Goal: Information Seeking & Learning: Learn about a topic

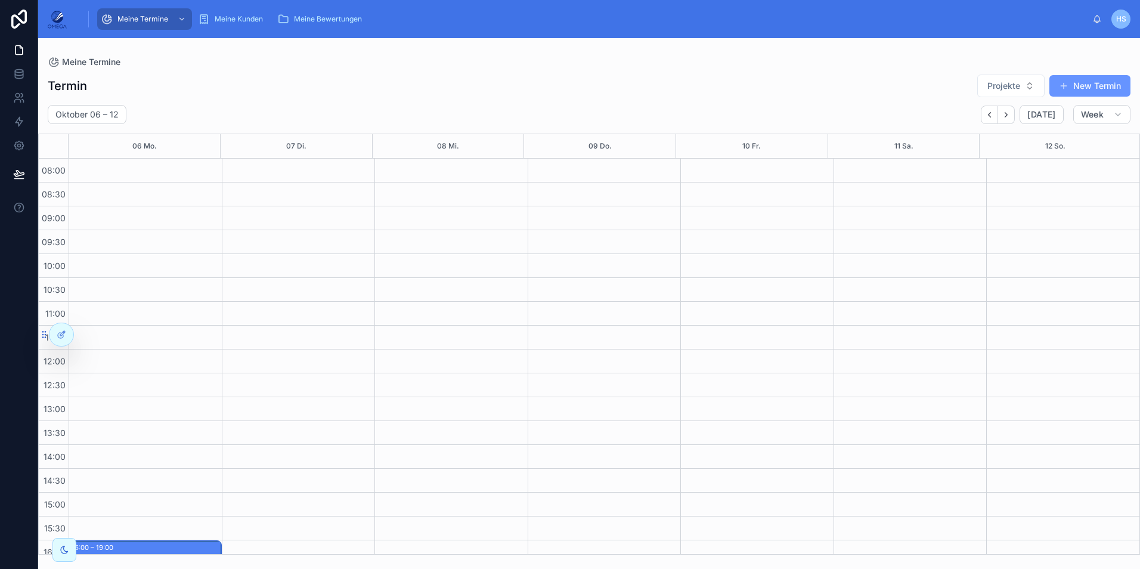
scroll to position [225, 0]
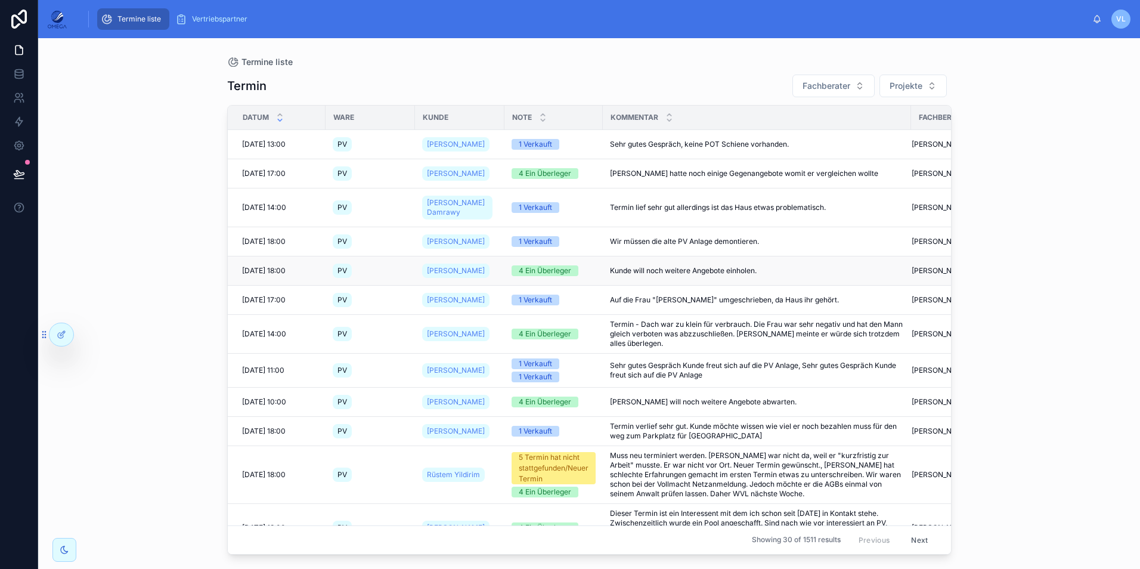
drag, startPoint x: 1032, startPoint y: 312, endPoint x: 544, endPoint y: 259, distance: 491.1
click at [1032, 312] on div "Termine liste Termin Fachberater Projekte Datum Ware Kunde Note Kommentar Fachb…" at bounding box center [589, 303] width 1102 height 531
click at [93, 337] on div at bounding box center [87, 334] width 19 height 19
click at [86, 334] on icon at bounding box center [86, 332] width 3 height 3
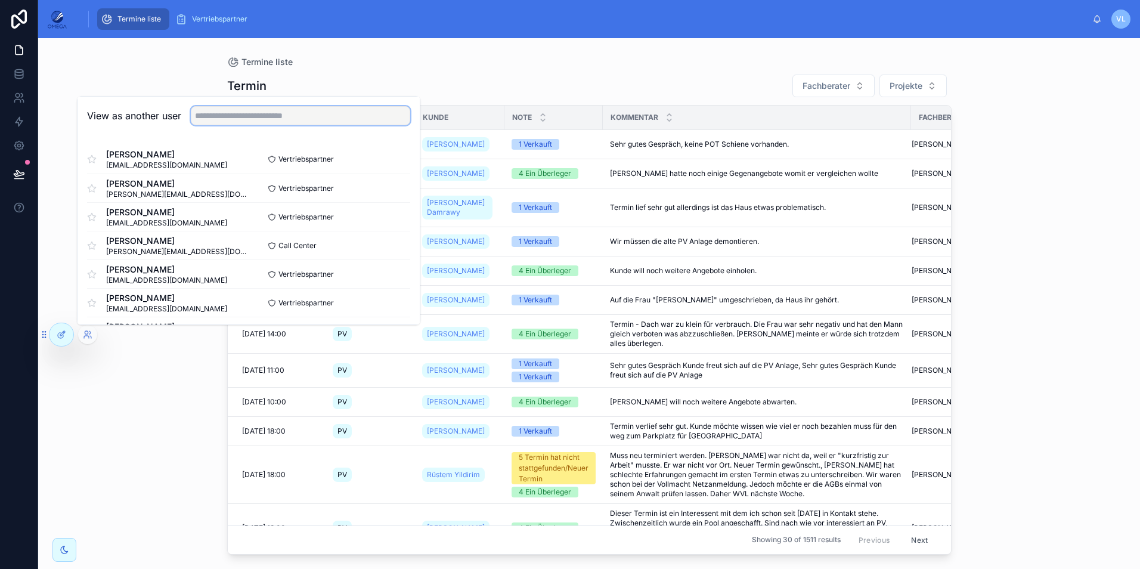
click at [243, 116] on input "text" at bounding box center [300, 115] width 219 height 19
type input "***"
click at [384, 270] on button "Select" at bounding box center [394, 273] width 31 height 17
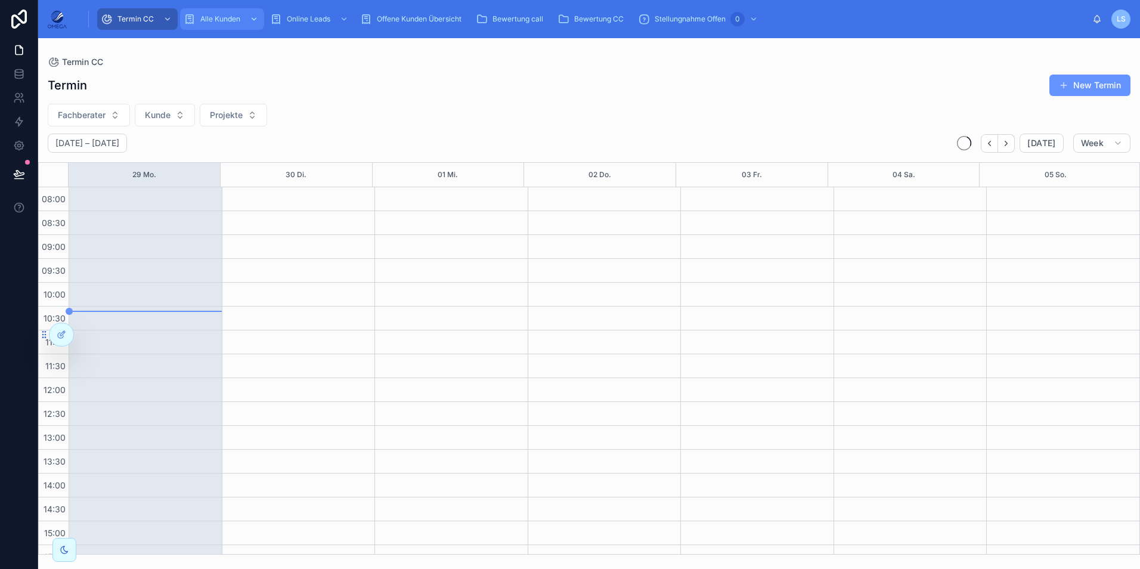
scroll to position [253, 0]
click at [221, 16] on span "Alle Kunden" at bounding box center [220, 19] width 40 height 10
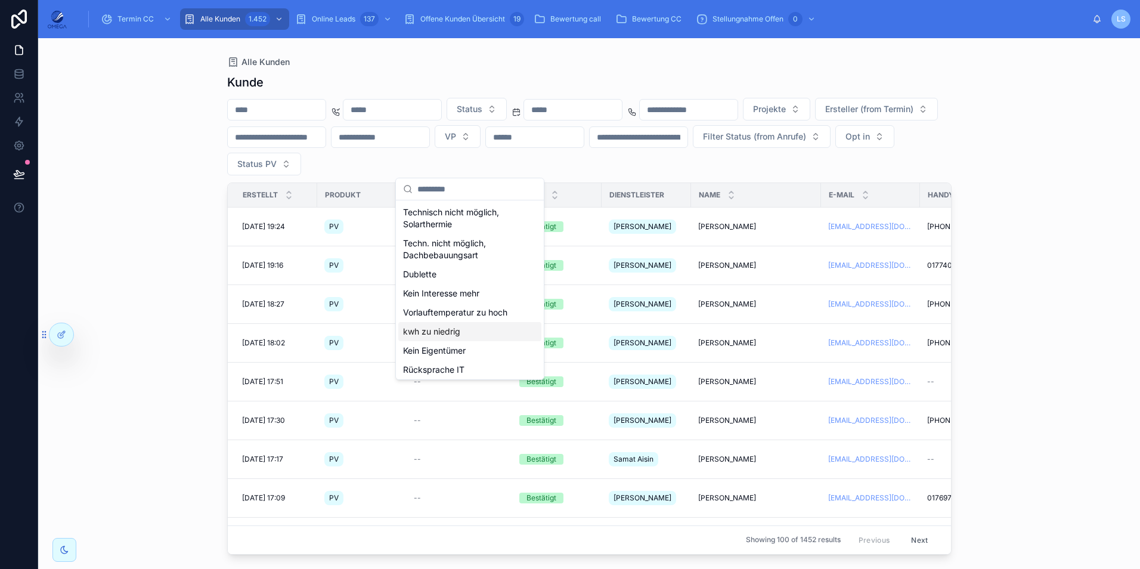
click at [485, 329] on div "kwh zu niedrig" at bounding box center [469, 331] width 143 height 19
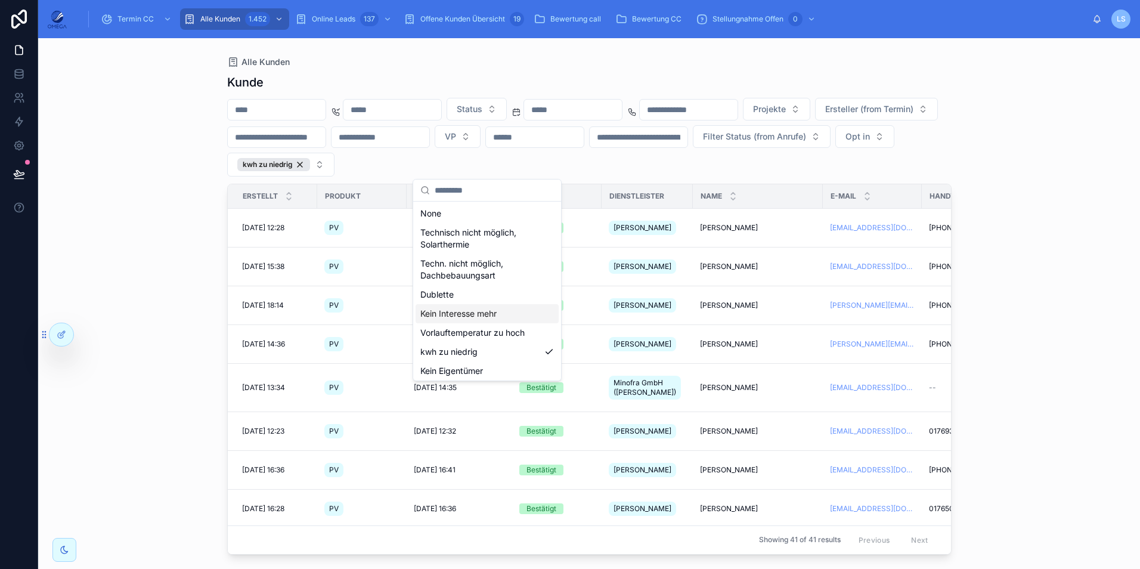
click at [1060, 284] on div "Alle Kunden Kunde Status Projekte Ersteller (from Termin) VP Filter Status (fro…" at bounding box center [589, 303] width 1102 height 531
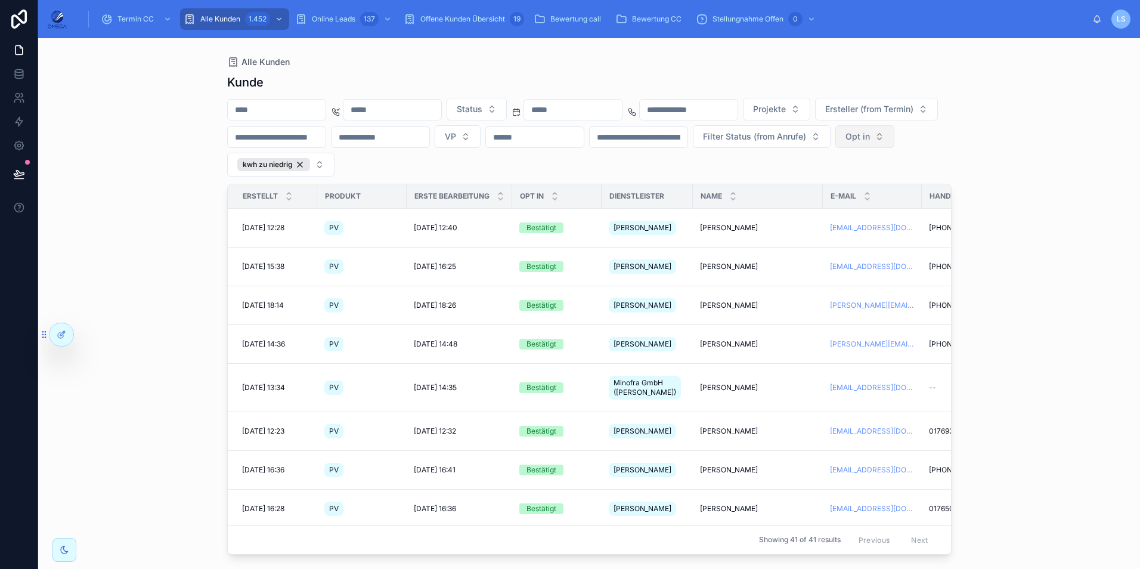
click at [845, 142] on span "Opt in" at bounding box center [857, 137] width 24 height 12
click at [368, 232] on div "Bestätigt" at bounding box center [399, 232] width 143 height 19
click at [1031, 266] on div "Alle Kunden Kunde Status Projekte Ersteller (from Termin) VP Filter Status (fro…" at bounding box center [589, 303] width 1102 height 531
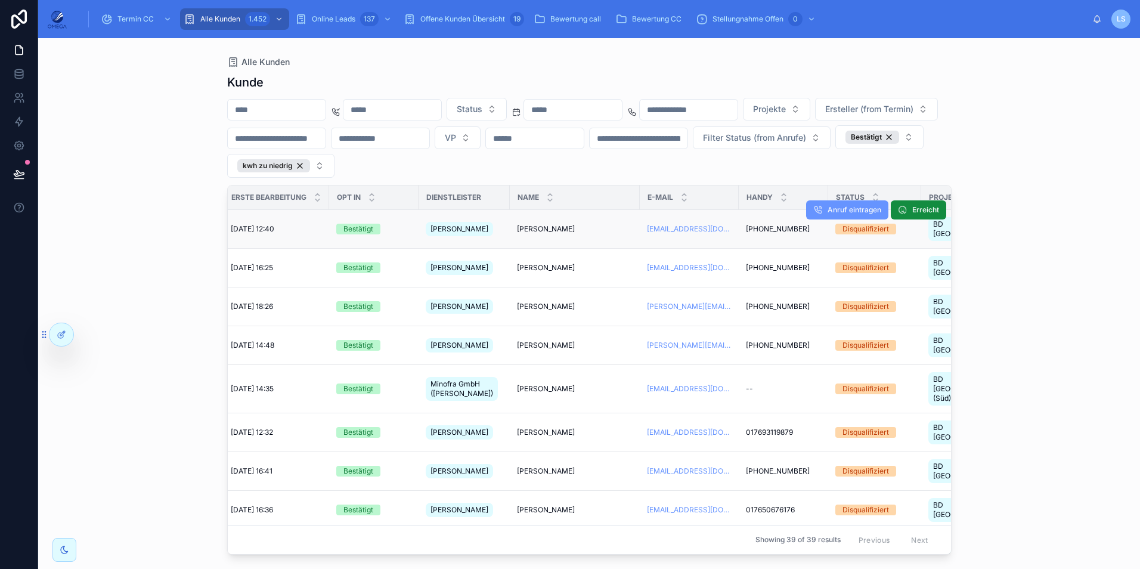
scroll to position [0, 60]
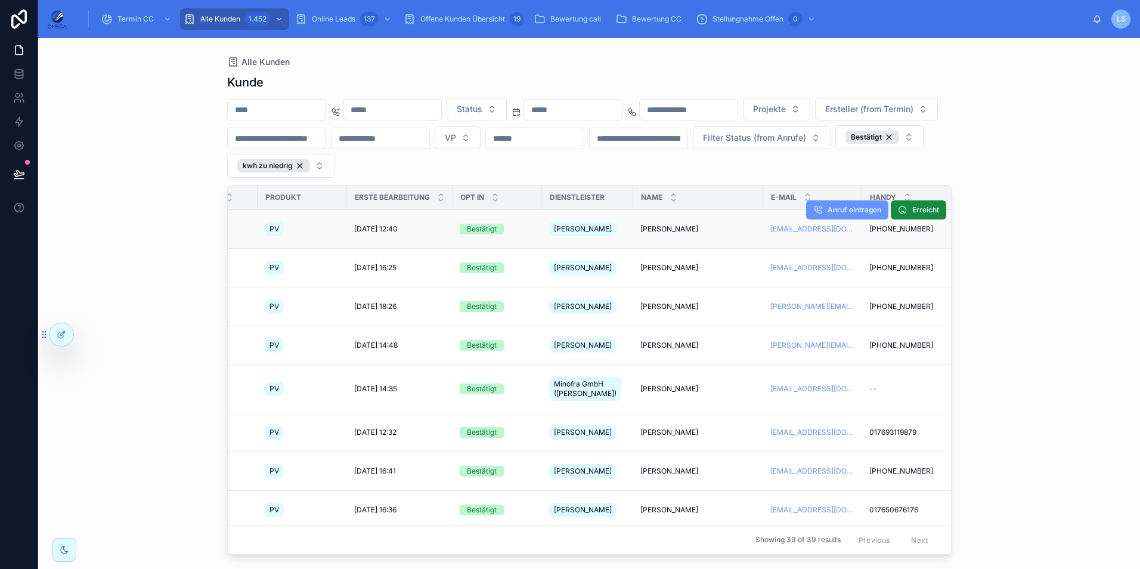
click at [698, 228] on span "[PERSON_NAME]" at bounding box center [669, 229] width 58 height 10
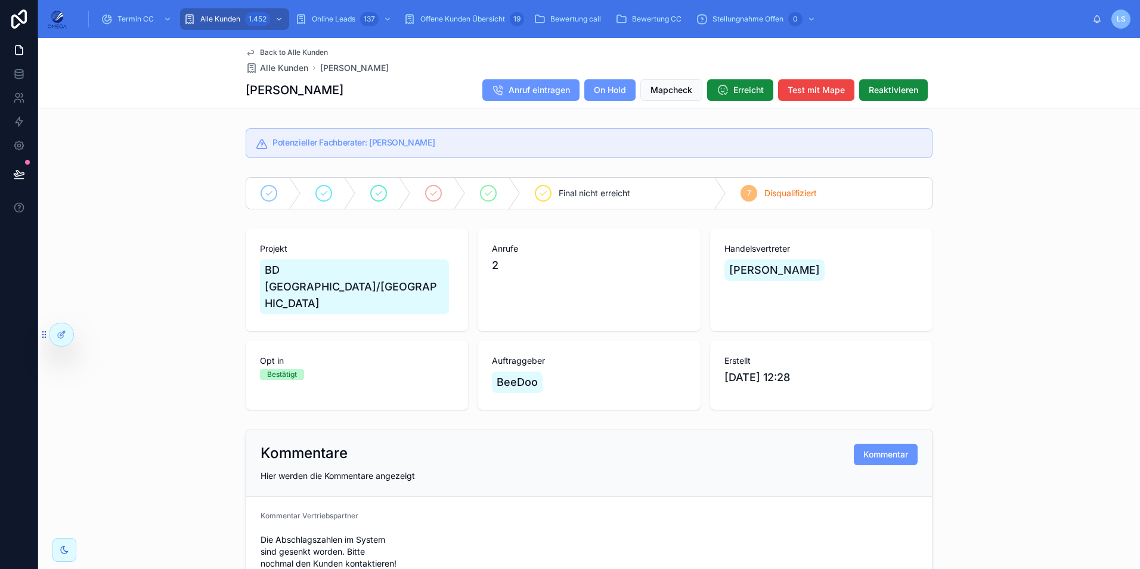
click at [311, 53] on span "Back to Alle Kunden" at bounding box center [294, 53] width 68 height 10
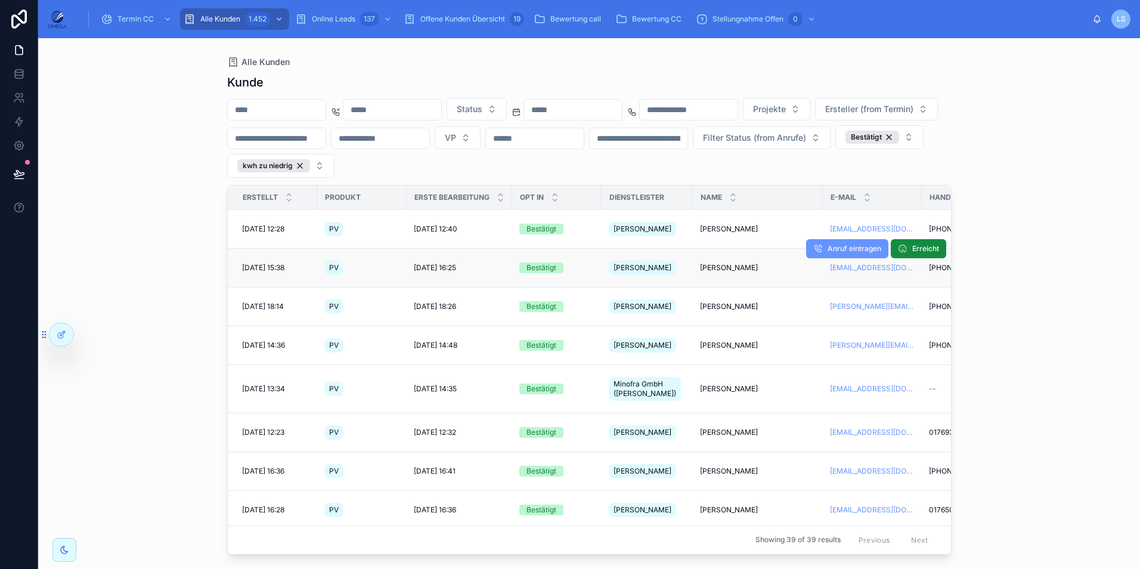
click at [735, 265] on span "[PERSON_NAME]" at bounding box center [729, 268] width 58 height 10
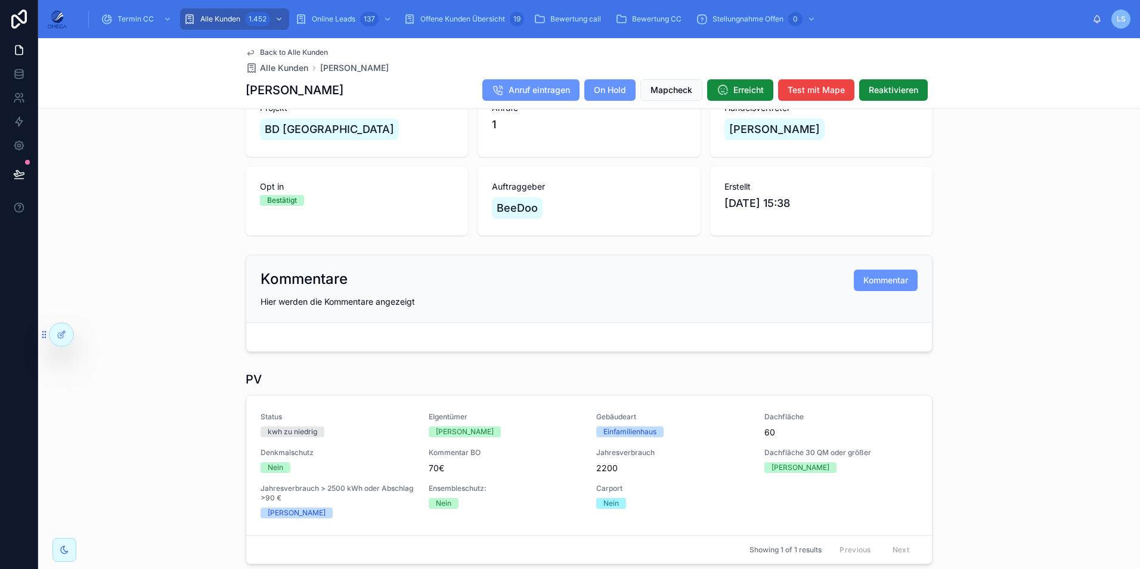
scroll to position [137, 0]
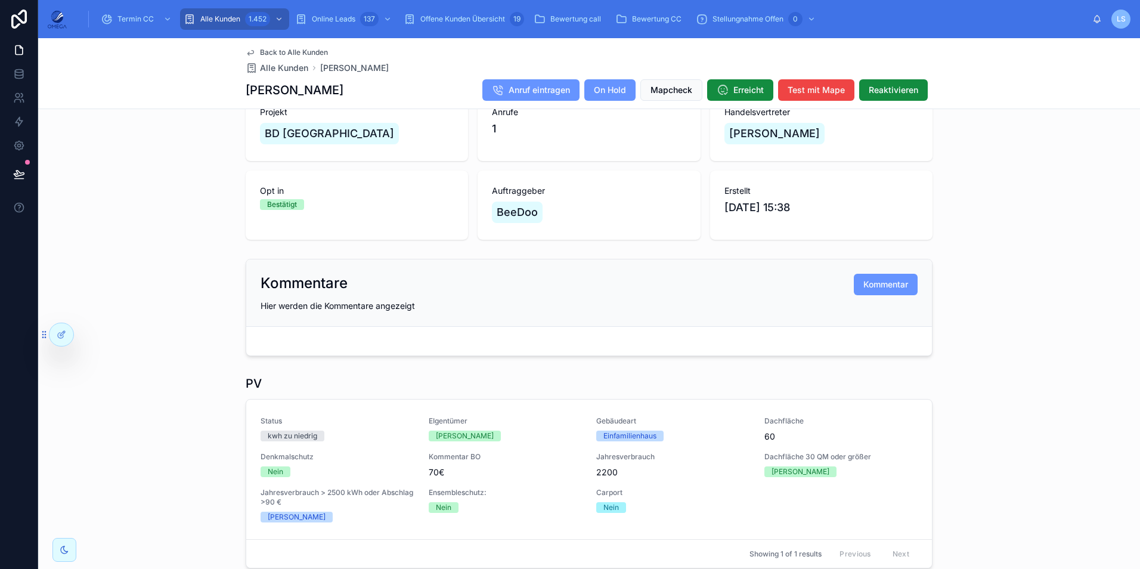
click at [265, 53] on span "Back to Alle Kunden" at bounding box center [294, 53] width 68 height 10
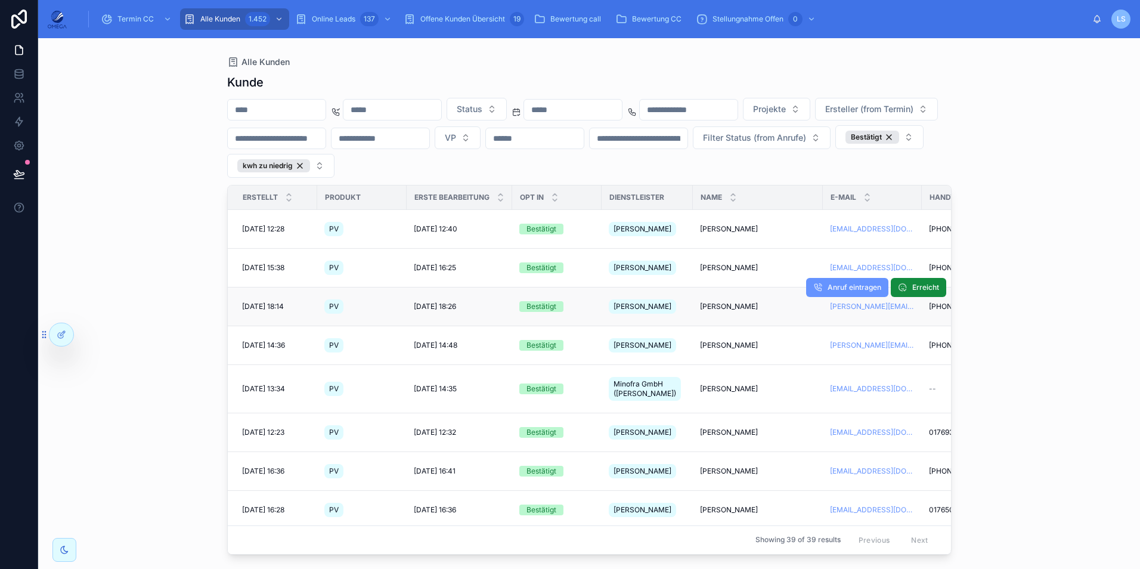
click at [722, 302] on span "[PERSON_NAME]" at bounding box center [729, 307] width 58 height 10
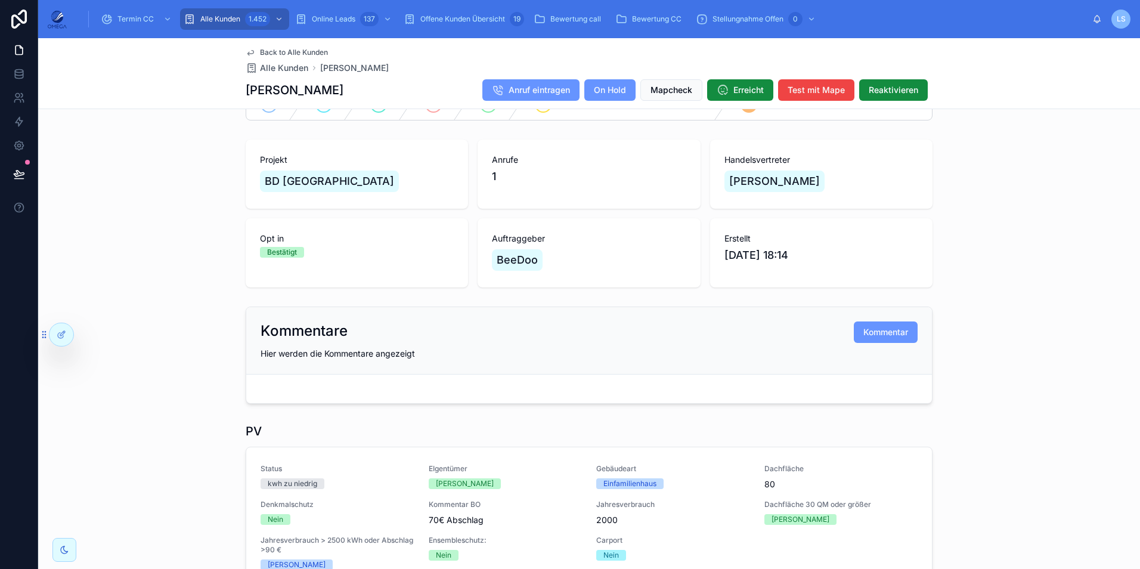
scroll to position [119, 0]
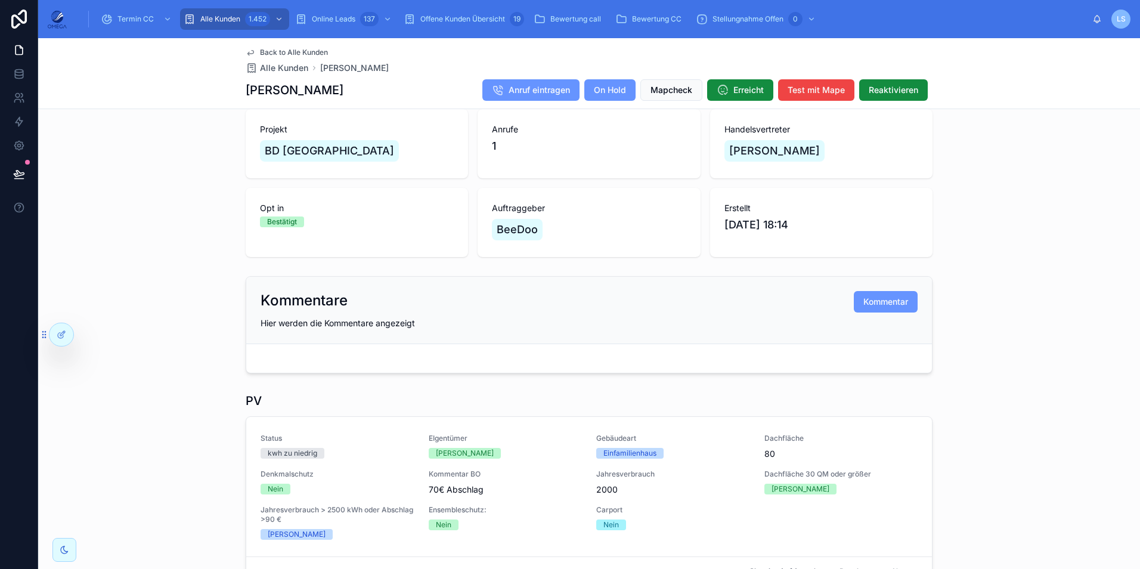
click at [1025, 214] on div "Projekt BD [GEOGRAPHIC_DATA] Anrufe 1 Handelsvertreter [PERSON_NAME] Opt in Bes…" at bounding box center [589, 182] width 1102 height 157
click at [299, 52] on span "Back to Alle Kunden" at bounding box center [294, 53] width 68 height 10
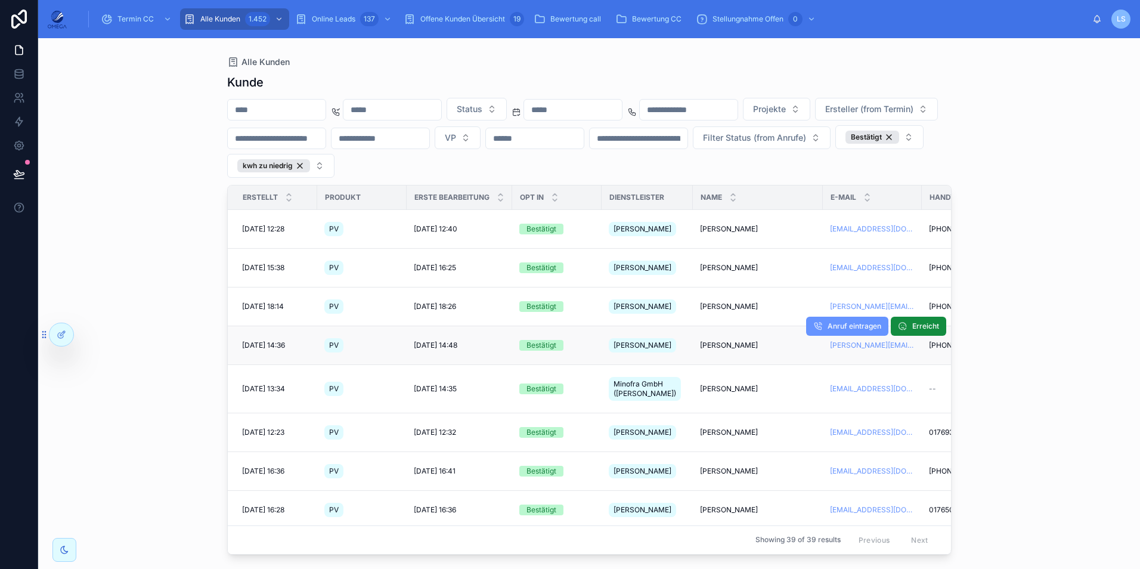
click at [739, 340] on span "[PERSON_NAME]" at bounding box center [729, 345] width 58 height 10
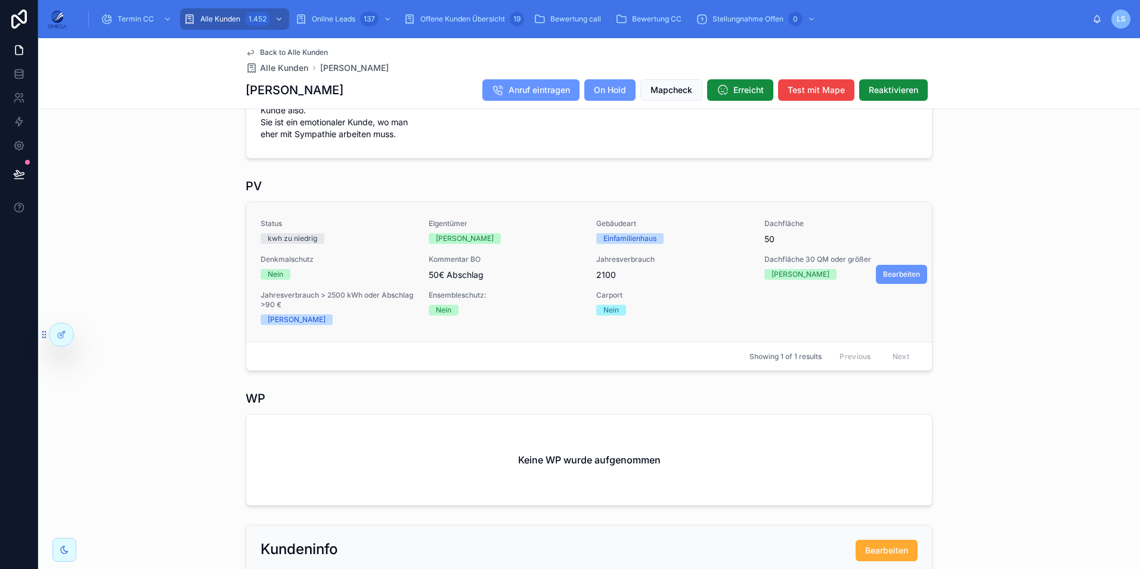
scroll to position [536, 0]
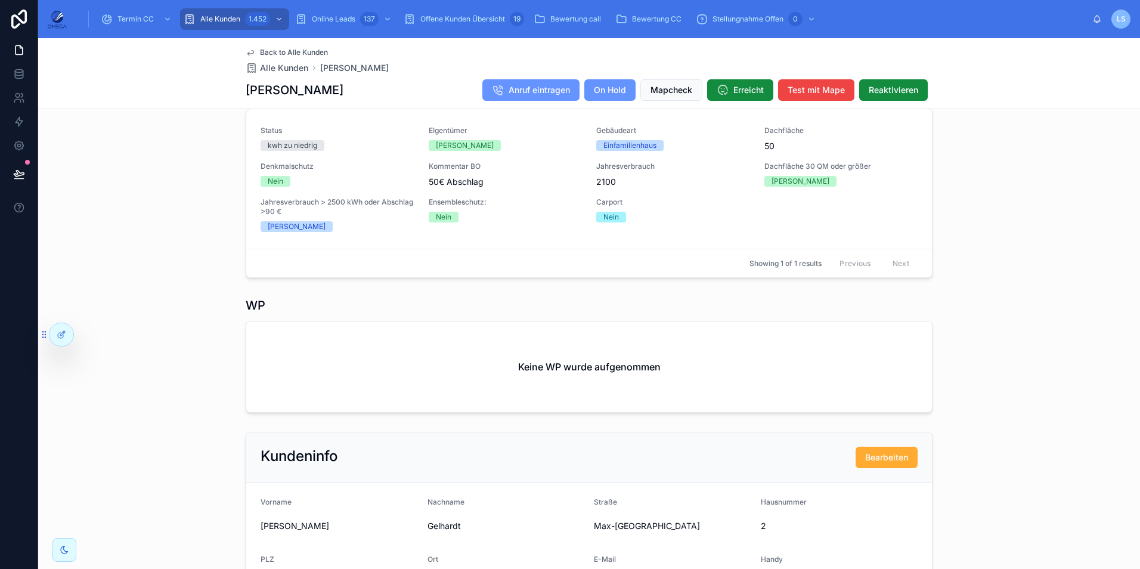
click at [306, 51] on span "Back to Alle Kunden" at bounding box center [294, 53] width 68 height 10
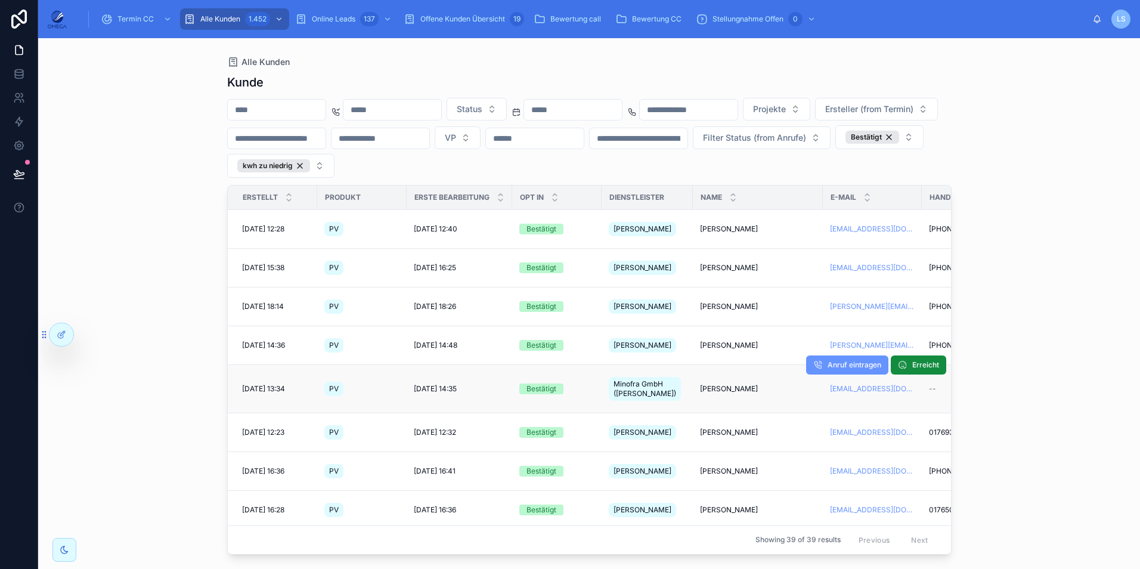
click at [717, 384] on span "[PERSON_NAME]" at bounding box center [729, 389] width 58 height 10
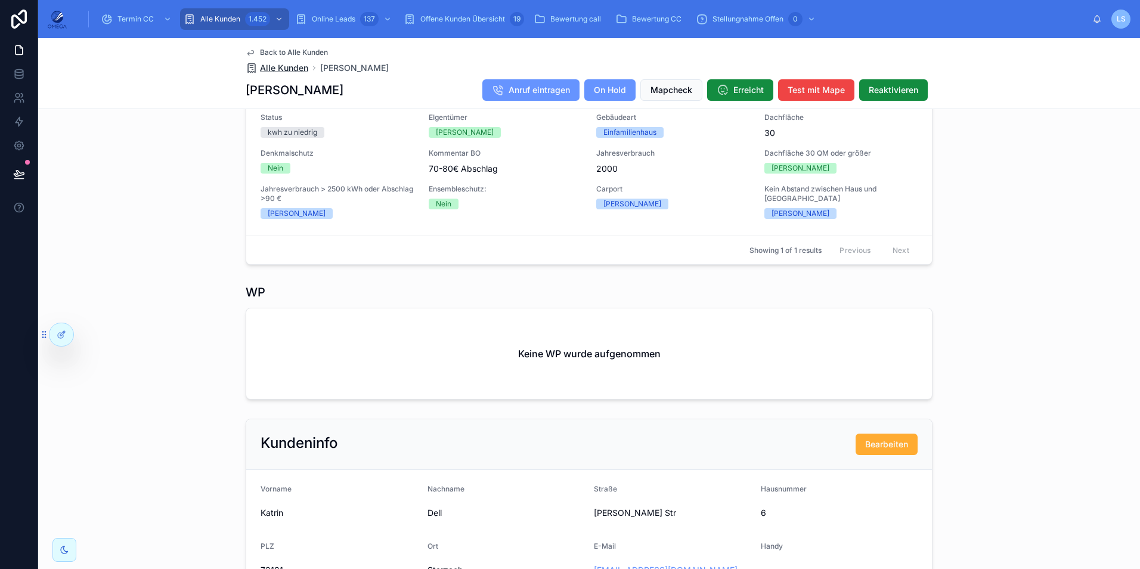
scroll to position [477, 0]
click at [289, 49] on span "Back to Alle Kunden" at bounding box center [294, 53] width 68 height 10
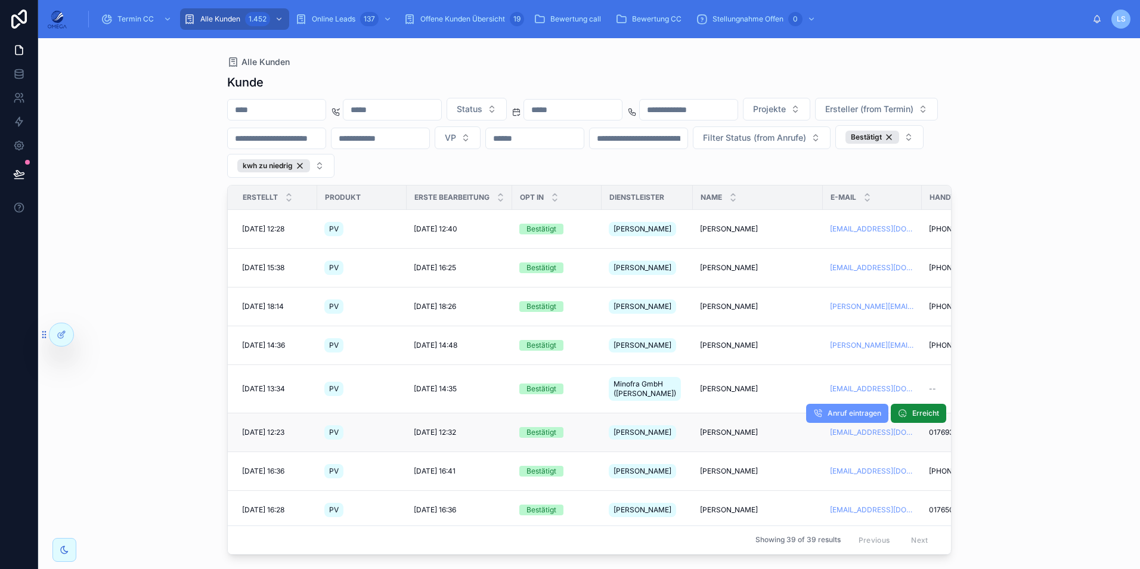
click at [730, 427] on span "[PERSON_NAME]" at bounding box center [729, 432] width 58 height 10
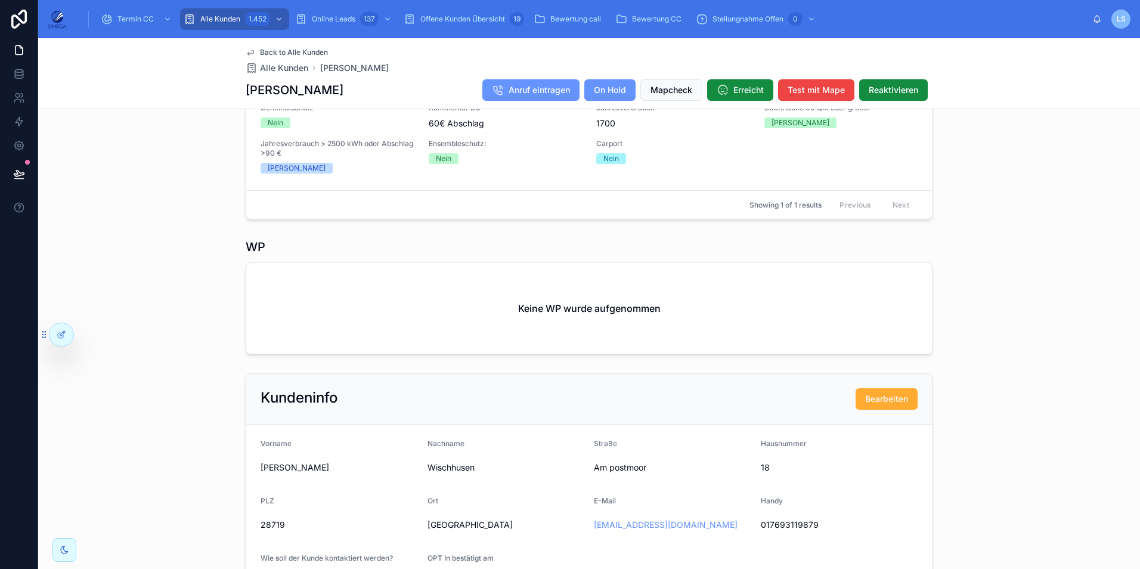
scroll to position [417, 0]
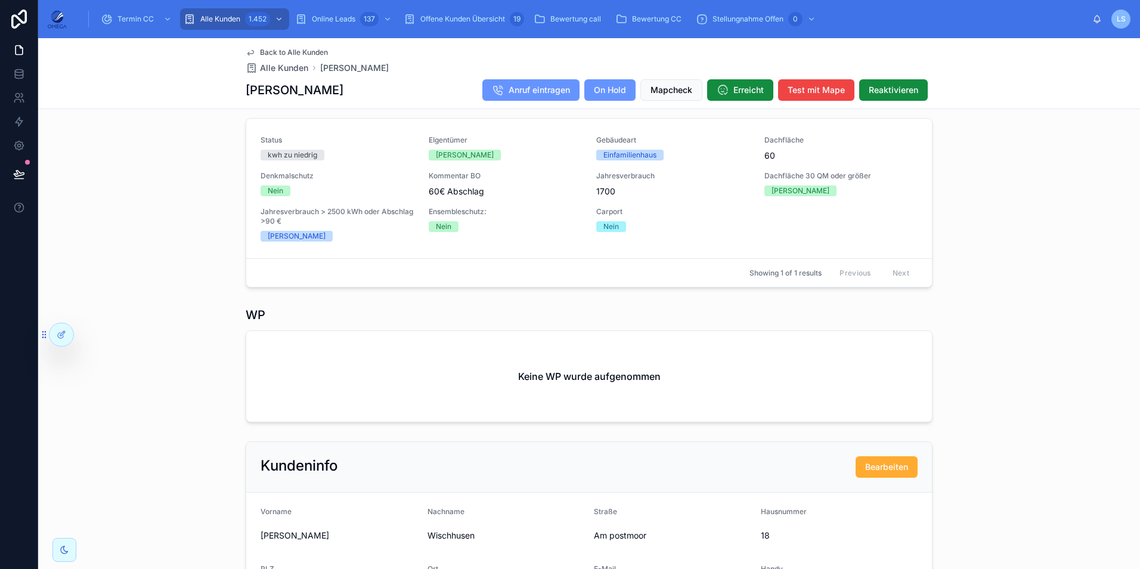
click at [309, 54] on span "Back to Alle Kunden" at bounding box center [294, 53] width 68 height 10
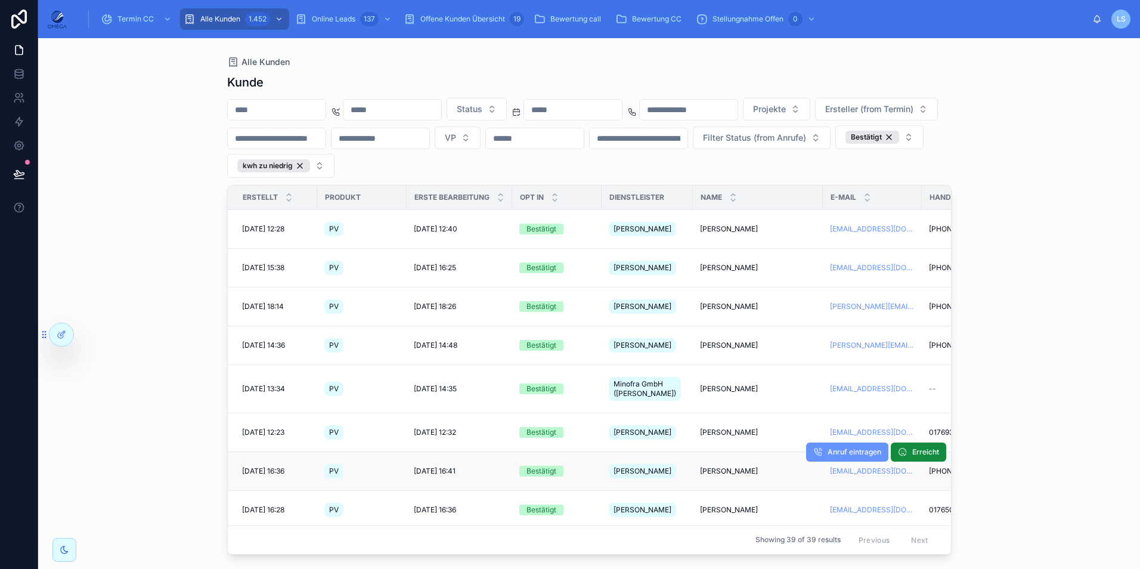
click at [736, 466] on span "[PERSON_NAME]" at bounding box center [729, 471] width 58 height 10
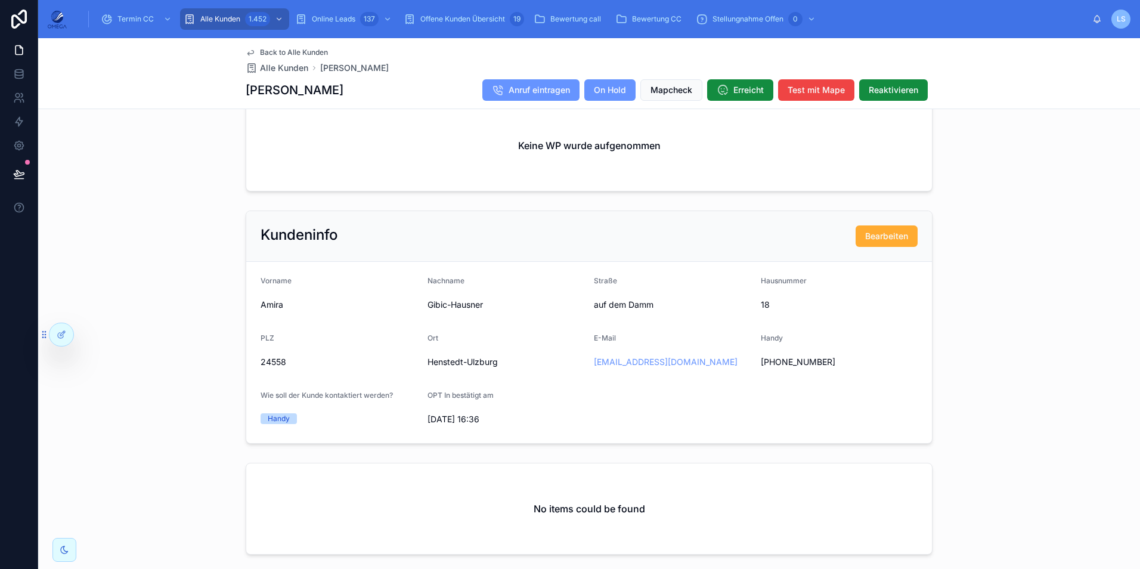
scroll to position [715, 0]
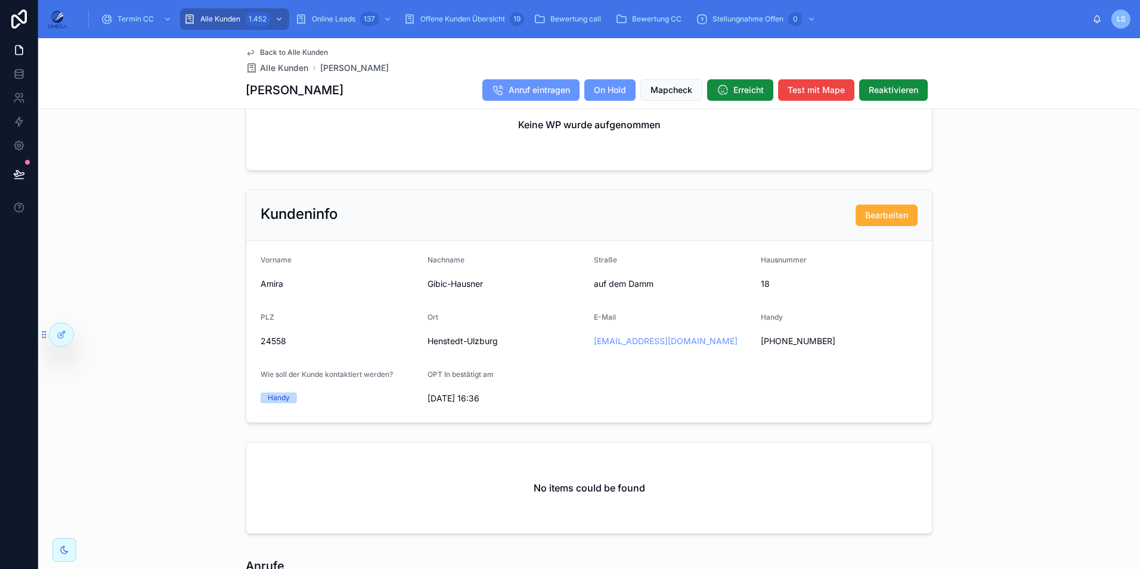
click at [299, 51] on span "Back to Alle Kunden" at bounding box center [294, 53] width 68 height 10
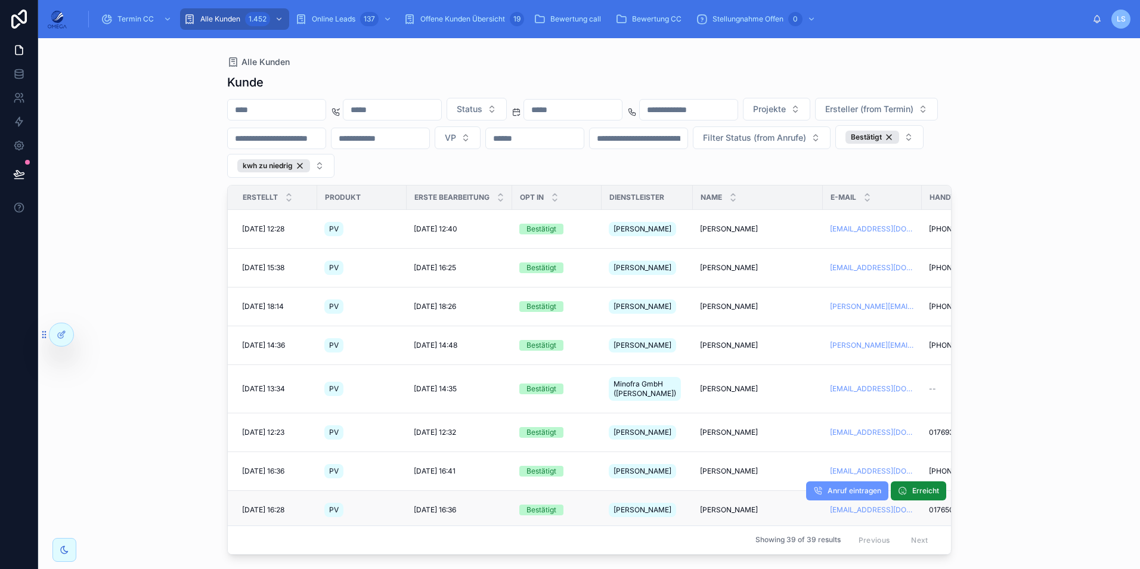
click at [720, 505] on span "[PERSON_NAME]" at bounding box center [729, 510] width 58 height 10
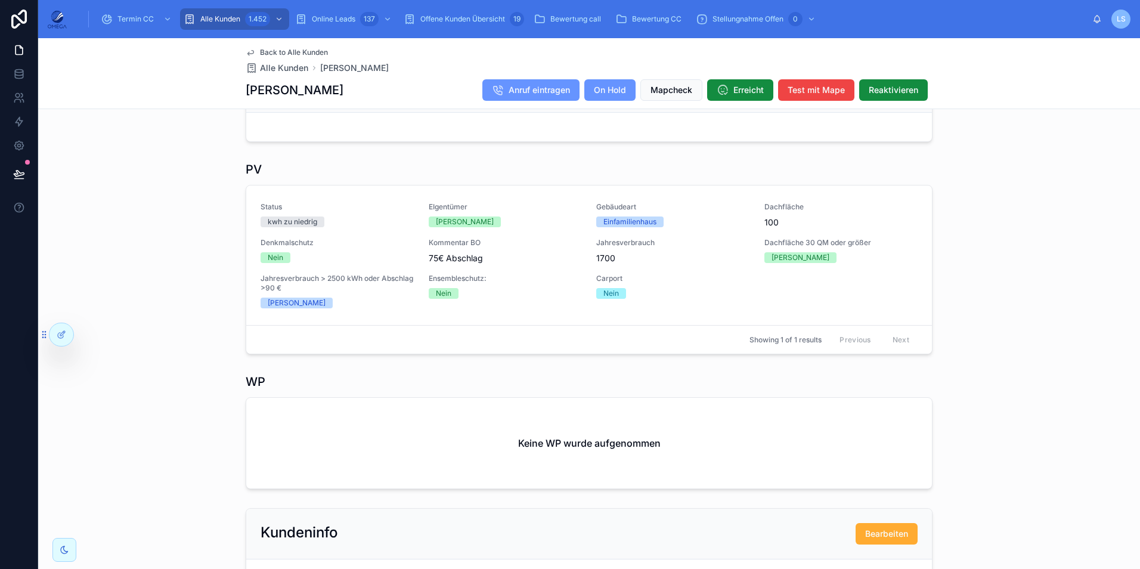
scroll to position [417, 0]
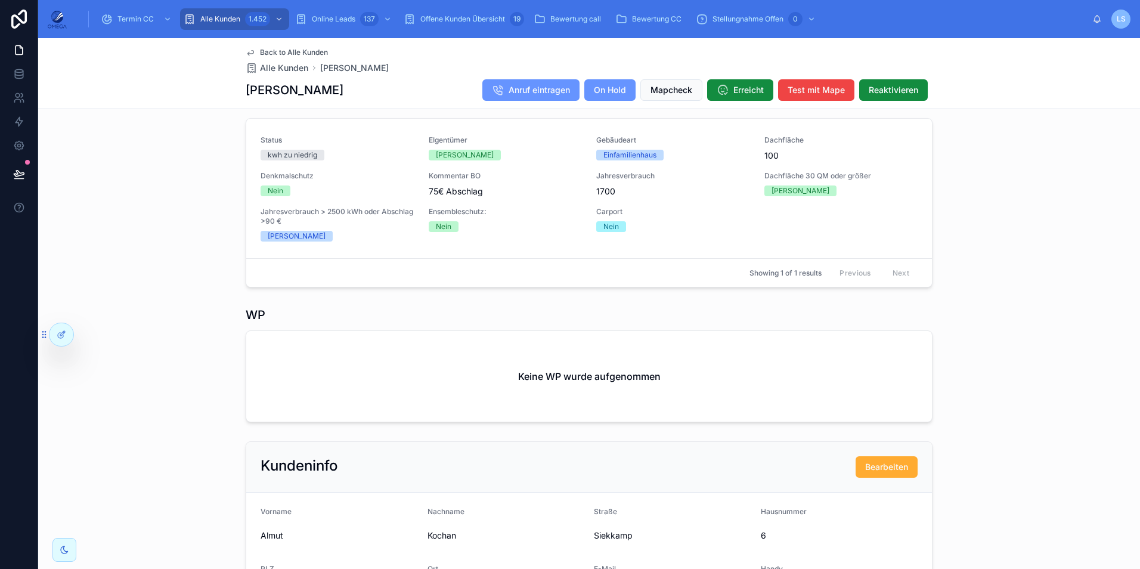
click at [284, 49] on span "Back to Alle Kunden" at bounding box center [294, 53] width 68 height 10
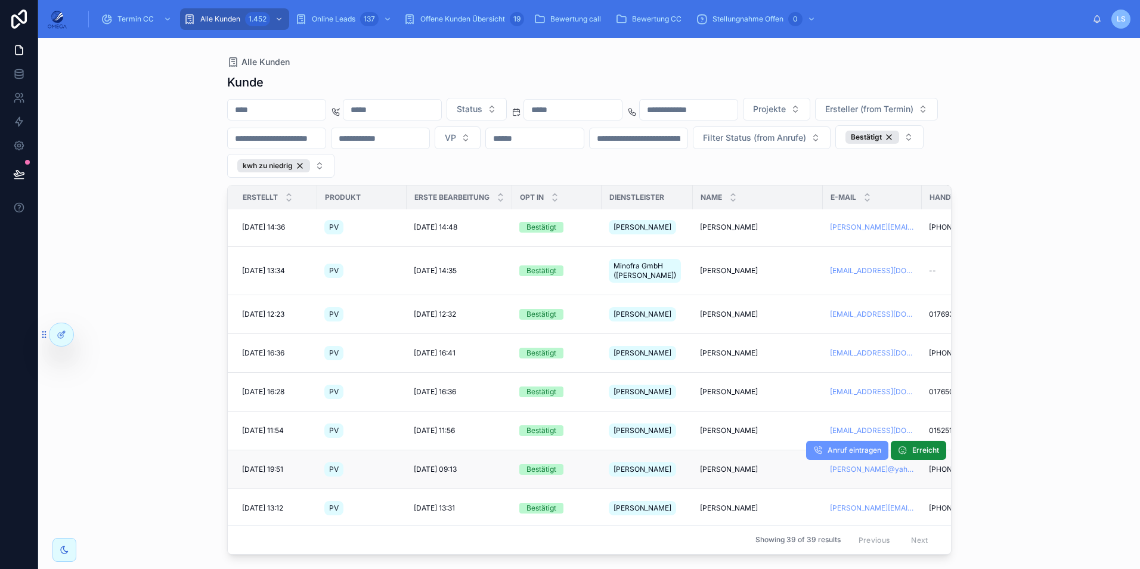
scroll to position [119, 0]
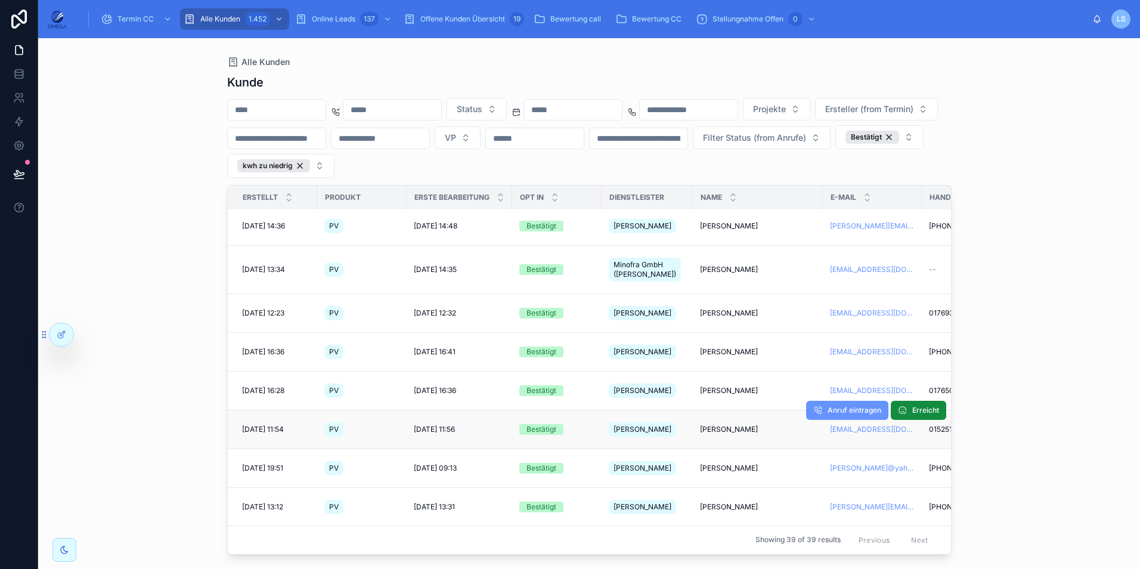
click at [725, 424] on span "[PERSON_NAME]" at bounding box center [729, 429] width 58 height 10
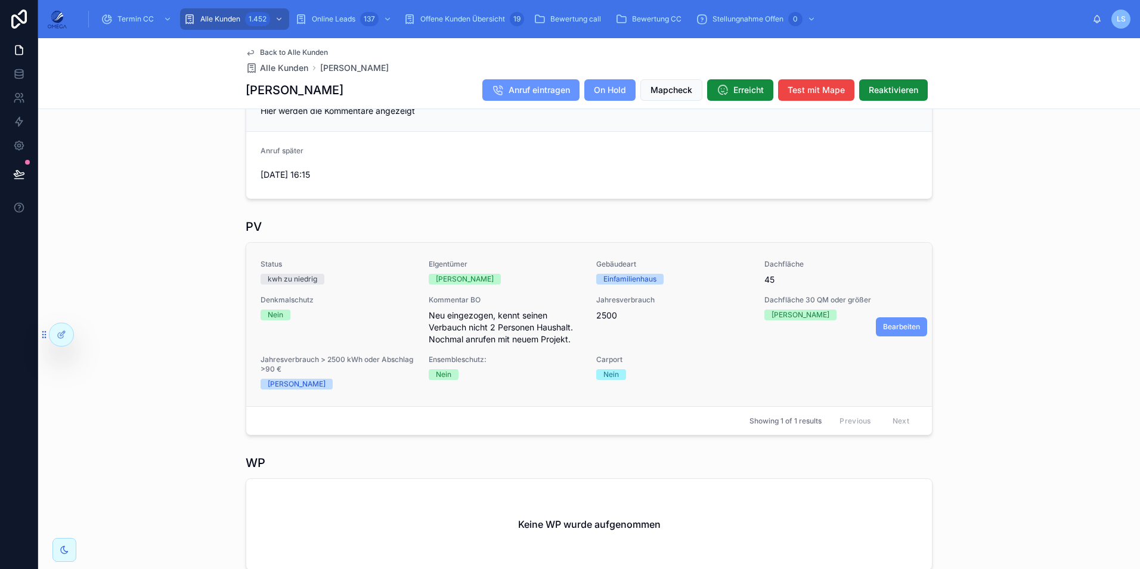
scroll to position [358, 0]
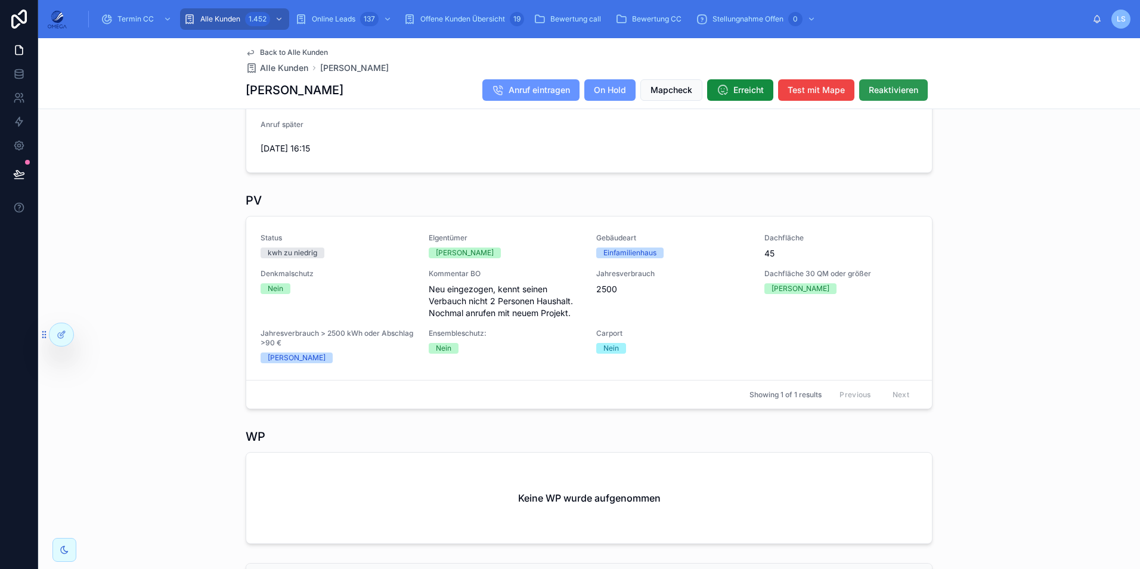
click at [878, 92] on span "Reaktivieren" at bounding box center [893, 90] width 49 height 12
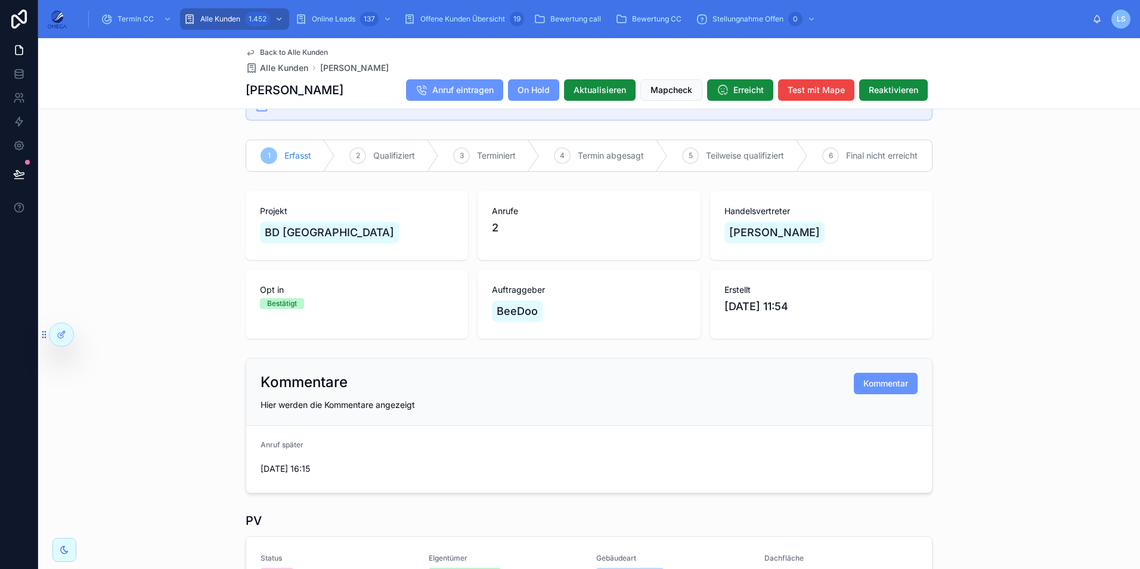
scroll to position [0, 0]
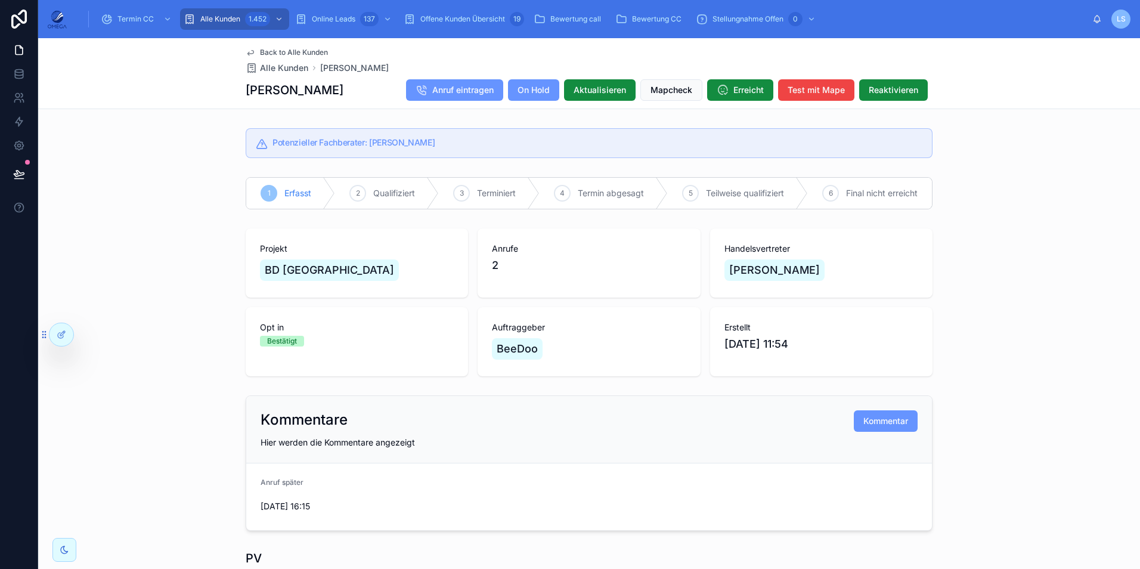
drag, startPoint x: 349, startPoint y: 91, endPoint x: 243, endPoint y: 91, distance: 105.5
click at [246, 91] on div "[PERSON_NAME] Anruf eintragen On Hold Aktualisieren Mapcheck Erreicht Test mit …" at bounding box center [589, 90] width 687 height 23
copy h1 "[PERSON_NAME]"
click at [300, 49] on span "Back to Alle Kunden" at bounding box center [294, 53] width 68 height 10
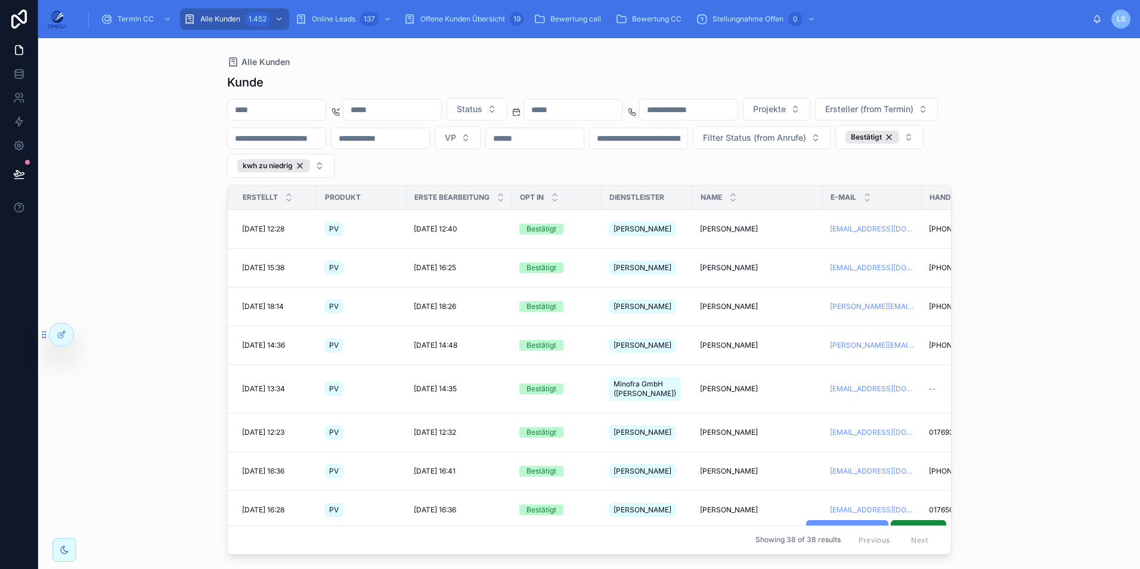
click at [743, 544] on span "[PERSON_NAME]" at bounding box center [729, 549] width 58 height 10
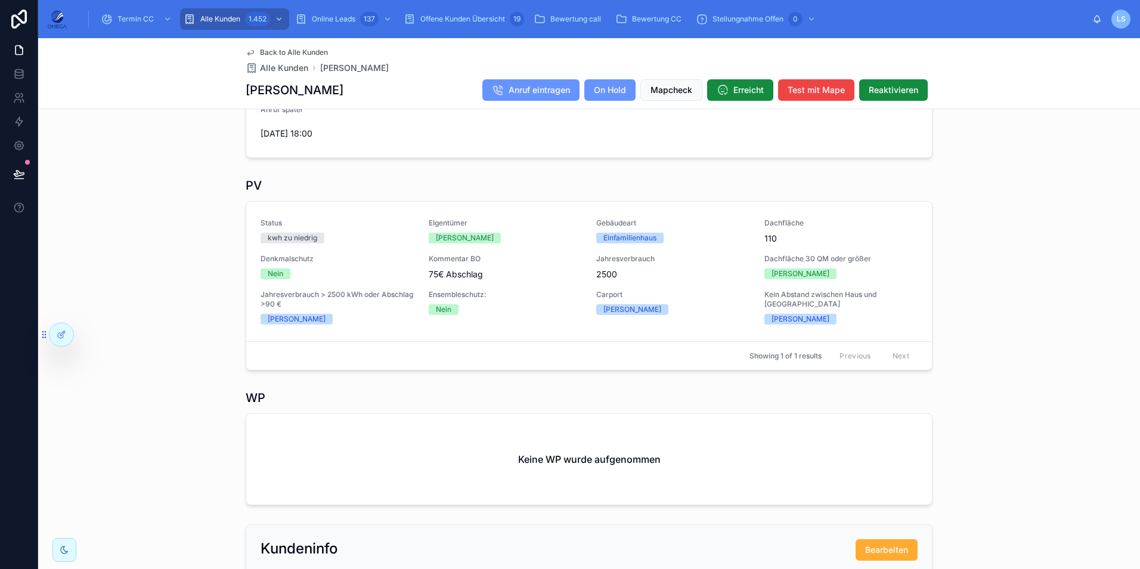
scroll to position [417, 0]
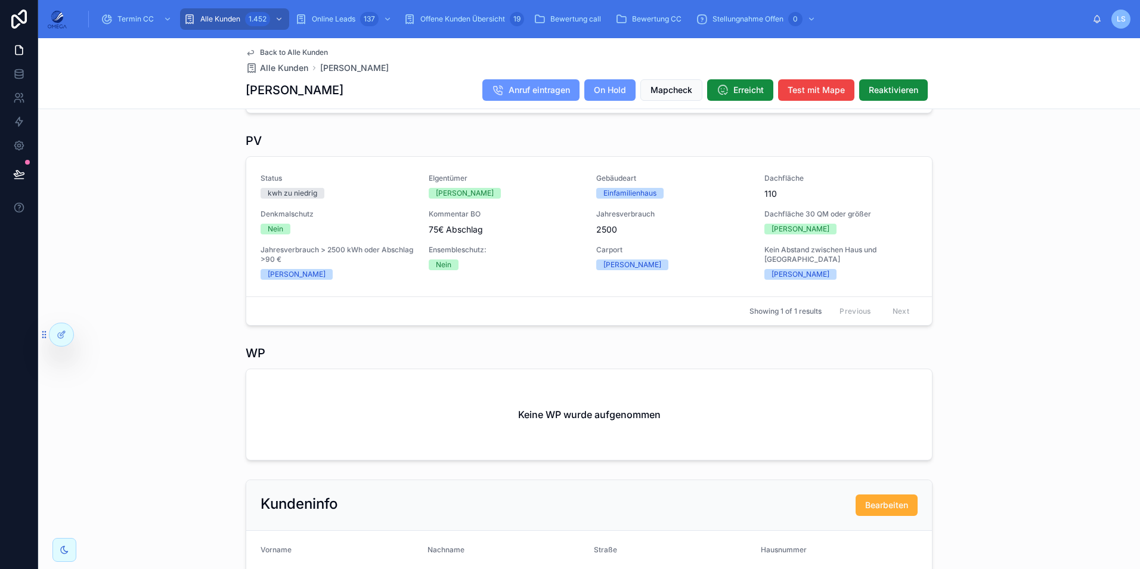
click at [299, 49] on span "Back to Alle Kunden" at bounding box center [294, 53] width 68 height 10
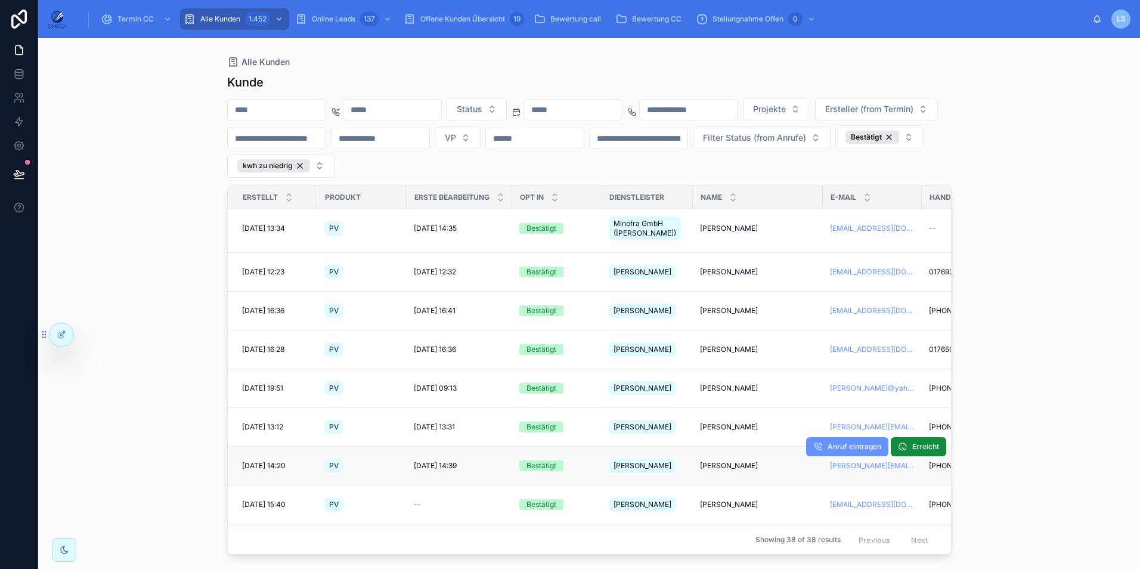
scroll to position [238, 0]
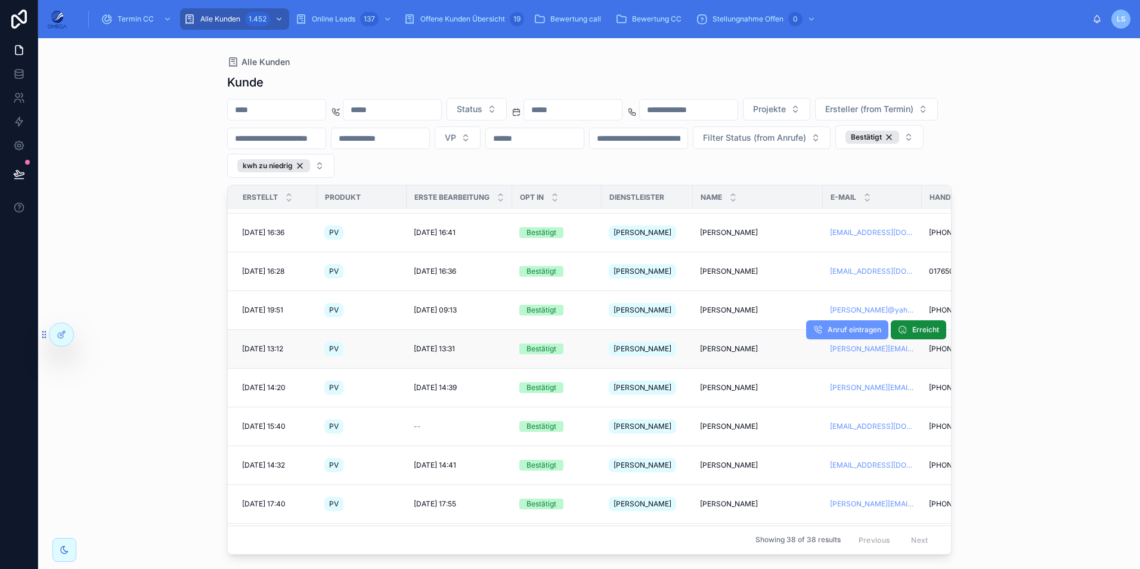
click at [717, 344] on span "[PERSON_NAME]" at bounding box center [729, 349] width 58 height 10
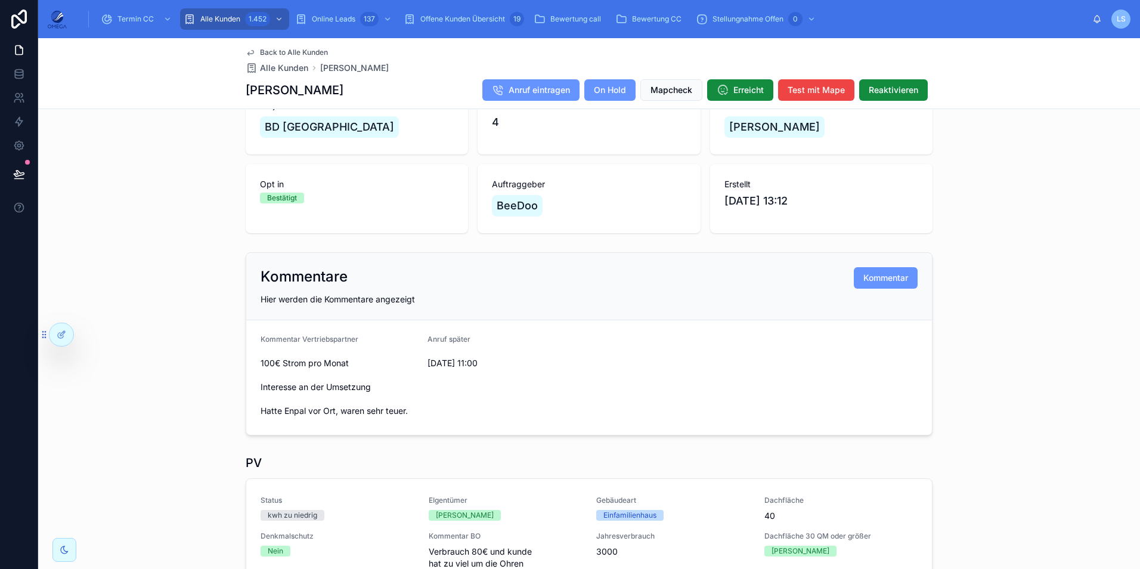
scroll to position [119, 0]
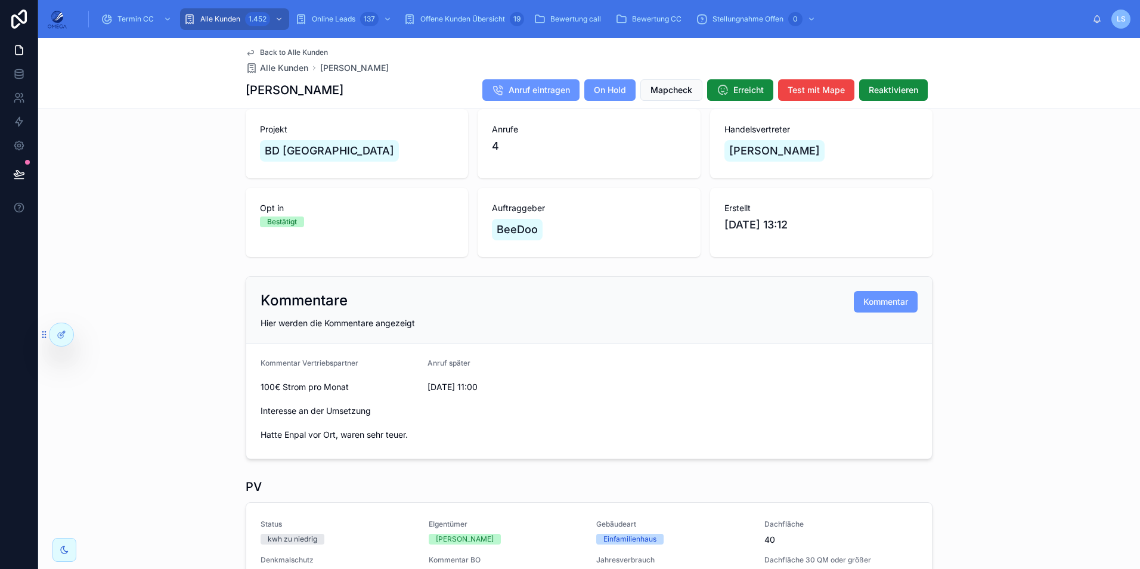
click at [302, 51] on span "Back to Alle Kunden" at bounding box center [294, 53] width 68 height 10
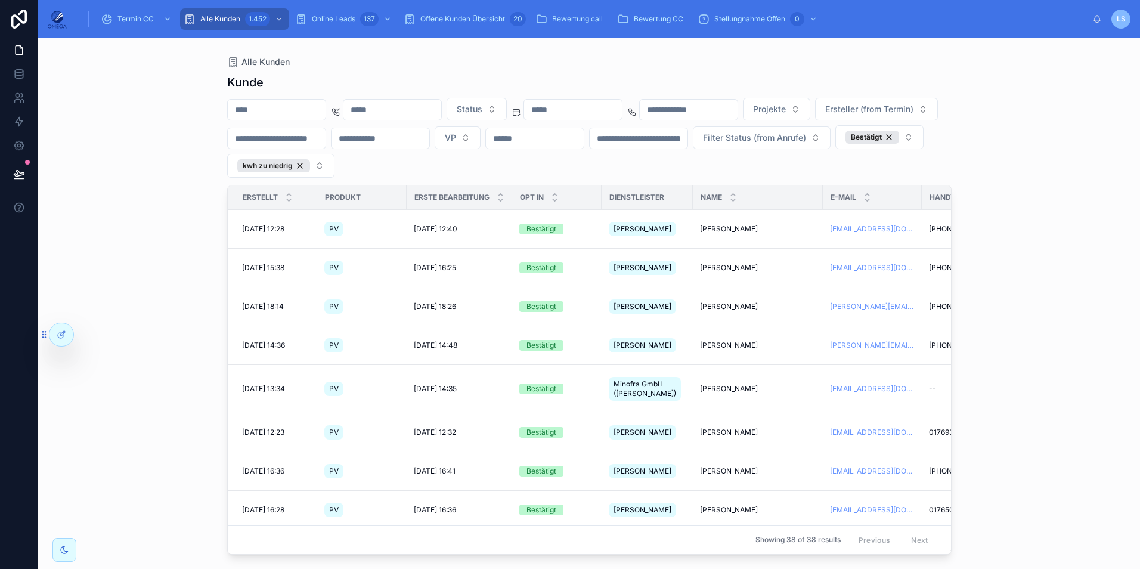
scroll to position [119, 0]
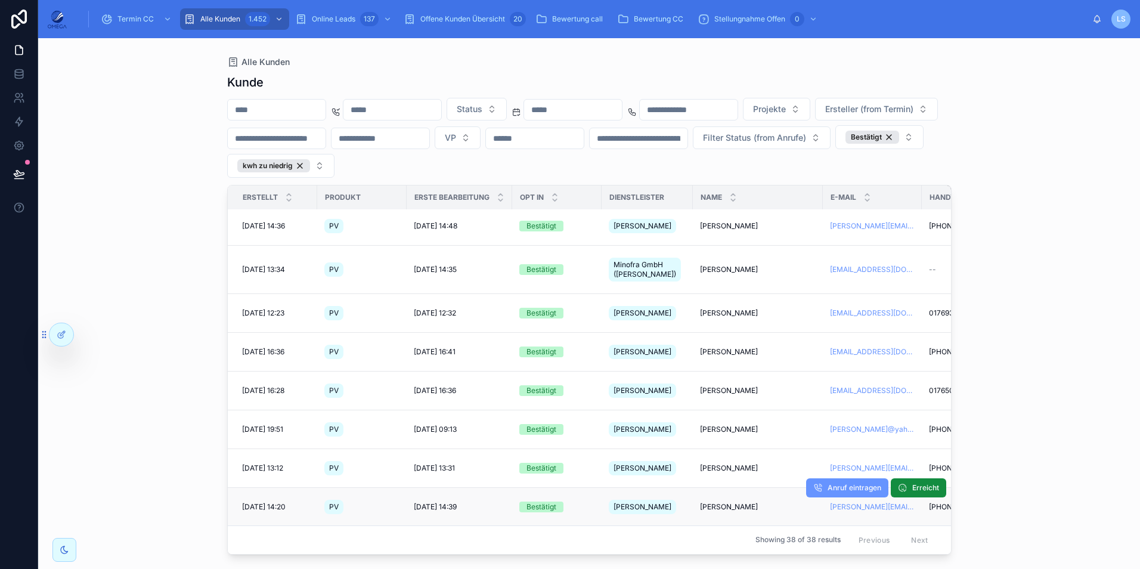
click at [728, 502] on span "[PERSON_NAME]" at bounding box center [729, 507] width 58 height 10
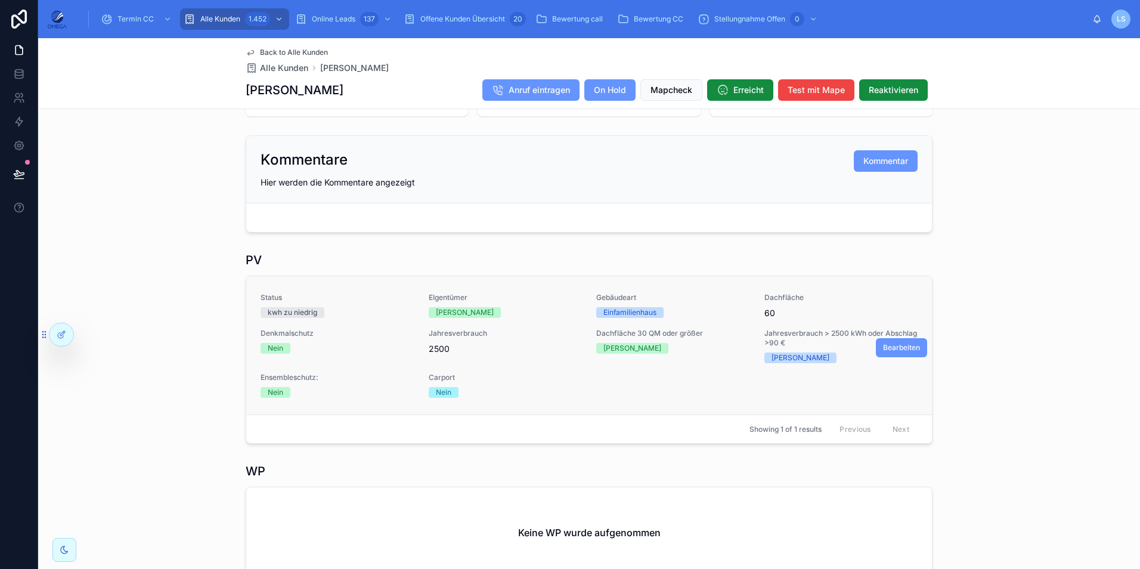
scroll to position [238, 0]
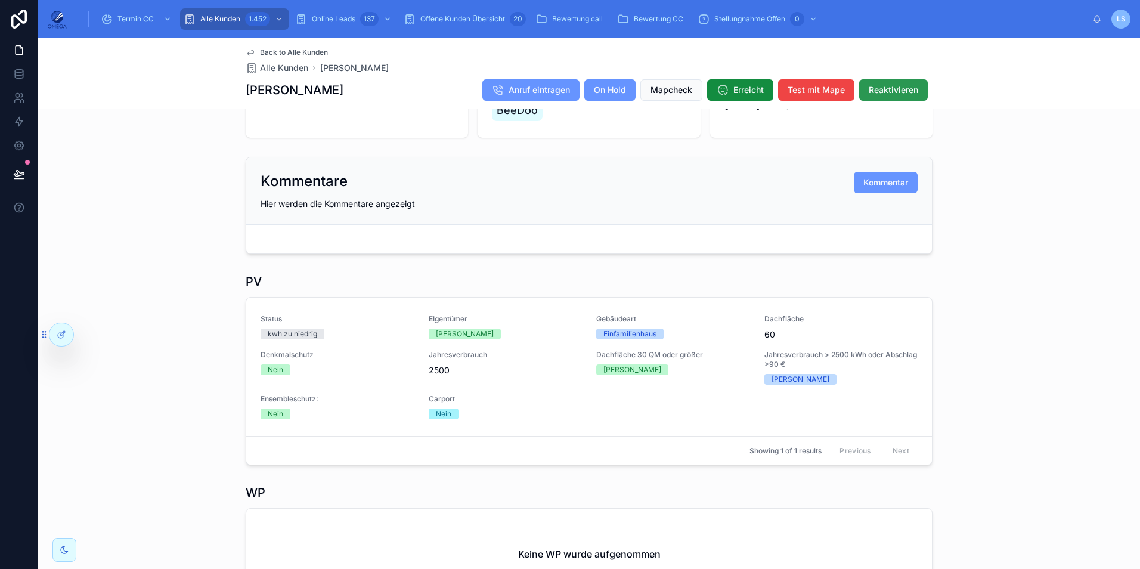
click at [894, 88] on span "Reaktivieren" at bounding box center [893, 90] width 49 height 12
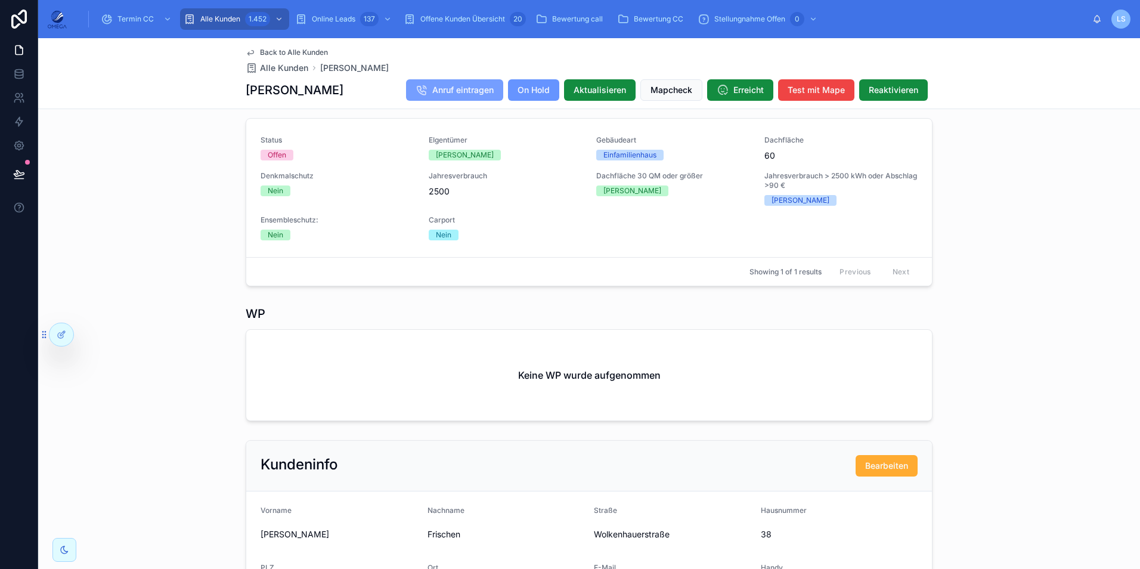
scroll to position [367, 0]
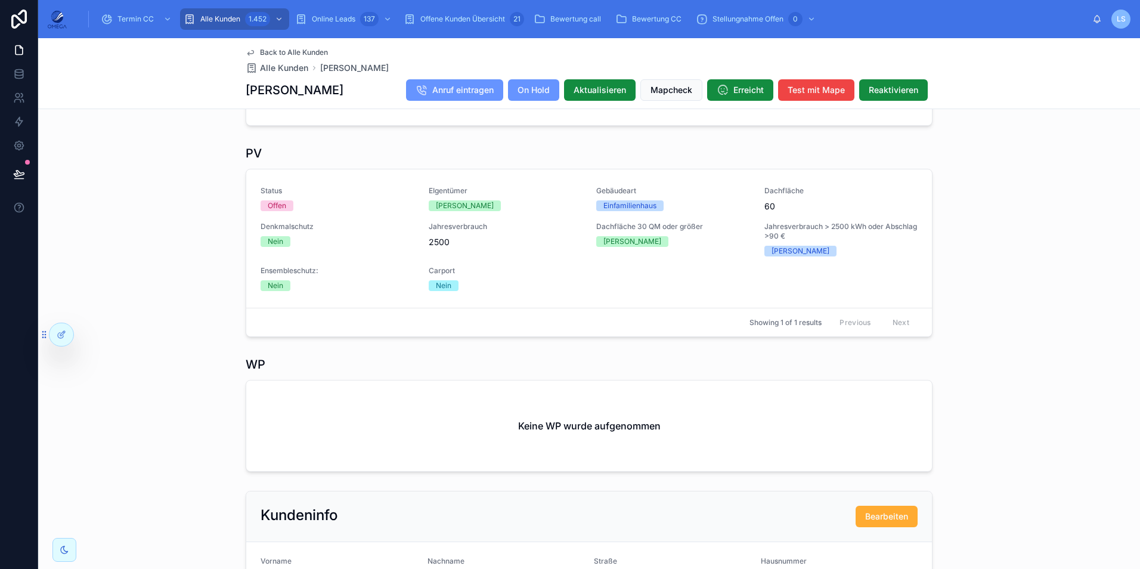
click at [309, 49] on span "Back to Alle Kunden" at bounding box center [294, 53] width 68 height 10
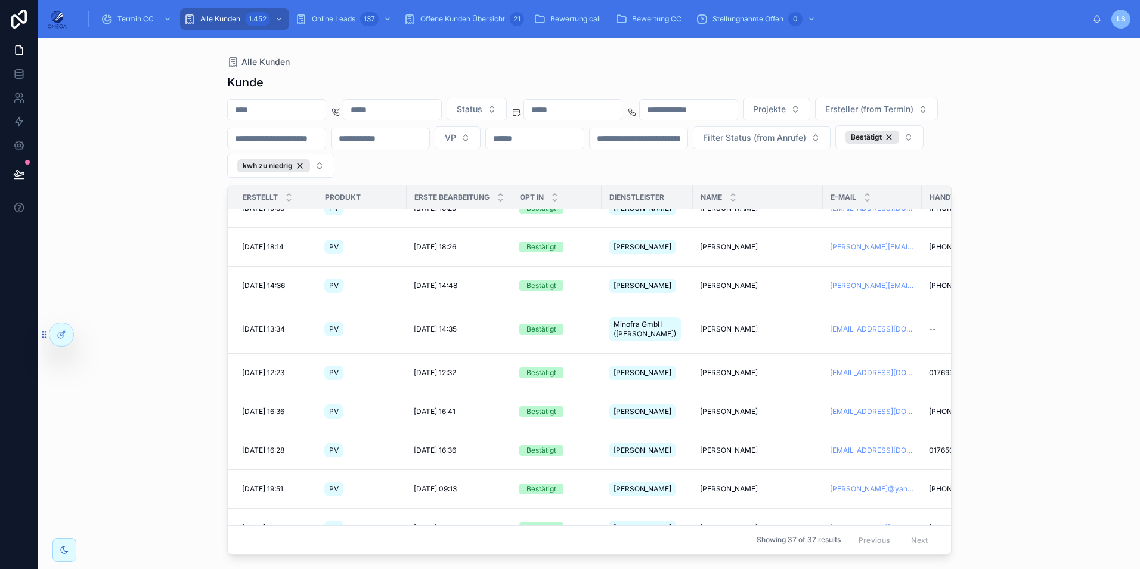
scroll to position [119, 0]
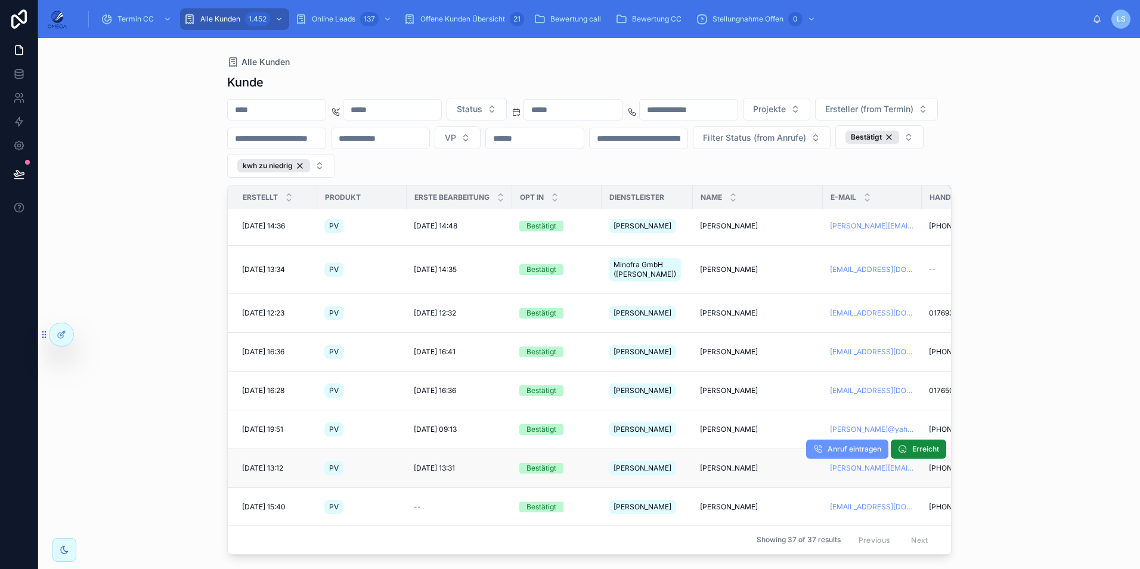
click at [728, 463] on span "[PERSON_NAME]" at bounding box center [729, 468] width 58 height 10
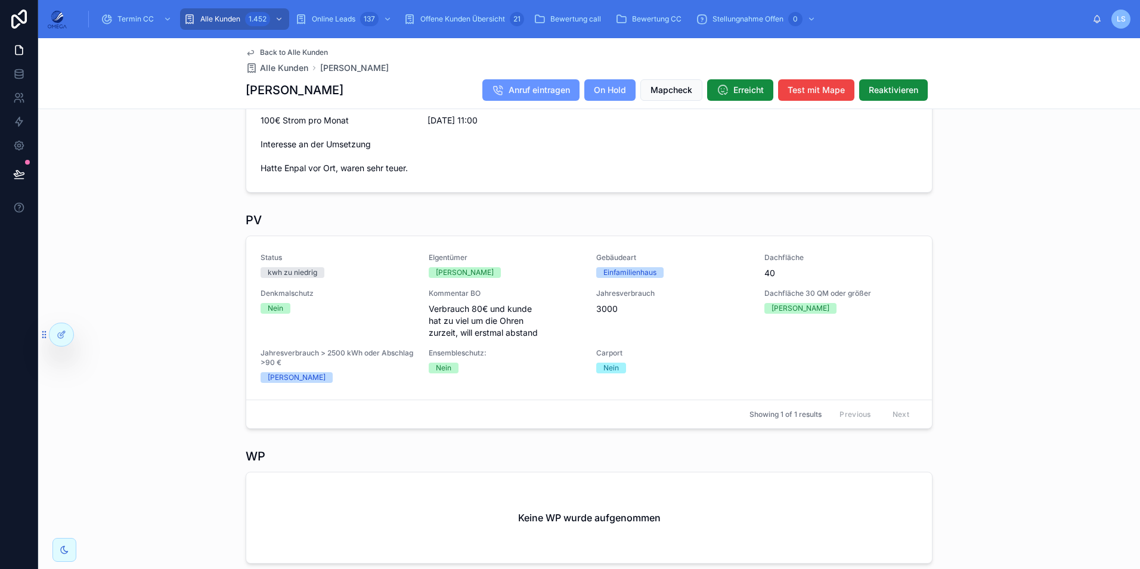
scroll to position [358, 0]
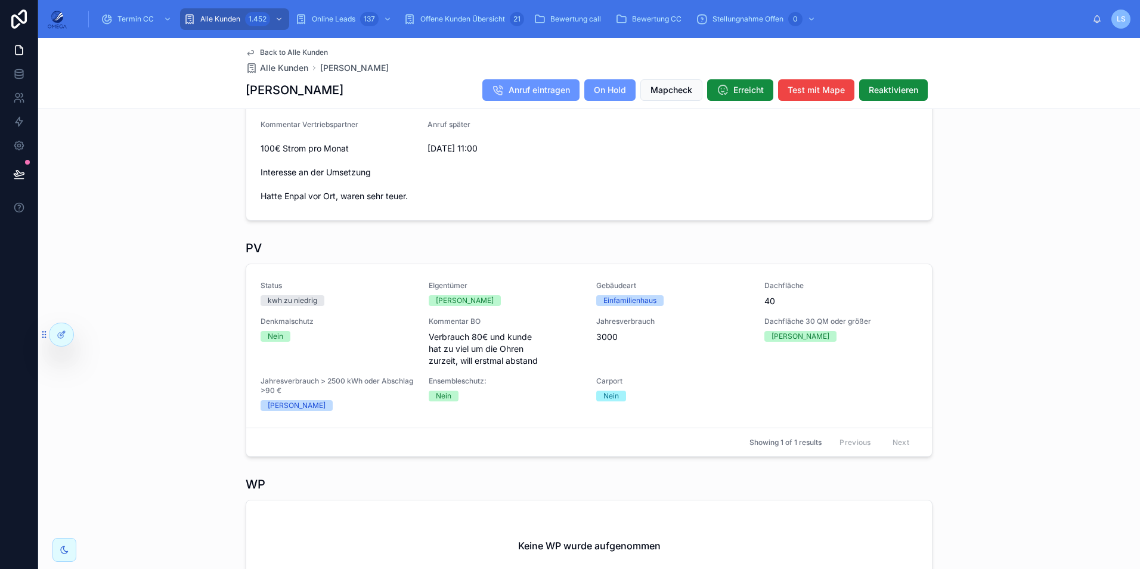
click at [309, 51] on span "Back to Alle Kunden" at bounding box center [294, 53] width 68 height 10
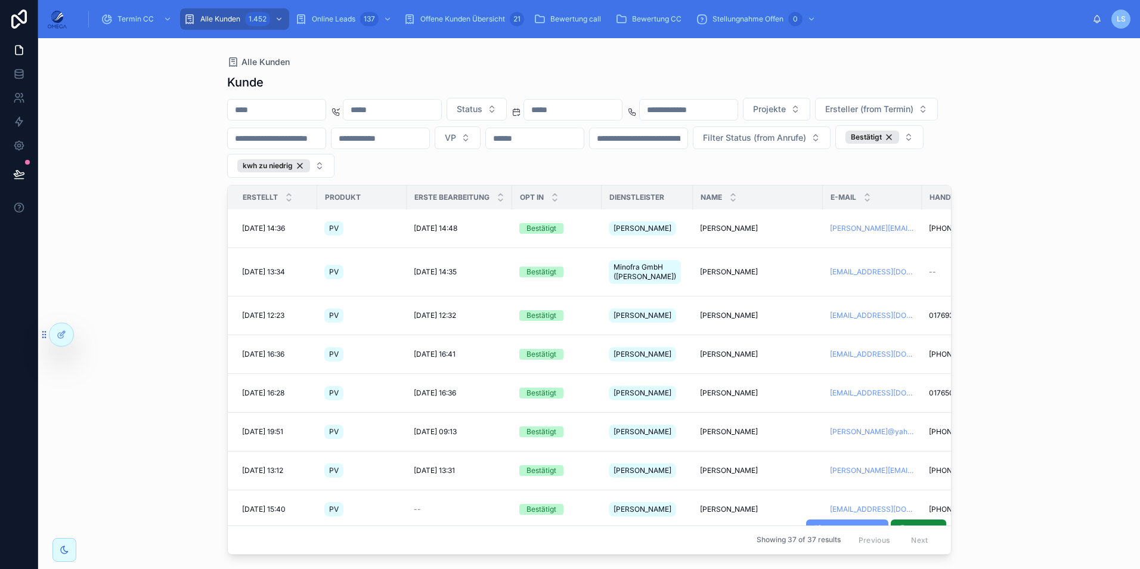
scroll to position [119, 0]
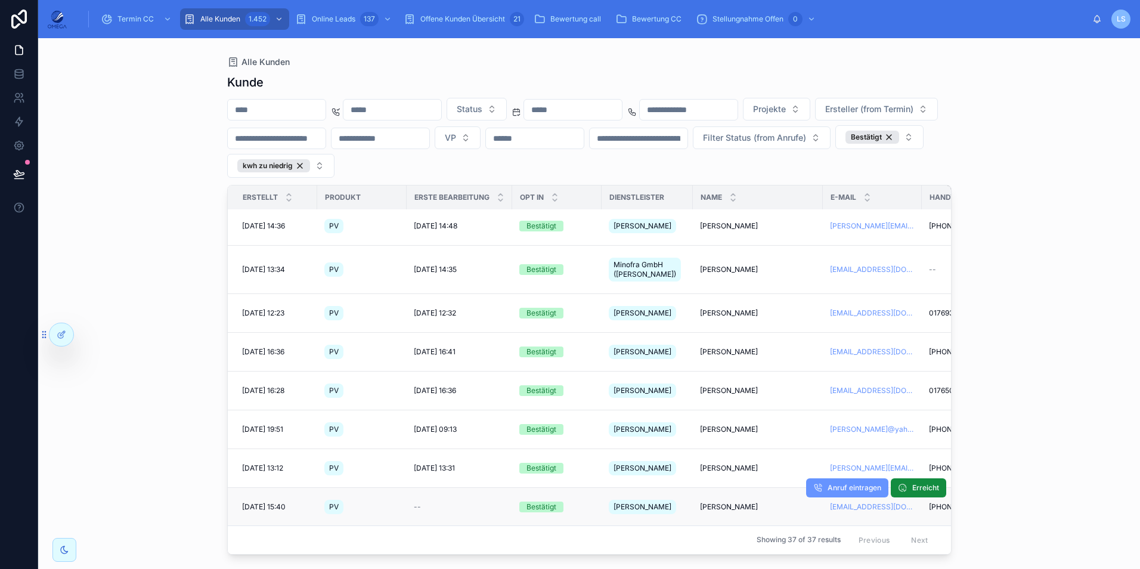
click at [730, 502] on span "[PERSON_NAME]" at bounding box center [729, 507] width 58 height 10
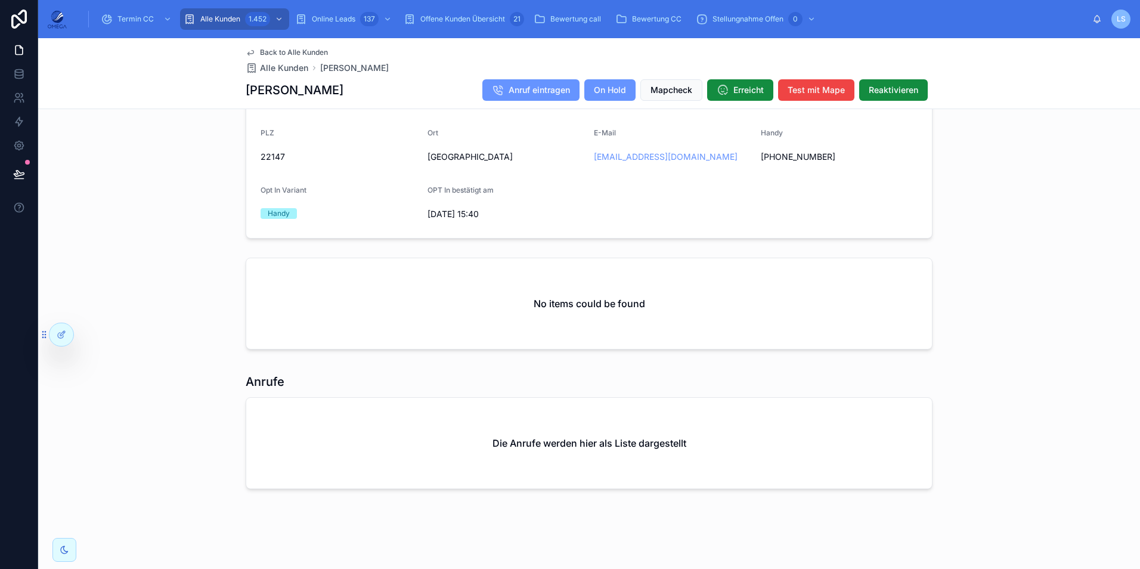
scroll to position [853, 0]
click at [289, 48] on span "Back to Alle Kunden" at bounding box center [294, 53] width 68 height 10
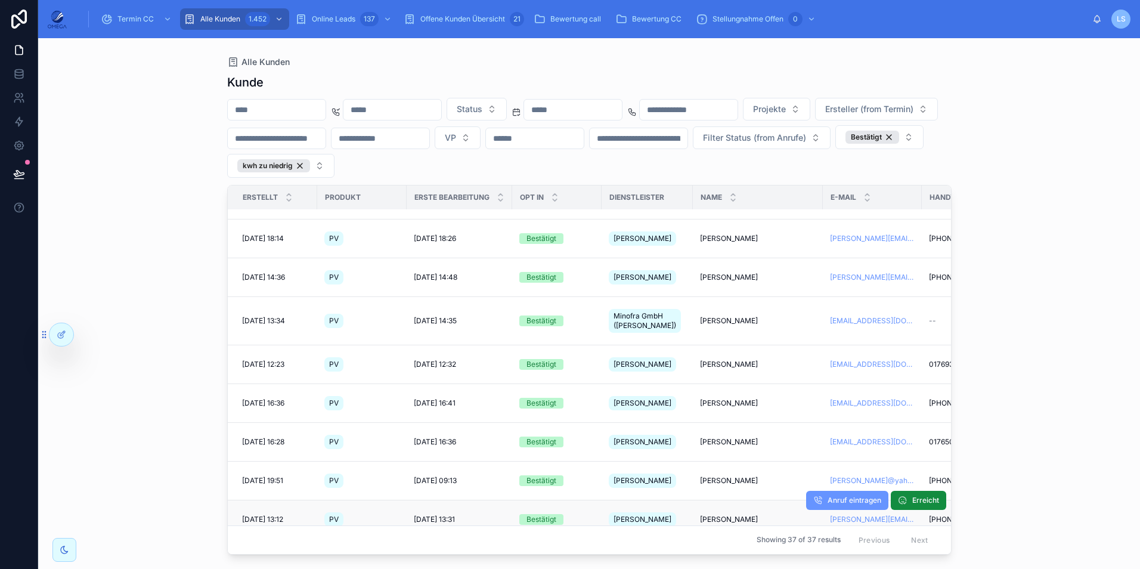
scroll to position [119, 0]
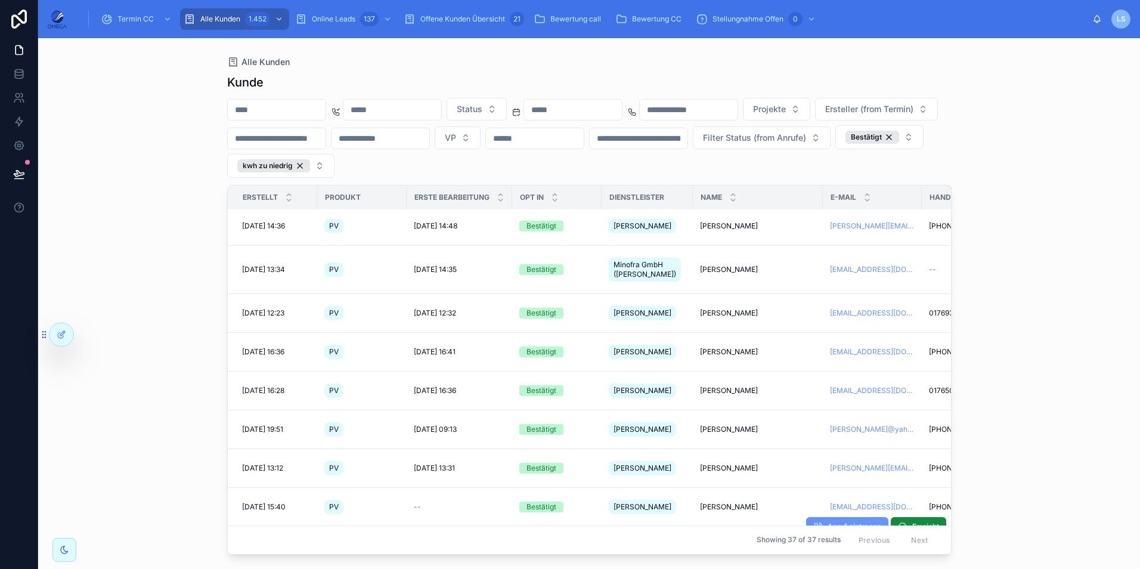
click at [728, 541] on span "[PERSON_NAME]" at bounding box center [729, 546] width 58 height 10
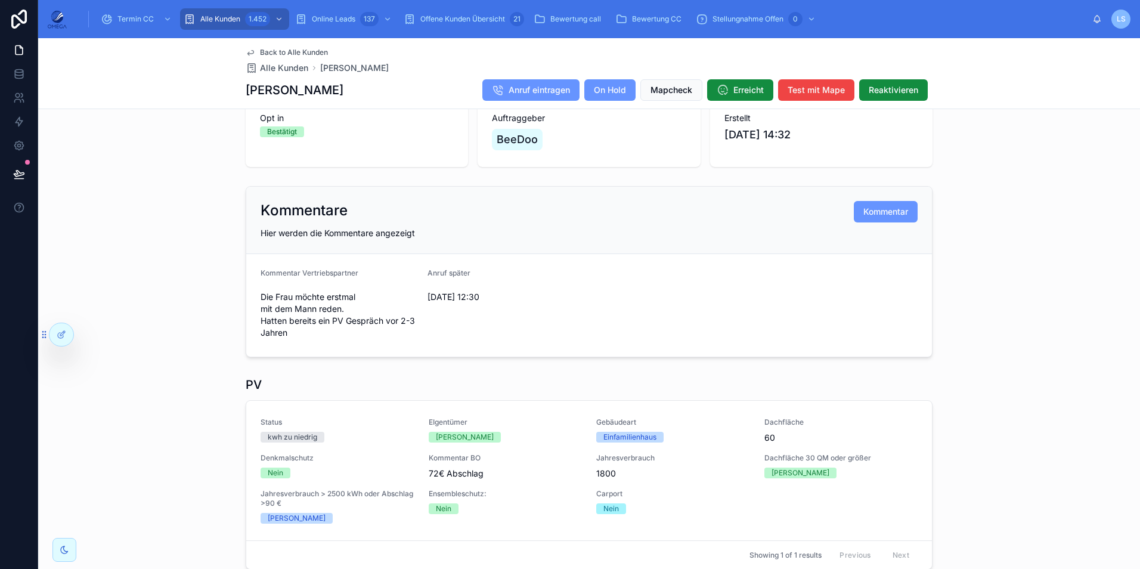
scroll to position [238, 0]
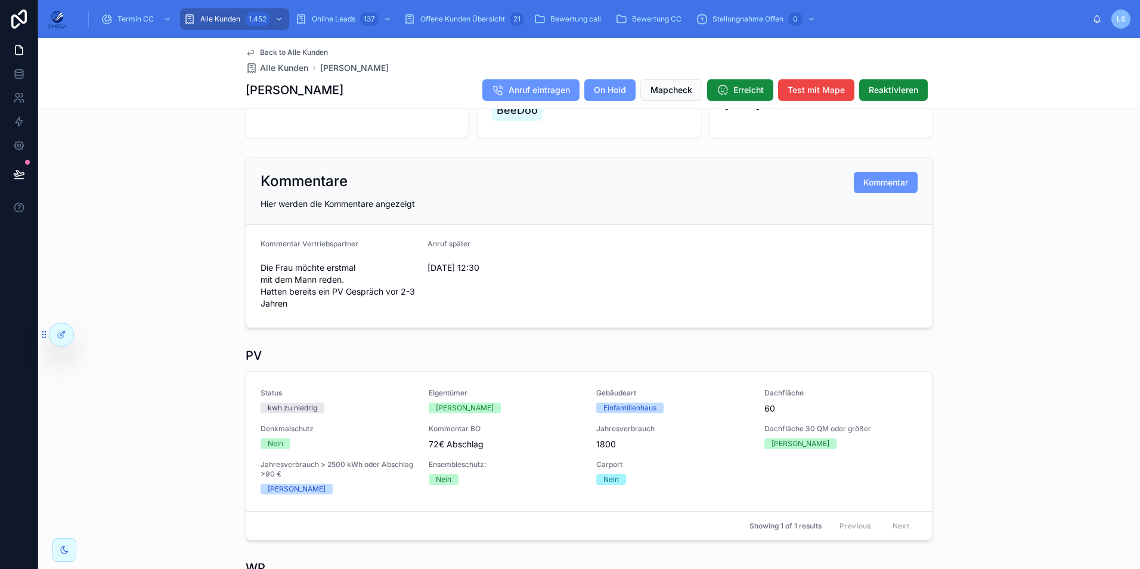
click at [314, 49] on span "Back to Alle Kunden" at bounding box center [294, 53] width 68 height 10
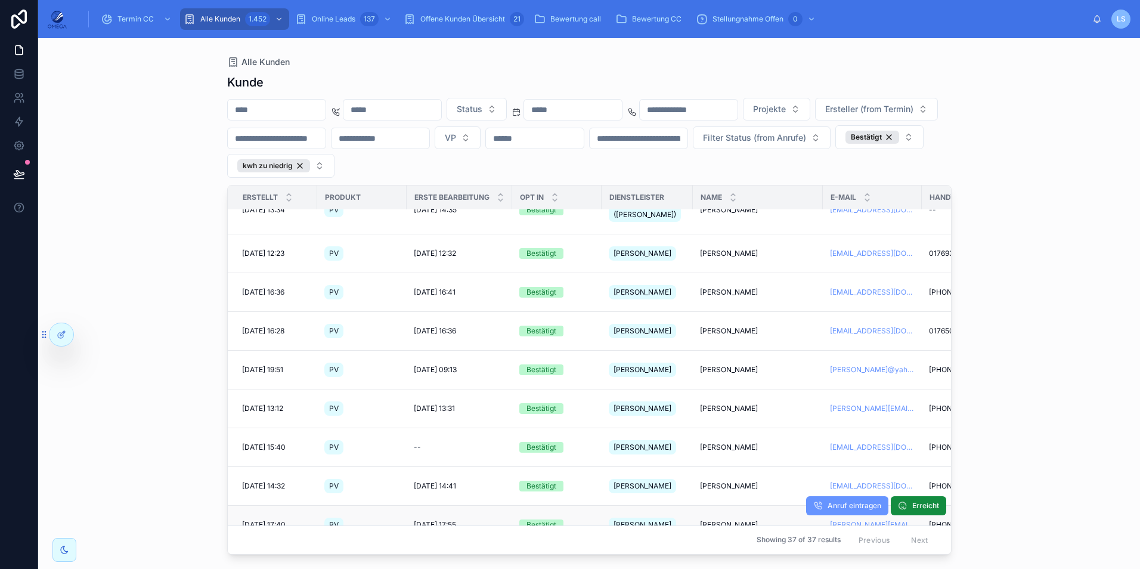
scroll to position [238, 0]
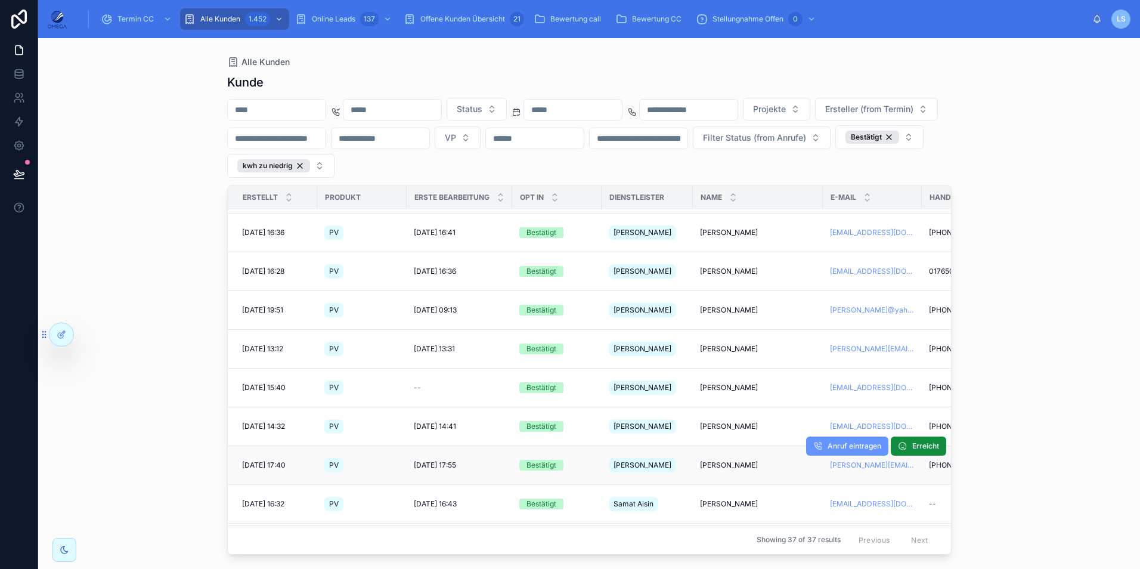
click at [714, 460] on span "[PERSON_NAME]" at bounding box center [729, 465] width 58 height 10
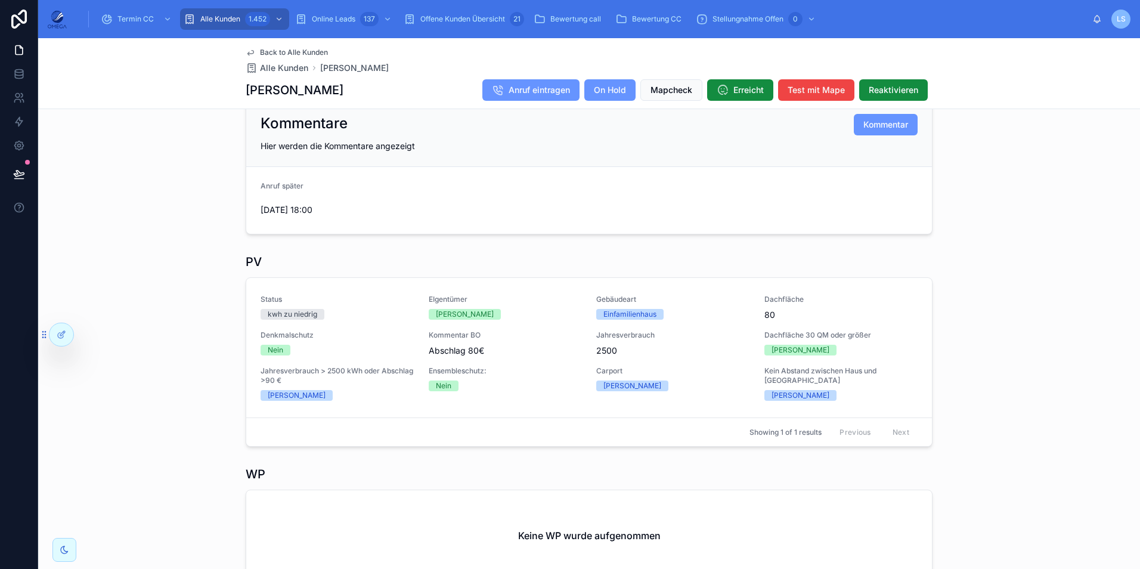
scroll to position [298, 0]
click at [892, 92] on span "Reaktivieren" at bounding box center [893, 90] width 49 height 12
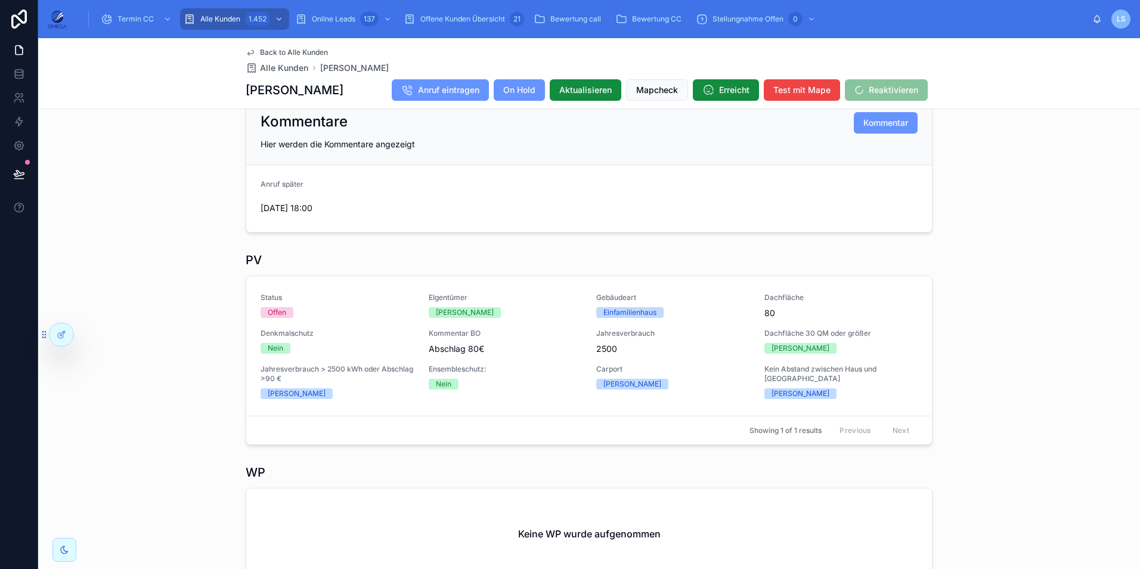
scroll to position [307, 0]
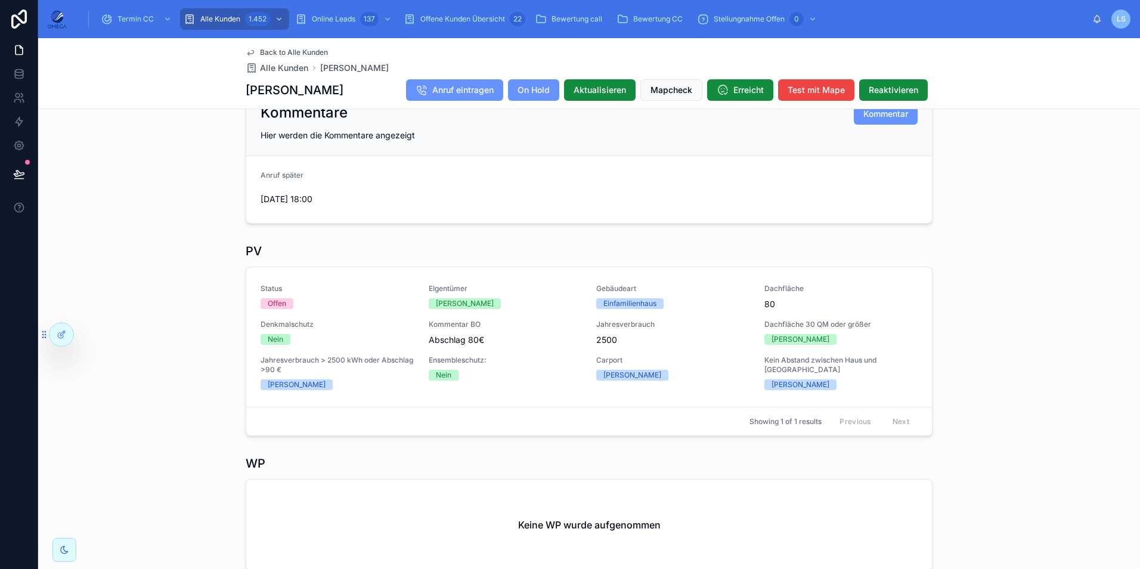
click at [314, 50] on span "Back to Alle Kunden" at bounding box center [294, 53] width 68 height 10
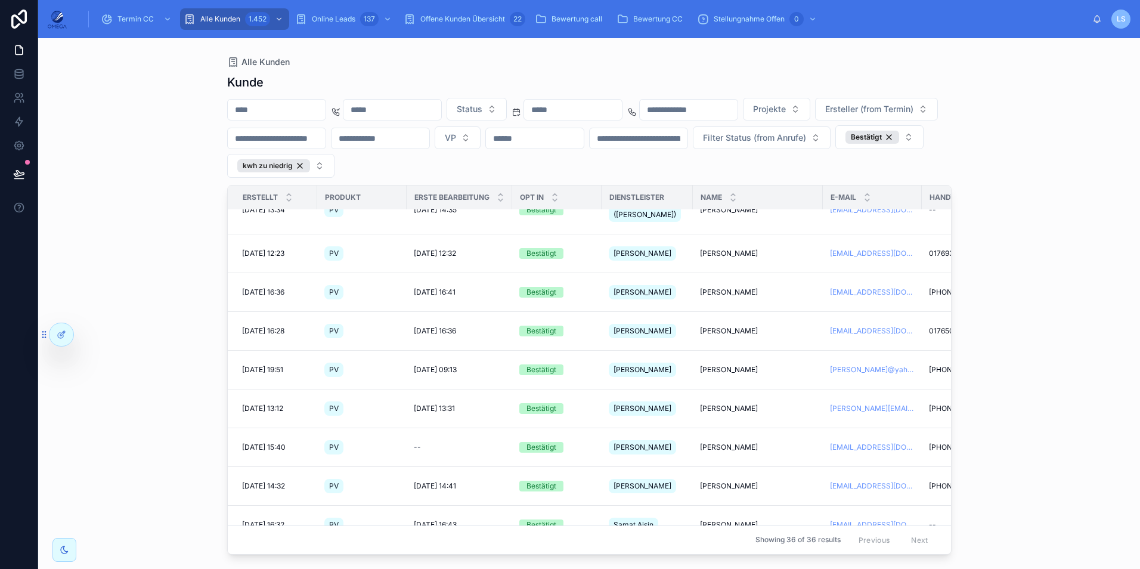
scroll to position [238, 0]
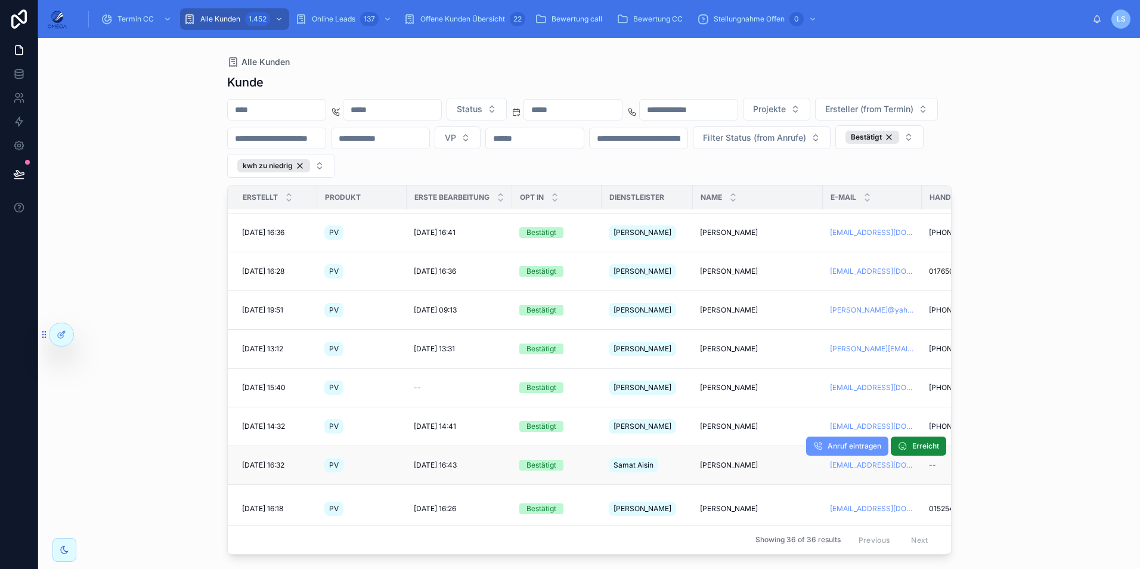
click at [714, 460] on span "[PERSON_NAME]" at bounding box center [729, 465] width 58 height 10
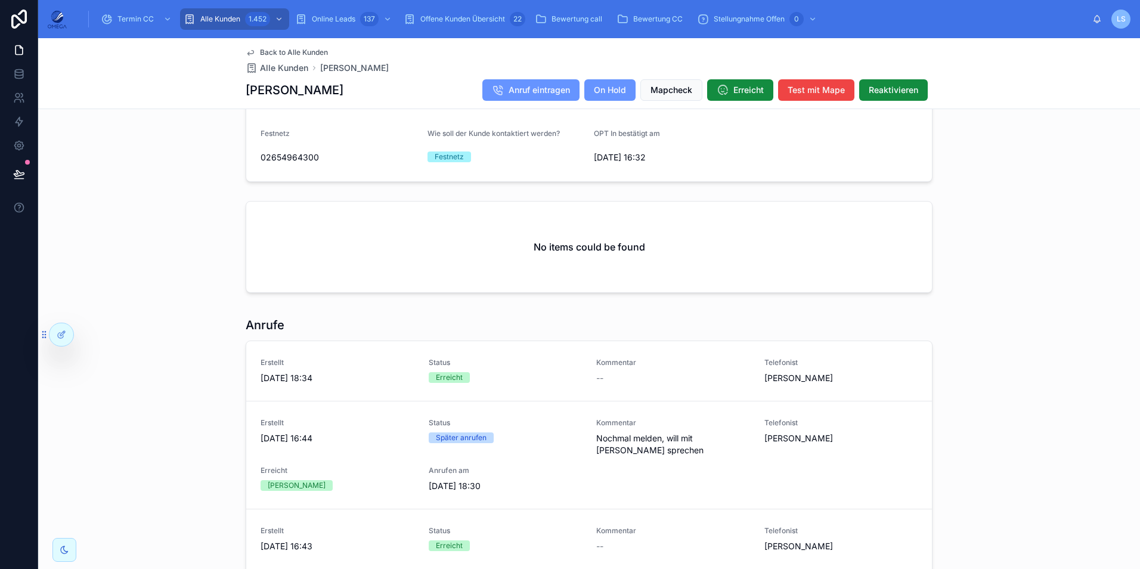
scroll to position [954, 0]
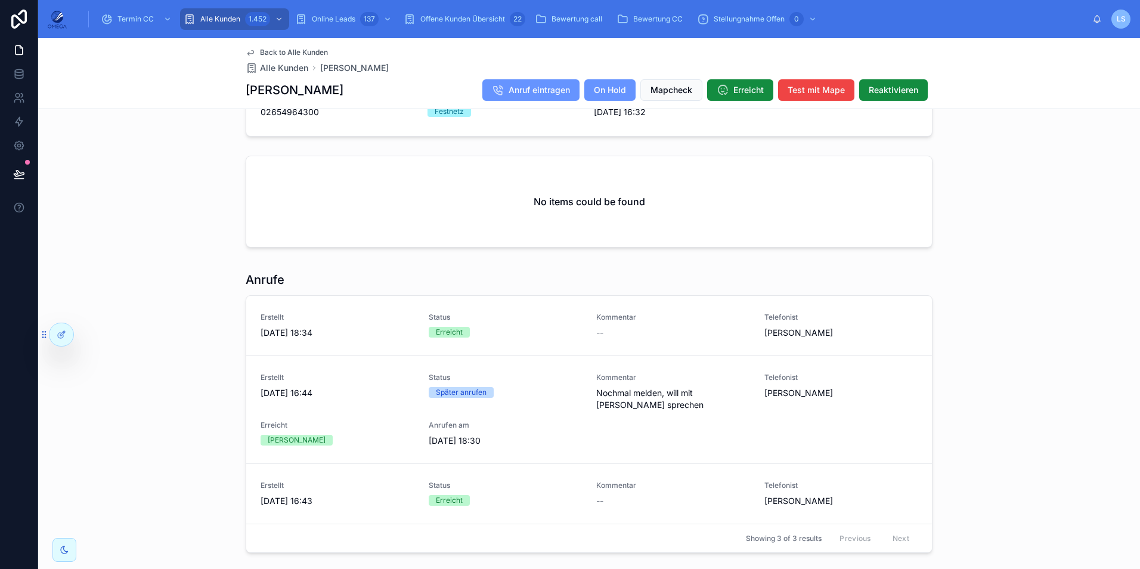
click at [281, 49] on span "Back to Alle Kunden" at bounding box center [294, 53] width 68 height 10
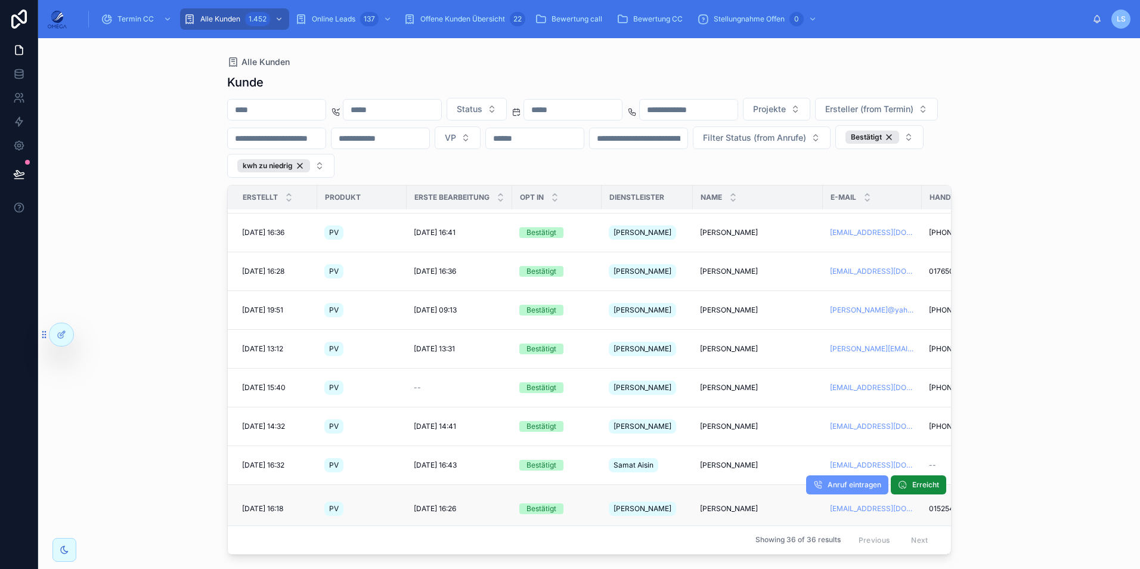
scroll to position [298, 0]
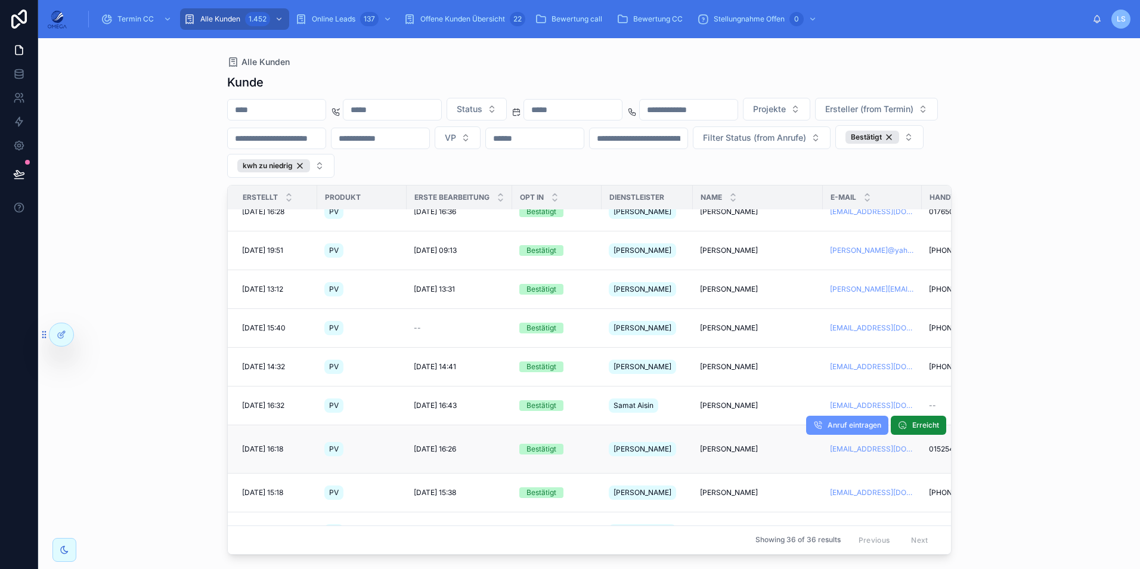
click at [723, 444] on span "[PERSON_NAME]" at bounding box center [729, 449] width 58 height 10
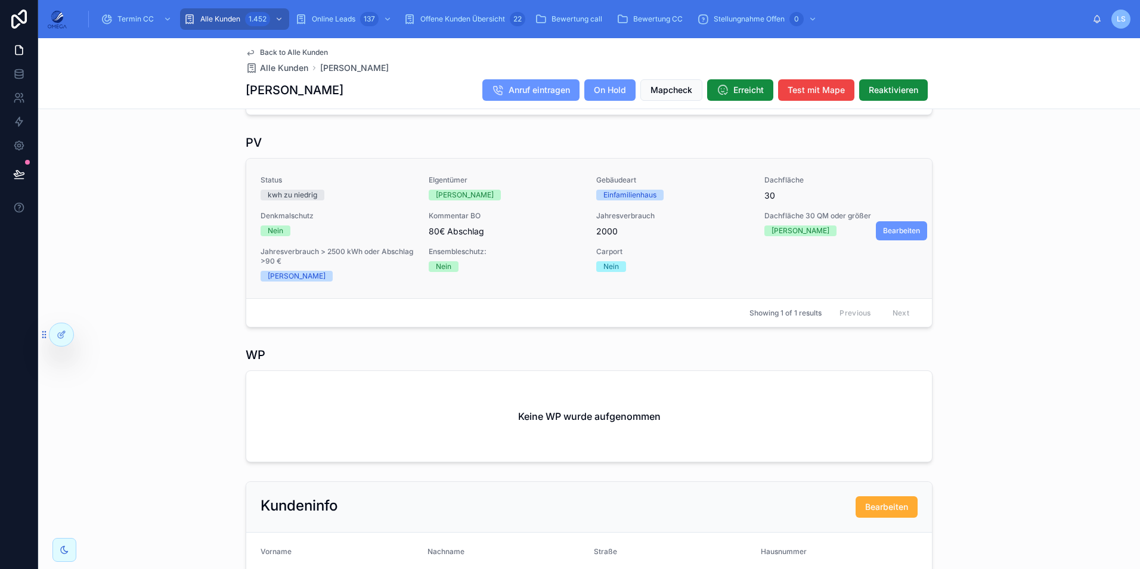
scroll to position [417, 0]
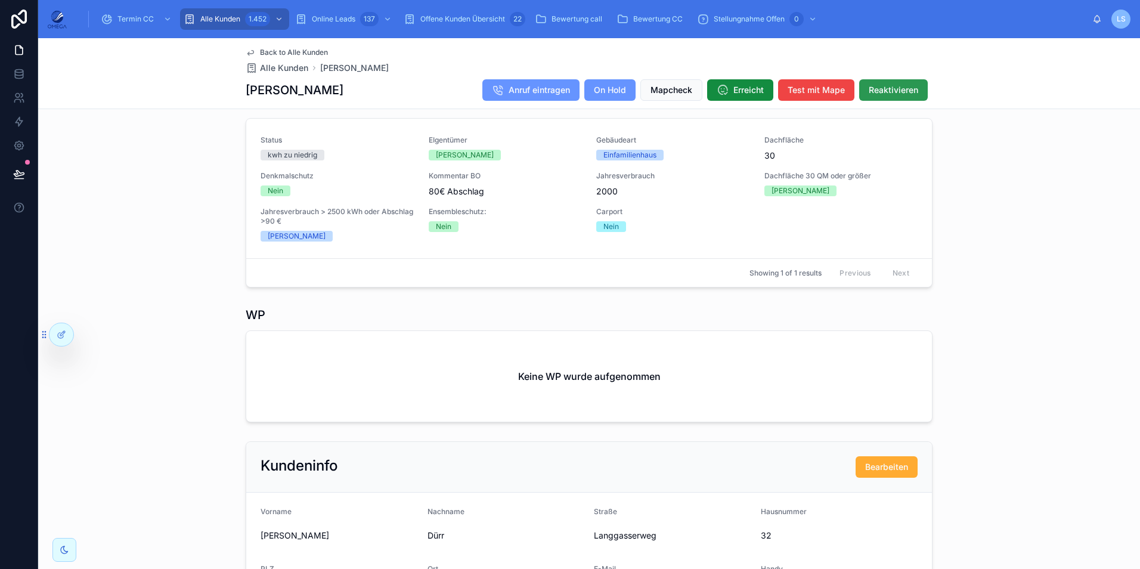
click at [897, 84] on span "Reaktivieren" at bounding box center [893, 90] width 49 height 12
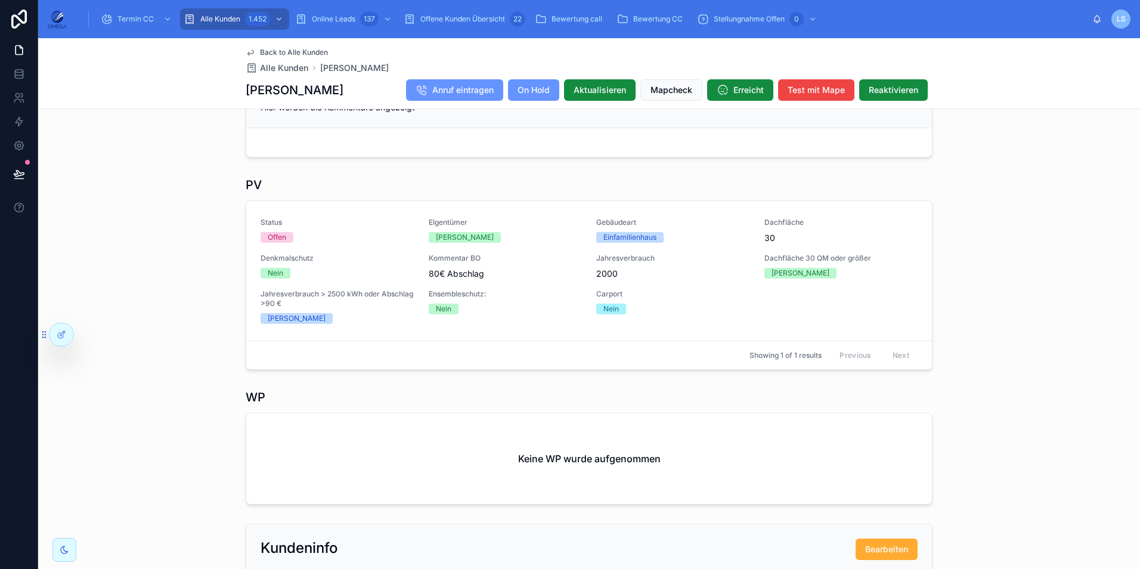
scroll to position [324, 0]
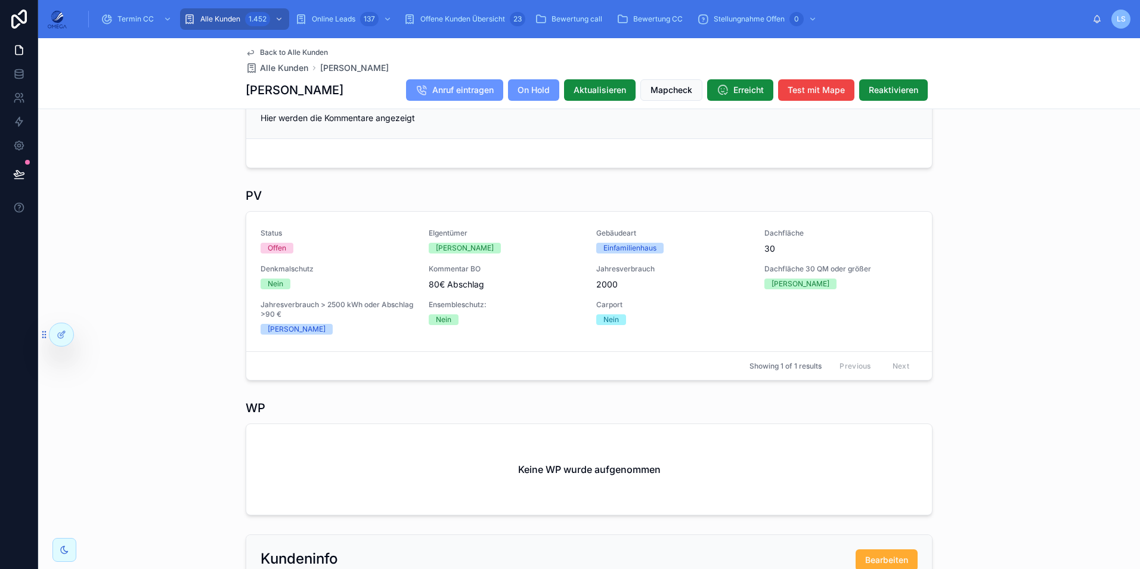
click at [285, 51] on span "Back to Alle Kunden" at bounding box center [294, 53] width 68 height 10
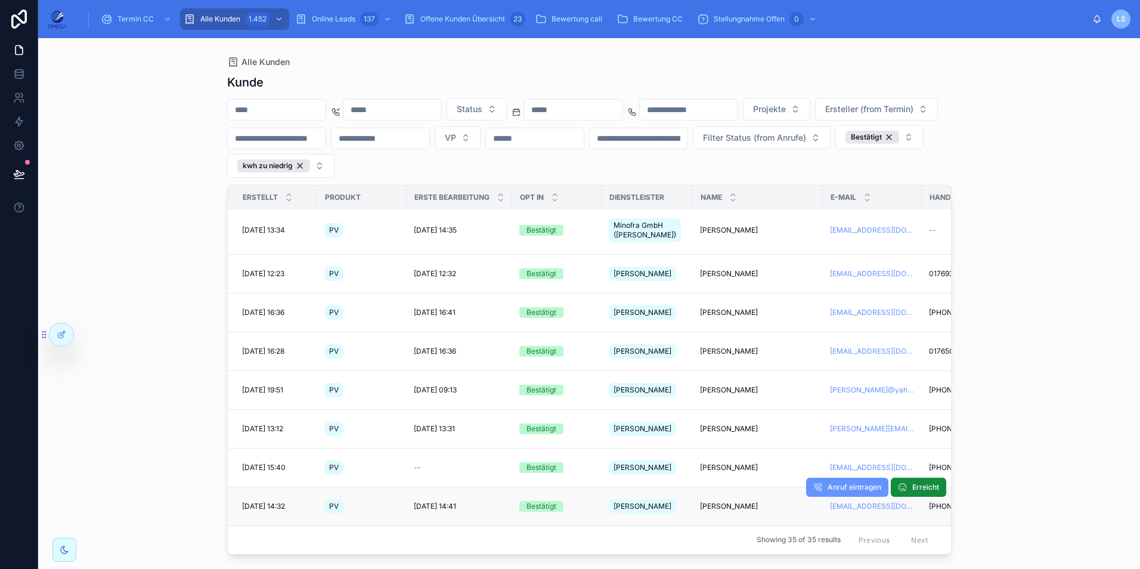
scroll to position [179, 0]
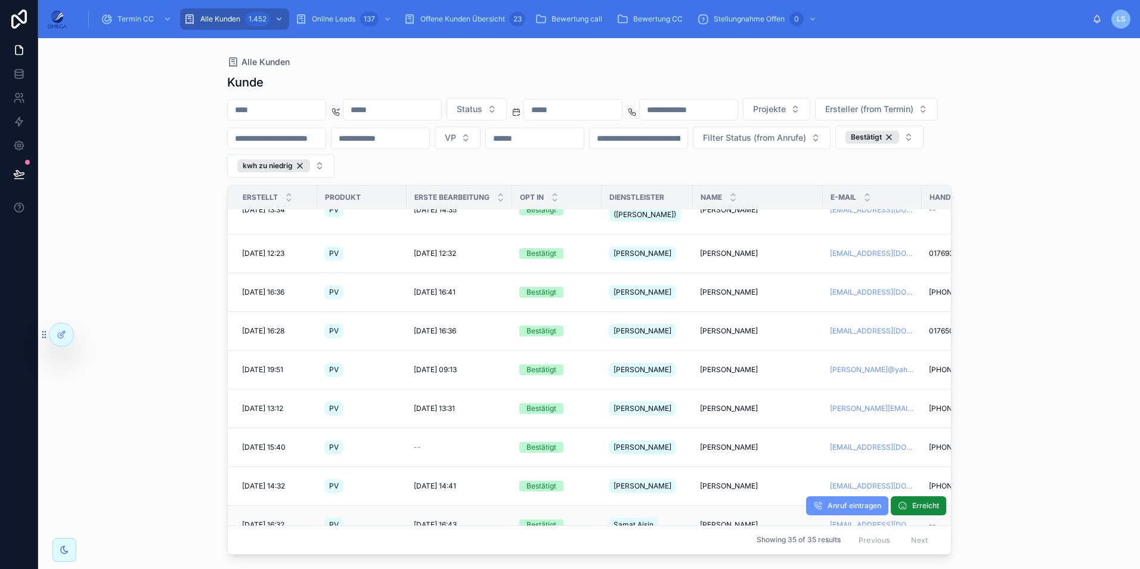
click at [725, 520] on span "[PERSON_NAME]" at bounding box center [729, 525] width 58 height 10
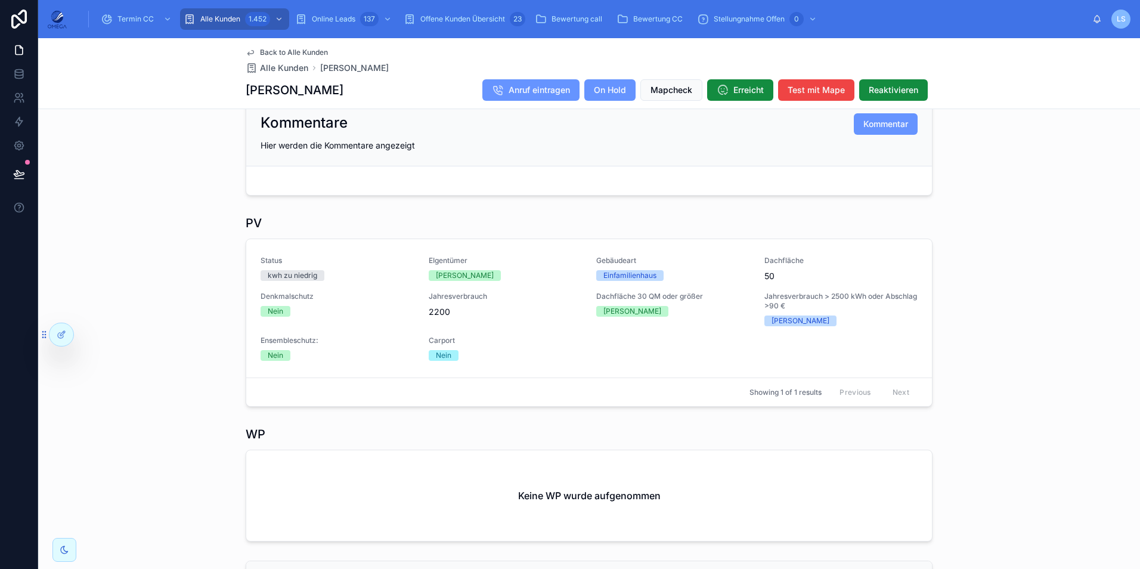
scroll to position [298, 0]
click at [316, 50] on span "Back to Alle Kunden" at bounding box center [294, 53] width 68 height 10
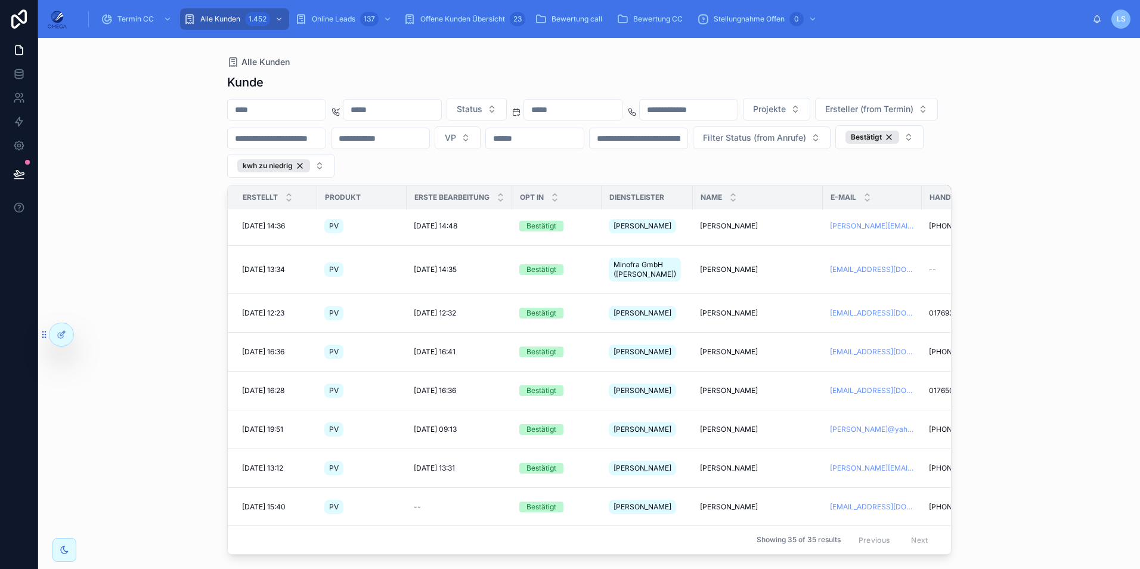
scroll to position [238, 0]
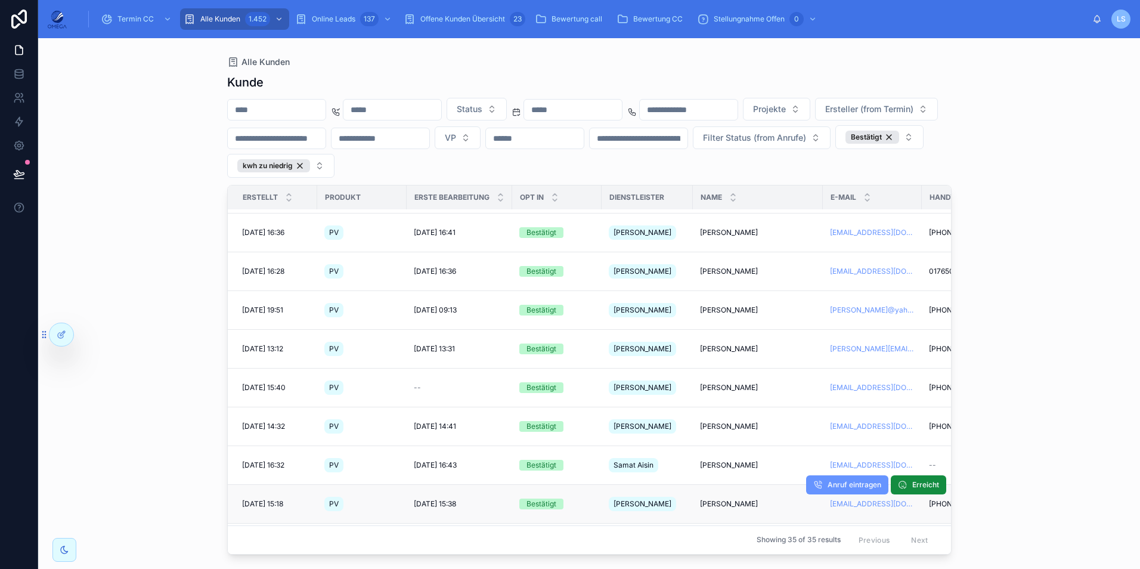
click at [723, 499] on span "[PERSON_NAME]" at bounding box center [729, 504] width 58 height 10
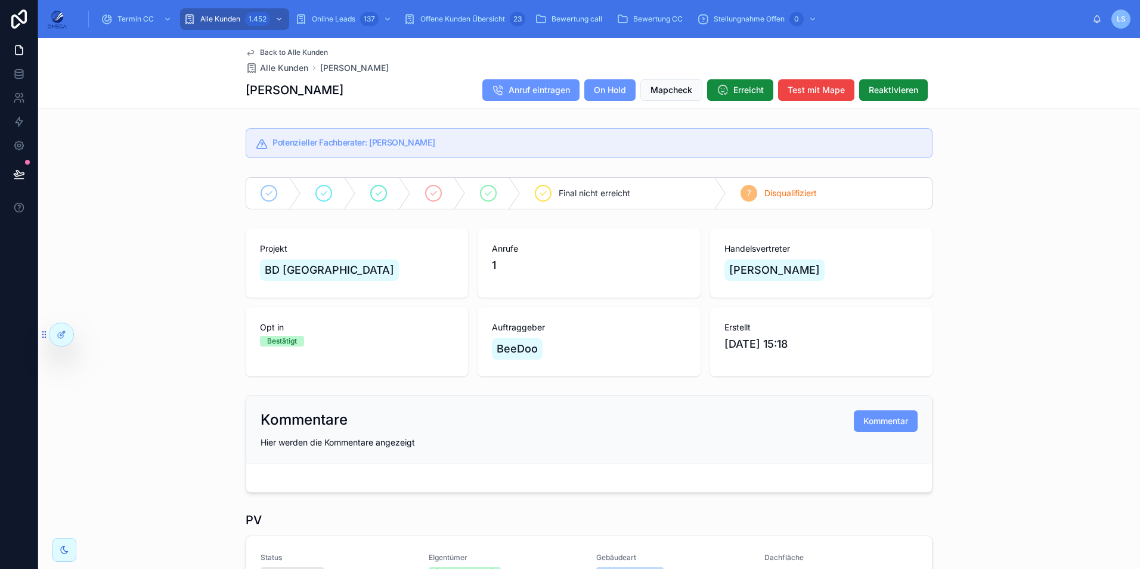
click at [1003, 70] on div "Back to Alle Kunden Alle Kunden [PERSON_NAME] Anruf eintragen On Hold Mapcheck …" at bounding box center [589, 73] width 1102 height 71
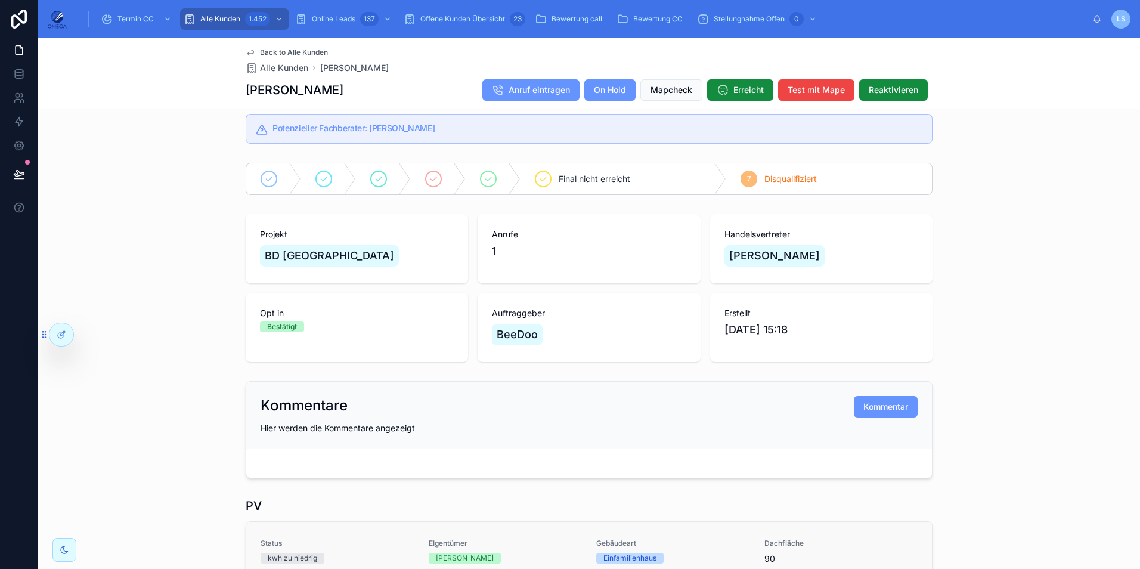
scroll to position [5, 0]
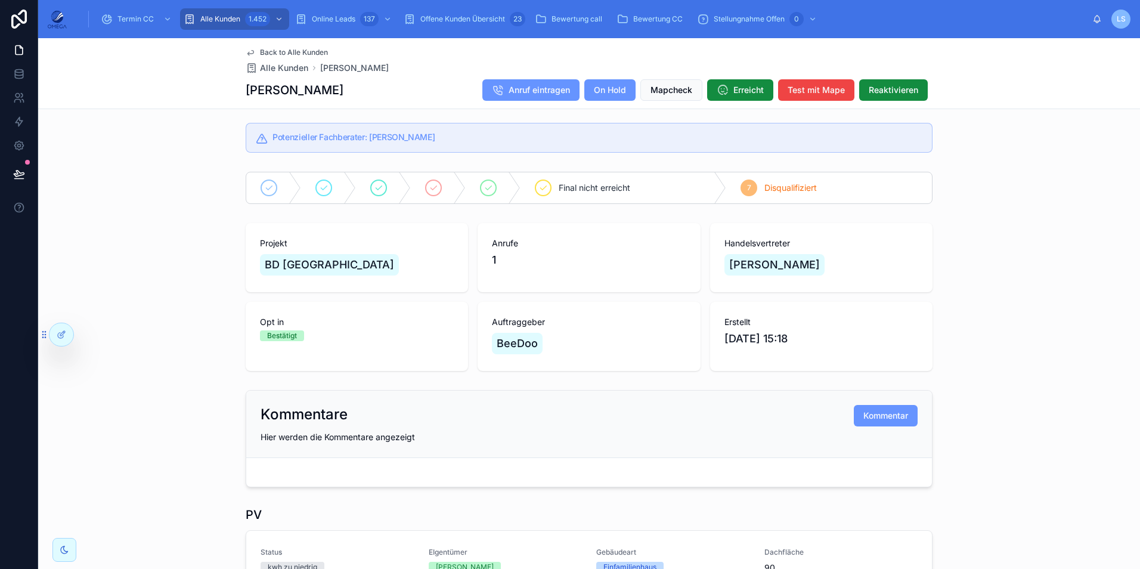
click at [295, 51] on span "Back to Alle Kunden" at bounding box center [294, 53] width 68 height 10
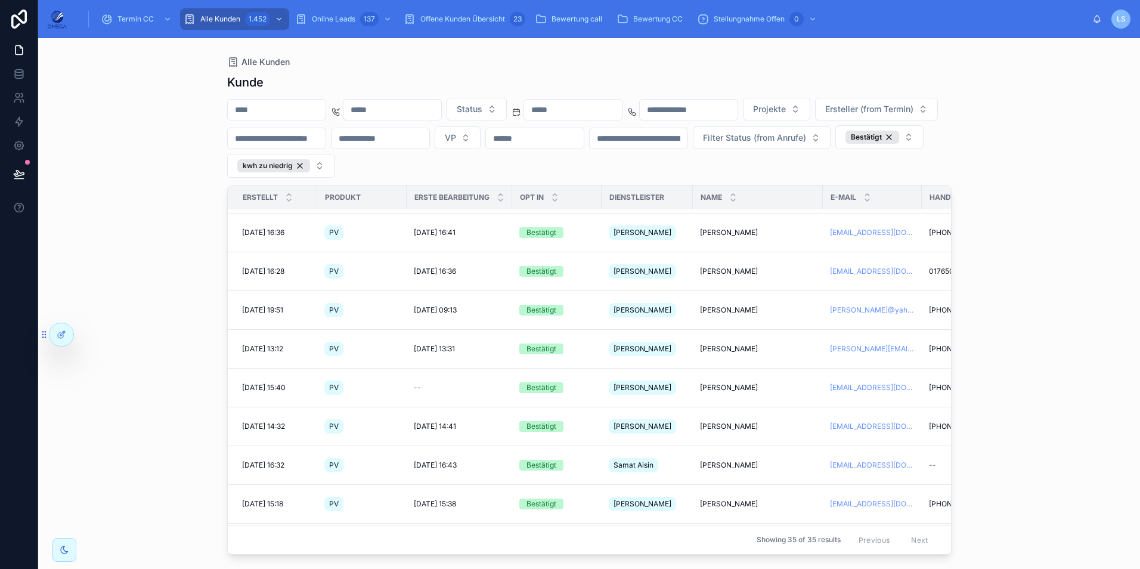
scroll to position [298, 0]
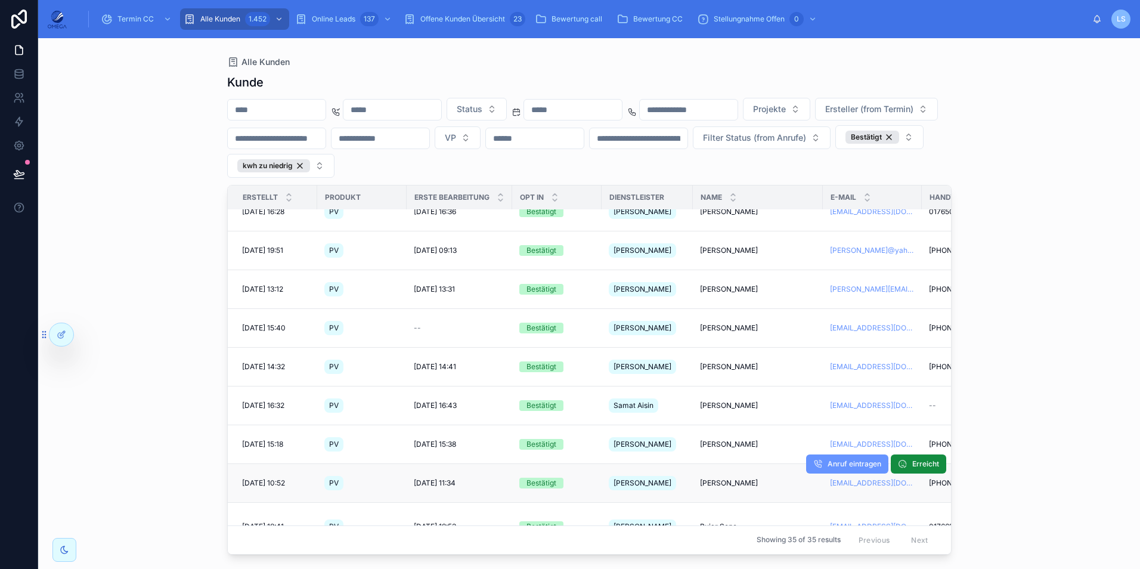
click at [718, 478] on span "[PERSON_NAME]" at bounding box center [729, 483] width 58 height 10
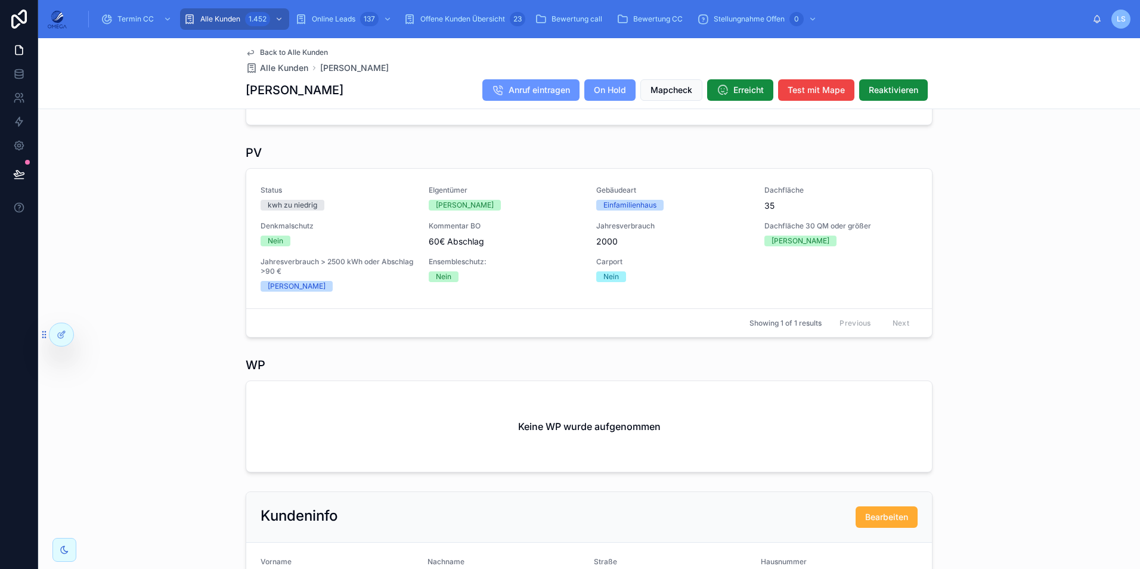
scroll to position [238, 0]
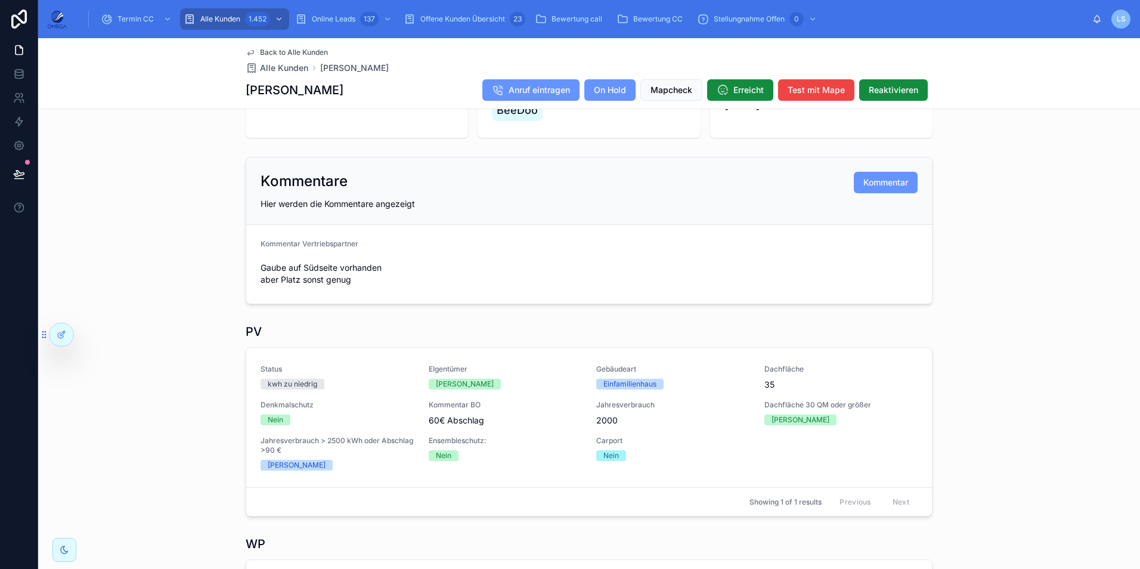
click at [260, 51] on span "Back to Alle Kunden" at bounding box center [294, 53] width 68 height 10
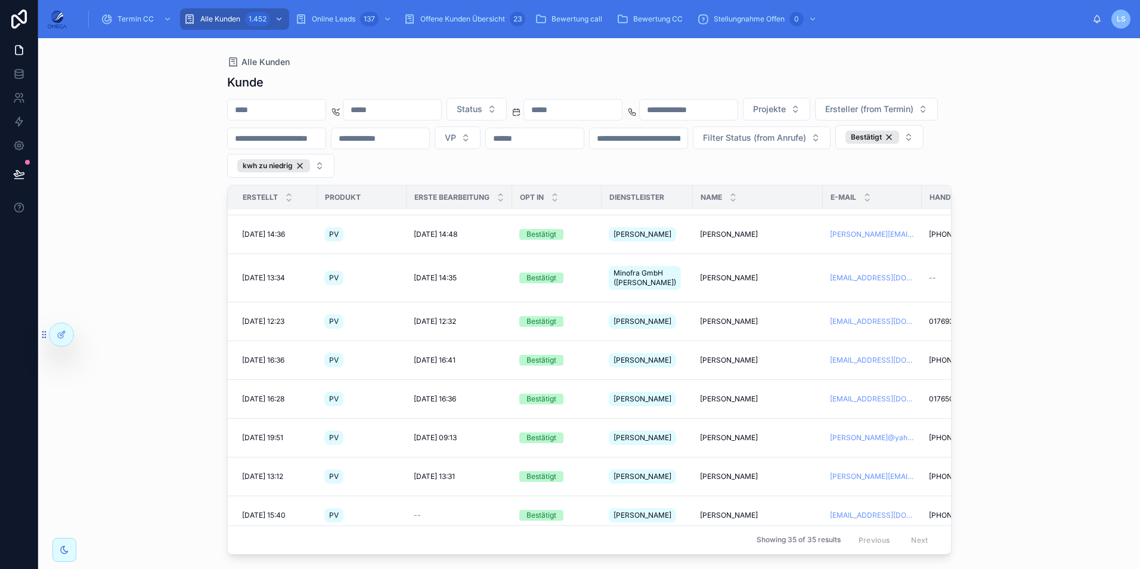
scroll to position [298, 0]
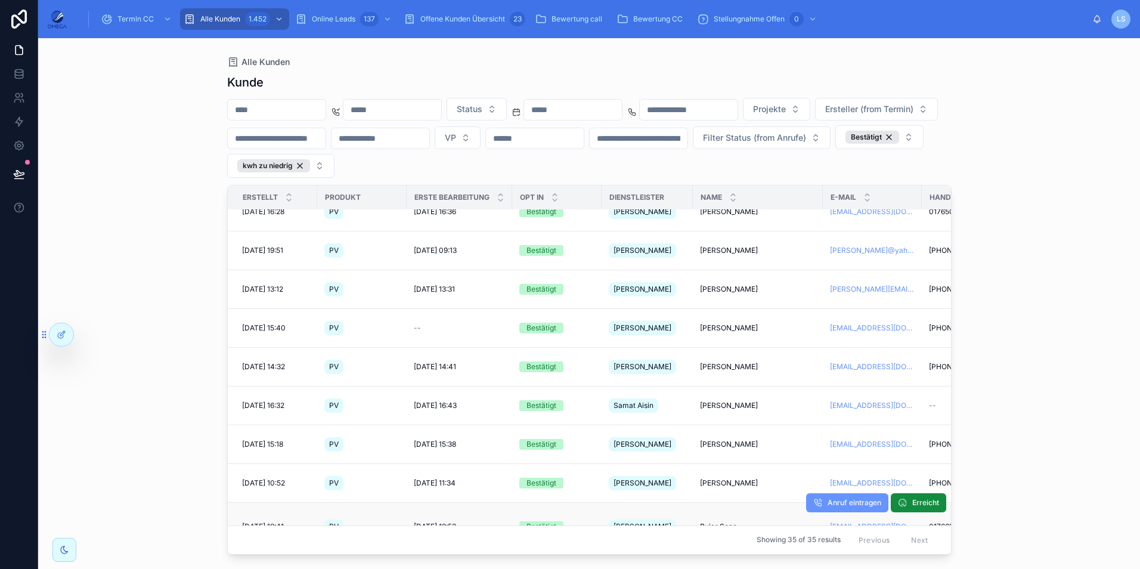
click at [725, 522] on span "Bujar Sope" at bounding box center [718, 527] width 37 height 10
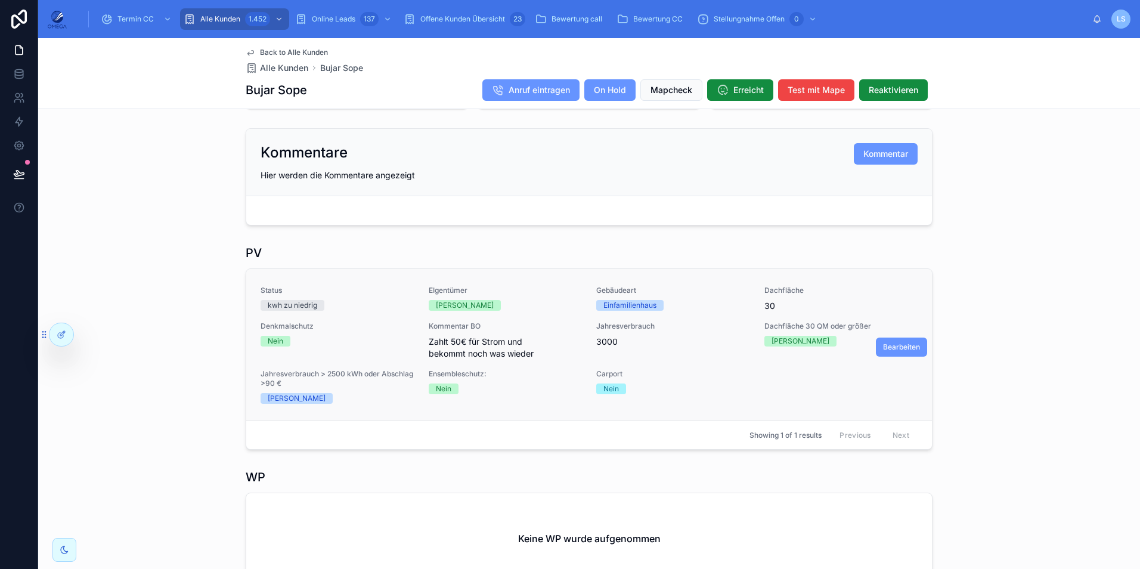
scroll to position [298, 0]
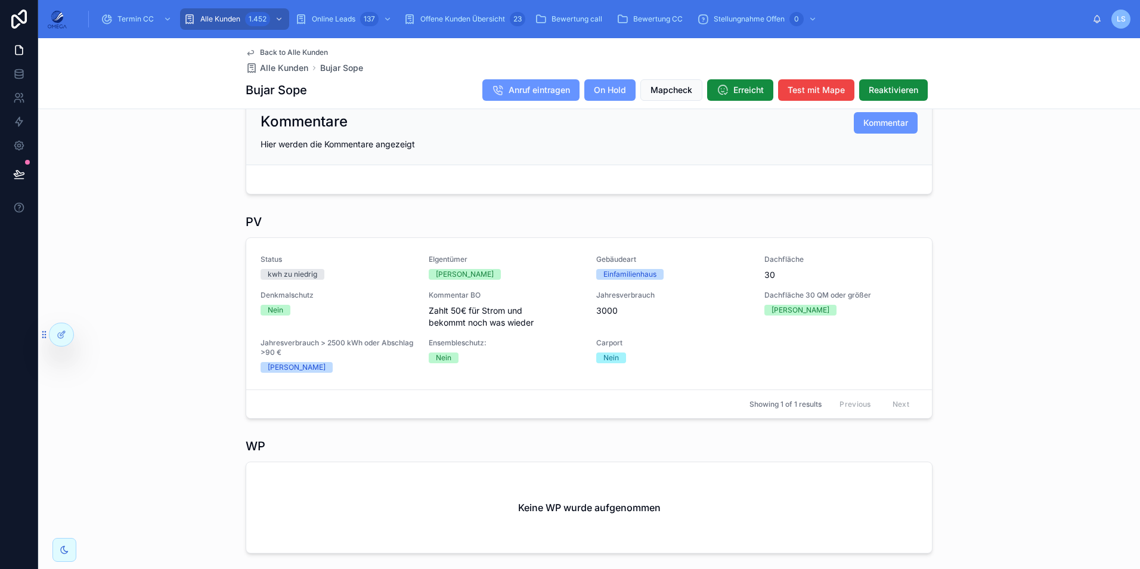
click at [294, 48] on span "Back to Alle Kunden" at bounding box center [294, 53] width 68 height 10
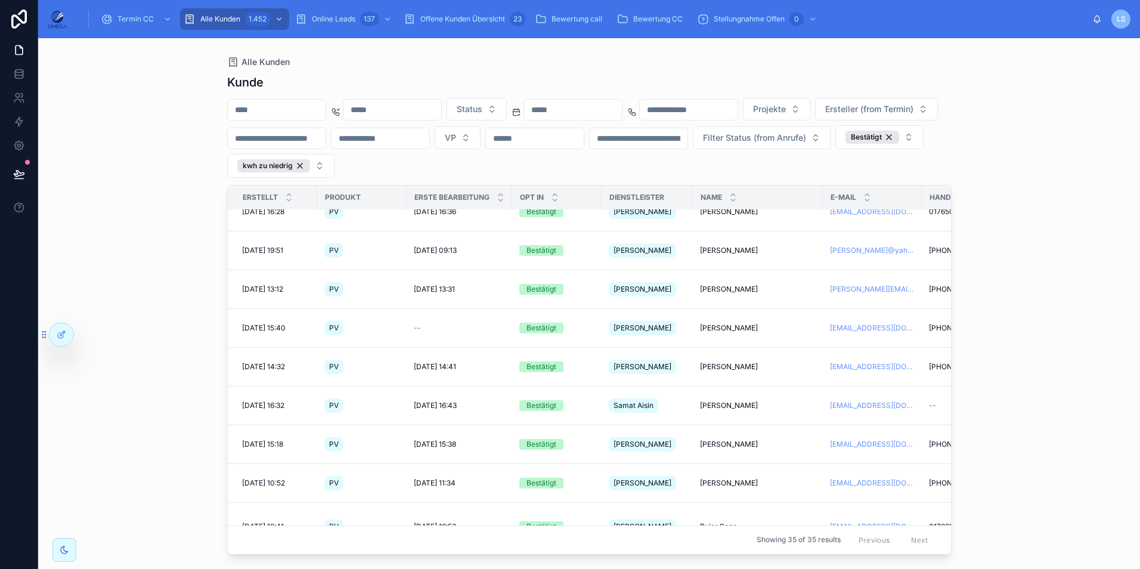
scroll to position [358, 0]
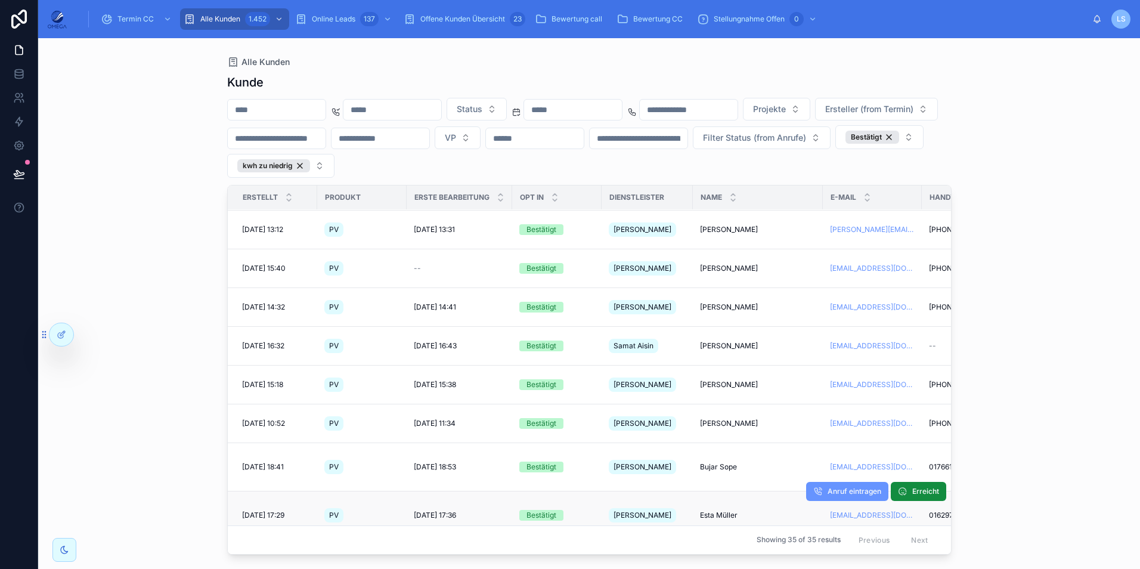
click at [721, 510] on span "Esta Müller" at bounding box center [719, 515] width 38 height 10
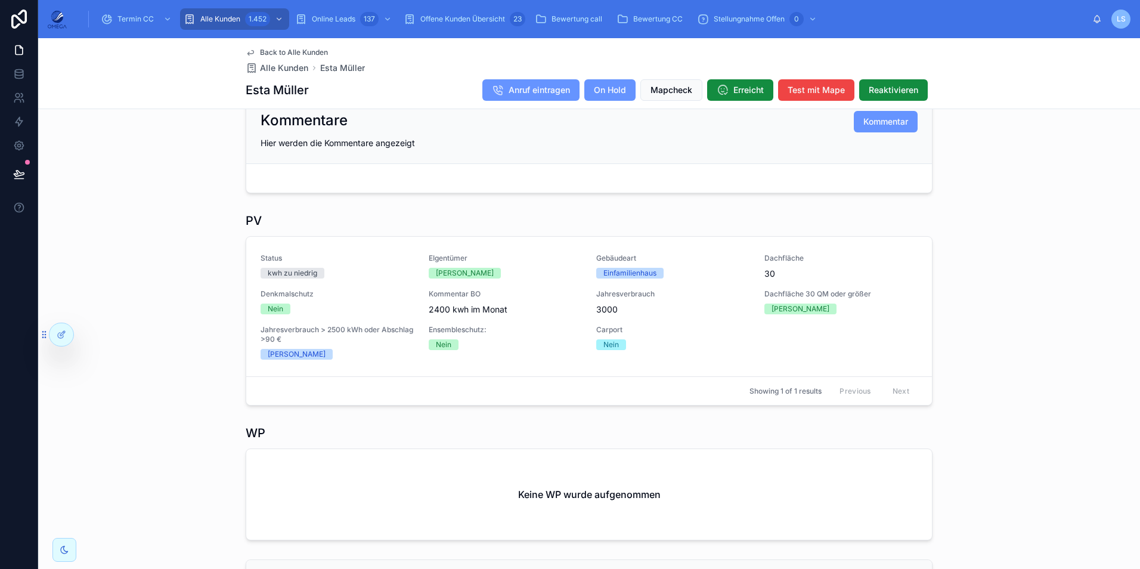
scroll to position [358, 0]
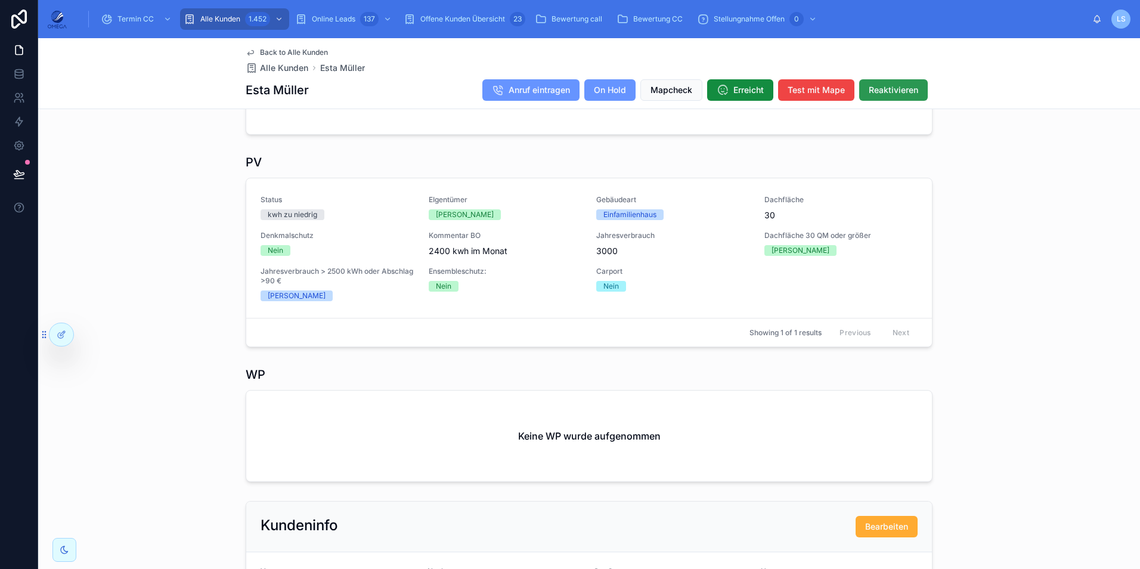
click at [887, 91] on span "Reaktivieren" at bounding box center [893, 90] width 49 height 12
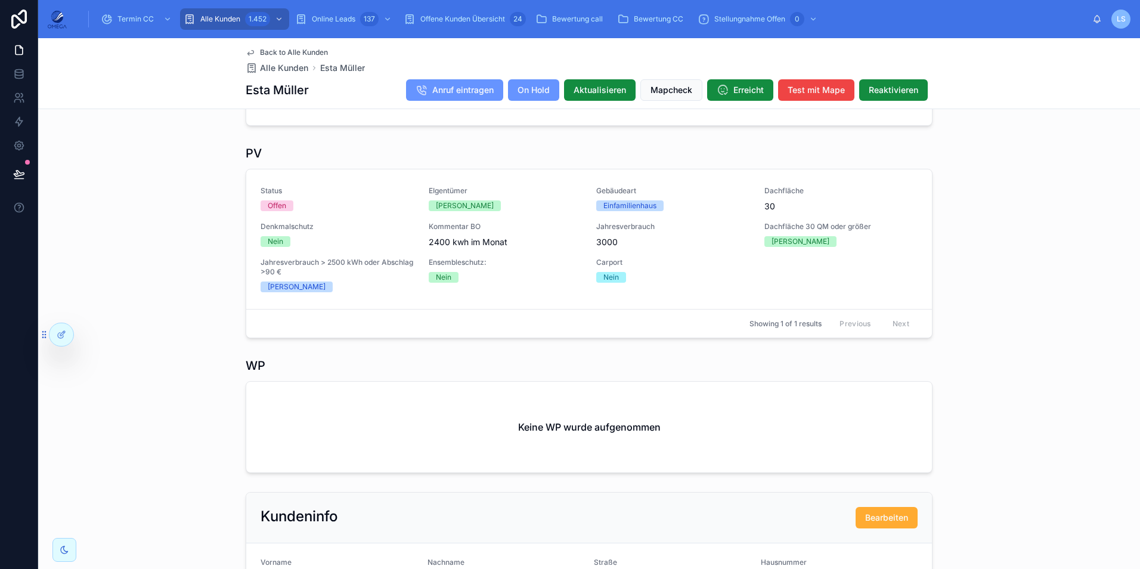
click at [288, 51] on span "Back to Alle Kunden" at bounding box center [294, 53] width 68 height 10
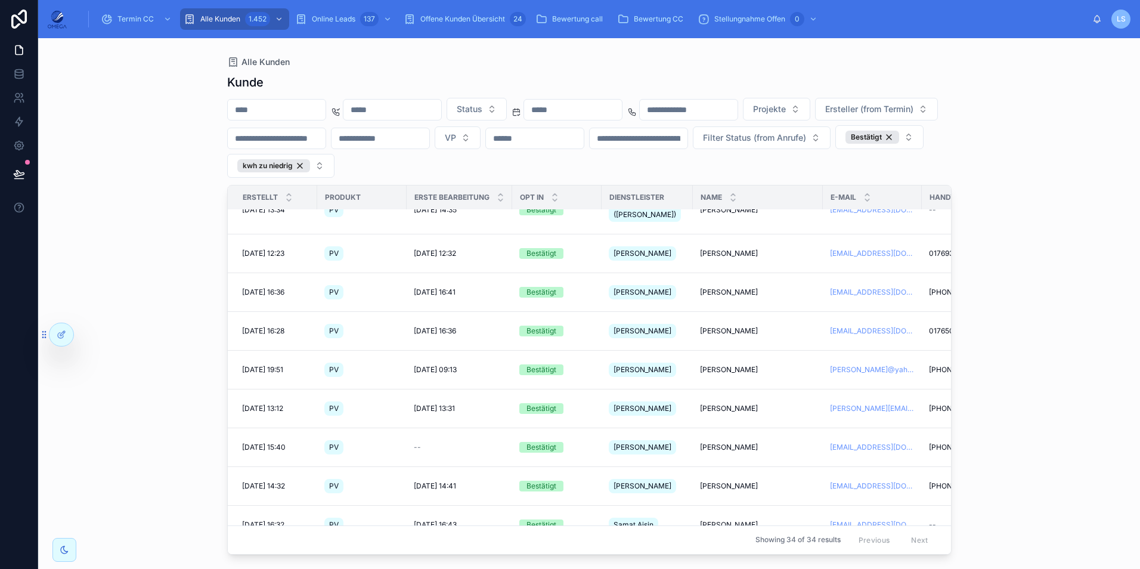
scroll to position [238, 0]
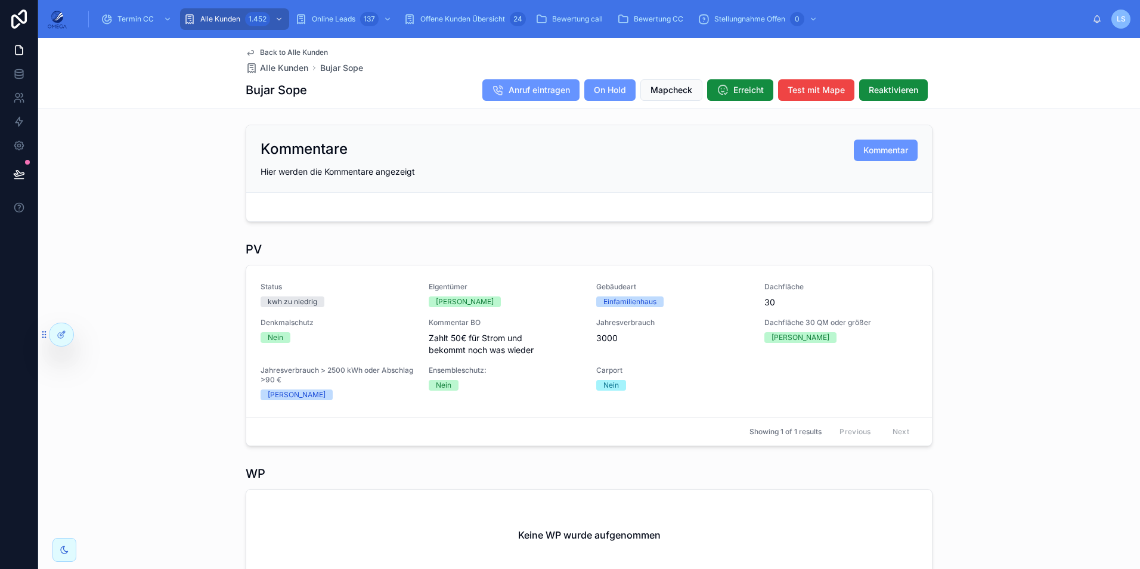
scroll to position [298, 0]
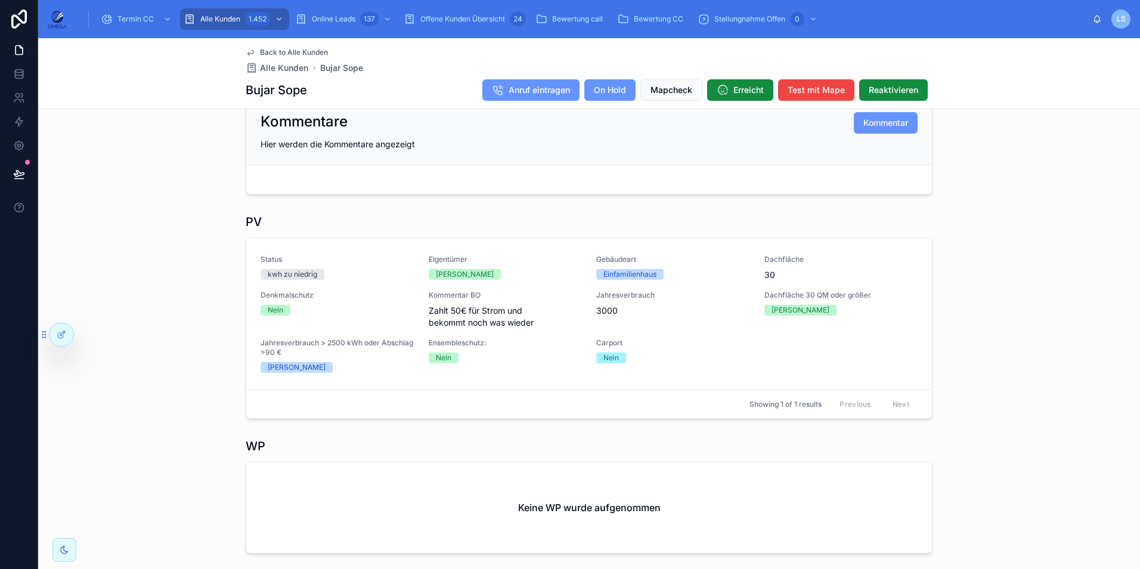
click at [317, 50] on span "Back to Alle Kunden" at bounding box center [294, 53] width 68 height 10
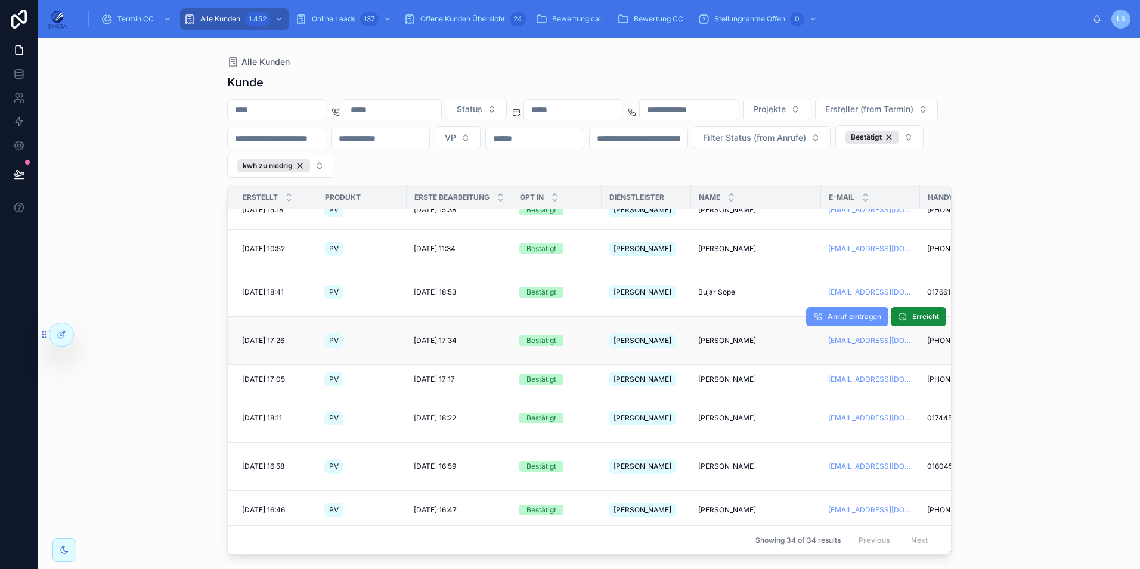
scroll to position [494, 0]
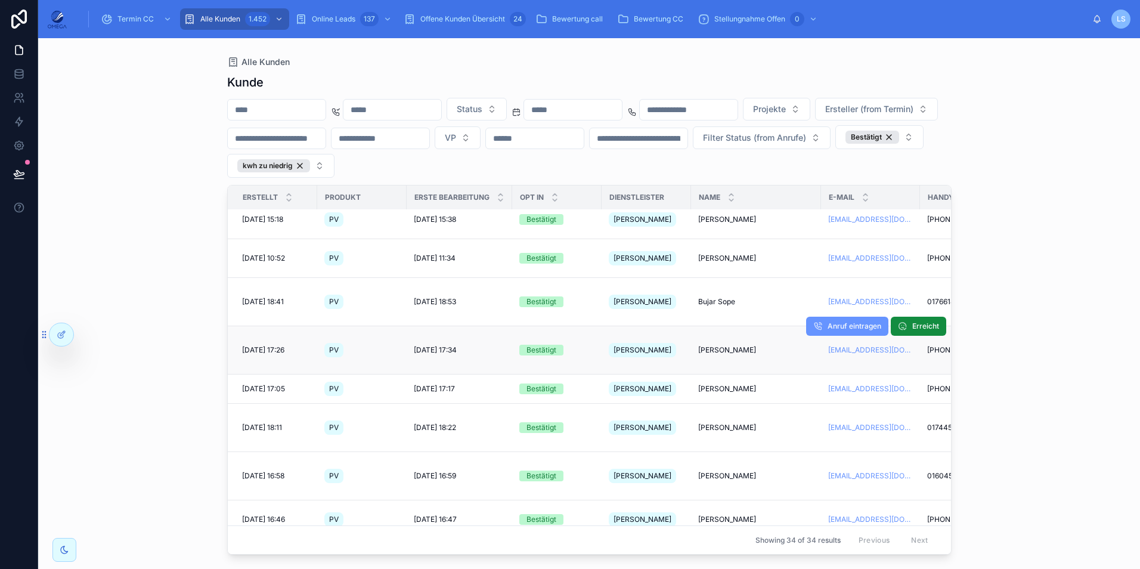
click at [717, 345] on span "[PERSON_NAME]" at bounding box center [727, 350] width 58 height 10
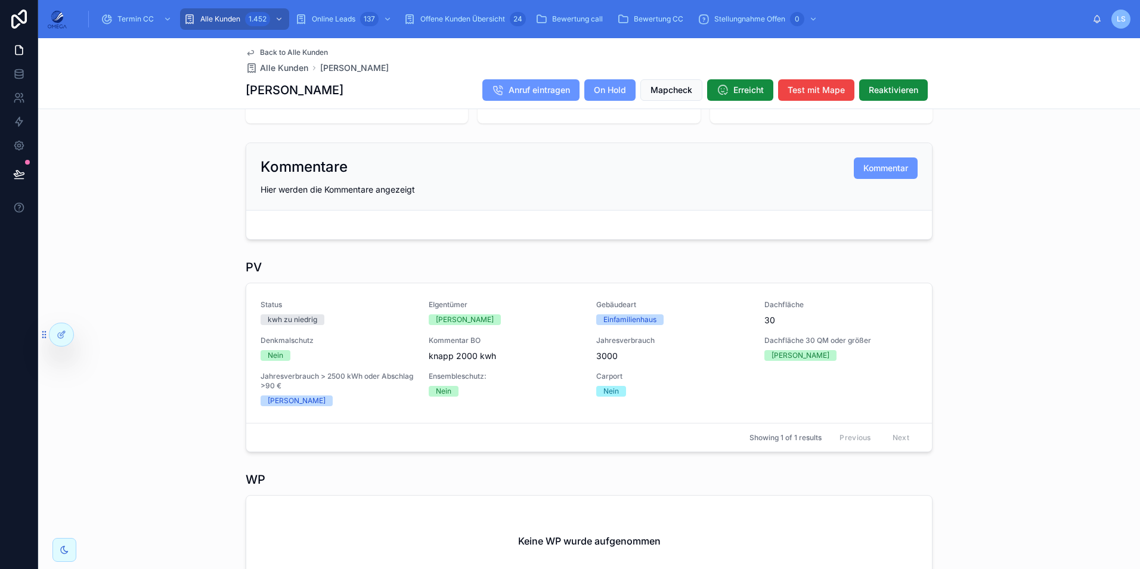
scroll to position [298, 0]
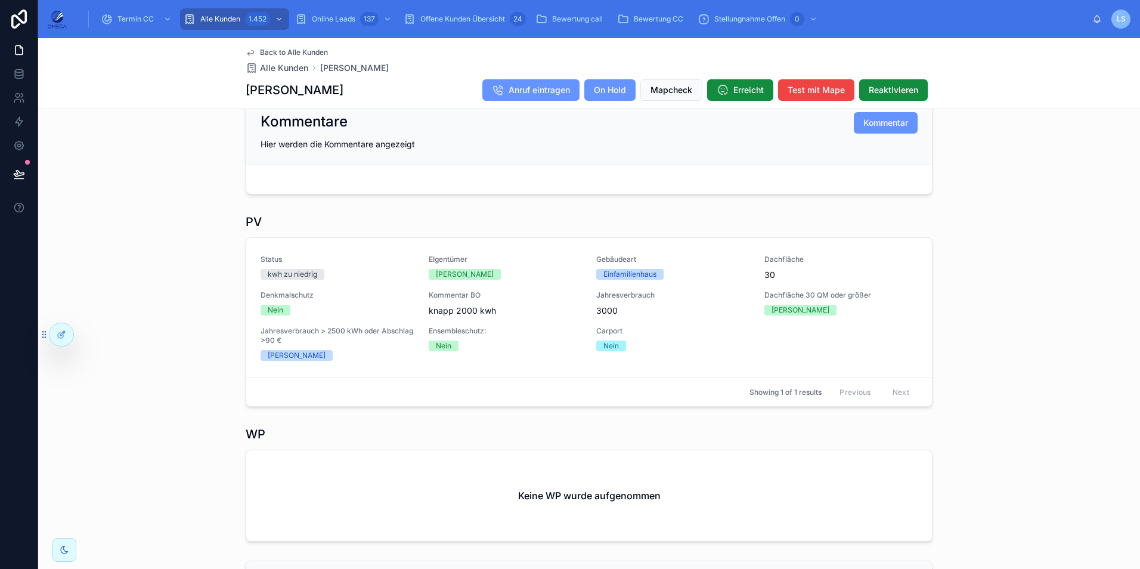
click at [296, 51] on span "Back to Alle Kunden" at bounding box center [294, 53] width 68 height 10
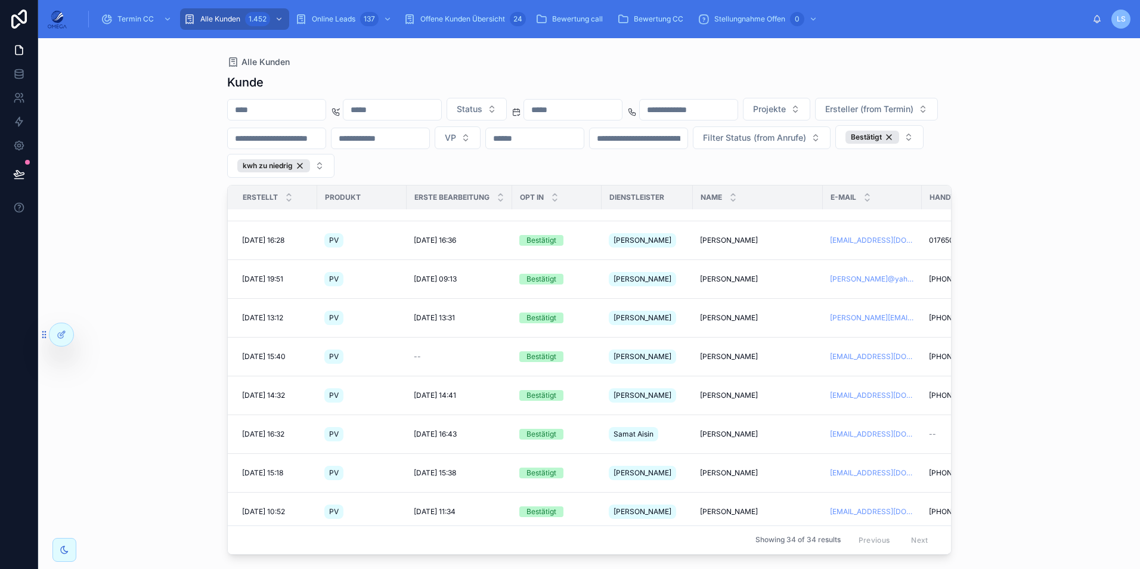
scroll to position [358, 0]
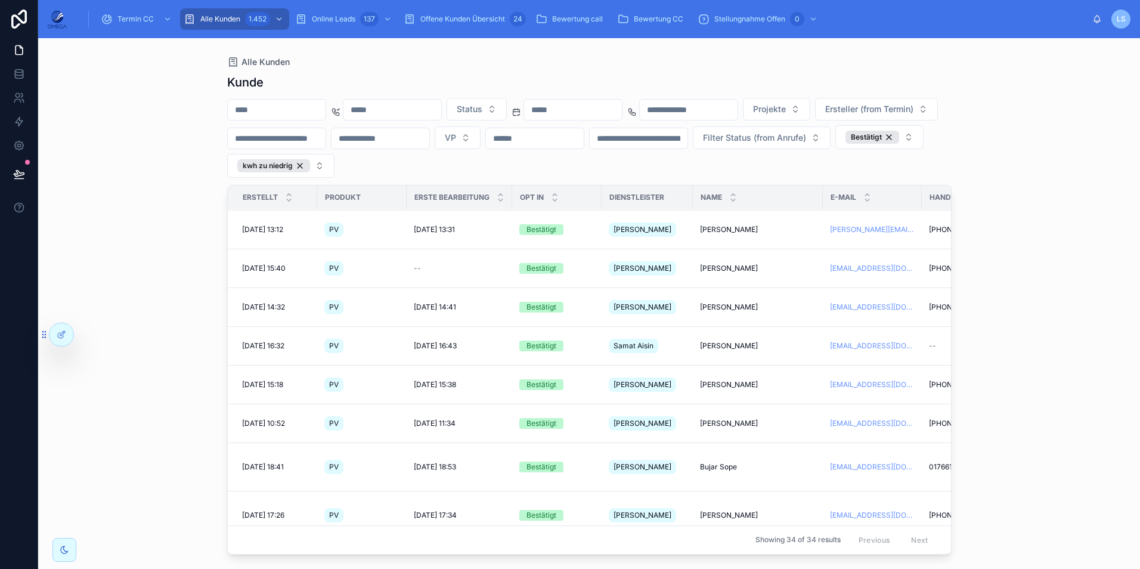
click at [719, 549] on span "[PERSON_NAME]" at bounding box center [729, 554] width 58 height 10
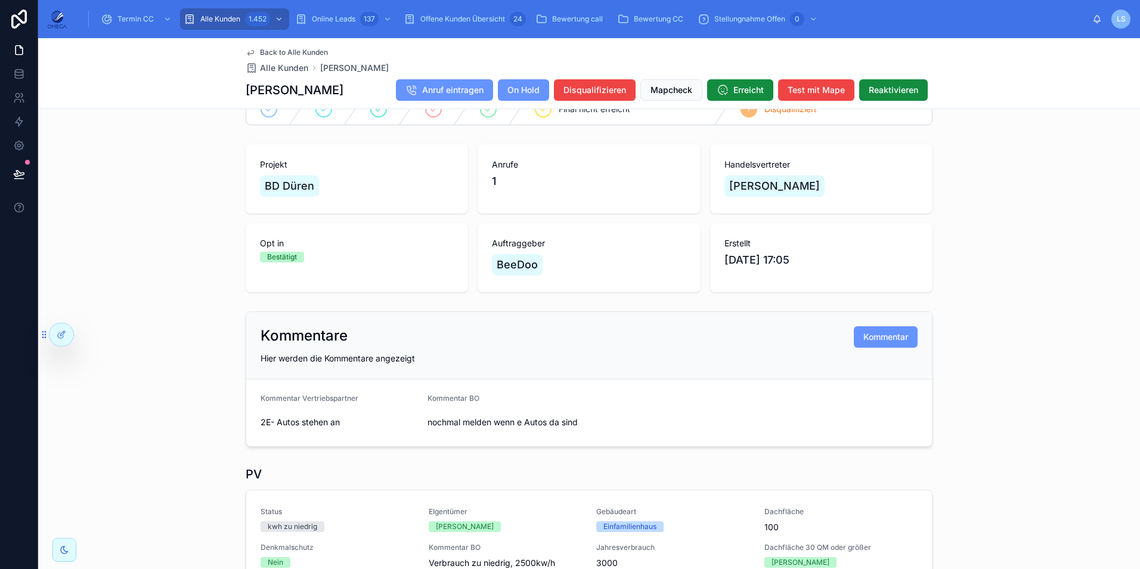
scroll to position [119, 0]
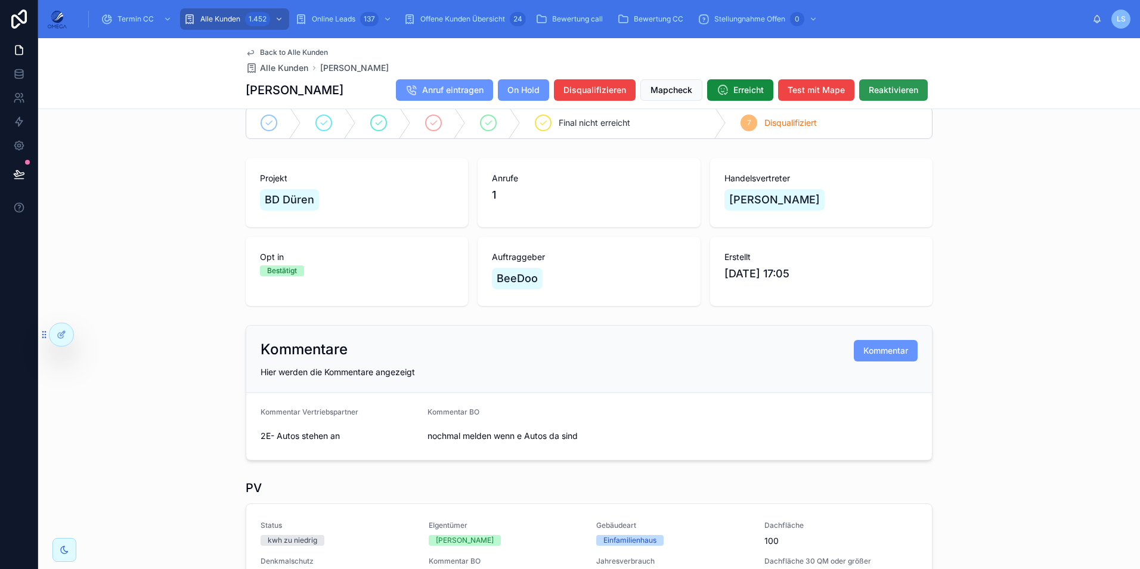
click at [892, 92] on span "Reaktivieren" at bounding box center [893, 90] width 49 height 12
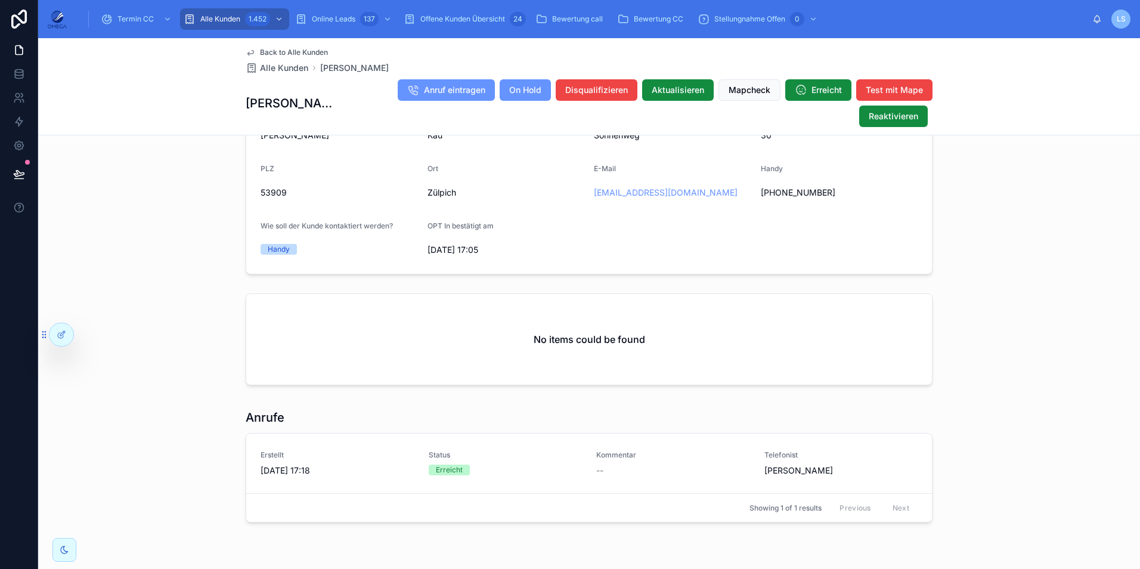
scroll to position [954, 0]
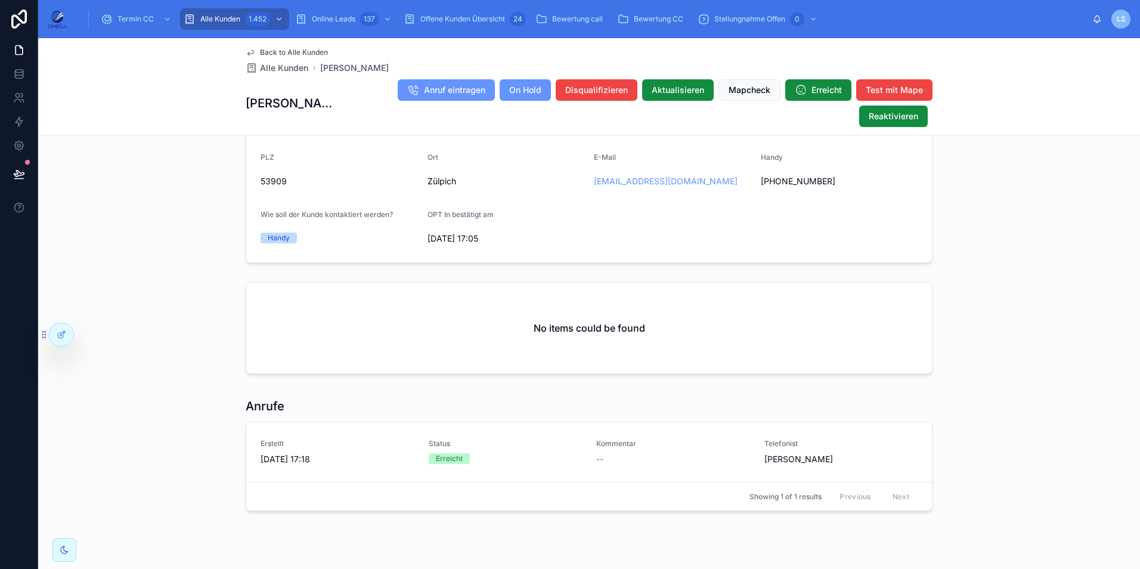
click at [289, 52] on span "Back to Alle Kunden" at bounding box center [294, 53] width 68 height 10
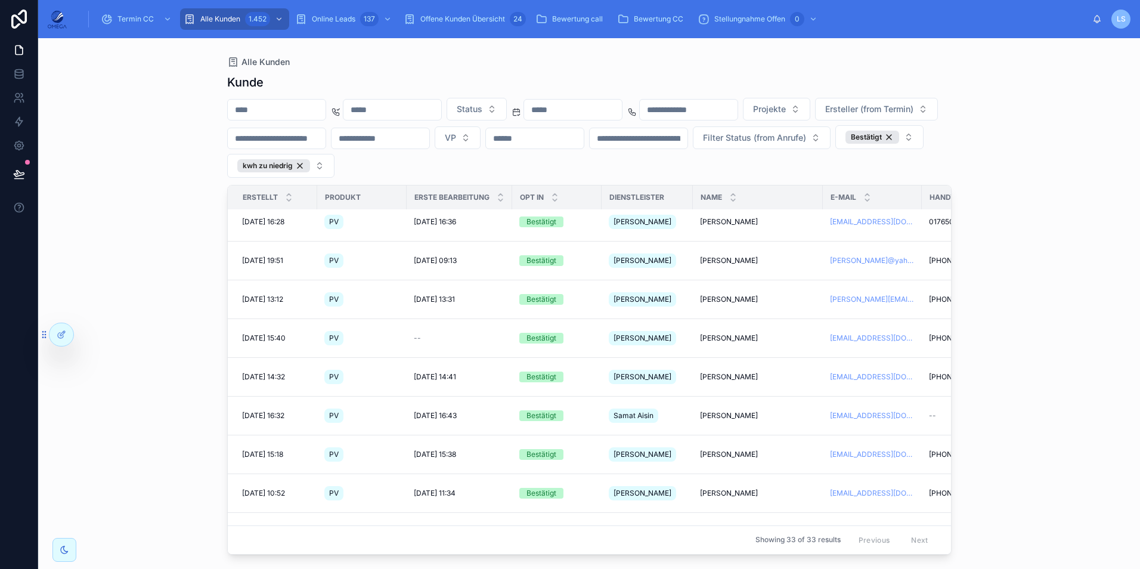
scroll to position [298, 0]
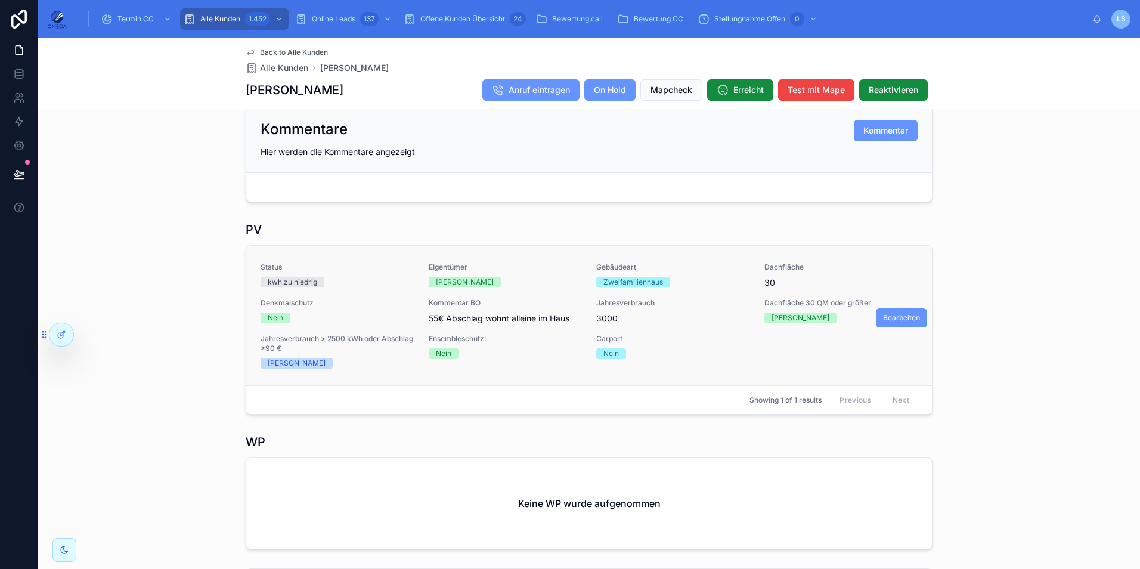
scroll to position [358, 0]
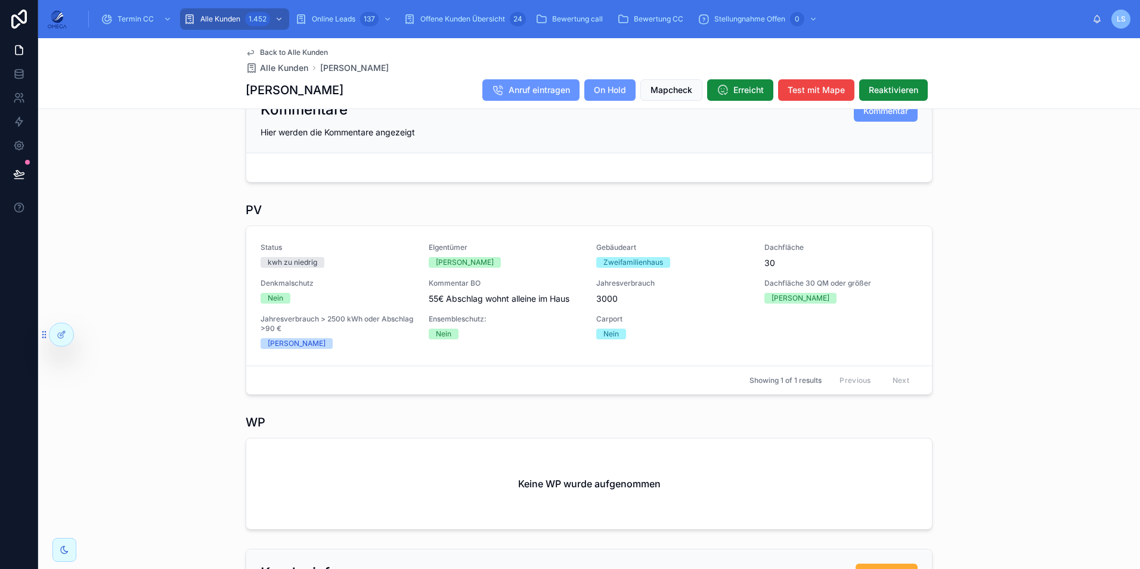
click at [286, 50] on span "Back to Alle Kunden" at bounding box center [294, 53] width 68 height 10
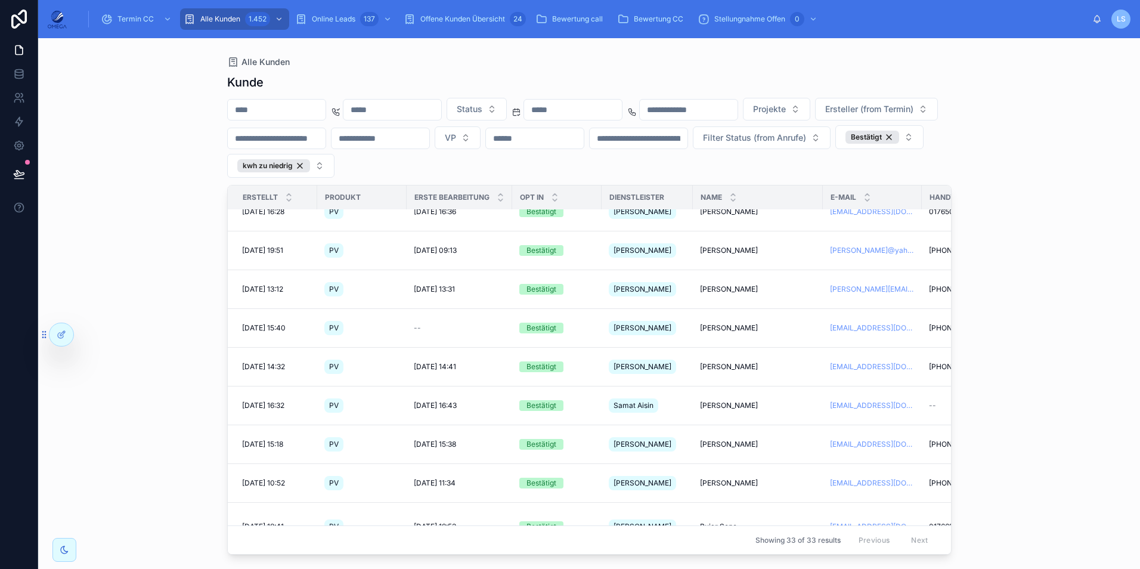
scroll to position [358, 0]
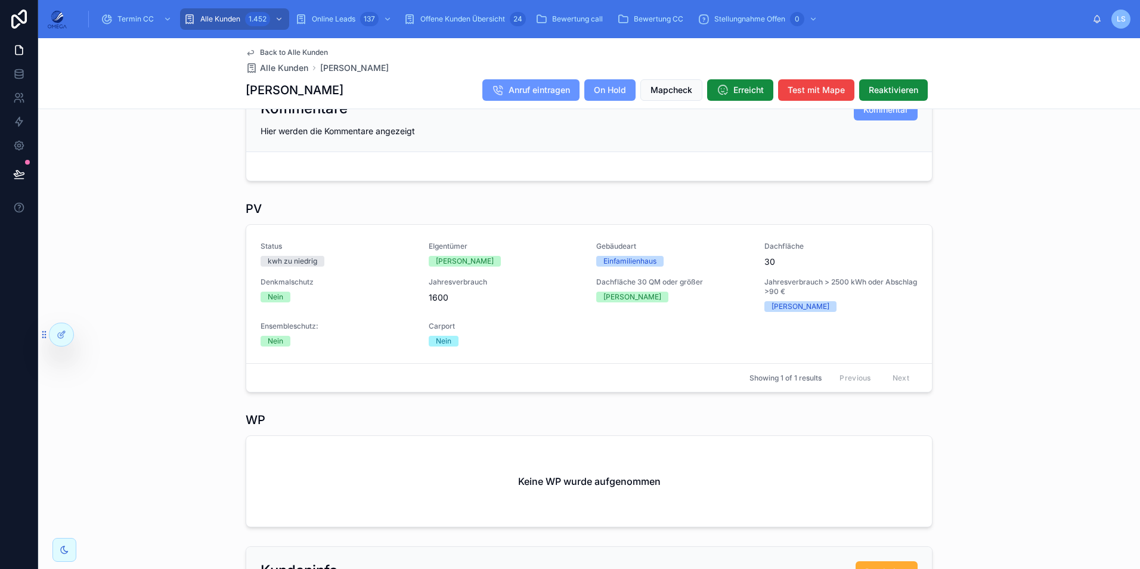
scroll to position [358, 0]
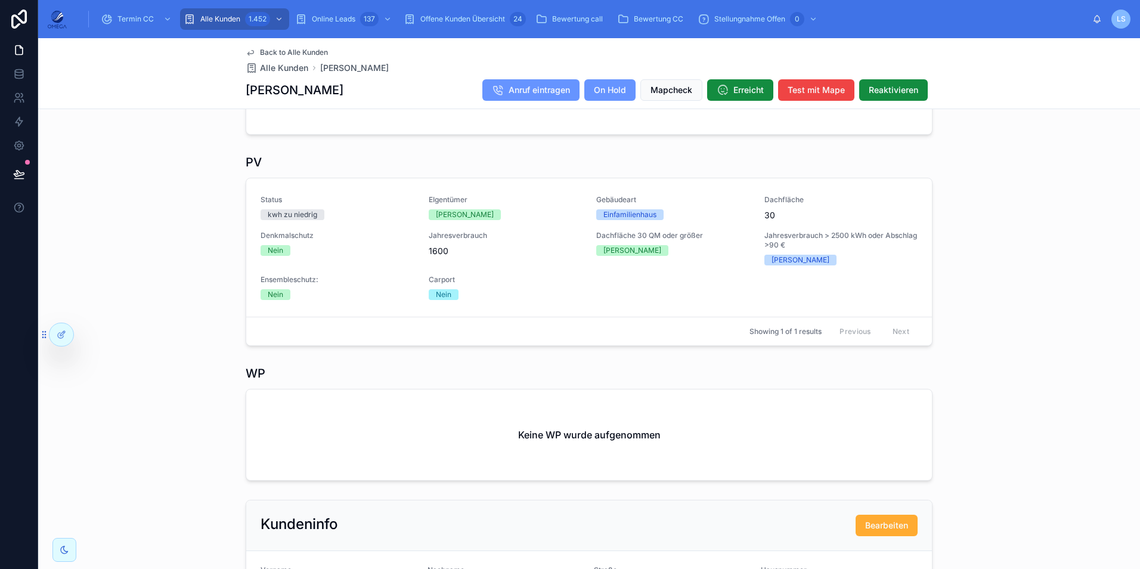
click at [311, 49] on span "Back to Alle Kunden" at bounding box center [294, 53] width 68 height 10
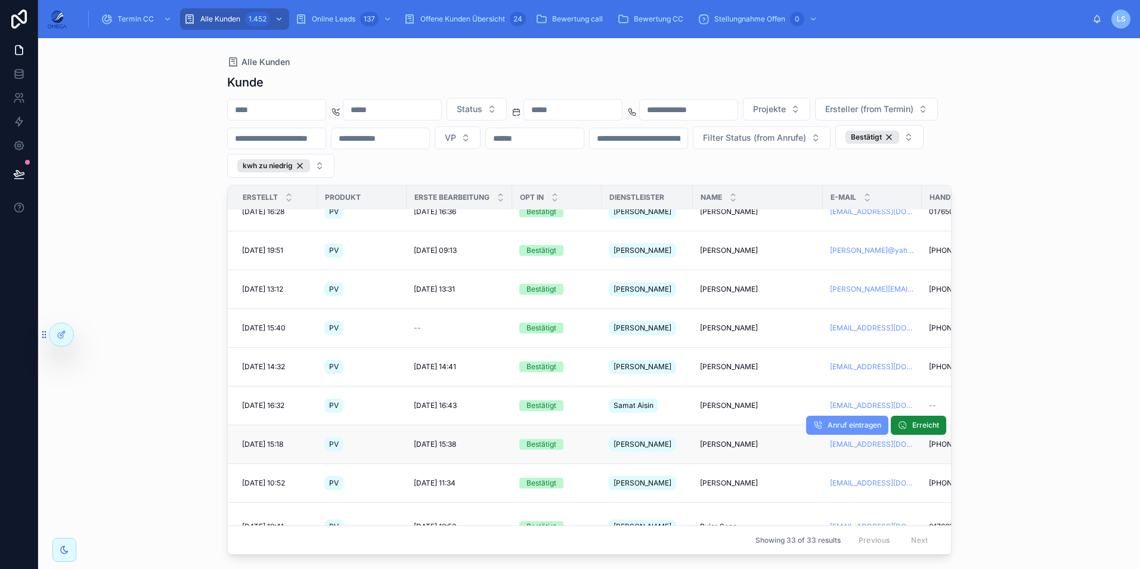
scroll to position [358, 0]
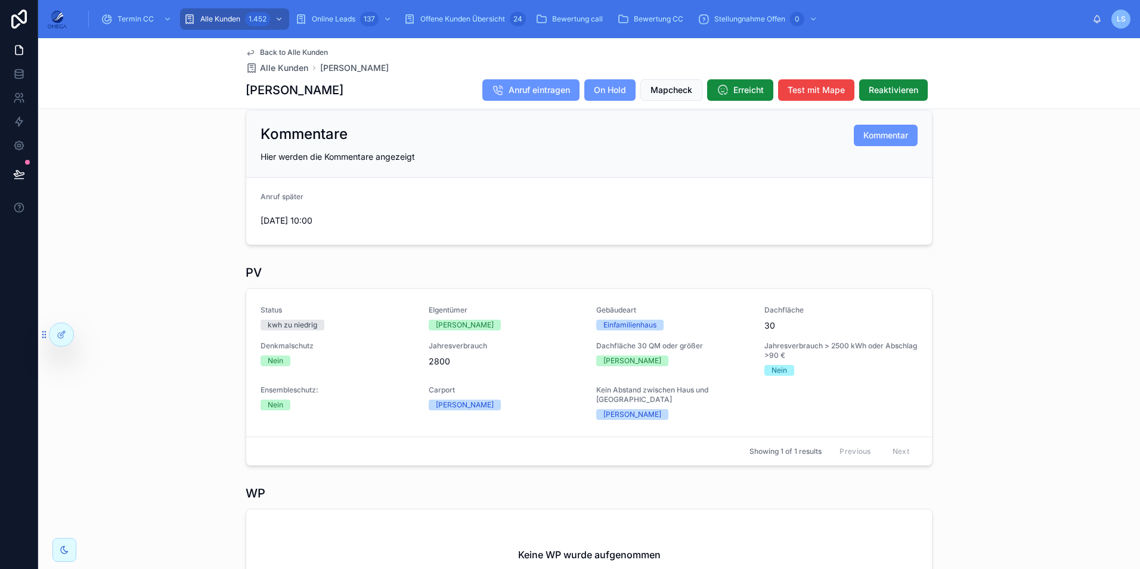
scroll to position [358, 0]
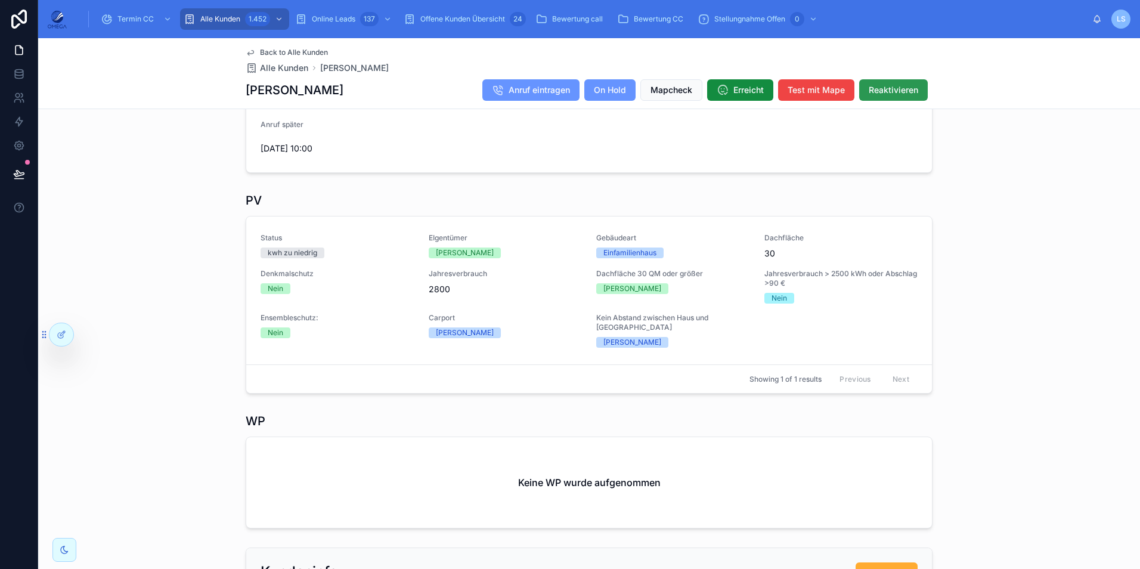
click at [880, 95] on span "Reaktivieren" at bounding box center [893, 90] width 49 height 12
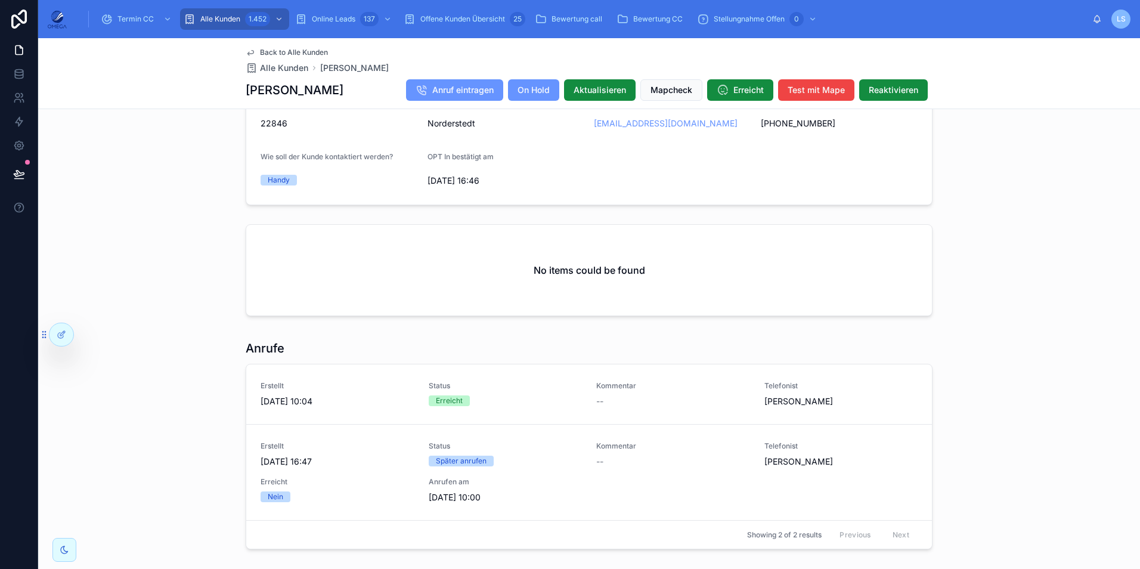
scroll to position [963, 0]
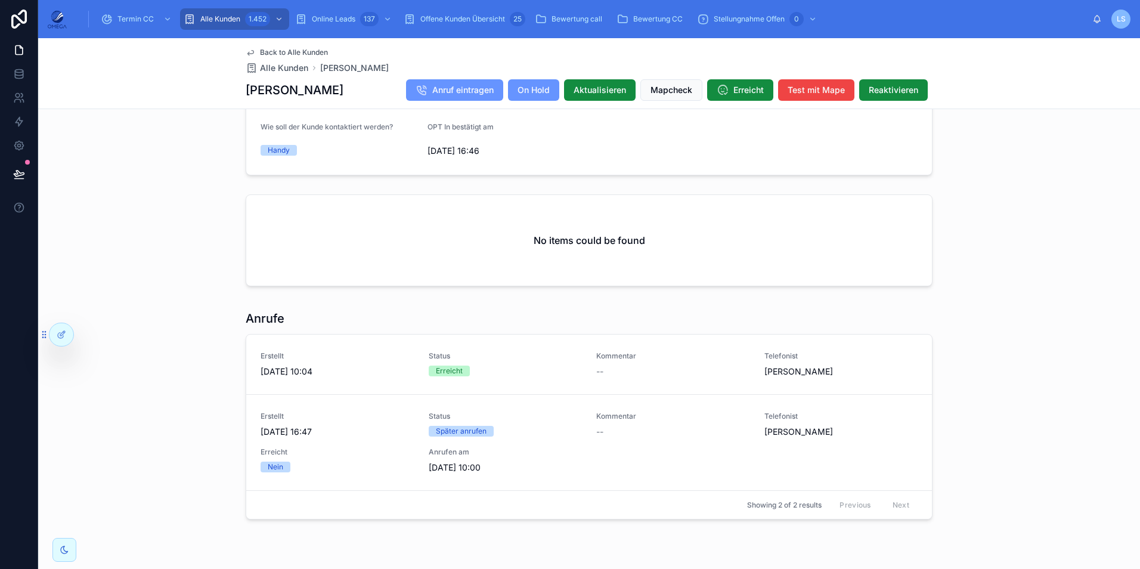
click at [315, 47] on div "Back to Alle Kunden Alle Kunden [PERSON_NAME] [PERSON_NAME] Anruf eintragen On …" at bounding box center [589, 73] width 687 height 70
click at [312, 50] on span "Back to Alle Kunden" at bounding box center [294, 53] width 68 height 10
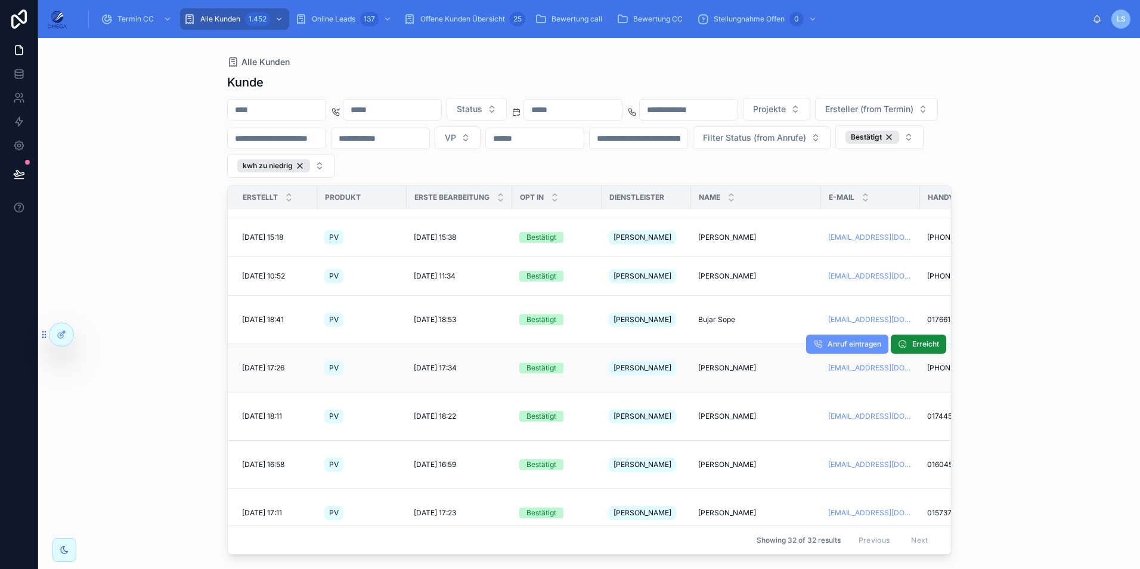
scroll to position [477, 0]
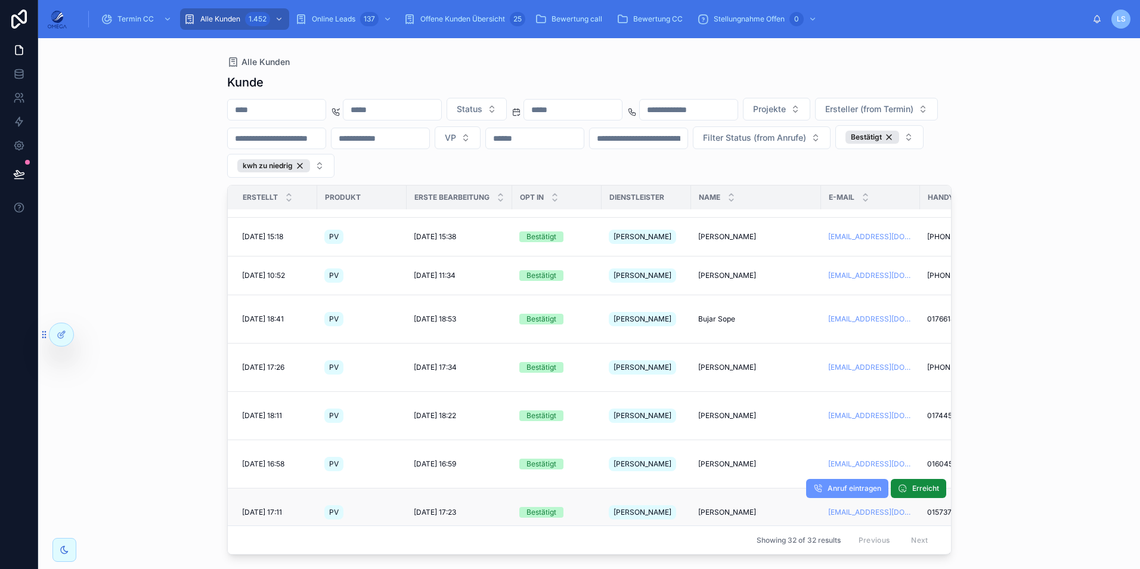
click at [731, 507] on span "[PERSON_NAME]" at bounding box center [727, 512] width 58 height 10
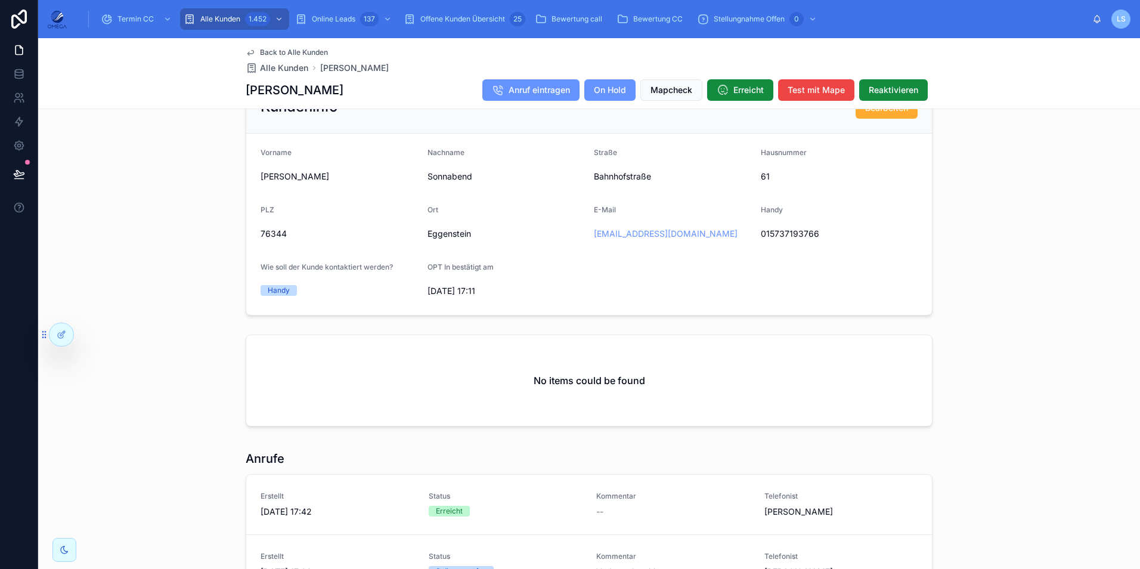
scroll to position [954, 0]
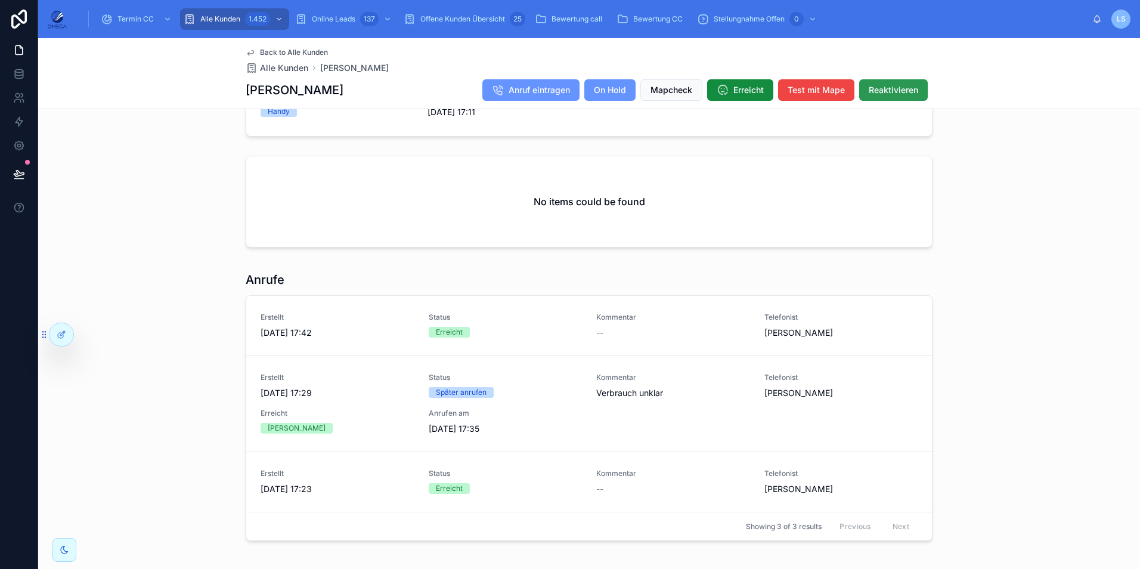
click at [898, 97] on button "Reaktivieren" at bounding box center [893, 89] width 69 height 21
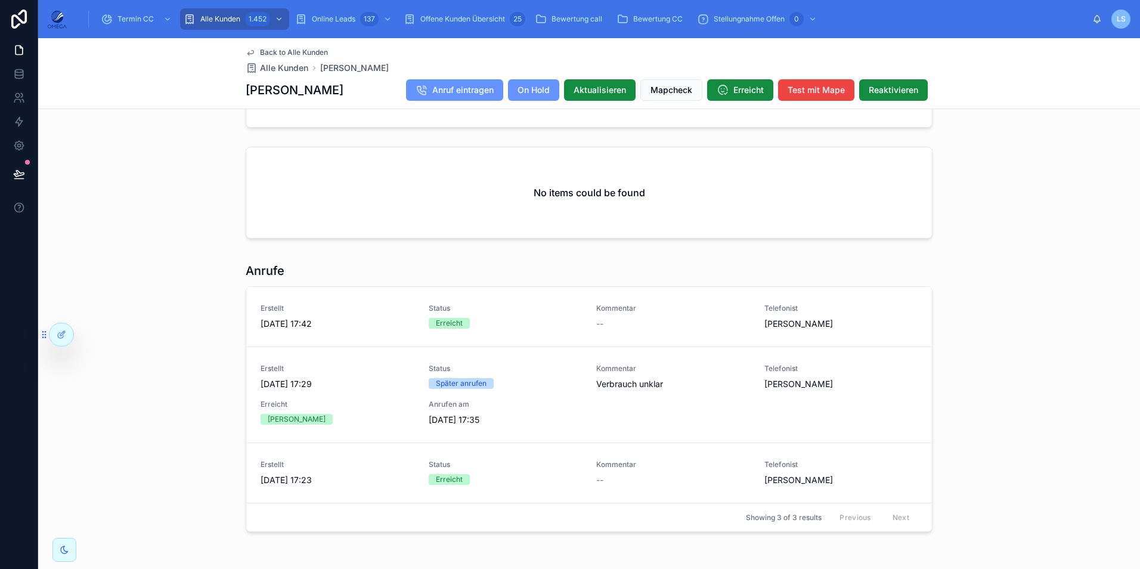
click at [308, 51] on span "Back to Alle Kunden" at bounding box center [294, 53] width 68 height 10
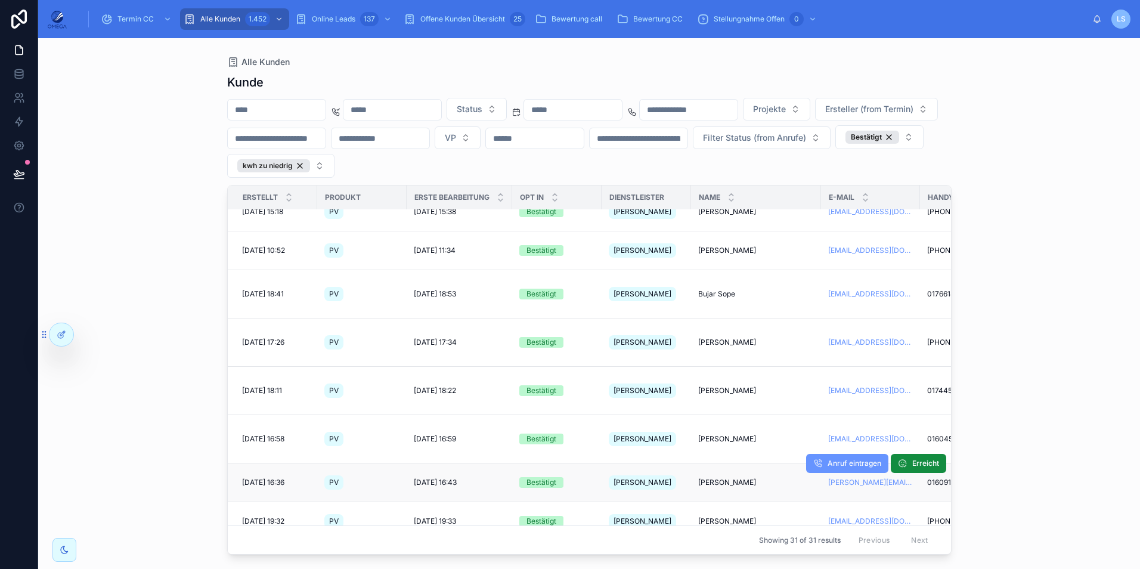
scroll to position [536, 0]
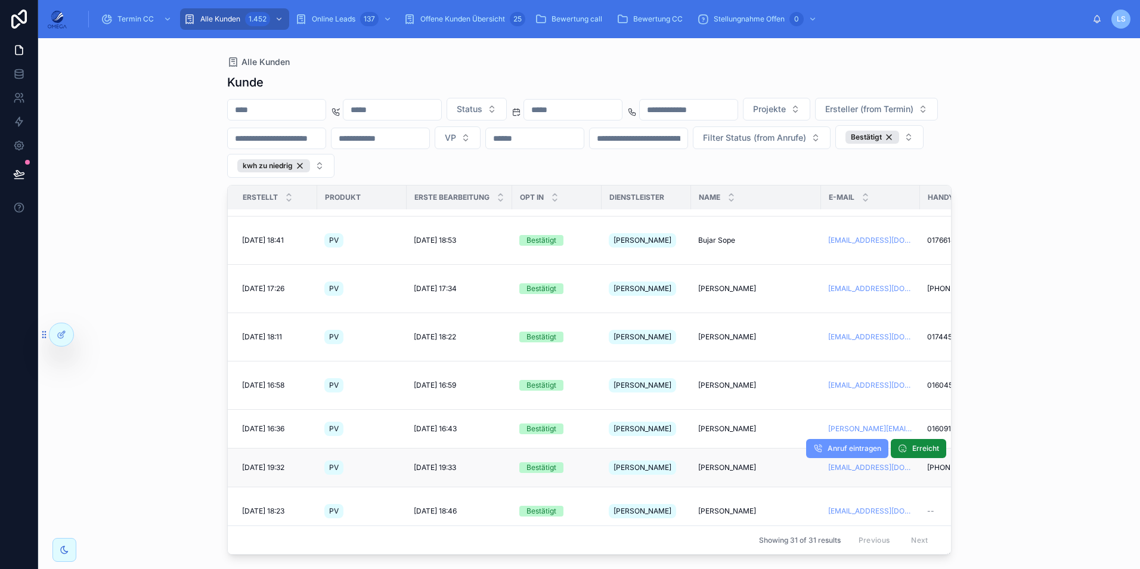
click at [723, 463] on span "[PERSON_NAME]" at bounding box center [727, 468] width 58 height 10
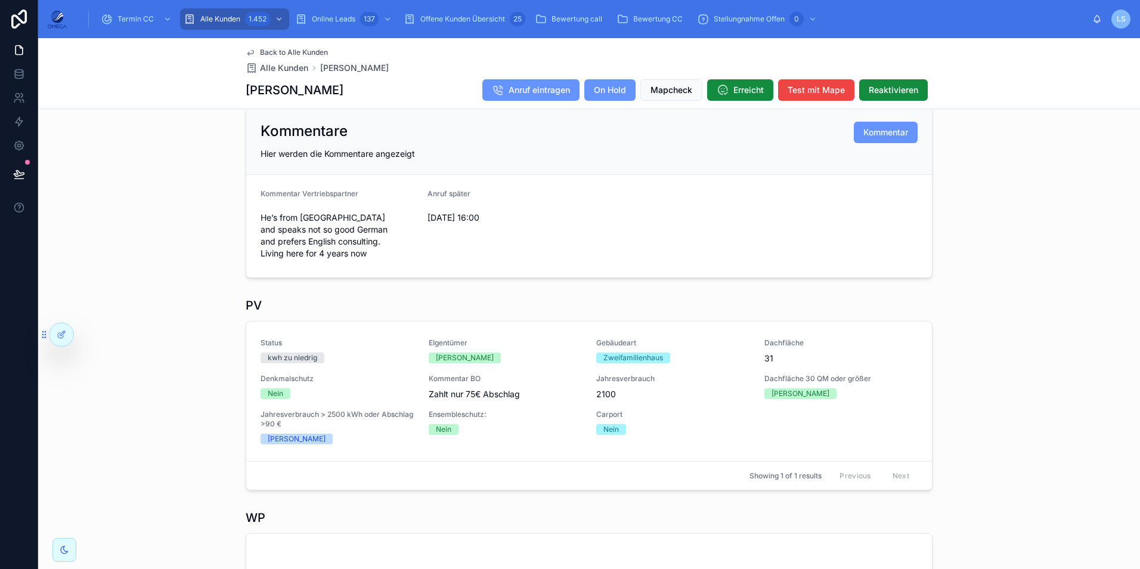
scroll to position [298, 0]
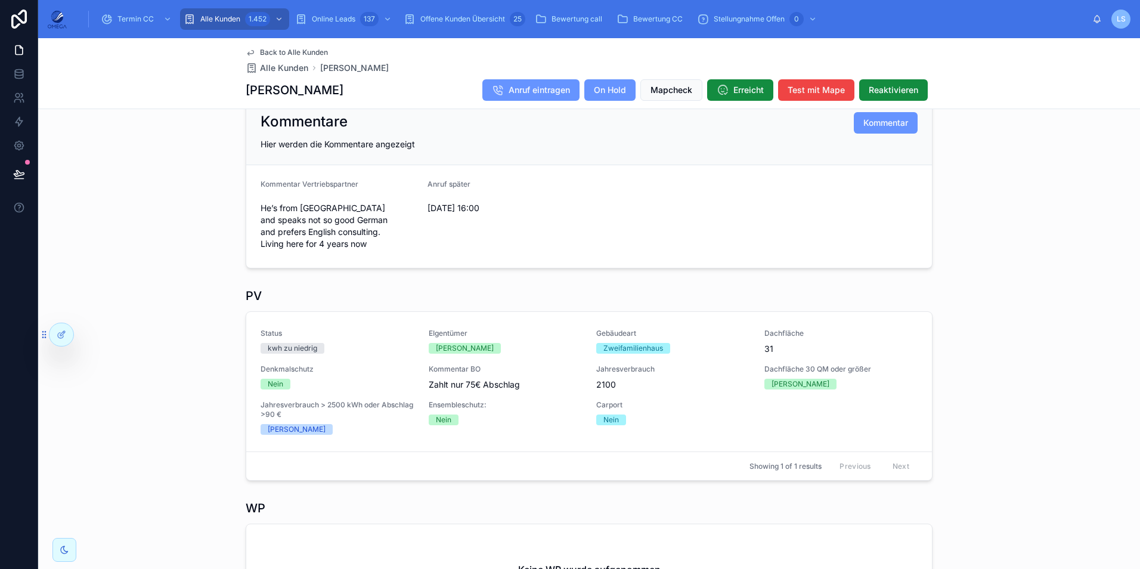
click at [303, 48] on span "Back to Alle Kunden" at bounding box center [294, 53] width 68 height 10
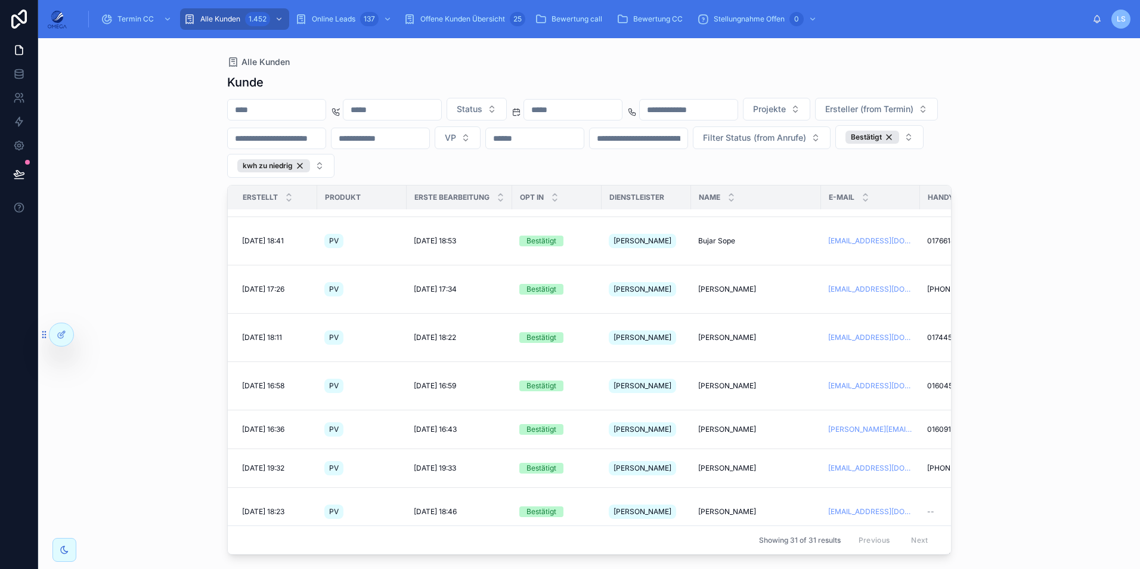
scroll to position [536, 0]
click at [735, 506] on span "[PERSON_NAME]" at bounding box center [727, 511] width 58 height 10
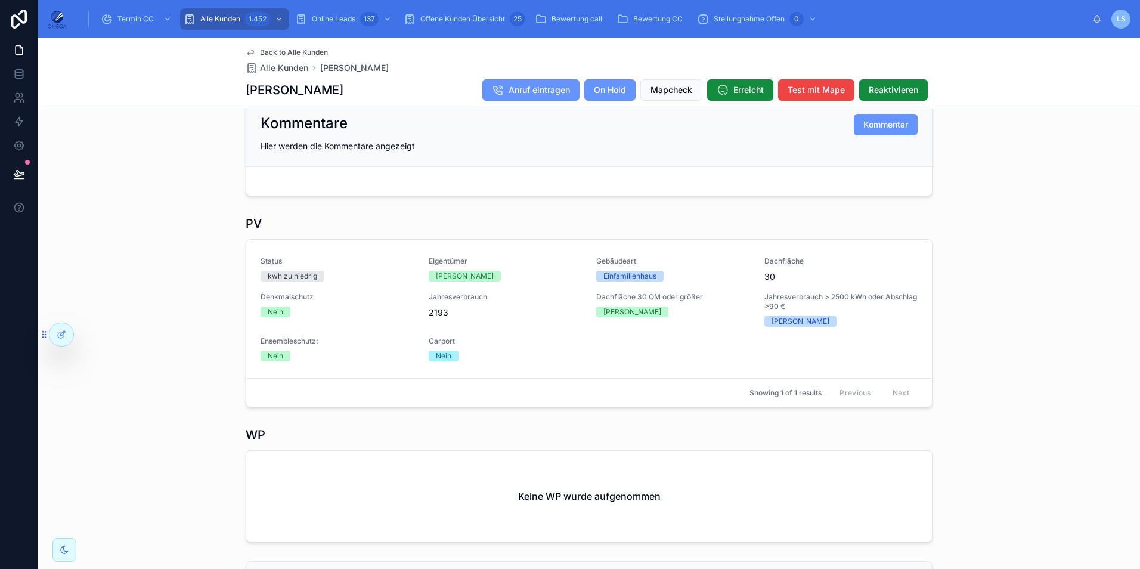
scroll to position [358, 0]
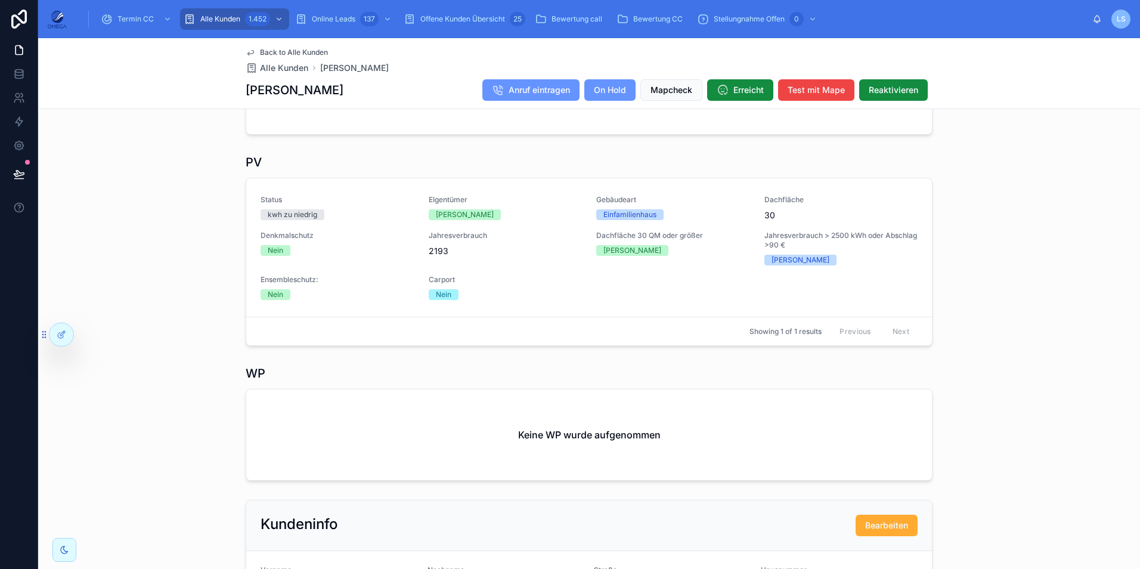
click at [304, 51] on span "Back to Alle Kunden" at bounding box center [294, 53] width 68 height 10
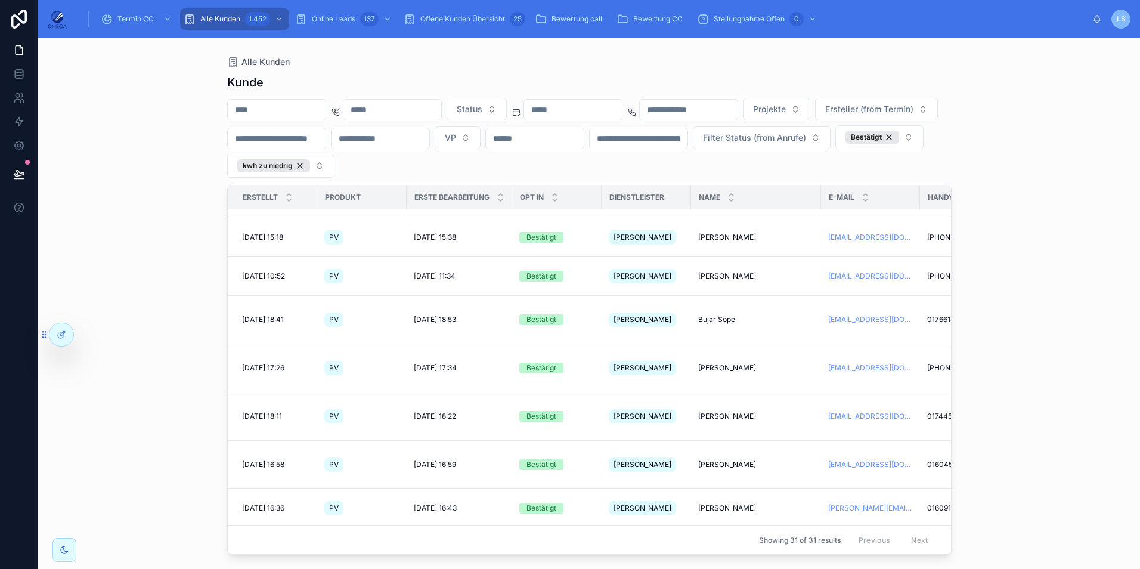
scroll to position [477, 0]
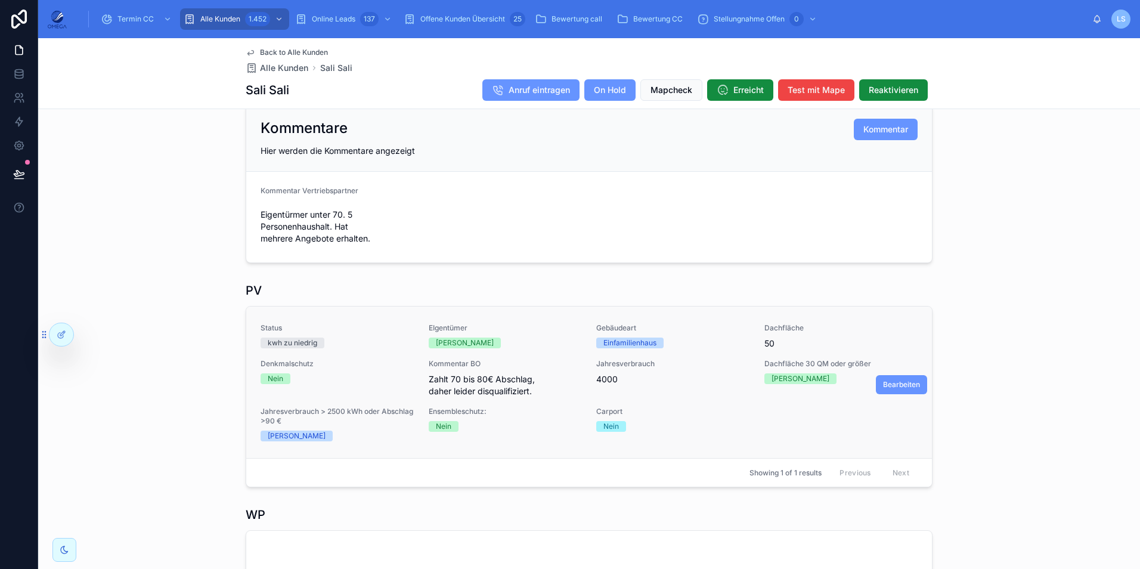
scroll to position [298, 0]
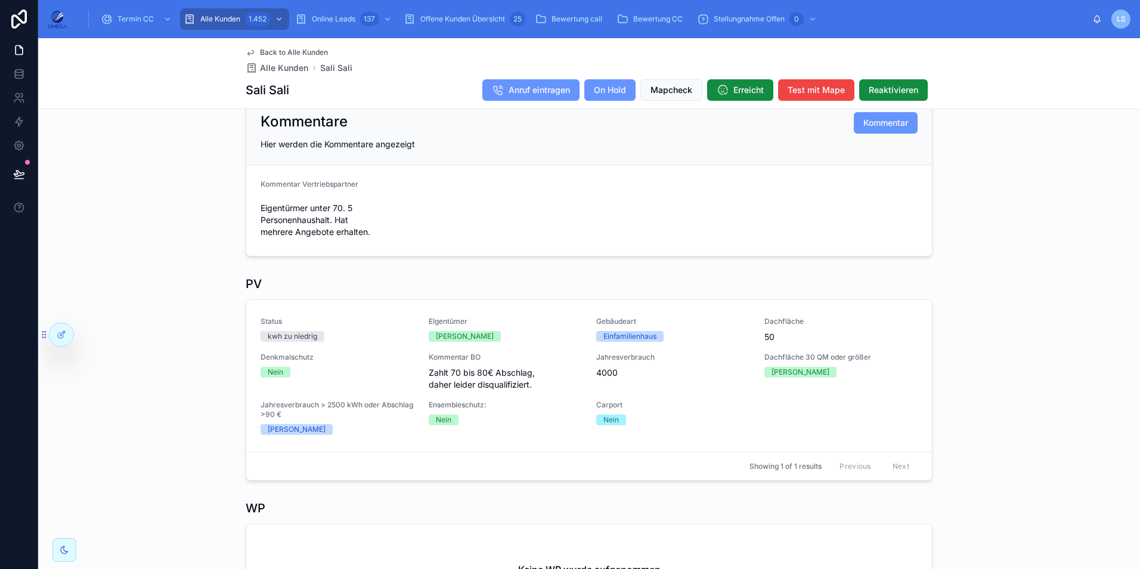
click at [282, 52] on span "Back to Alle Kunden" at bounding box center [294, 53] width 68 height 10
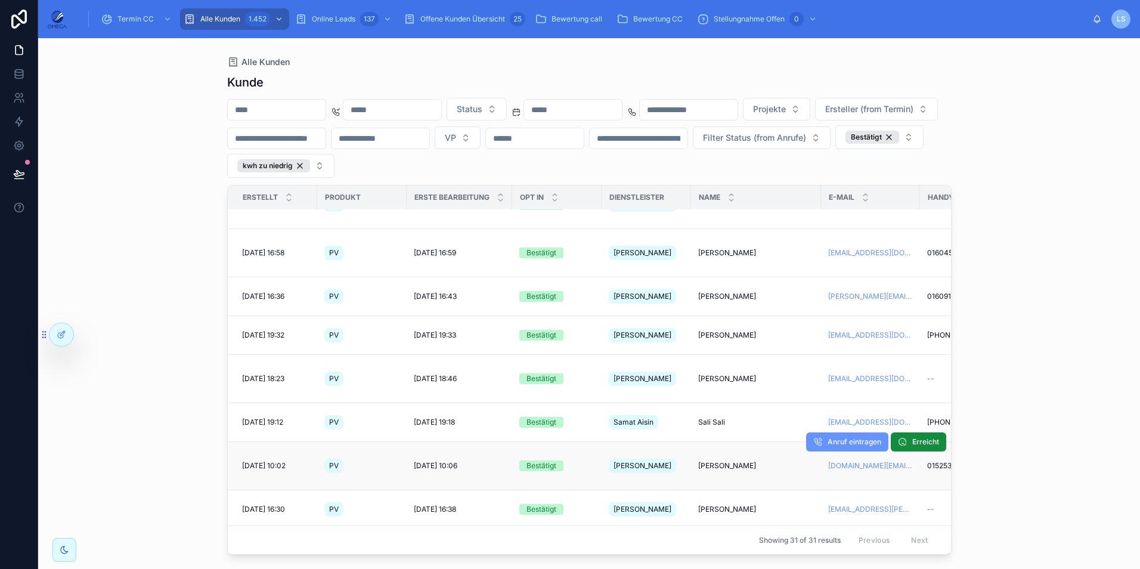
scroll to position [645, 0]
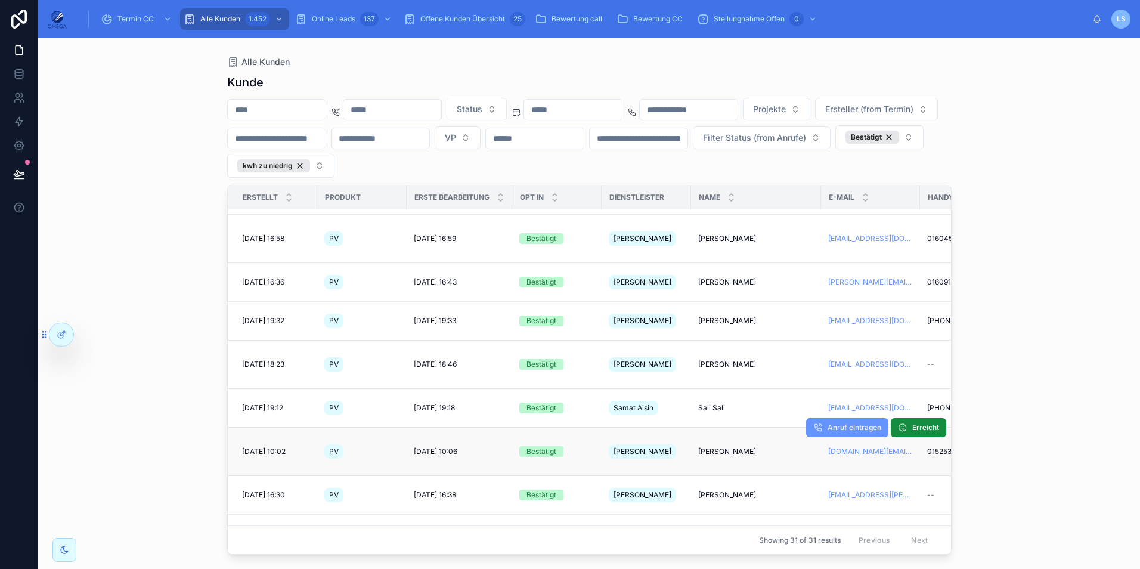
click at [705, 446] on span "[PERSON_NAME]" at bounding box center [727, 451] width 58 height 10
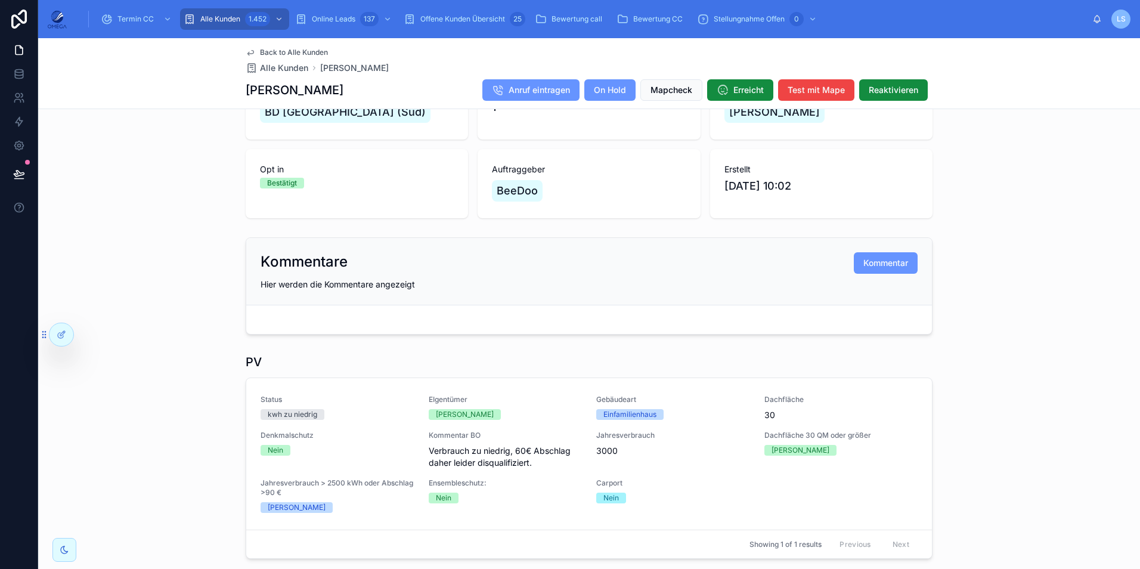
scroll to position [179, 0]
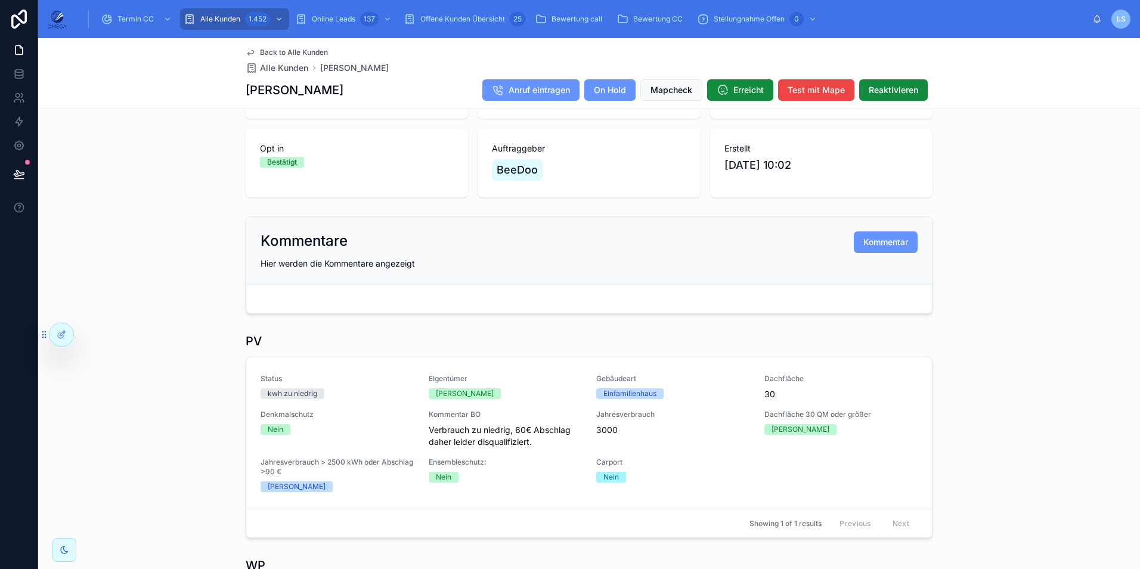
click at [301, 52] on span "Back to Alle Kunden" at bounding box center [294, 53] width 68 height 10
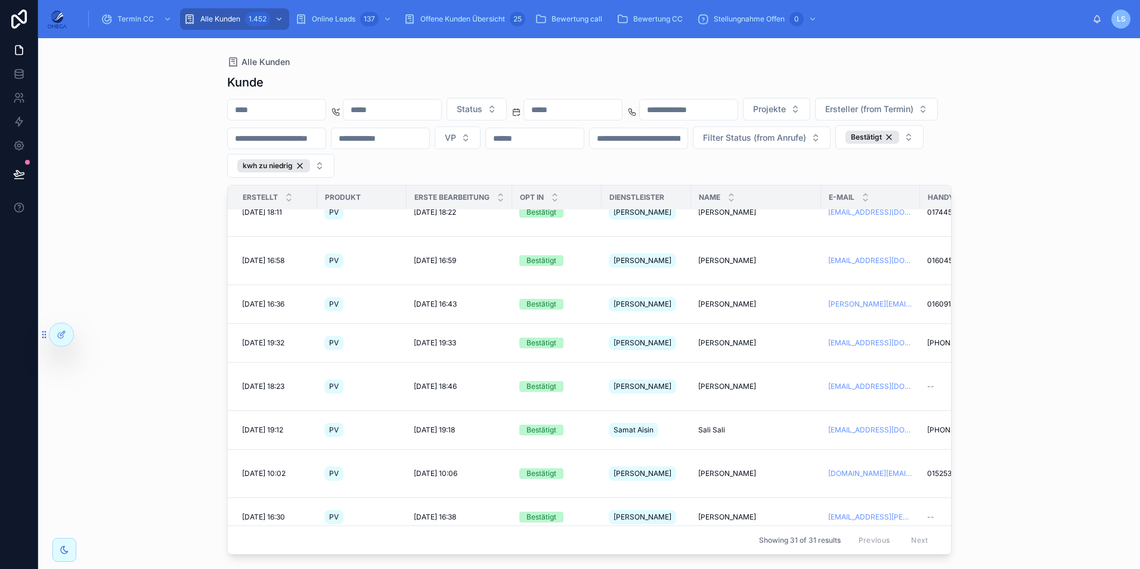
scroll to position [645, 0]
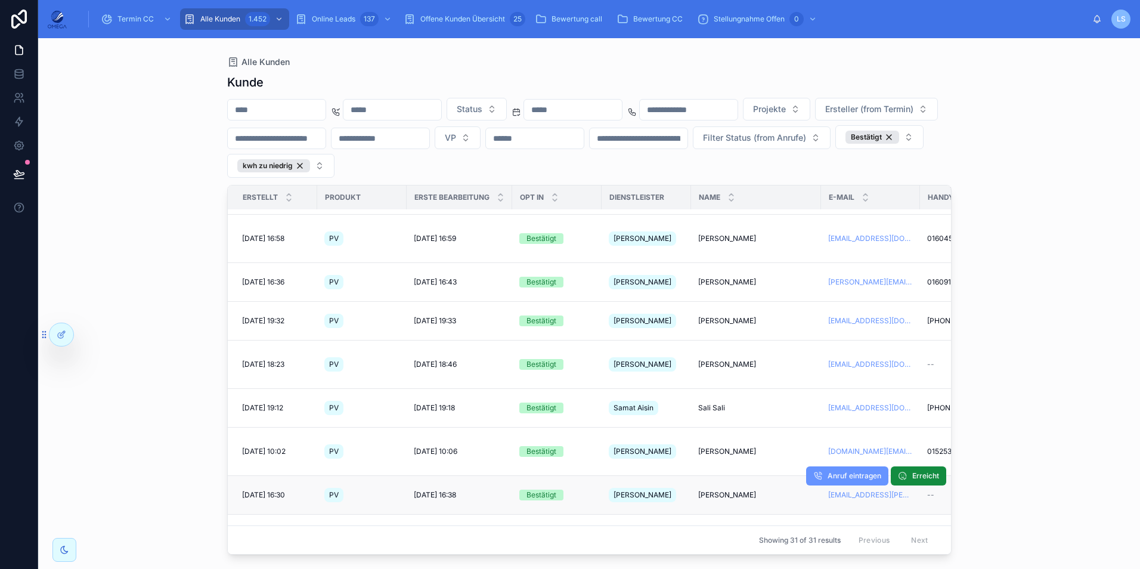
click at [730, 490] on span "[PERSON_NAME]" at bounding box center [727, 495] width 58 height 10
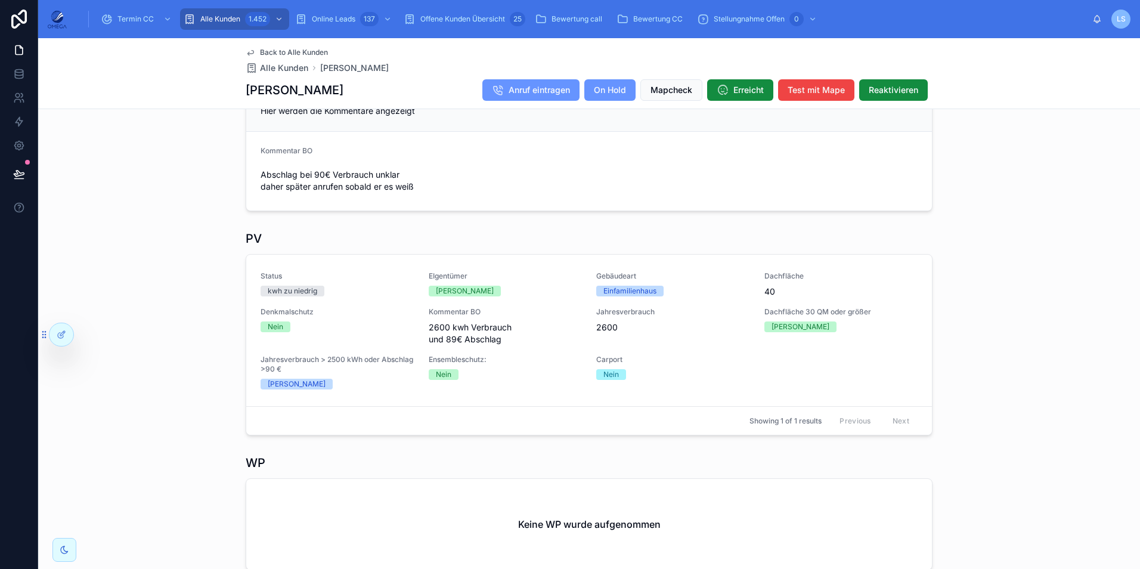
scroll to position [358, 0]
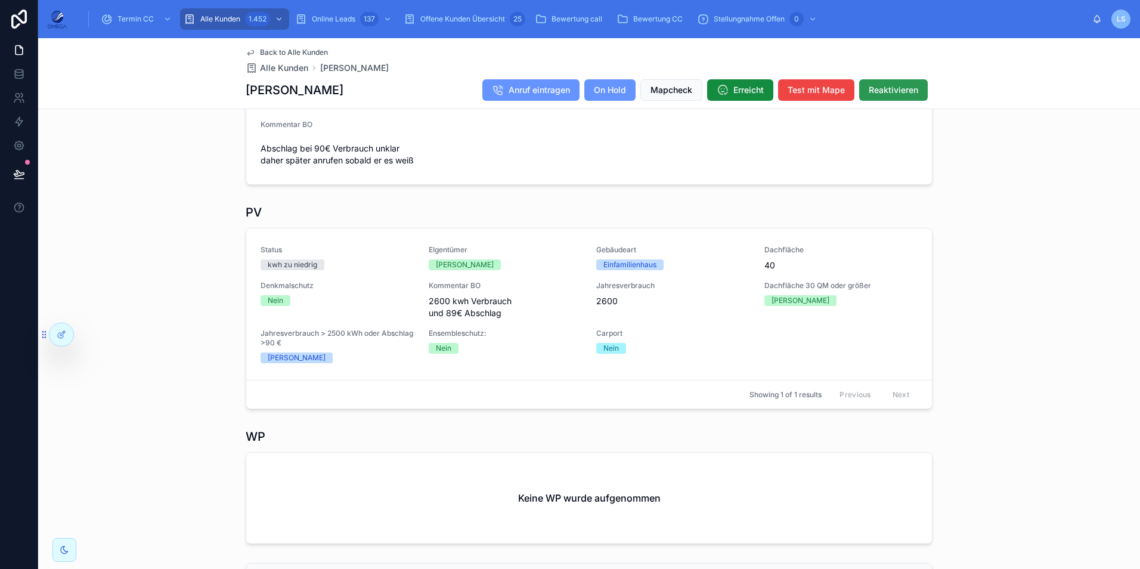
click at [899, 87] on span "Reaktivieren" at bounding box center [893, 90] width 49 height 12
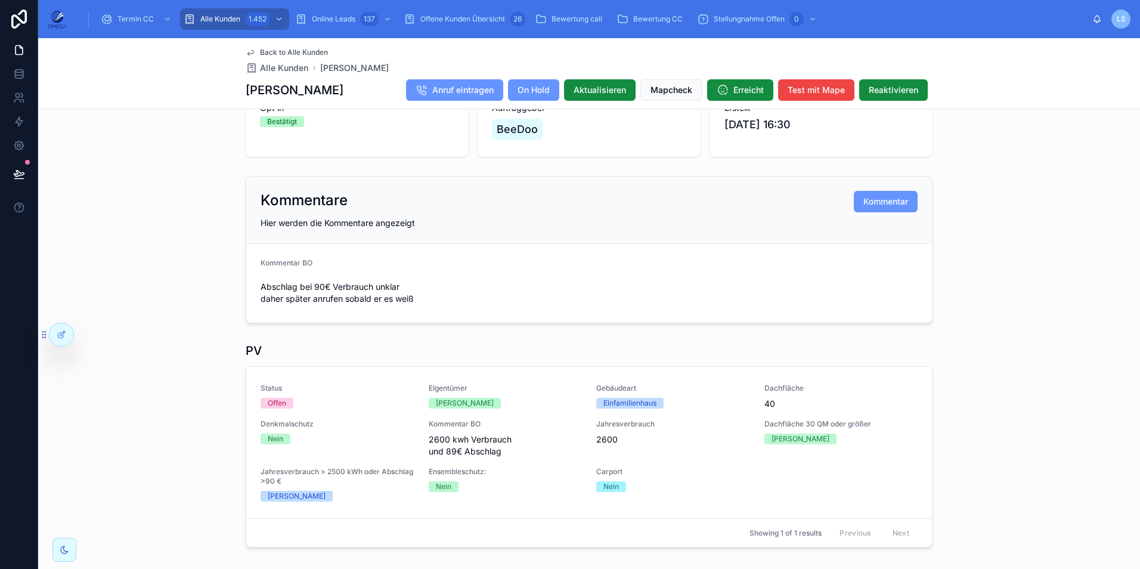
scroll to position [184, 0]
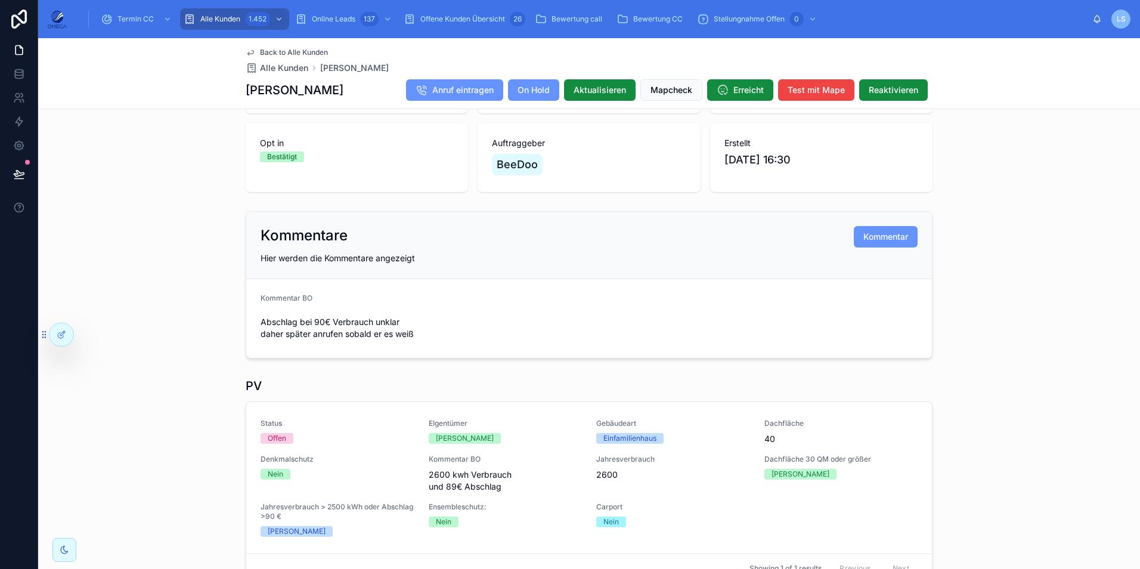
click at [293, 49] on span "Back to Alle Kunden" at bounding box center [294, 53] width 68 height 10
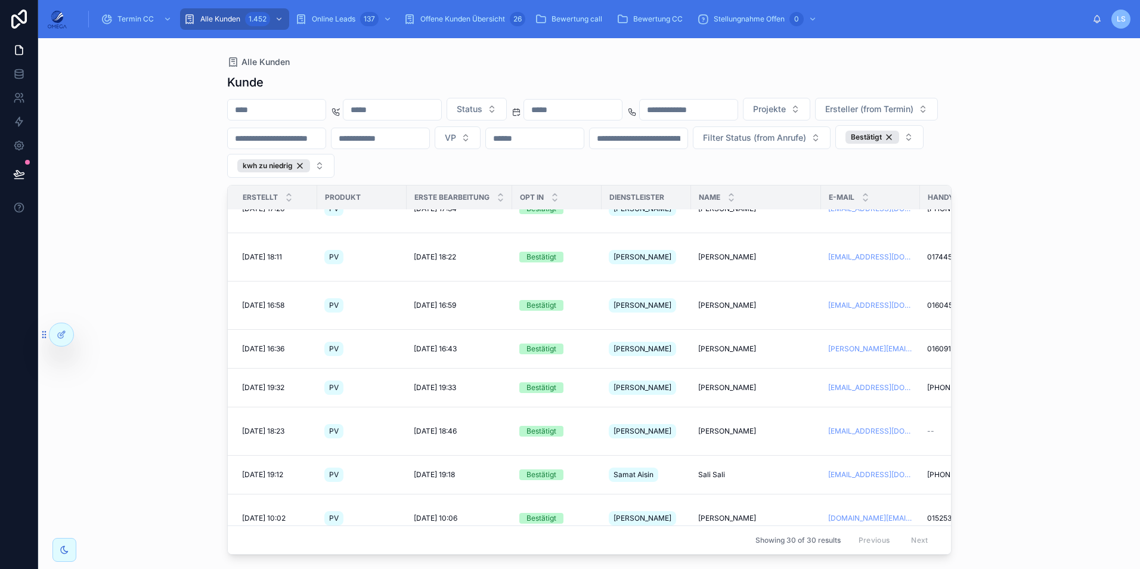
scroll to position [616, 0]
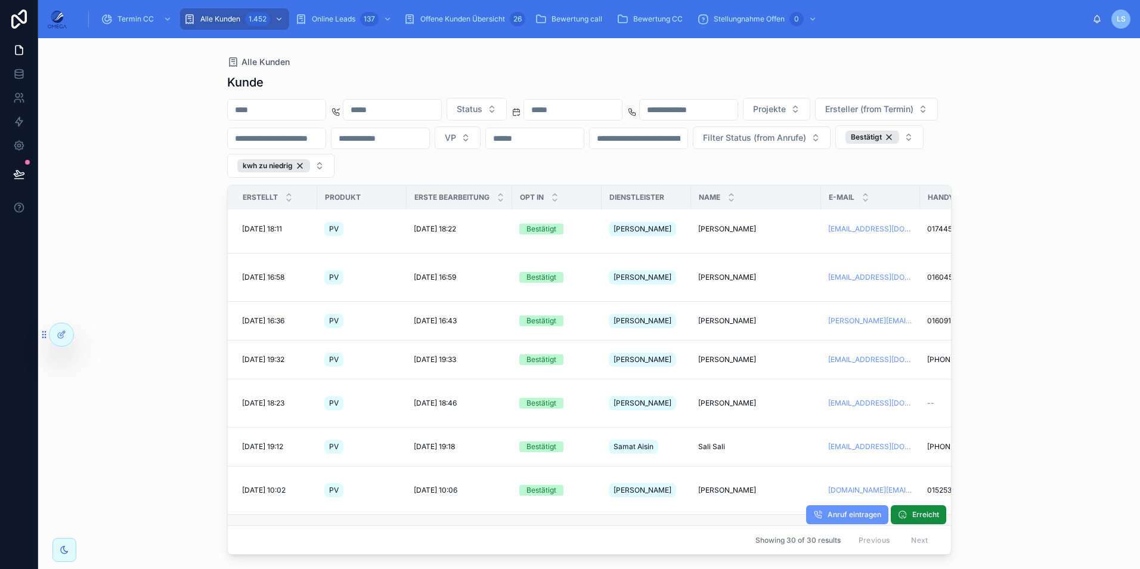
click at [732, 534] on span "[PERSON_NAME]" at bounding box center [727, 539] width 58 height 10
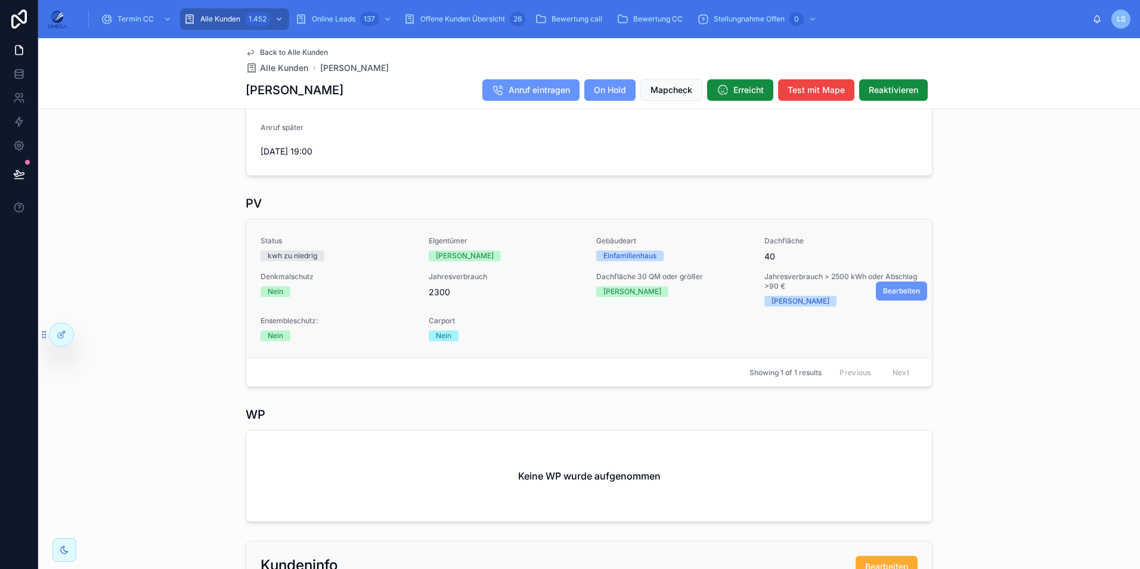
scroll to position [358, 0]
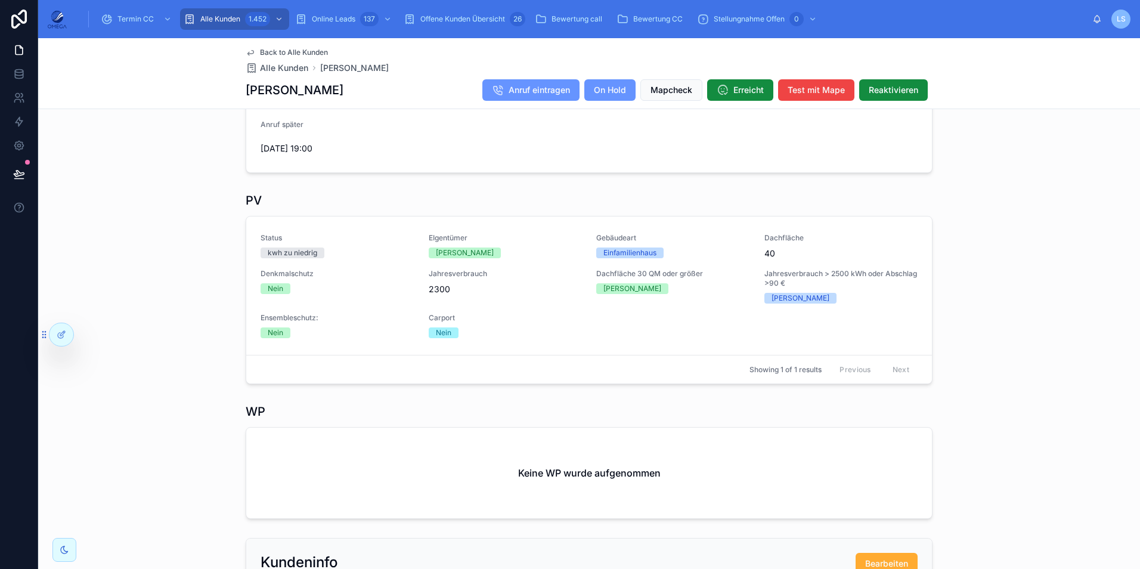
click at [302, 52] on span "Back to Alle Kunden" at bounding box center [294, 53] width 68 height 10
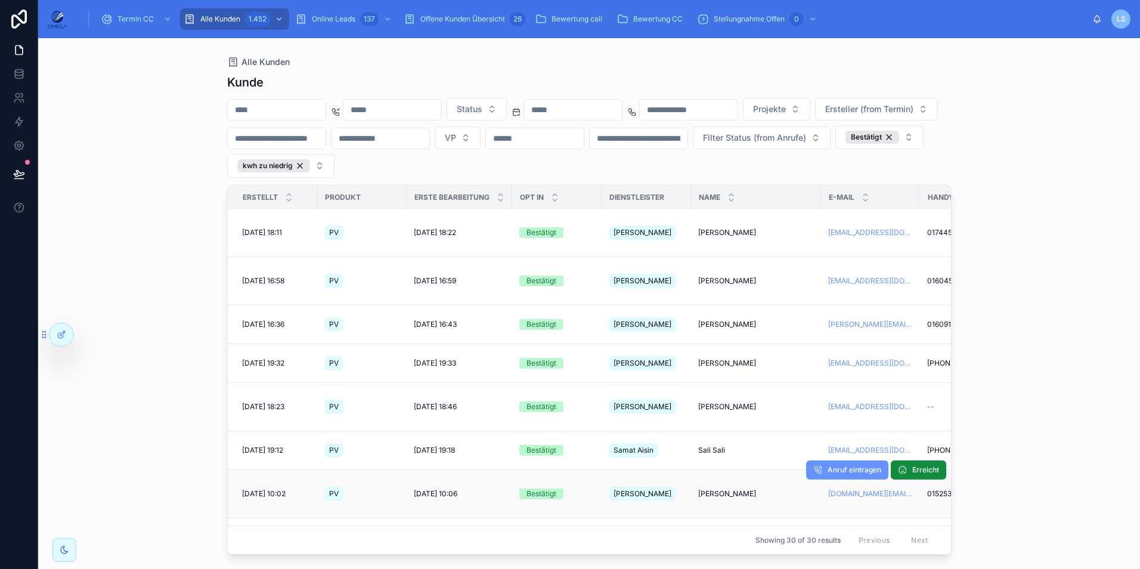
scroll to position [616, 0]
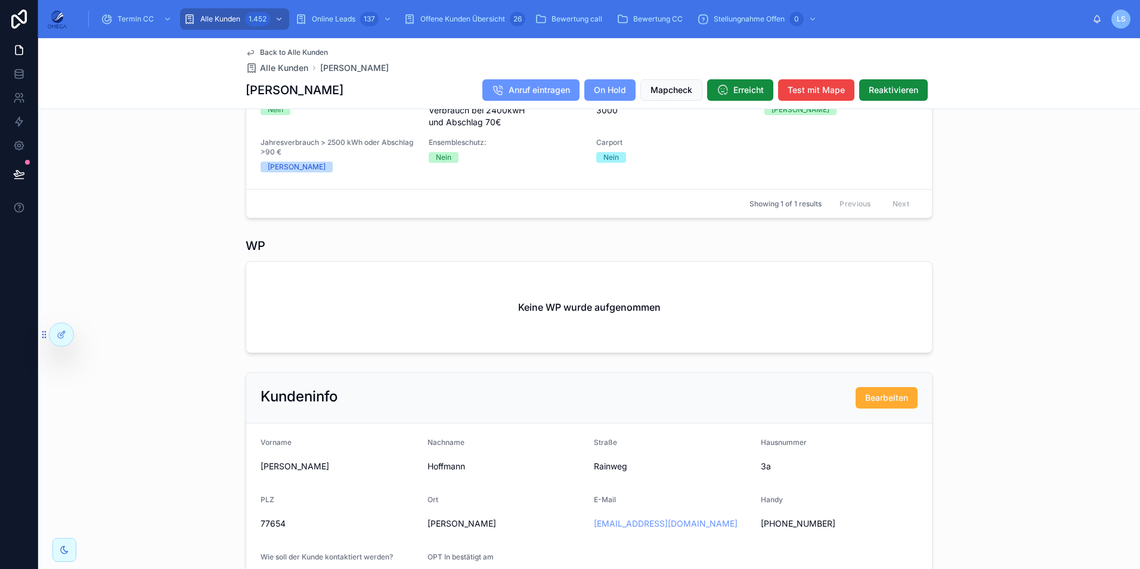
scroll to position [477, 0]
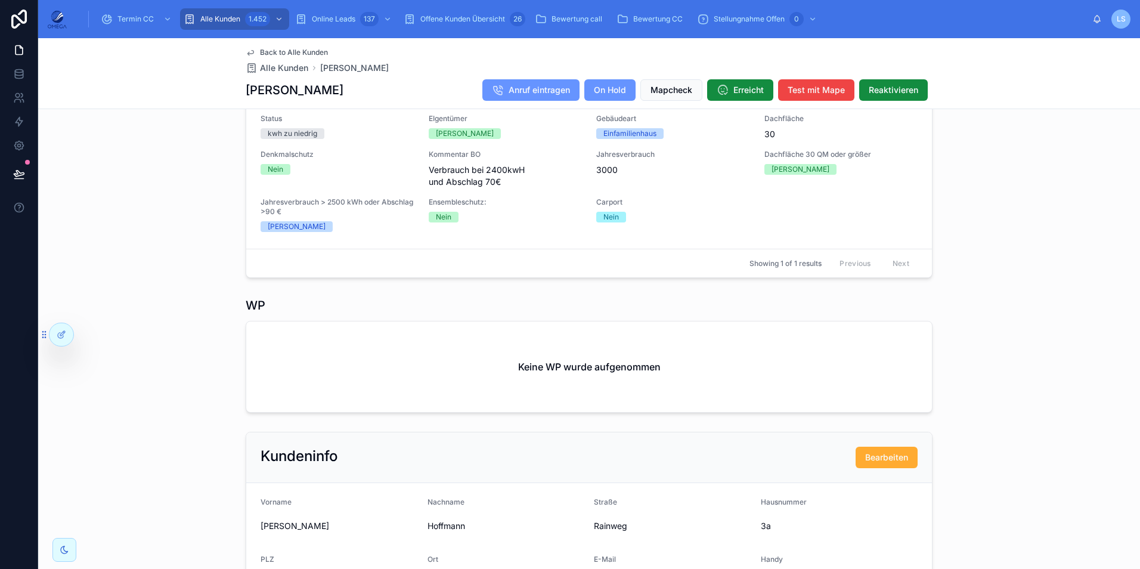
click at [292, 49] on span "Back to Alle Kunden" at bounding box center [294, 53] width 68 height 10
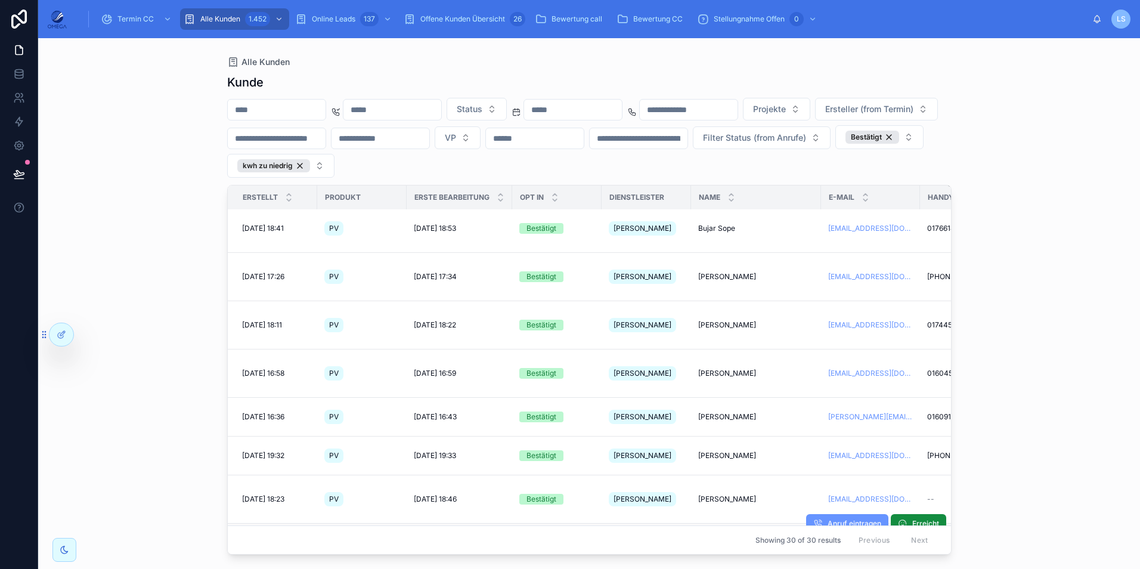
scroll to position [616, 0]
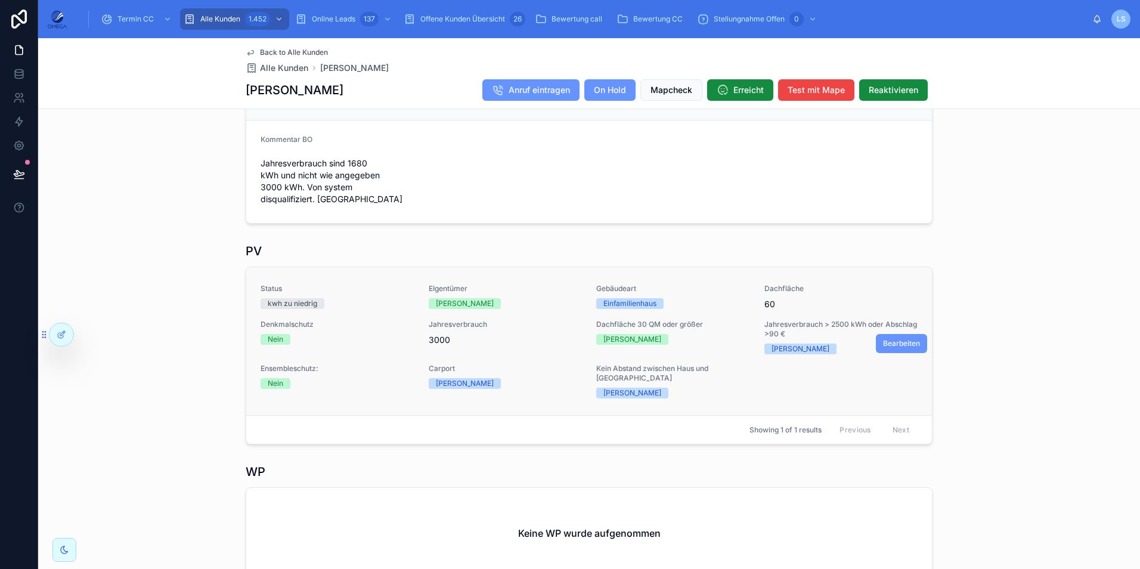
scroll to position [358, 0]
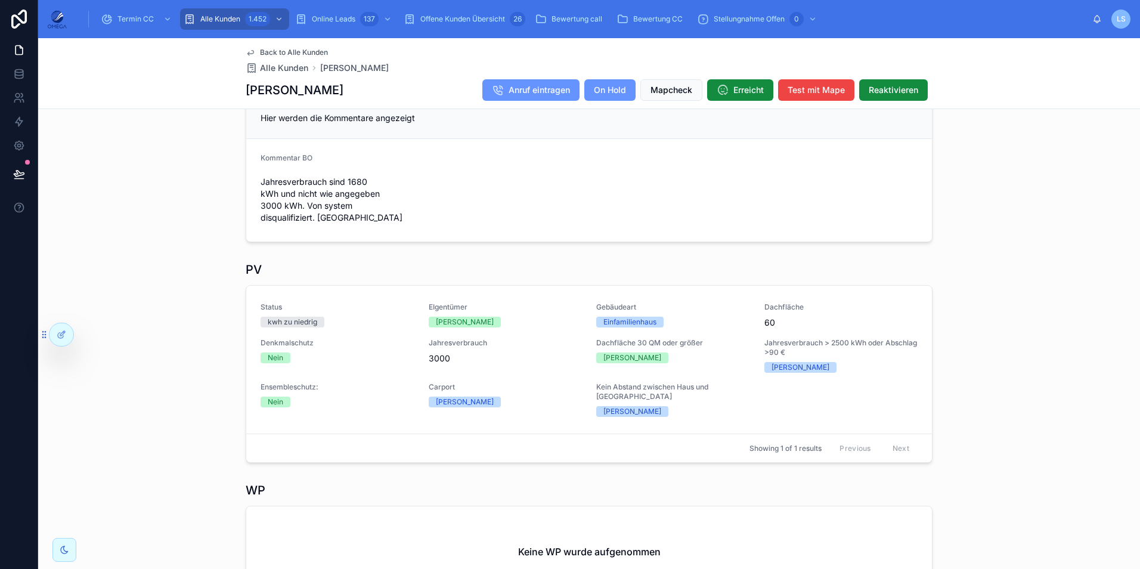
click at [290, 50] on span "Back to Alle Kunden" at bounding box center [294, 53] width 68 height 10
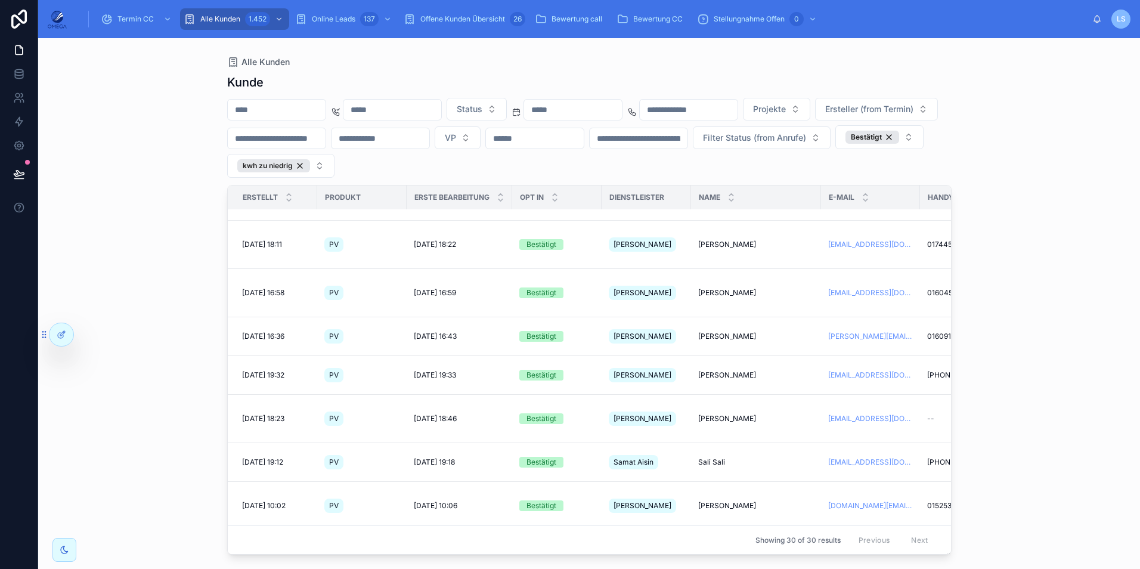
scroll to position [616, 0]
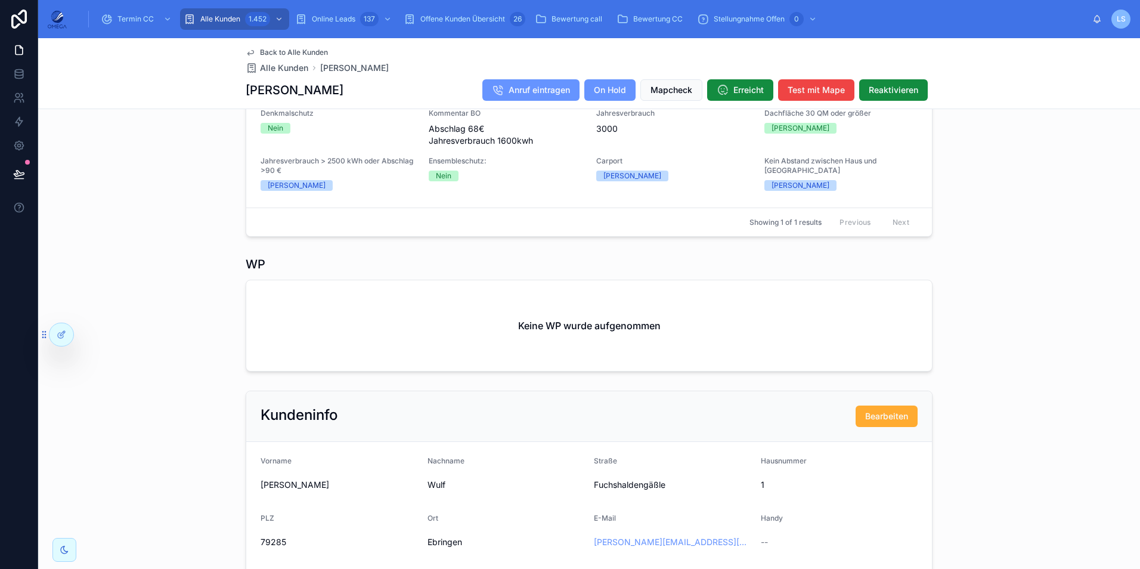
scroll to position [536, 0]
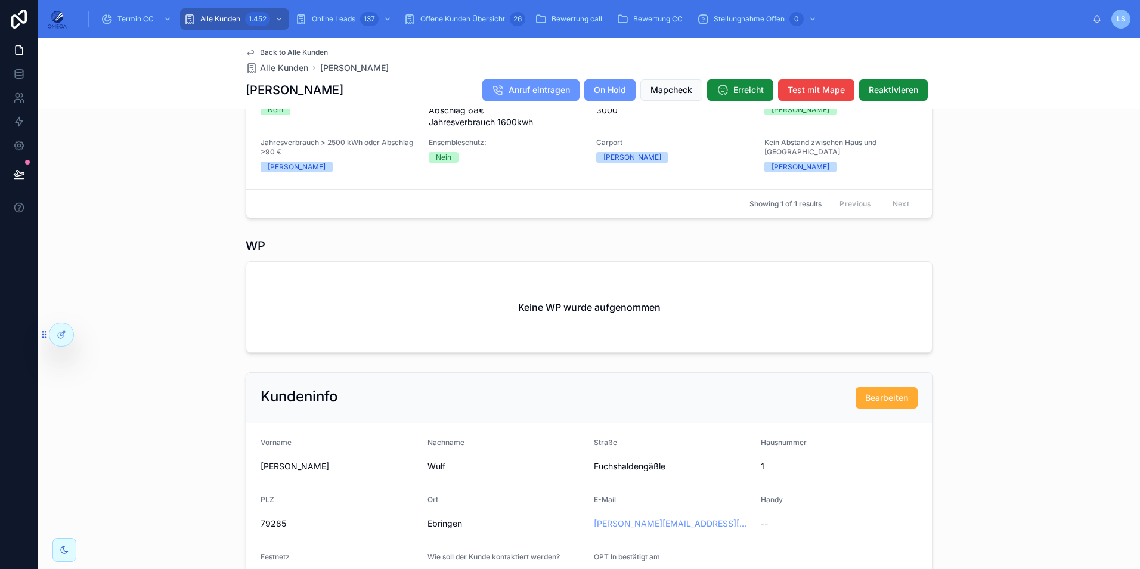
click at [306, 52] on span "Back to Alle Kunden" at bounding box center [294, 53] width 68 height 10
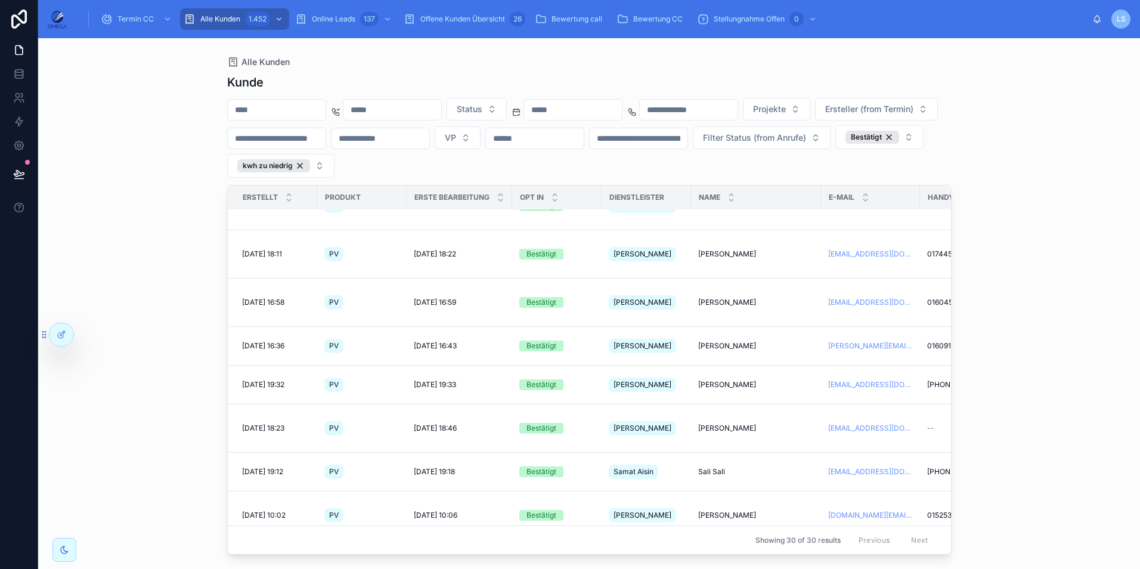
scroll to position [616, 0]
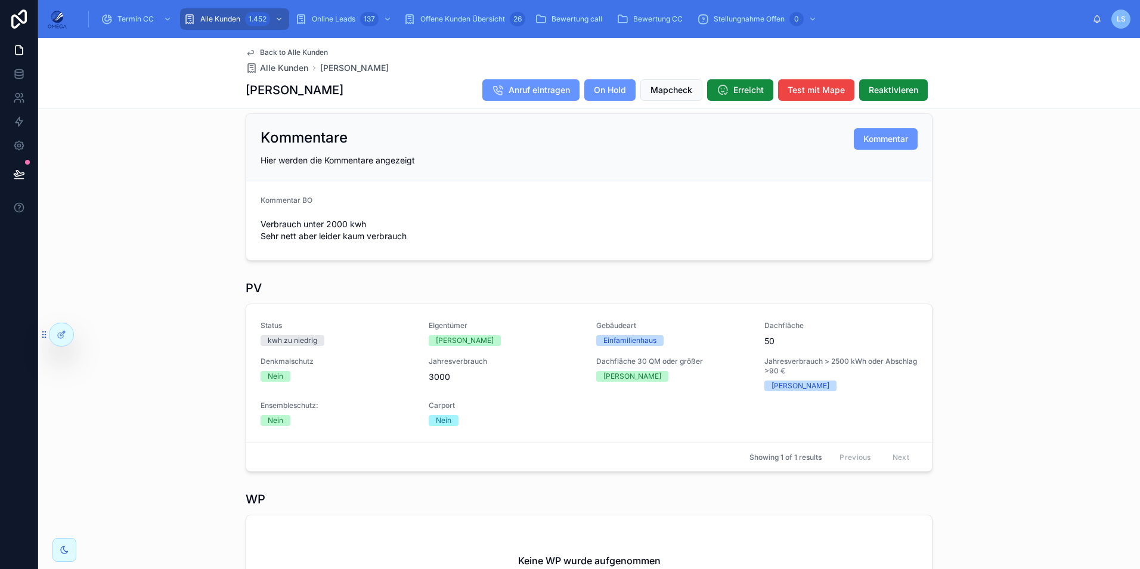
scroll to position [238, 0]
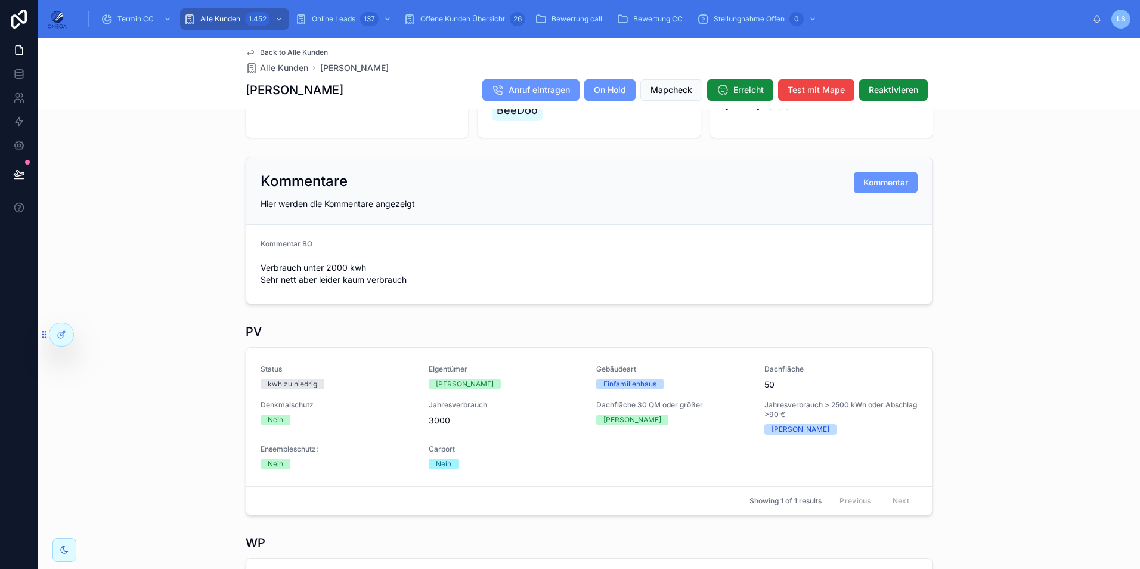
click at [289, 48] on span "Back to Alle Kunden" at bounding box center [294, 53] width 68 height 10
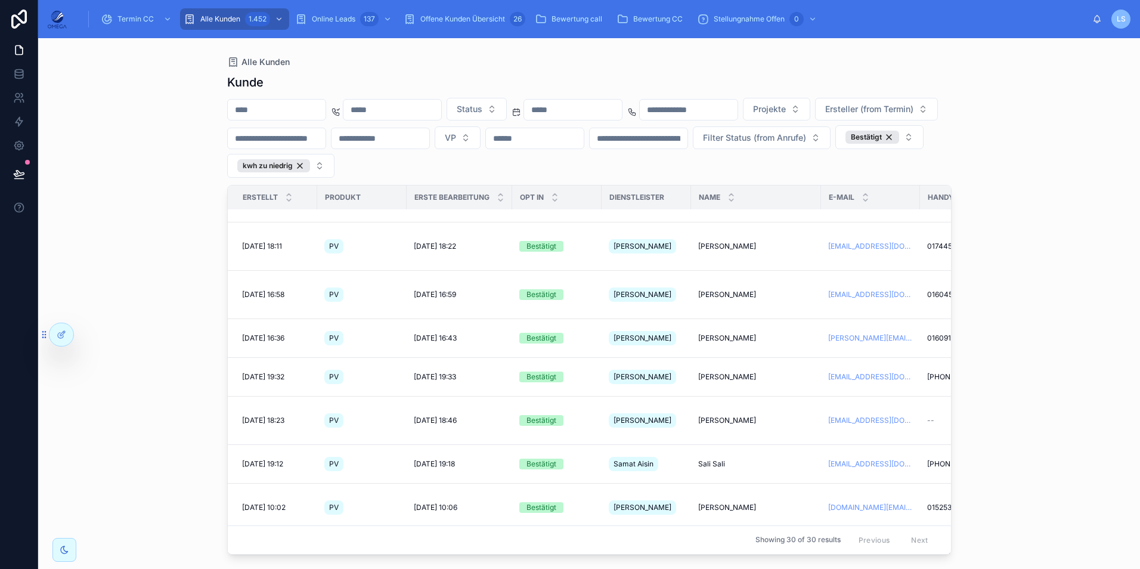
scroll to position [616, 0]
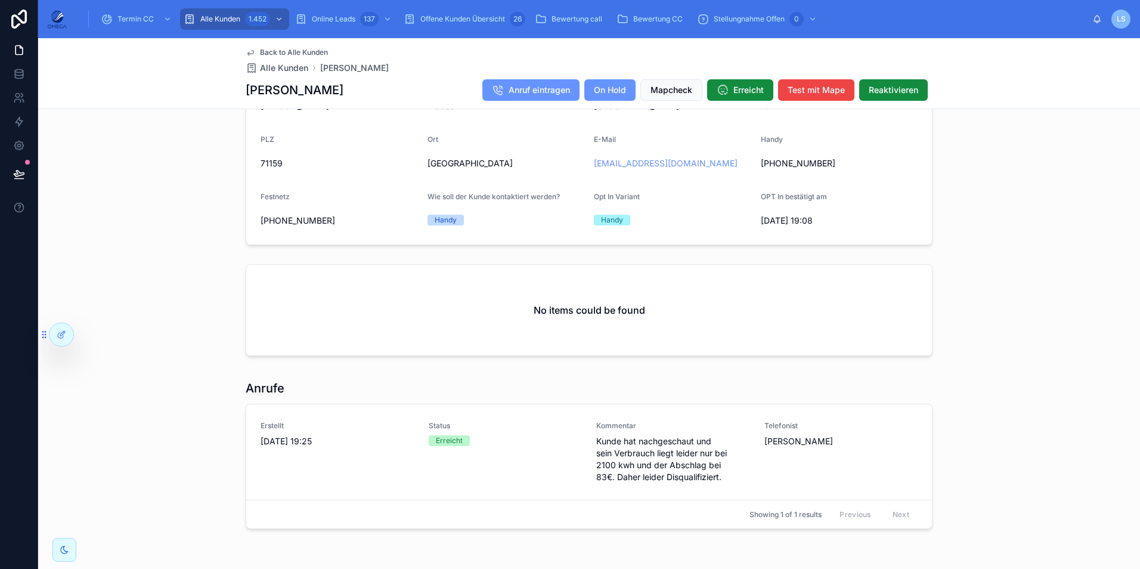
scroll to position [954, 0]
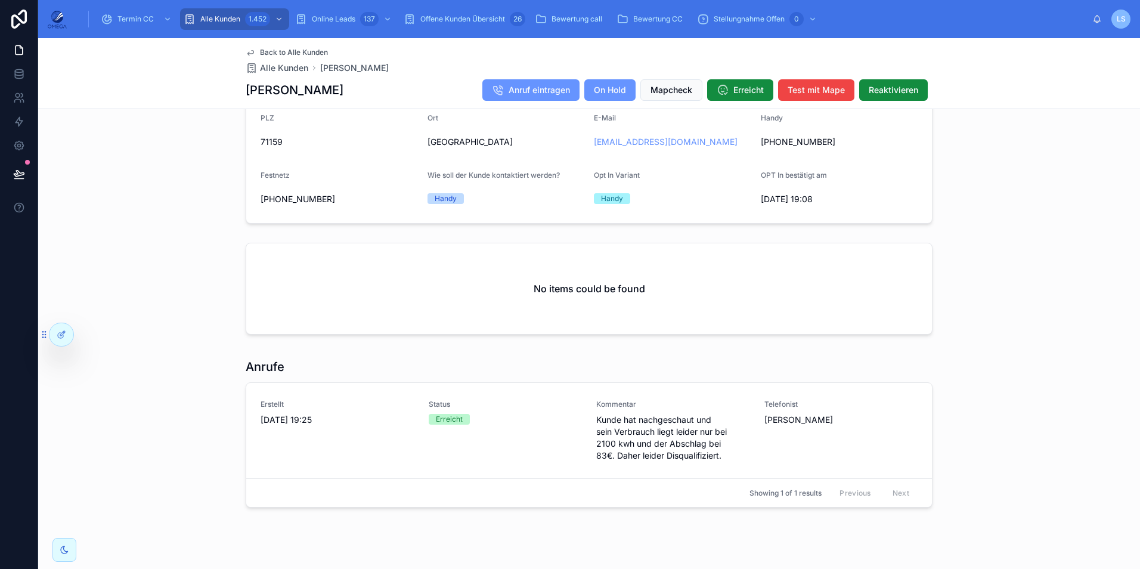
click at [261, 53] on span "Back to Alle Kunden" at bounding box center [294, 53] width 68 height 10
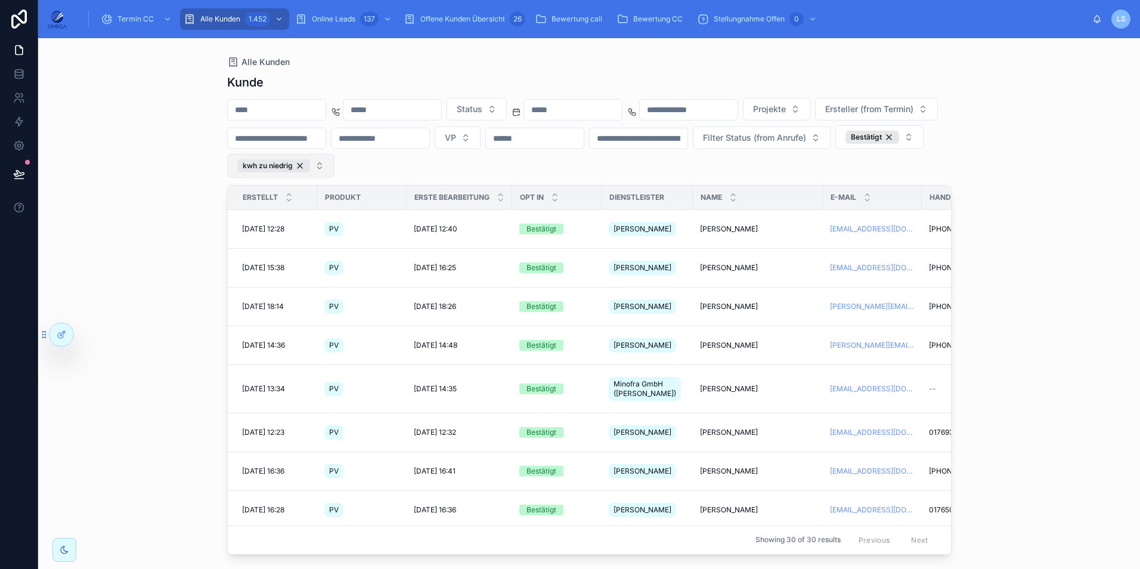
click at [334, 166] on button "kwh zu niedrig" at bounding box center [280, 166] width 107 height 24
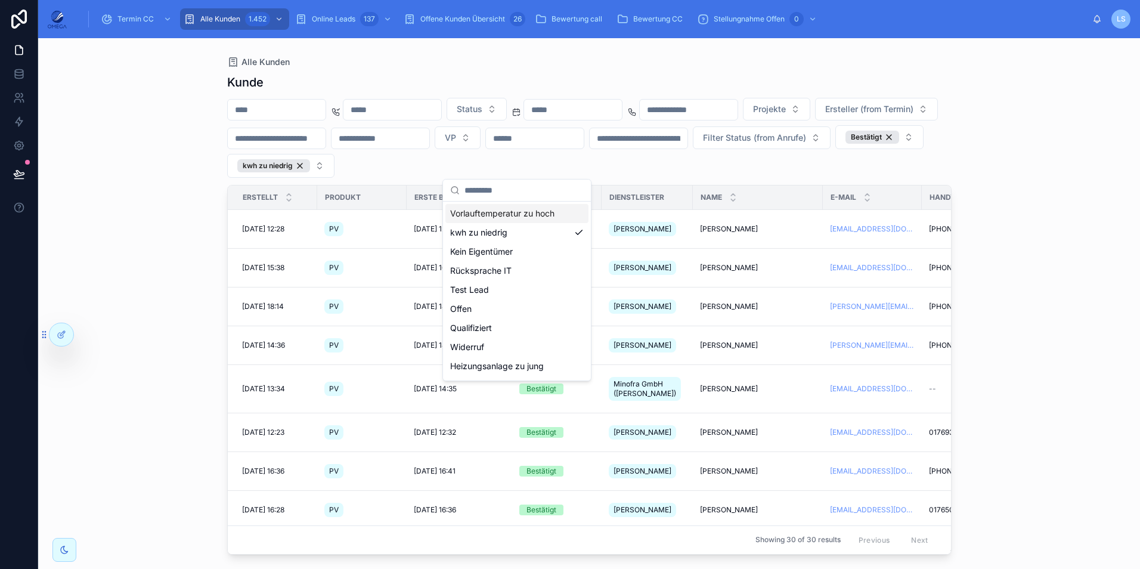
scroll to position [174, 0]
click at [514, 368] on div "Dachfläche zu klein" at bounding box center [516, 368] width 143 height 19
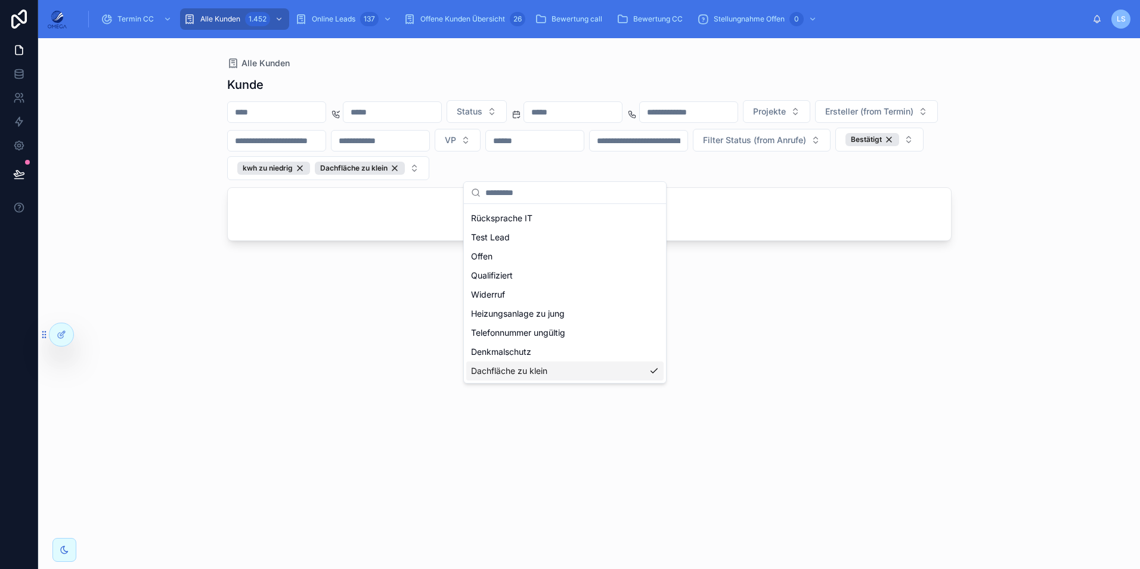
scroll to position [150, 0]
click at [310, 167] on div "kwh zu niedrig" at bounding box center [273, 168] width 73 height 13
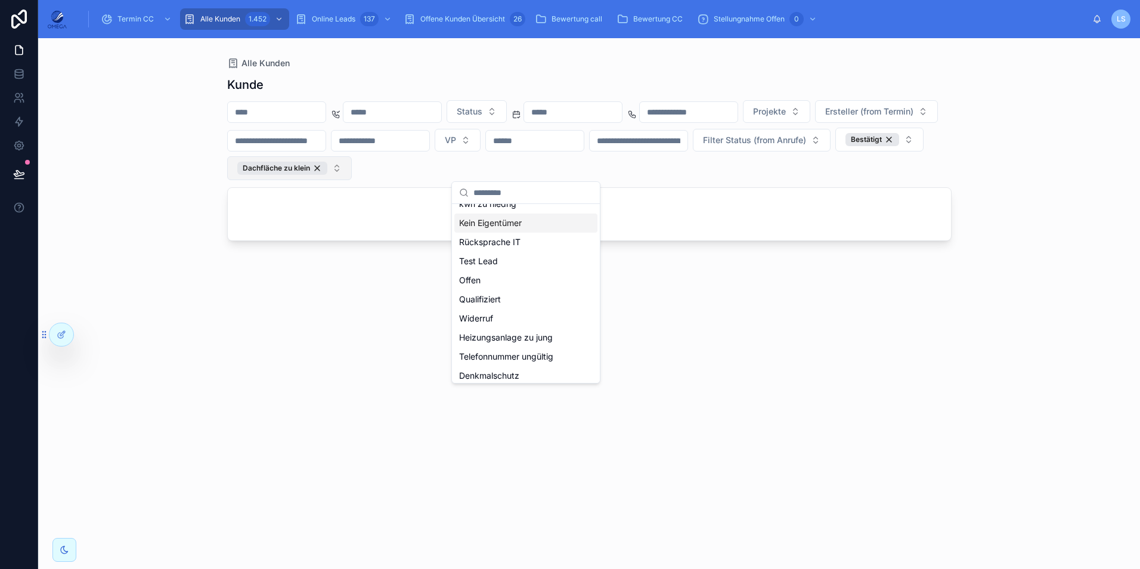
scroll to position [174, 0]
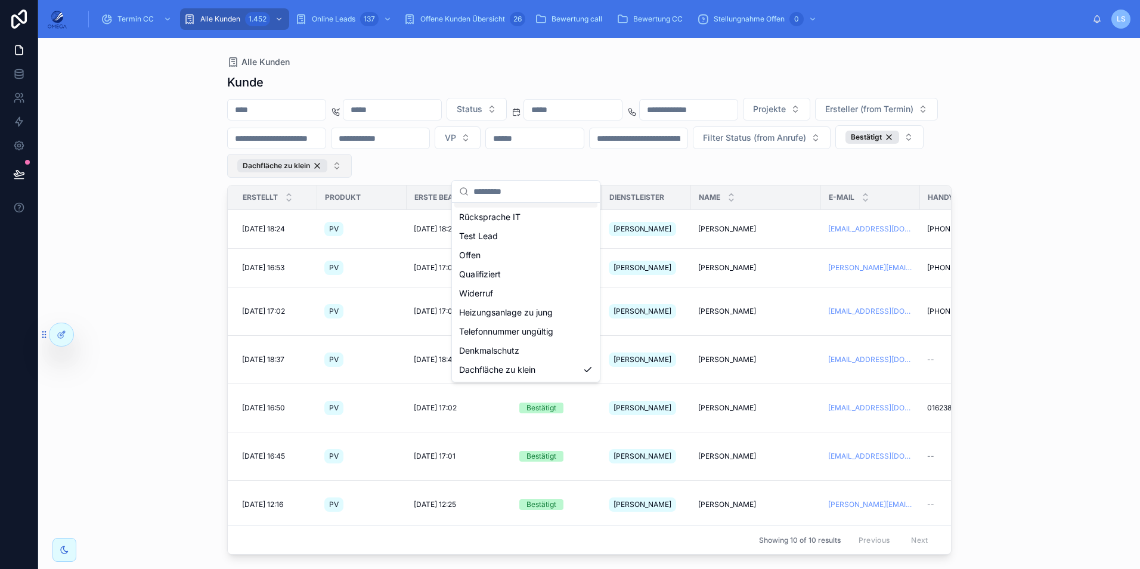
click at [677, 165] on div "Status Projekte Ersteller (from Termin) VP Filter Status (from Anrufe) Bestätig…" at bounding box center [589, 138] width 724 height 80
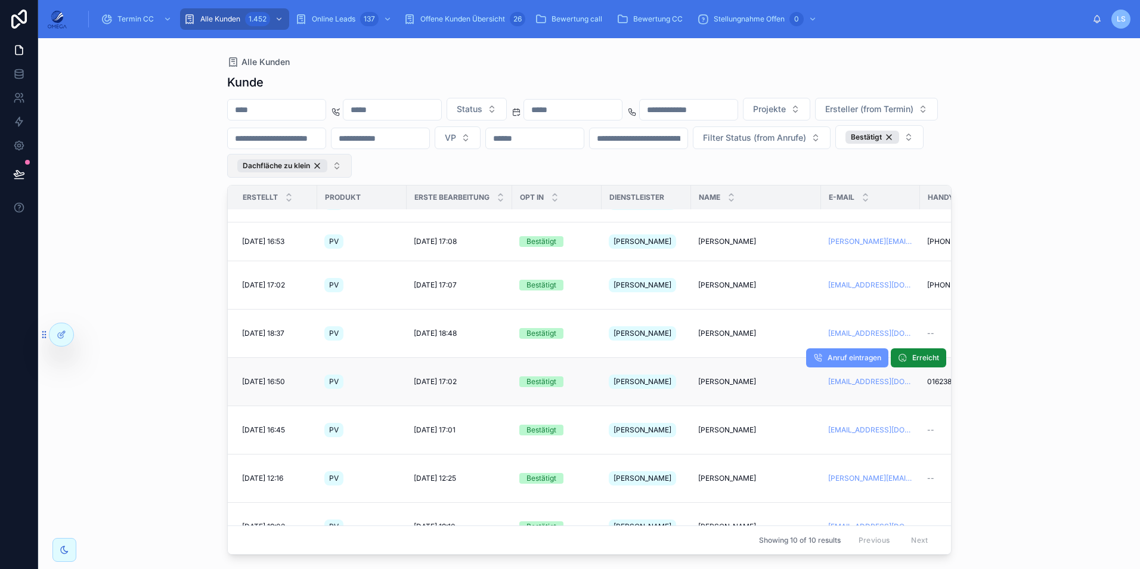
scroll to position [66, 0]
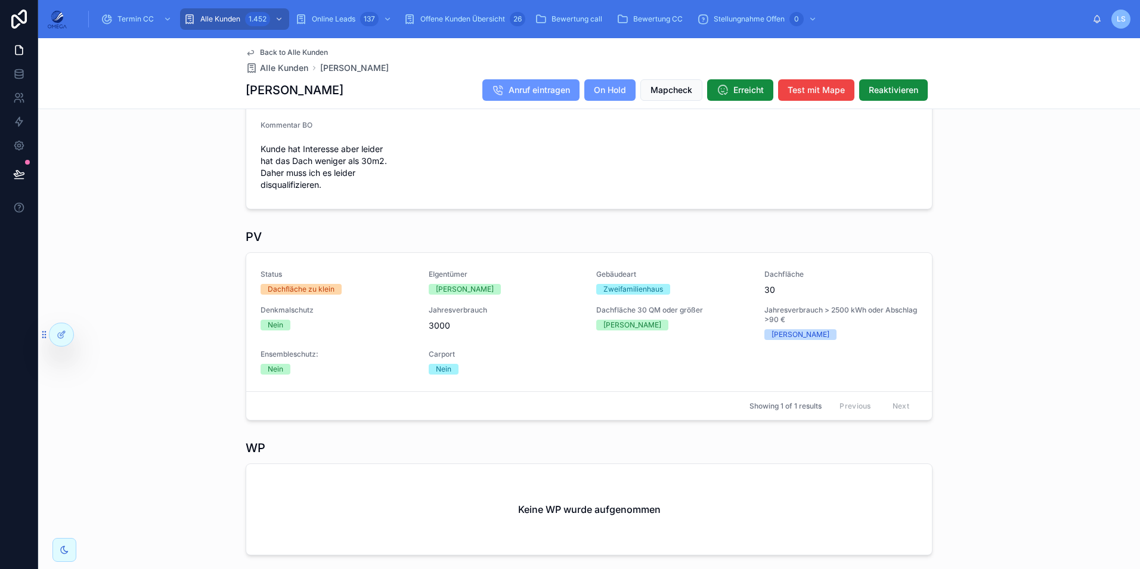
scroll to position [358, 0]
click at [877, 95] on span "Reaktivieren" at bounding box center [893, 90] width 49 height 12
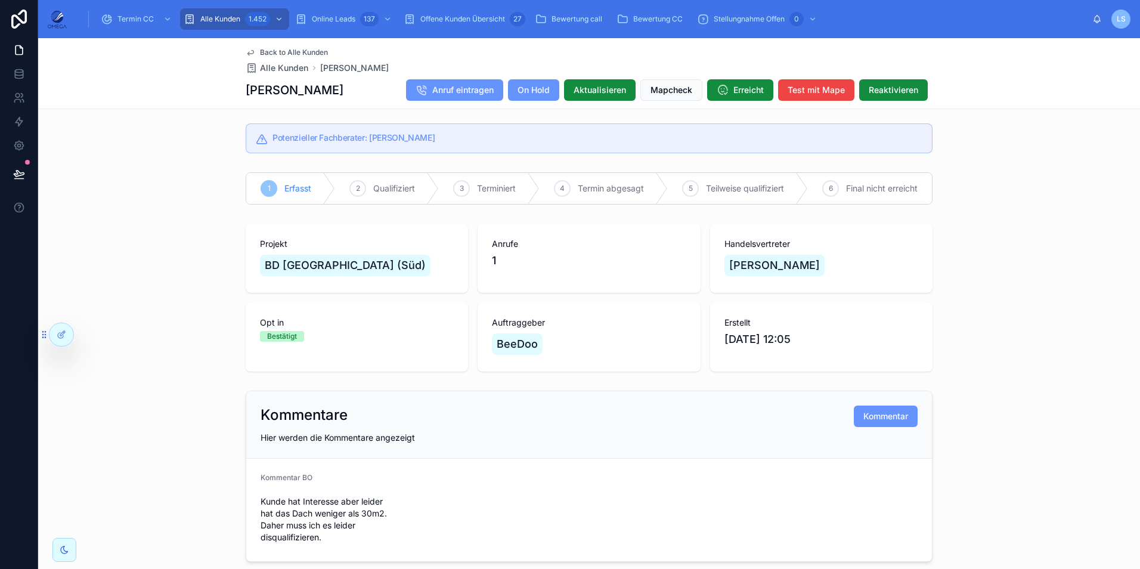
scroll to position [0, 0]
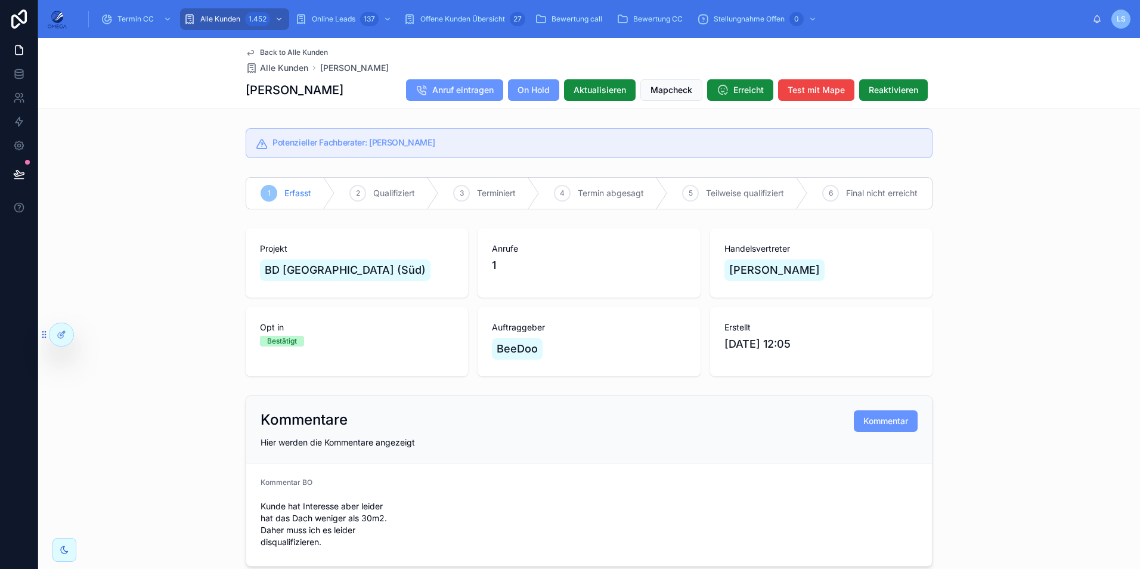
click at [312, 50] on span "Back to Alle Kunden" at bounding box center [294, 53] width 68 height 10
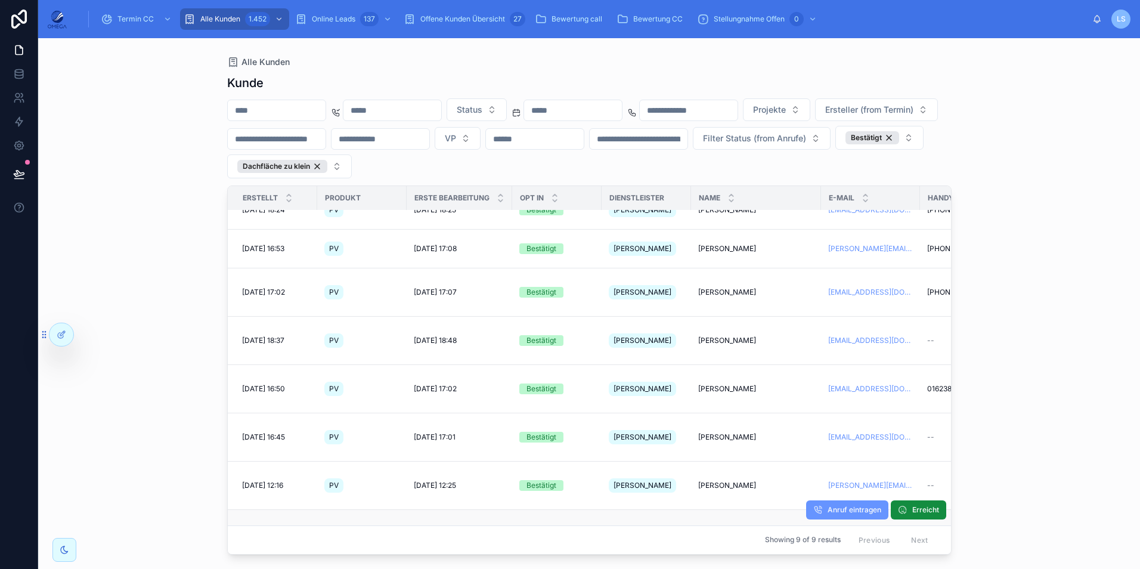
scroll to position [28, 0]
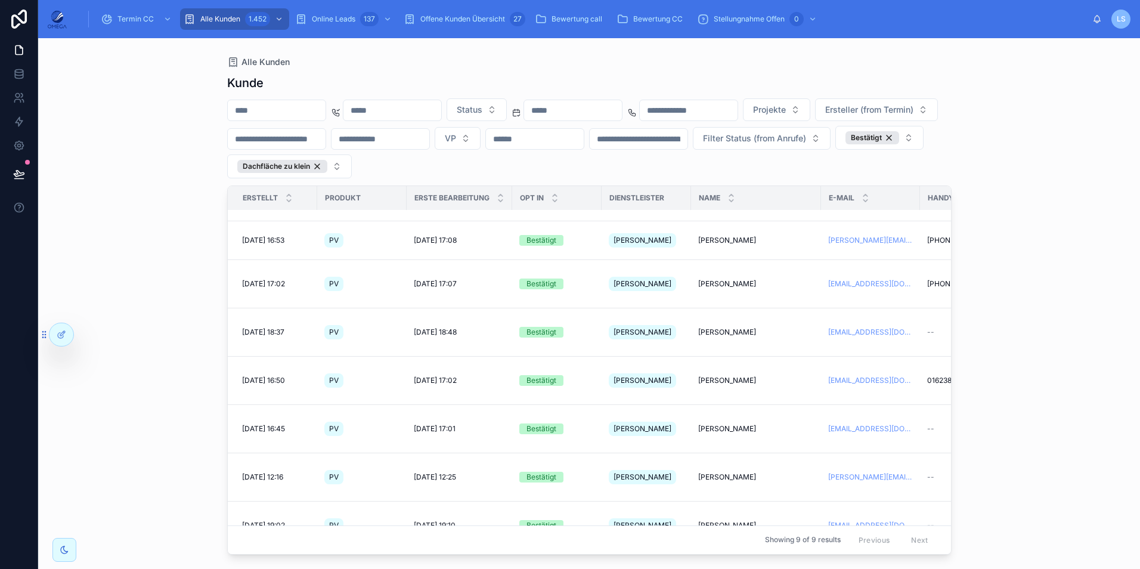
click at [722, 568] on span "[PERSON_NAME]" at bounding box center [727, 574] width 58 height 10
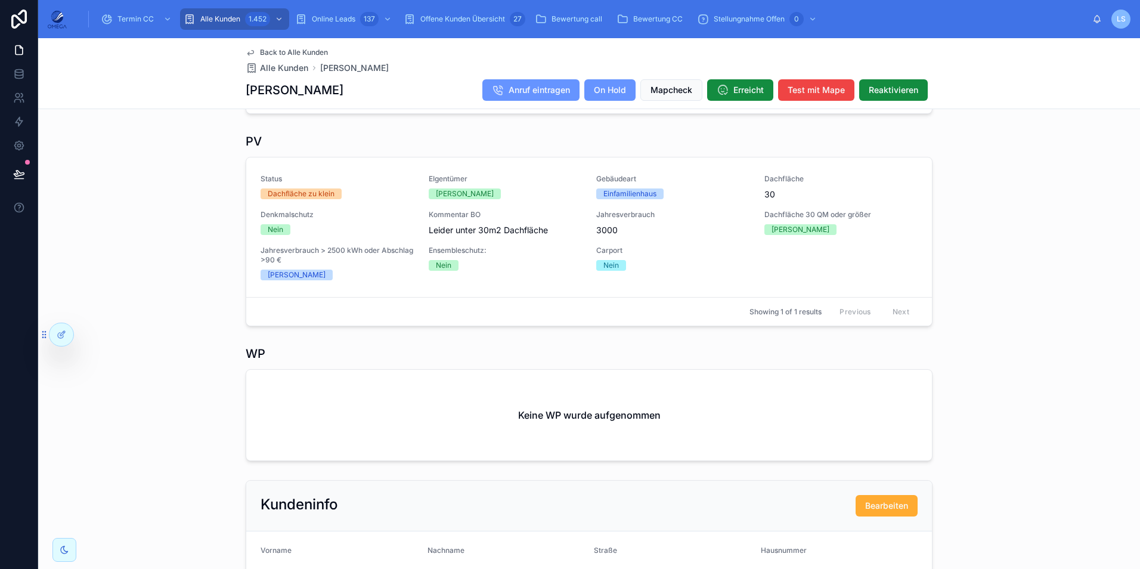
scroll to position [358, 0]
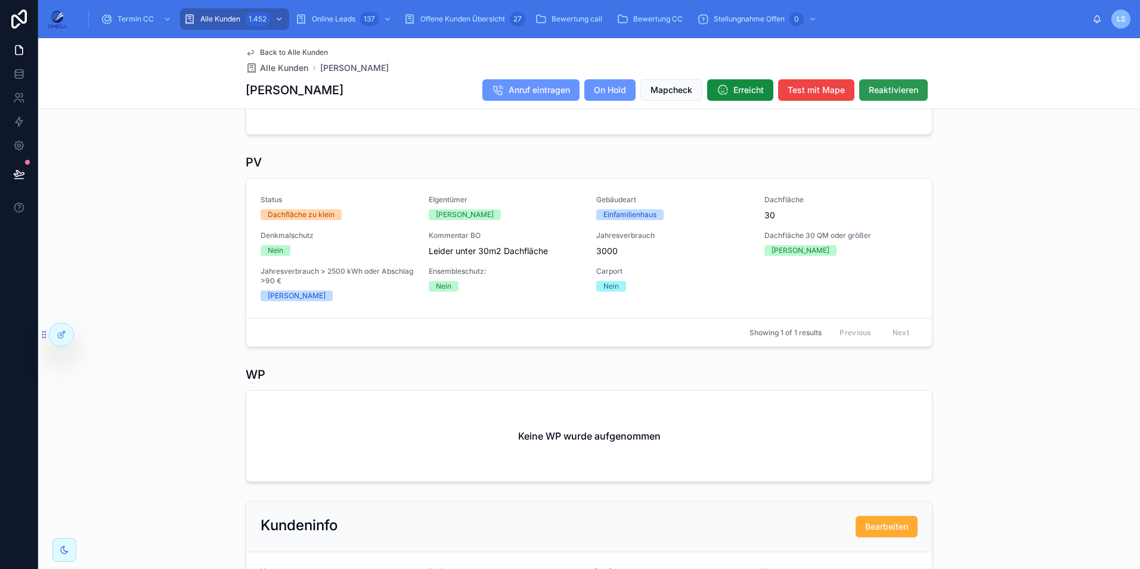
click at [875, 90] on span "Reaktivieren" at bounding box center [893, 90] width 49 height 12
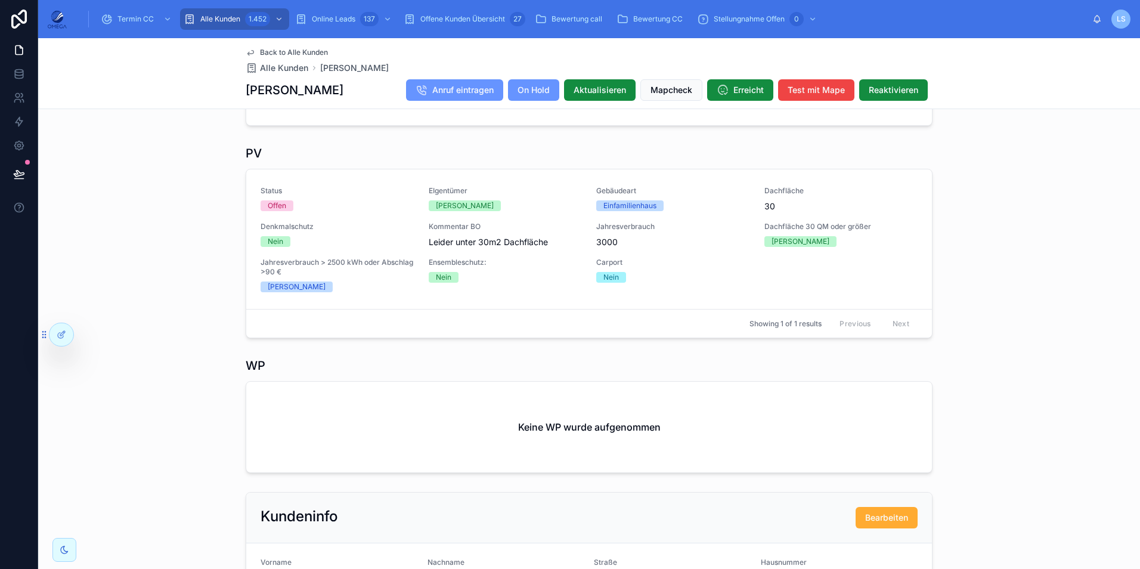
click at [307, 48] on span "Back to Alle Kunden" at bounding box center [294, 53] width 68 height 10
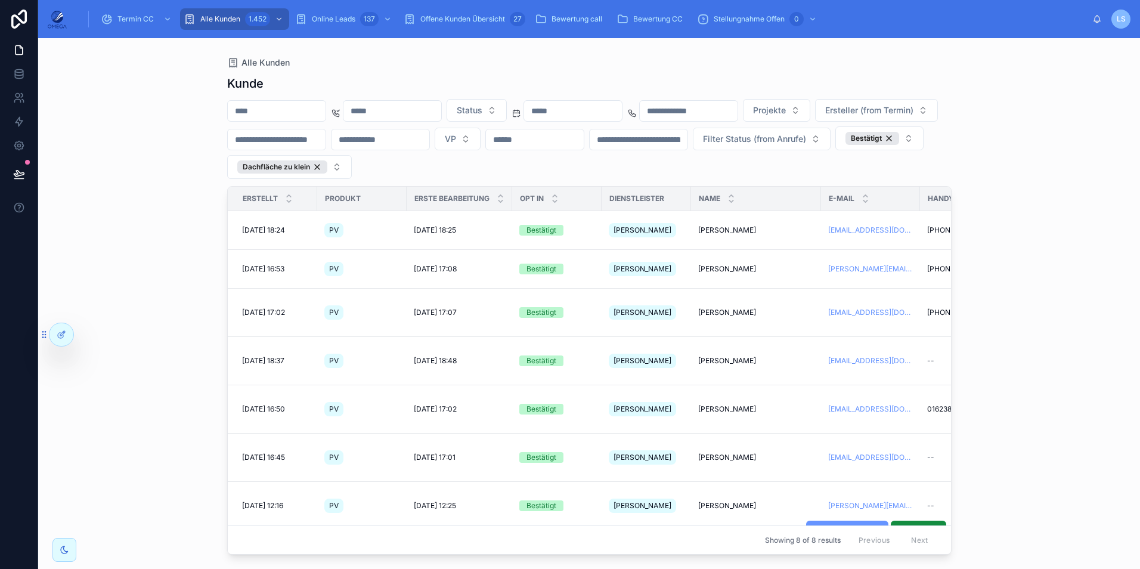
click at [733, 549] on span "[PERSON_NAME]" at bounding box center [727, 554] width 58 height 10
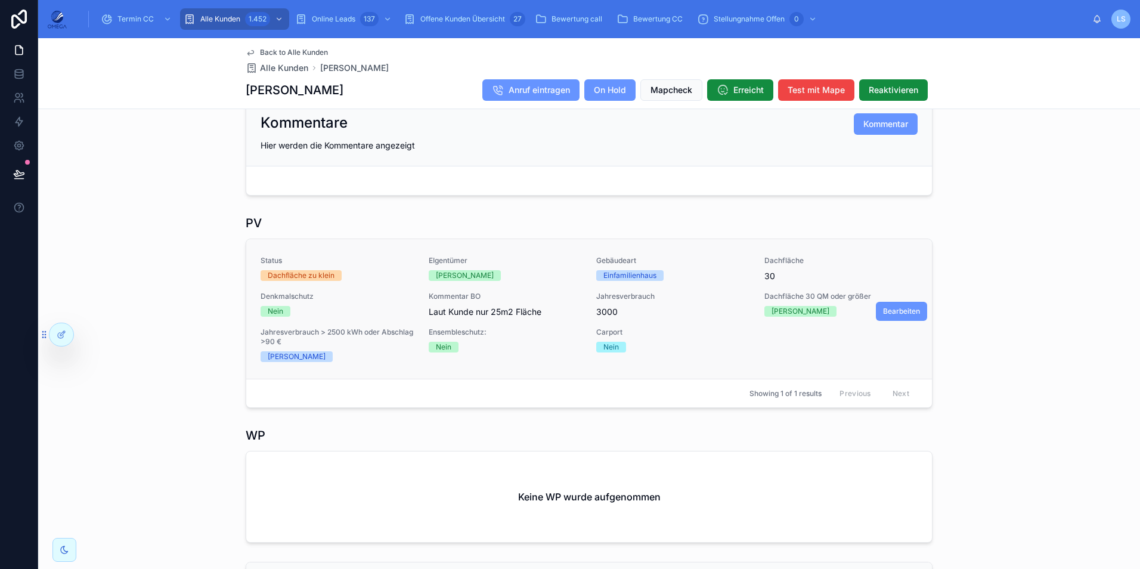
scroll to position [298, 0]
click at [882, 88] on span "Reaktivieren" at bounding box center [893, 90] width 49 height 12
click at [305, 50] on span "Back to Alle Kunden" at bounding box center [294, 53] width 68 height 10
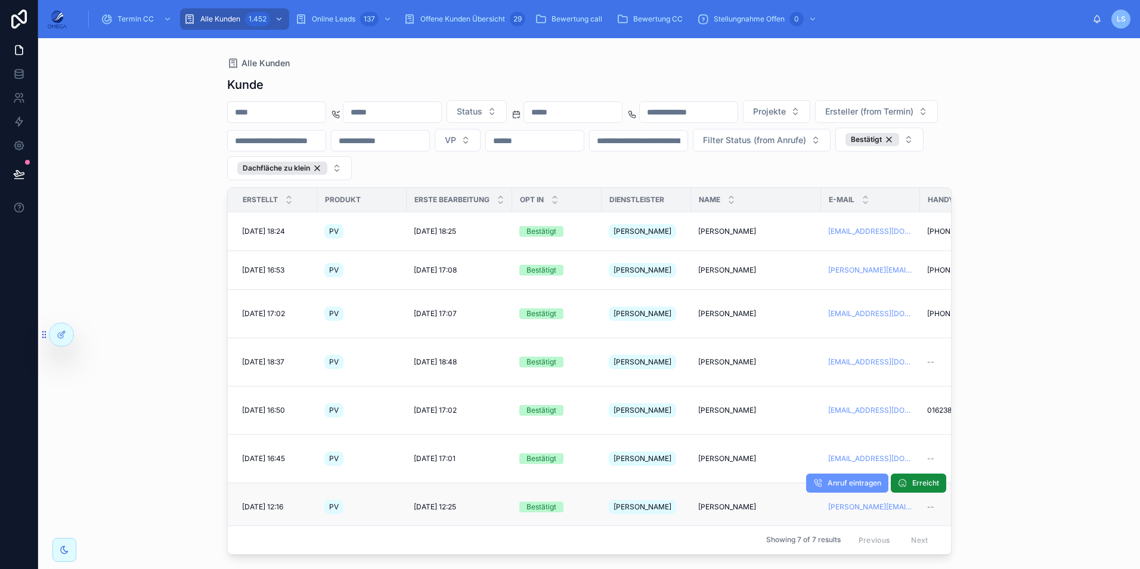
click at [722, 502] on span "[PERSON_NAME]" at bounding box center [727, 507] width 58 height 10
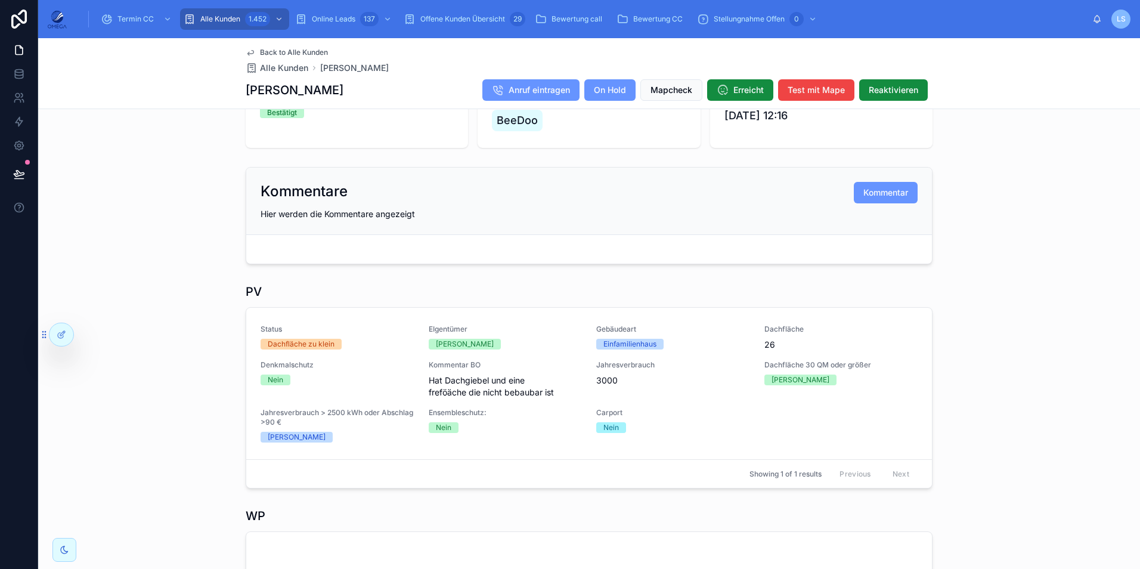
scroll to position [238, 0]
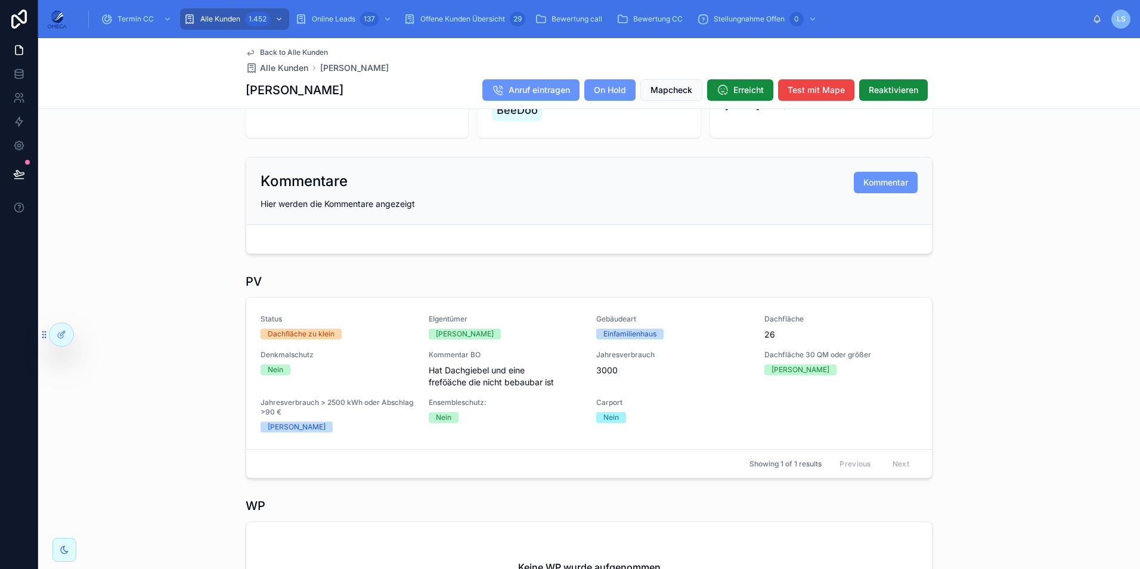
click at [260, 49] on span "Back to Alle Kunden" at bounding box center [294, 53] width 68 height 10
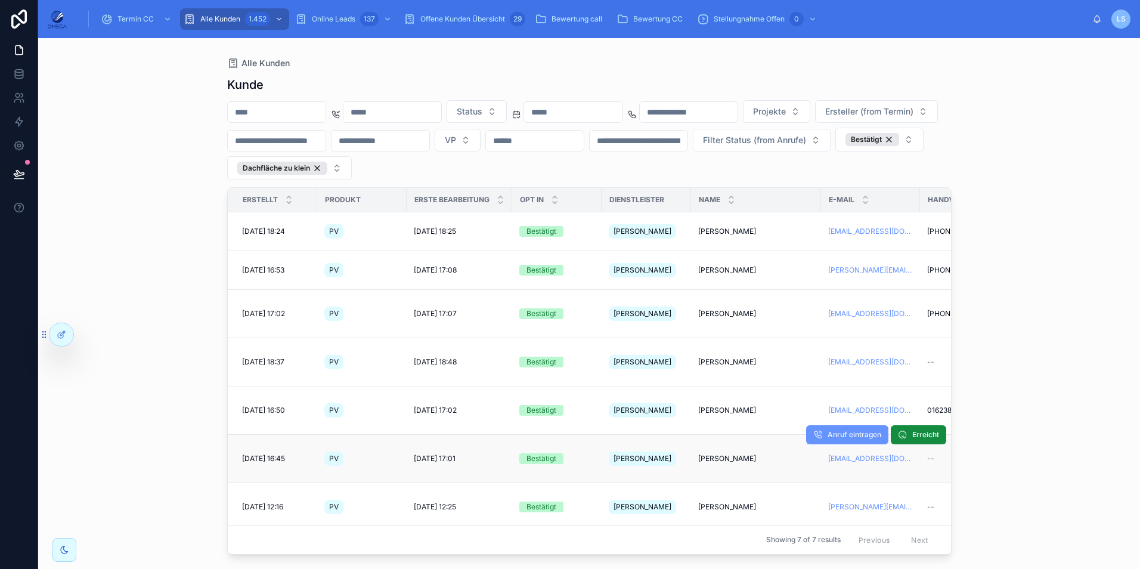
click at [714, 434] on td "[PERSON_NAME] [PERSON_NAME]" at bounding box center [756, 458] width 130 height 48
click at [719, 454] on span "[PERSON_NAME]" at bounding box center [727, 459] width 58 height 10
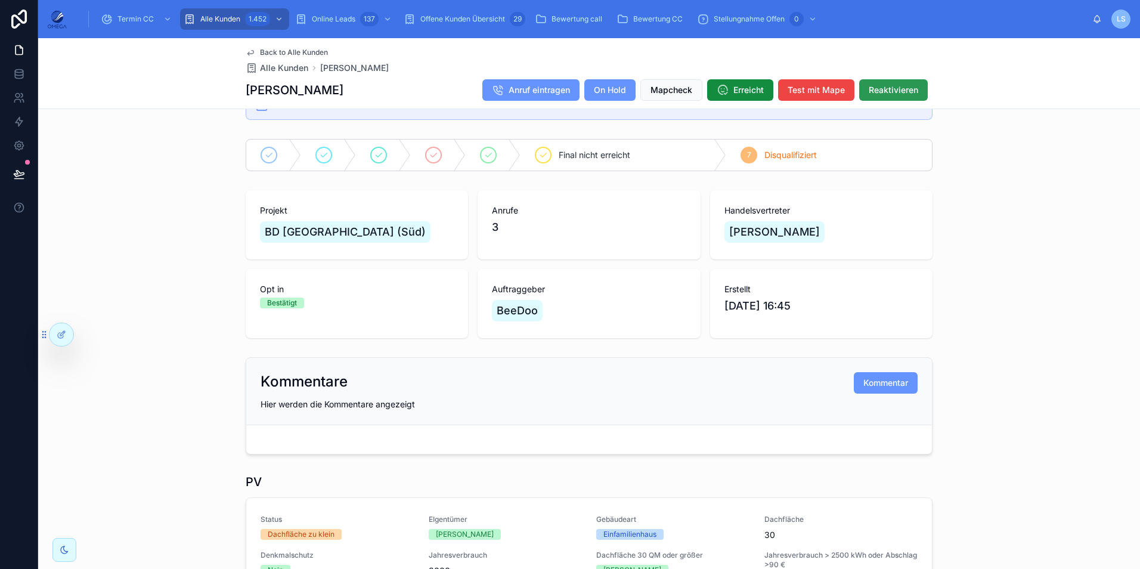
scroll to position [60, 0]
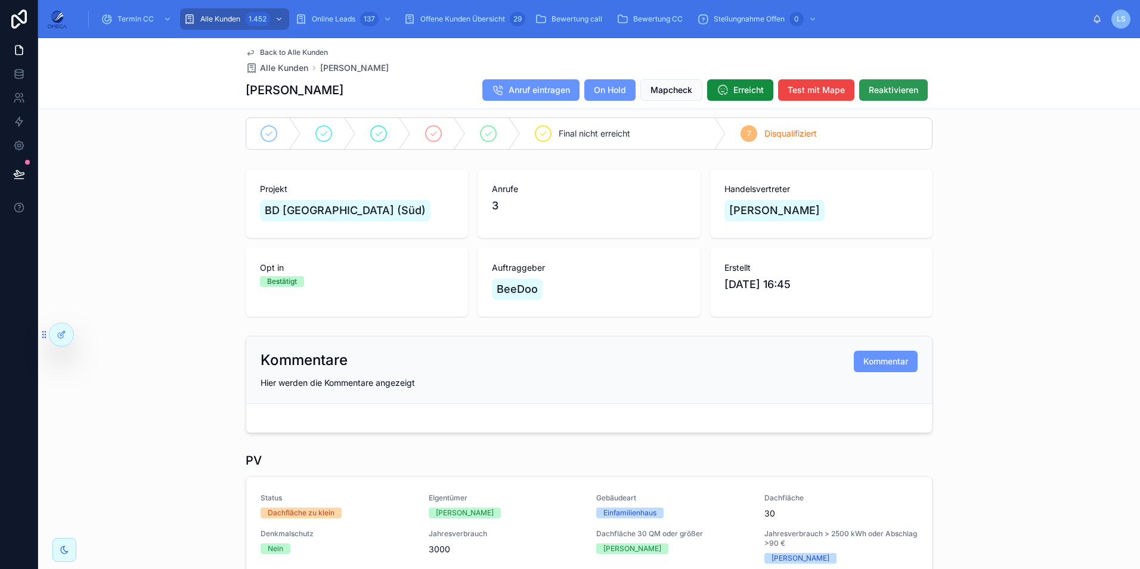
click at [884, 92] on span "Reaktivieren" at bounding box center [893, 90] width 49 height 12
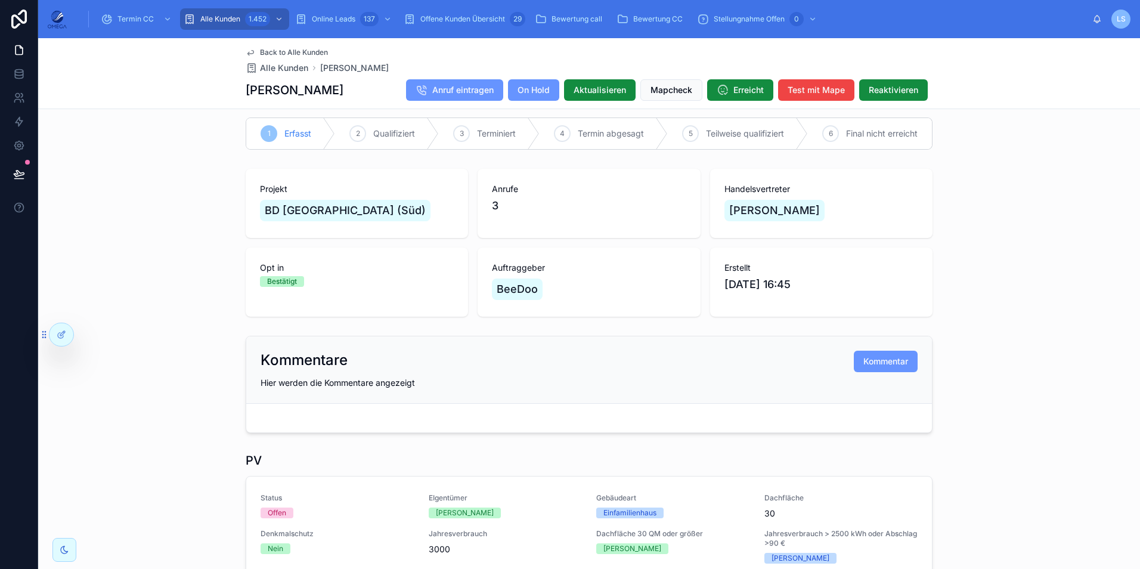
click at [297, 49] on span "Back to Alle Kunden" at bounding box center [294, 53] width 68 height 10
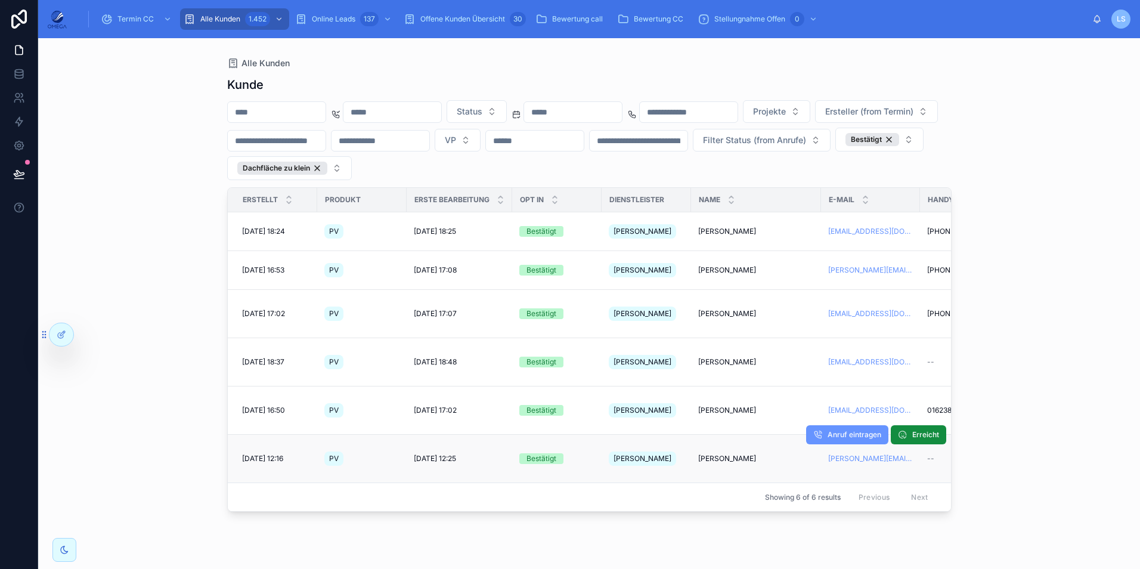
click at [718, 454] on span "[PERSON_NAME]" at bounding box center [727, 459] width 58 height 10
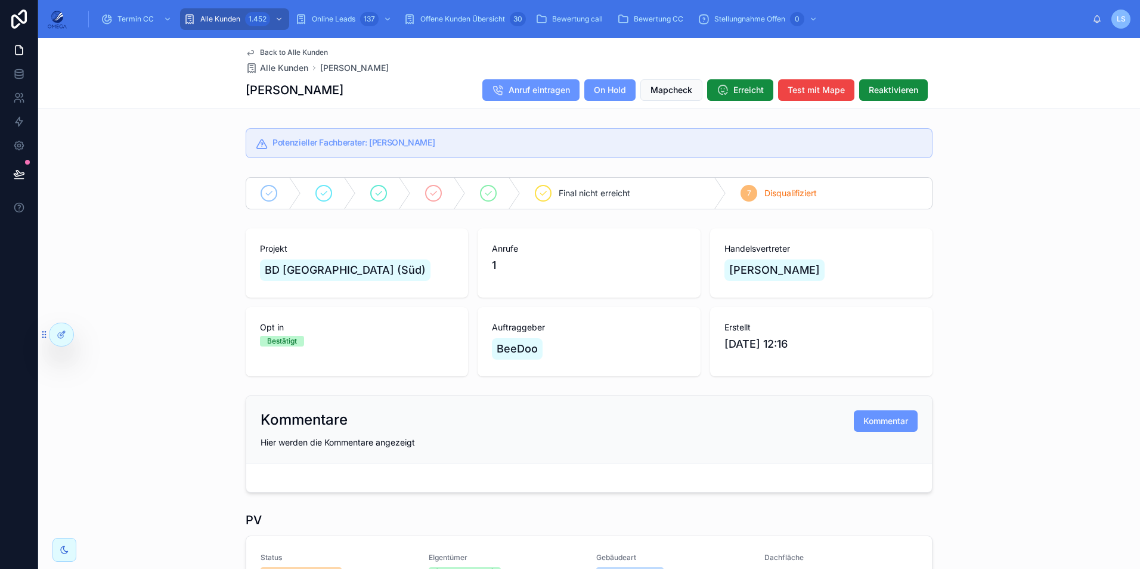
click at [315, 54] on span "Back to Alle Kunden" at bounding box center [294, 53] width 68 height 10
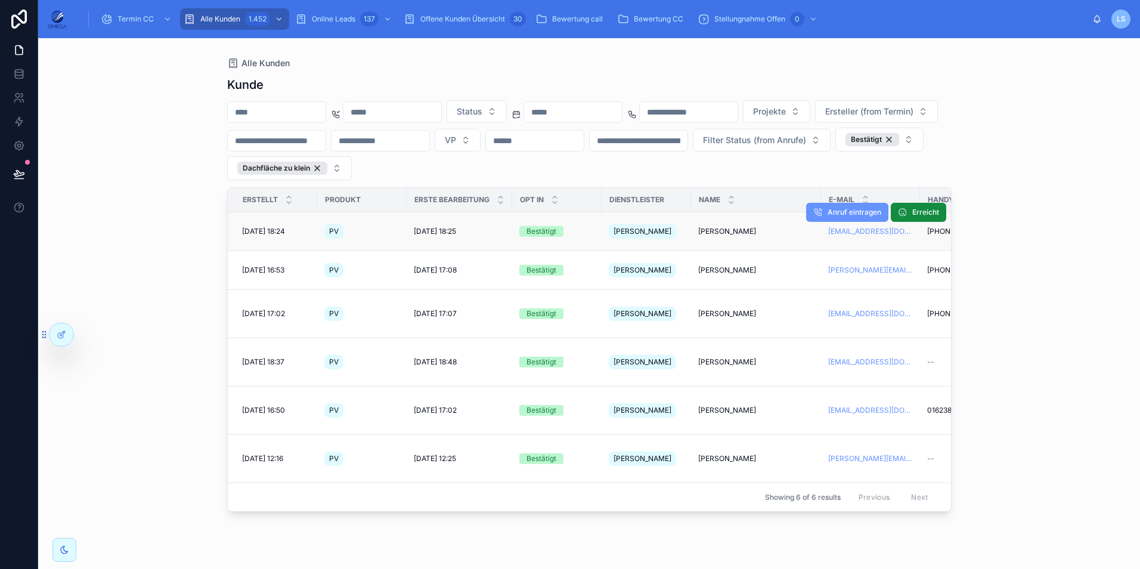
click at [710, 229] on span "[PERSON_NAME]" at bounding box center [727, 232] width 58 height 10
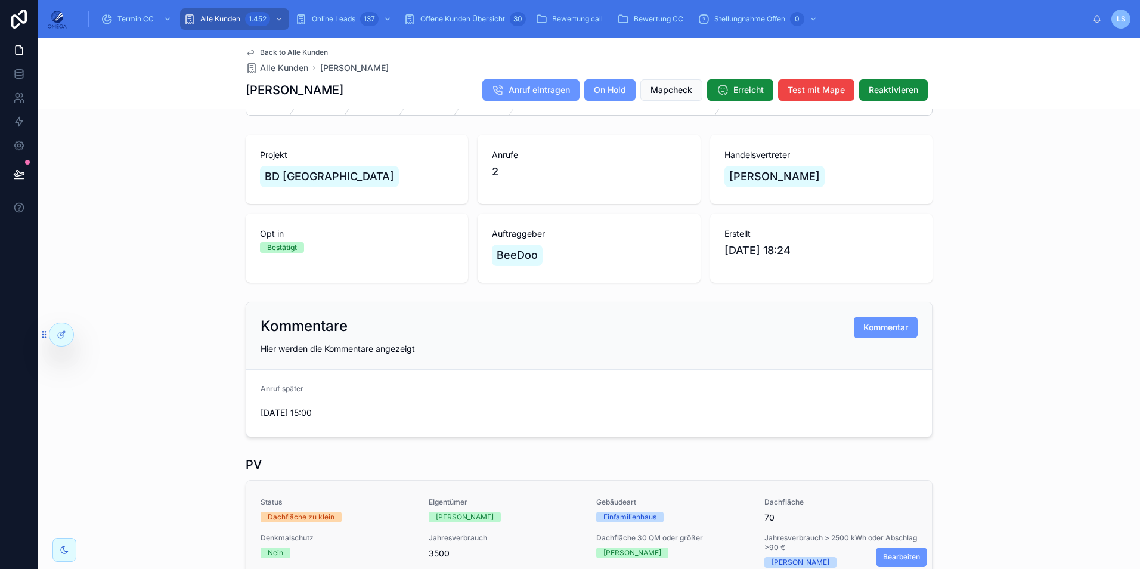
scroll to position [91, 0]
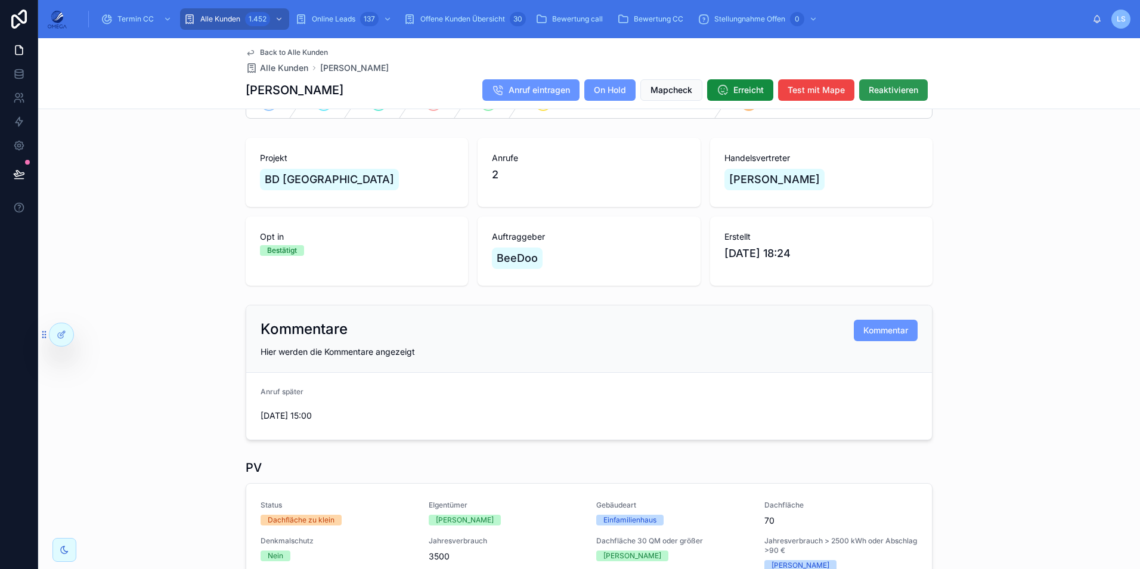
click at [874, 91] on span "Reaktivieren" at bounding box center [893, 90] width 49 height 12
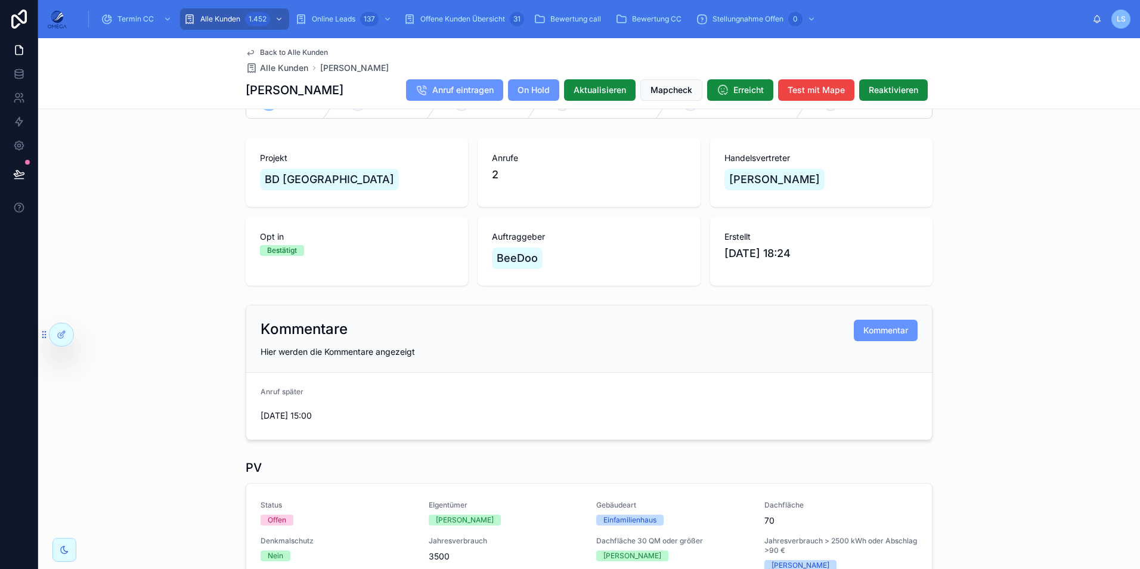
click at [308, 53] on span "Back to Alle Kunden" at bounding box center [294, 53] width 68 height 10
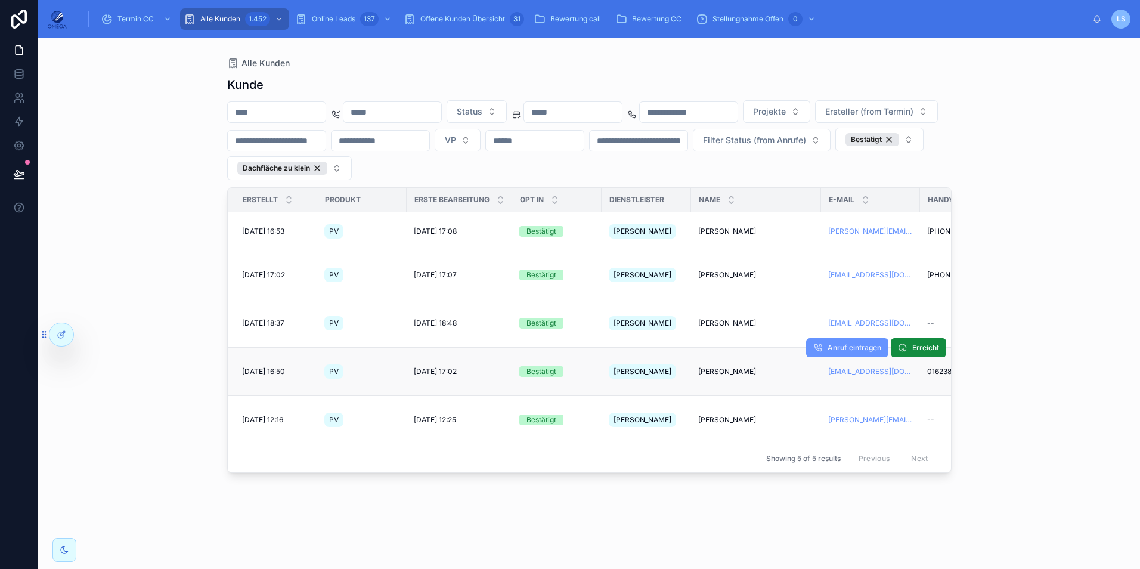
click at [725, 367] on span "[PERSON_NAME]" at bounding box center [727, 372] width 58 height 10
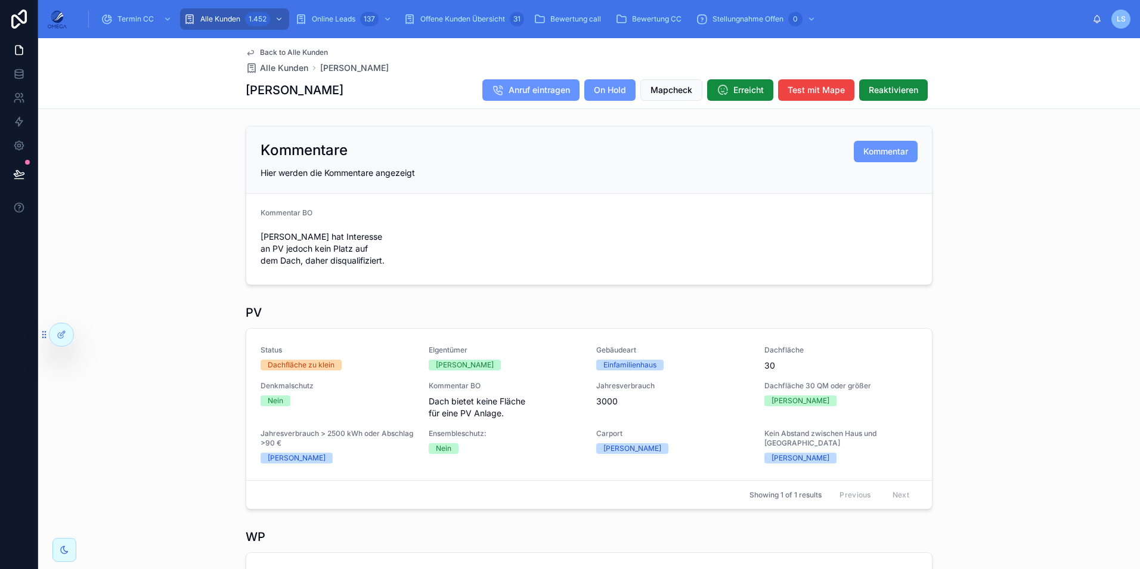
scroll to position [358, 0]
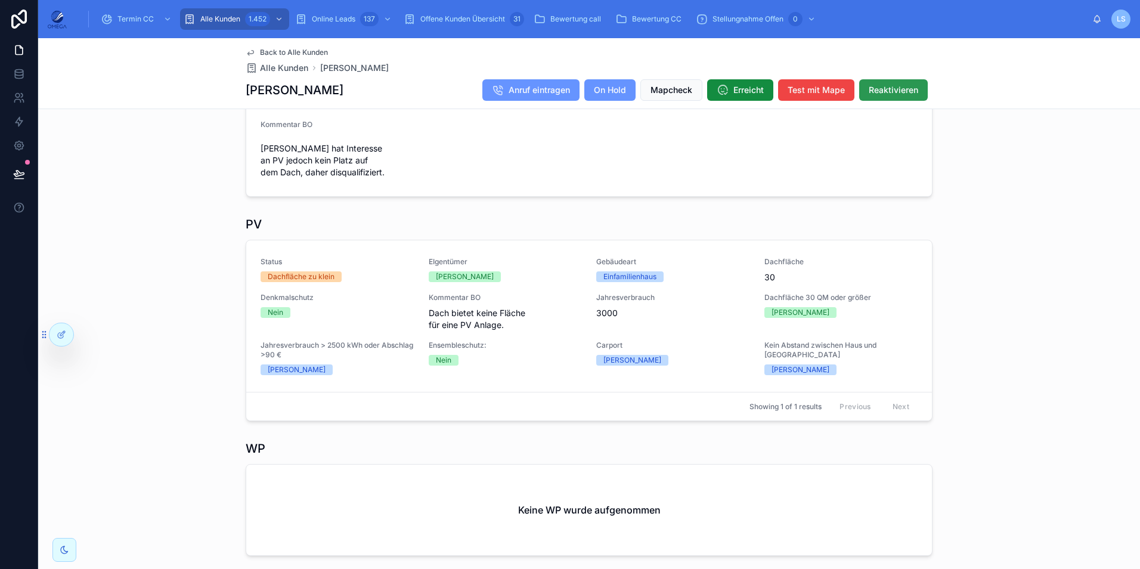
click at [894, 98] on button "Reaktivieren" at bounding box center [893, 89] width 69 height 21
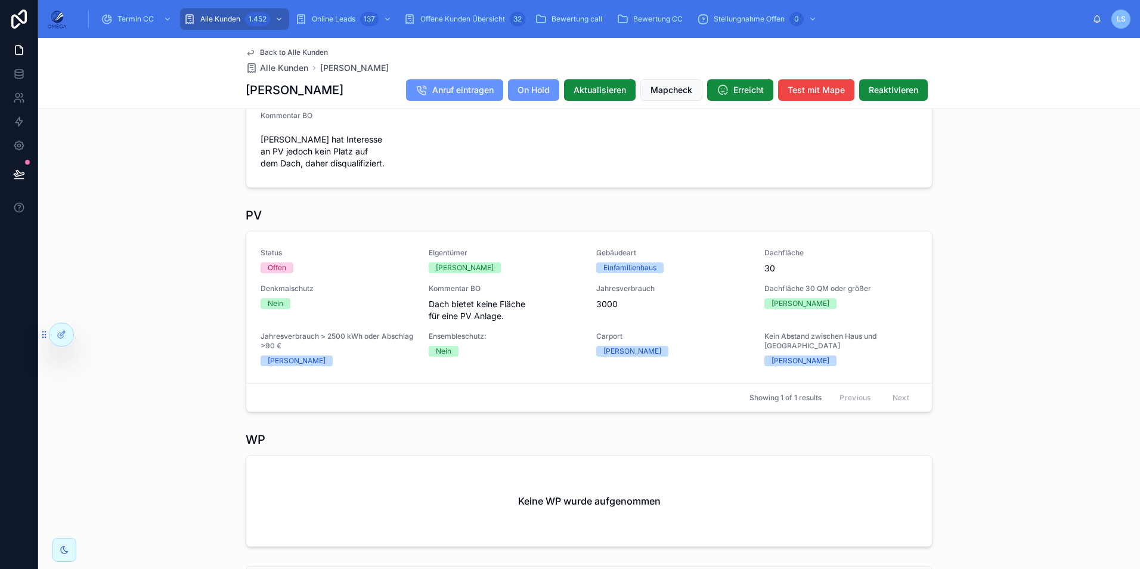
click at [305, 49] on span "Back to Alle Kunden" at bounding box center [294, 53] width 68 height 10
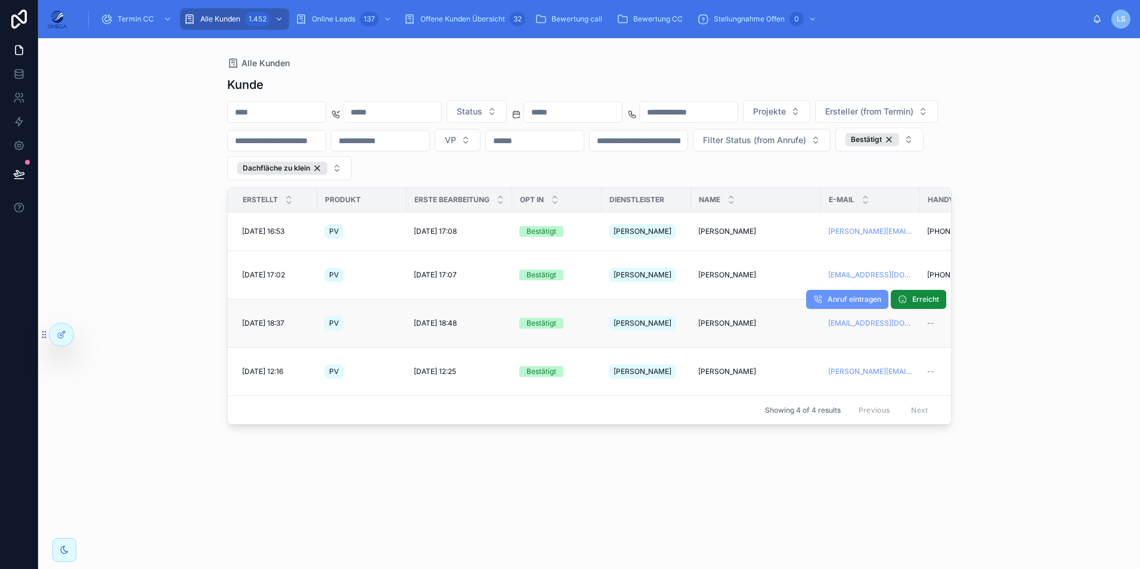
click at [730, 318] on span "[PERSON_NAME]" at bounding box center [727, 323] width 58 height 10
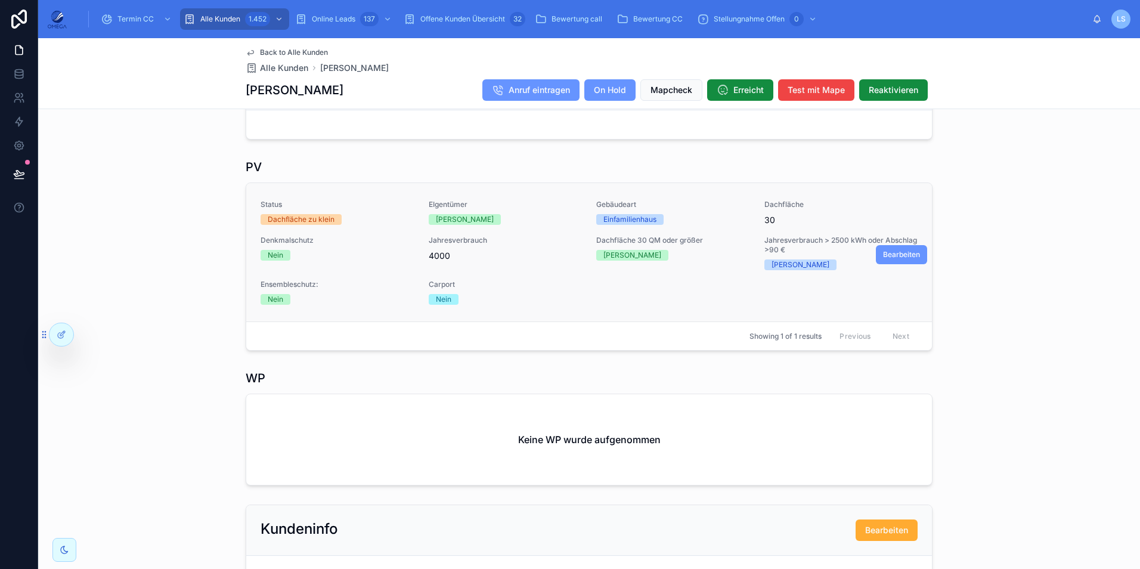
scroll to position [374, 0]
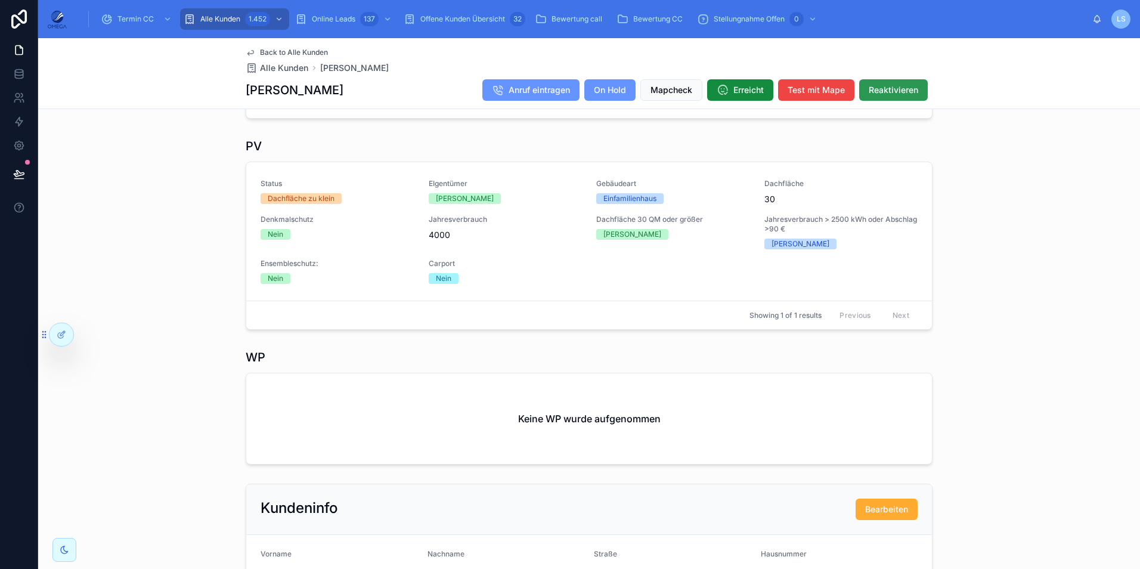
click at [890, 94] on span "Reaktivieren" at bounding box center [893, 90] width 49 height 12
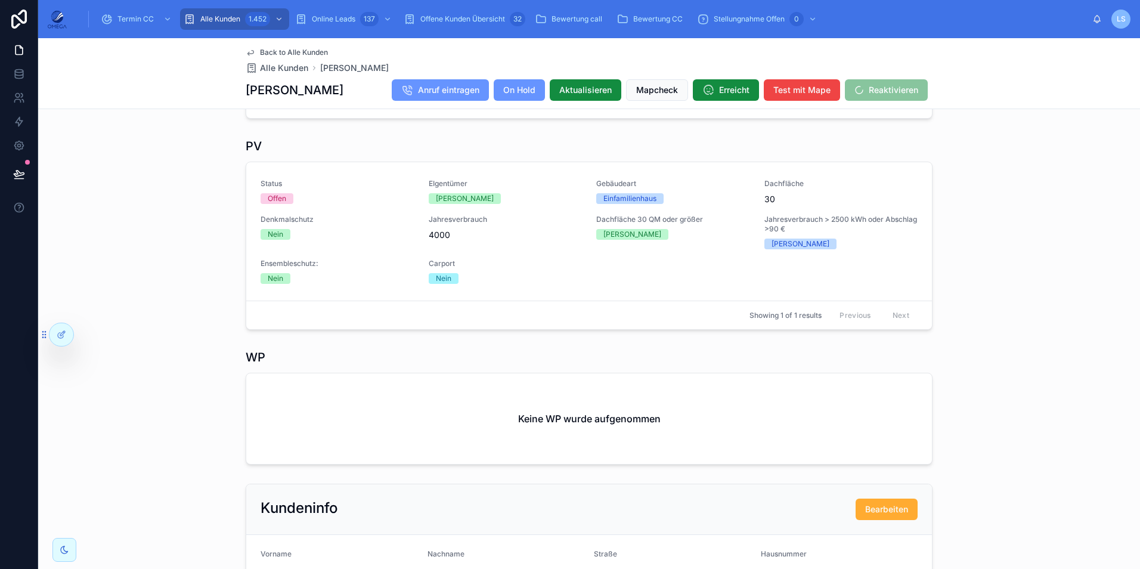
scroll to position [383, 0]
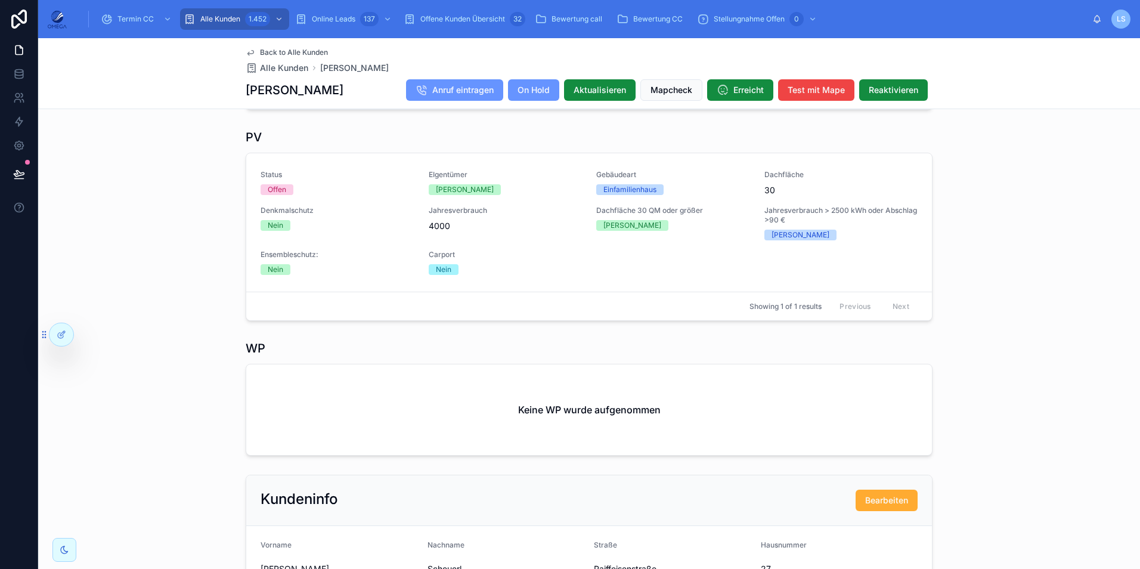
click at [315, 50] on span "Back to Alle Kunden" at bounding box center [294, 53] width 68 height 10
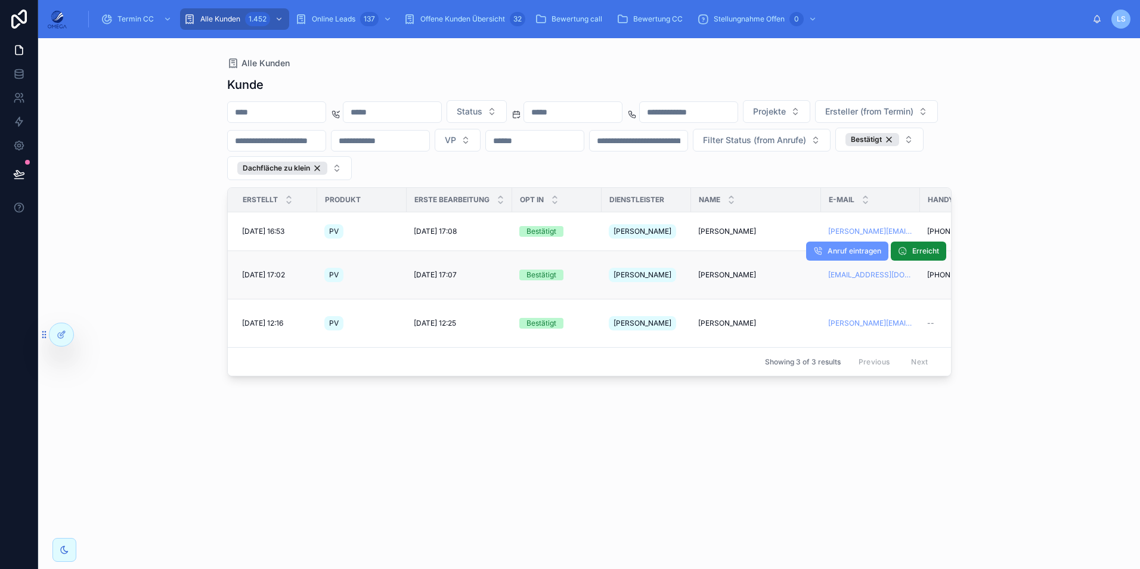
click at [733, 270] on span "[PERSON_NAME]" at bounding box center [727, 275] width 58 height 10
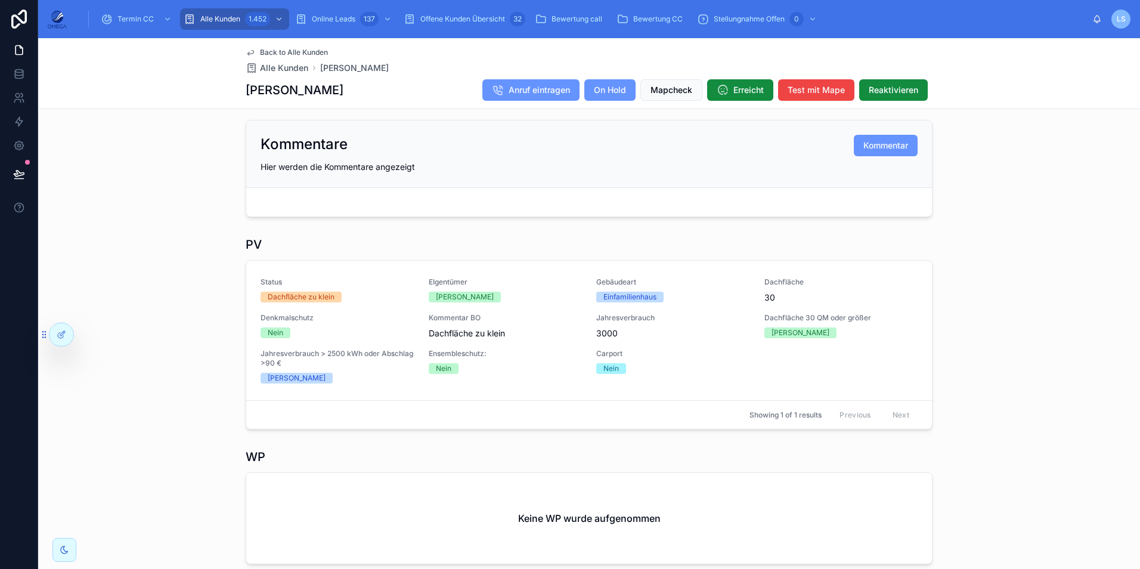
scroll to position [358, 0]
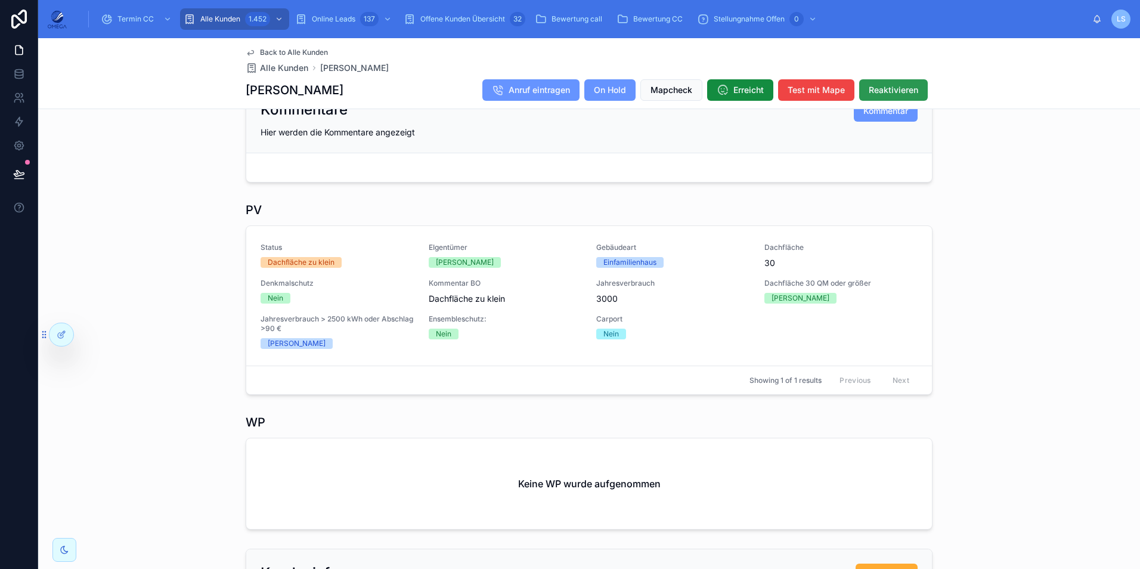
click at [883, 86] on span "Reaktivieren" at bounding box center [893, 90] width 49 height 12
click at [898, 85] on span "Reaktivieren" at bounding box center [893, 90] width 49 height 12
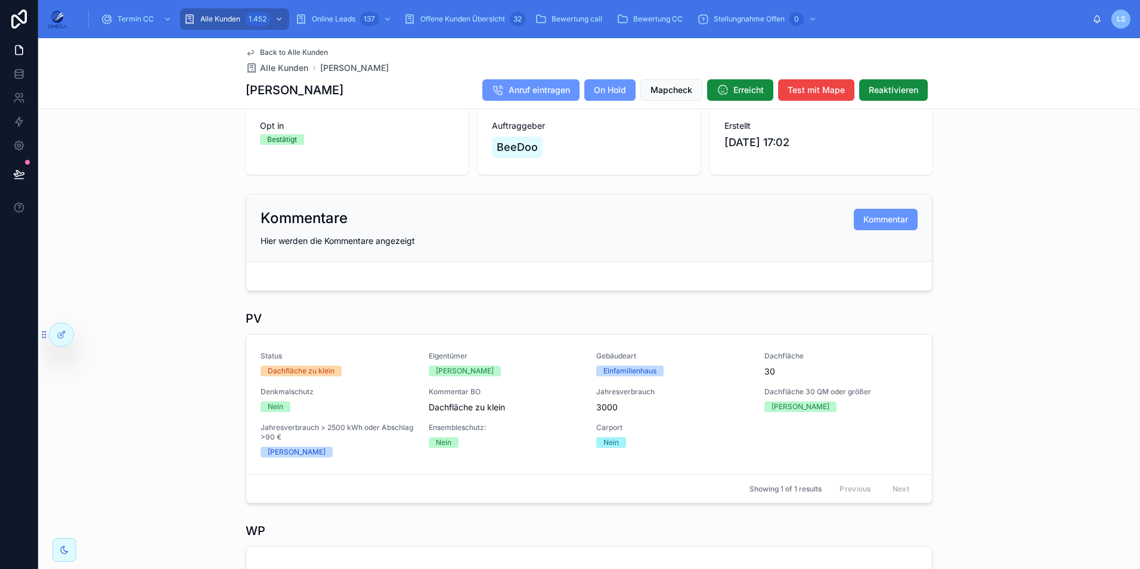
scroll to position [298, 0]
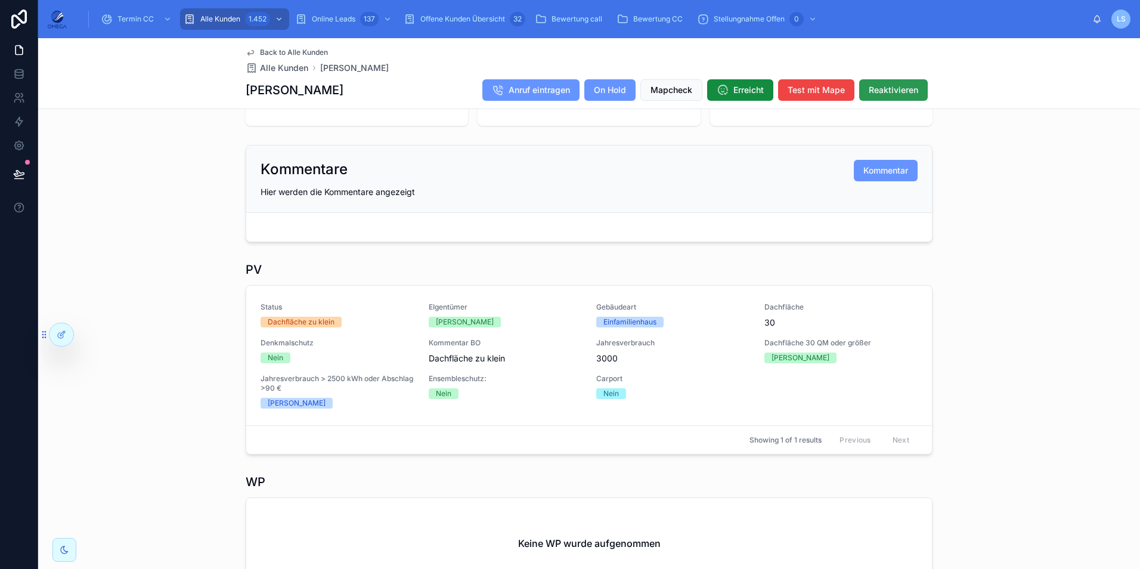
click at [894, 92] on span "Reaktivieren" at bounding box center [893, 90] width 49 height 12
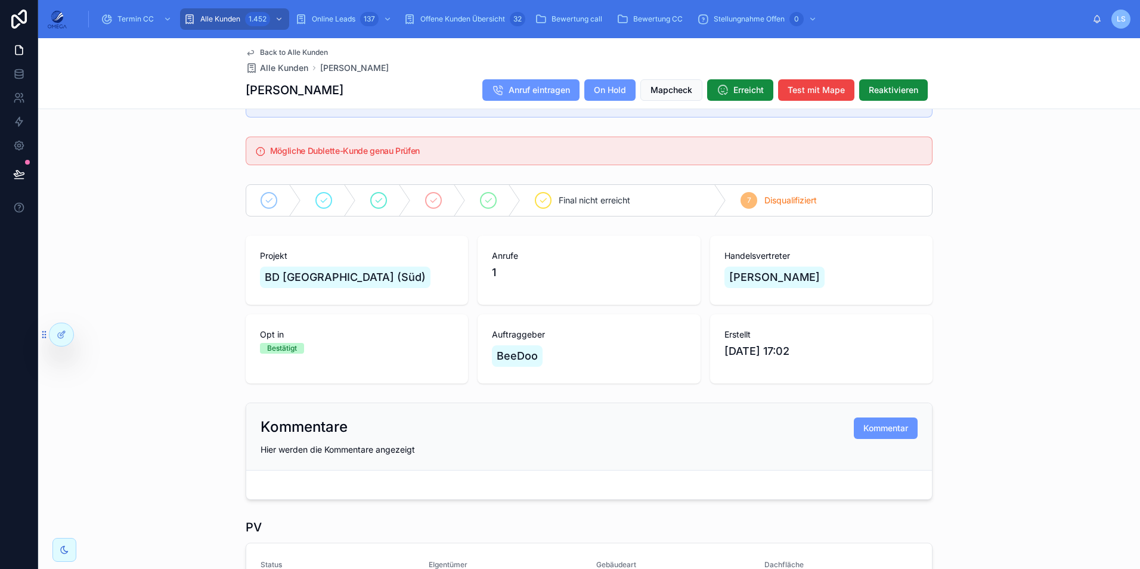
scroll to position [0, 0]
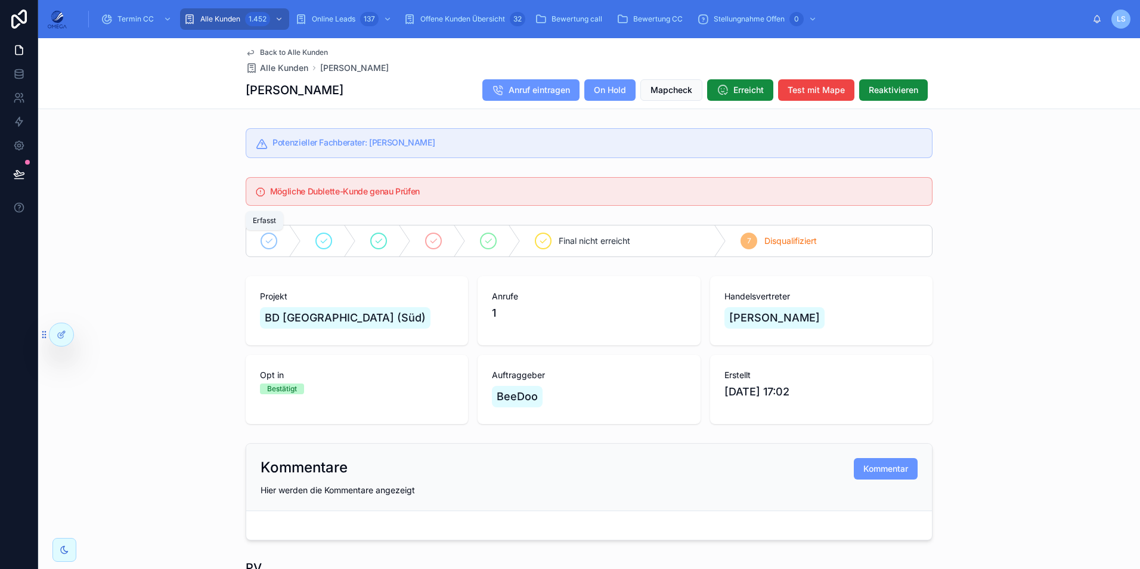
click at [272, 243] on div at bounding box center [268, 240] width 17 height 17
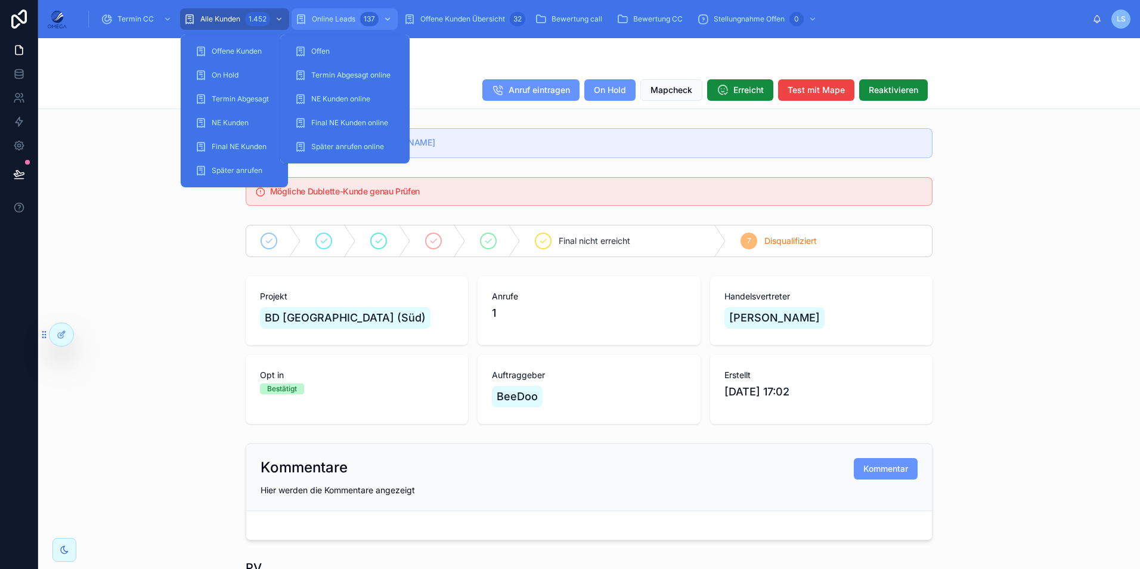
click at [314, 13] on div "Online Leads 137" at bounding box center [344, 19] width 99 height 19
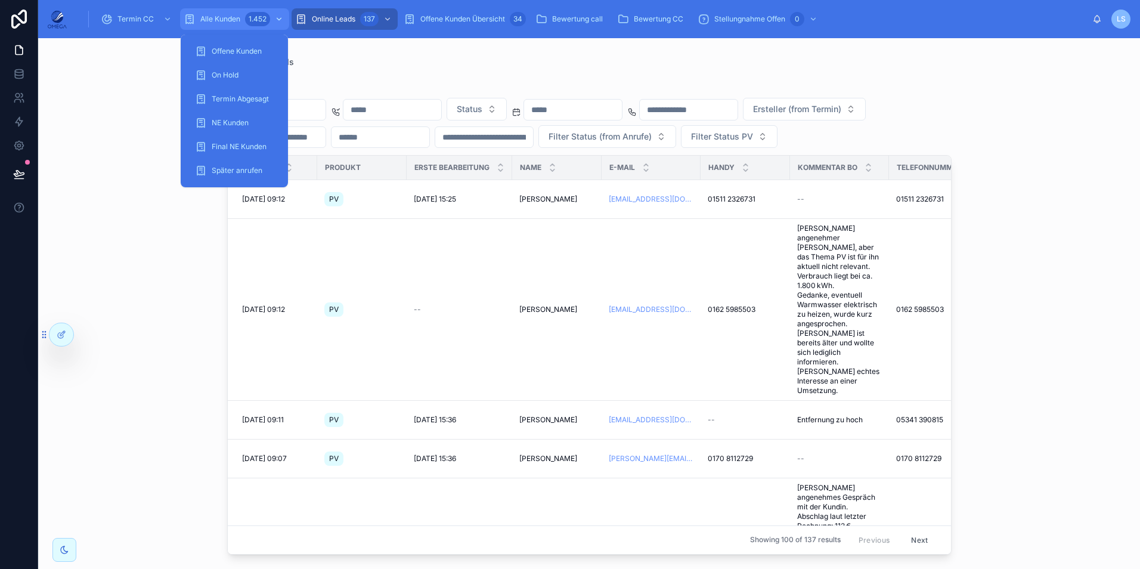
click at [241, 14] on div "Alle Kunden 1.452" at bounding box center [235, 19] width 102 height 19
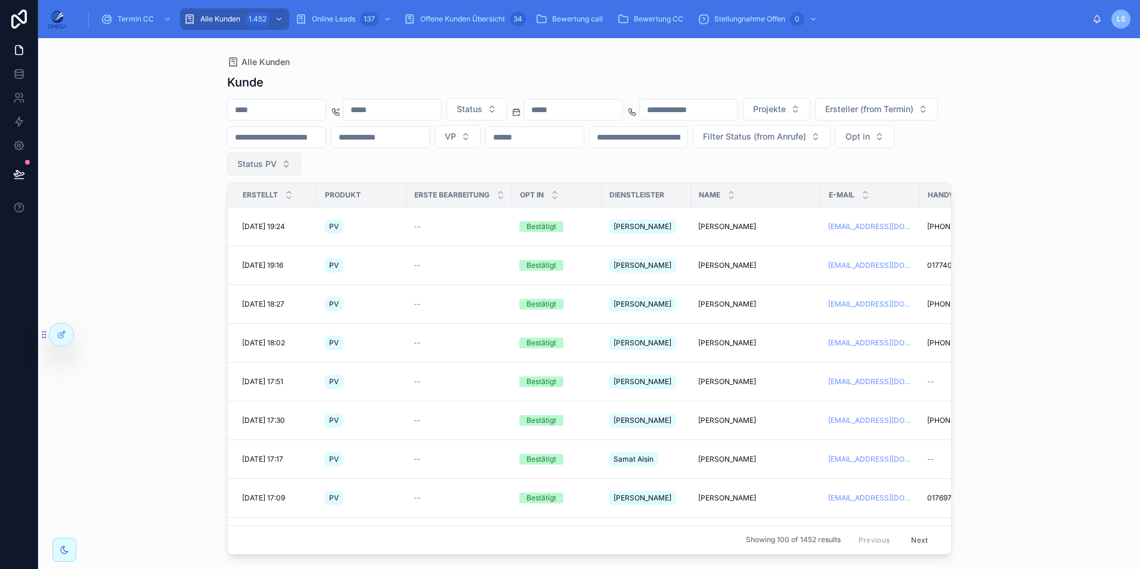
click at [277, 168] on span "Status PV" at bounding box center [256, 164] width 39 height 12
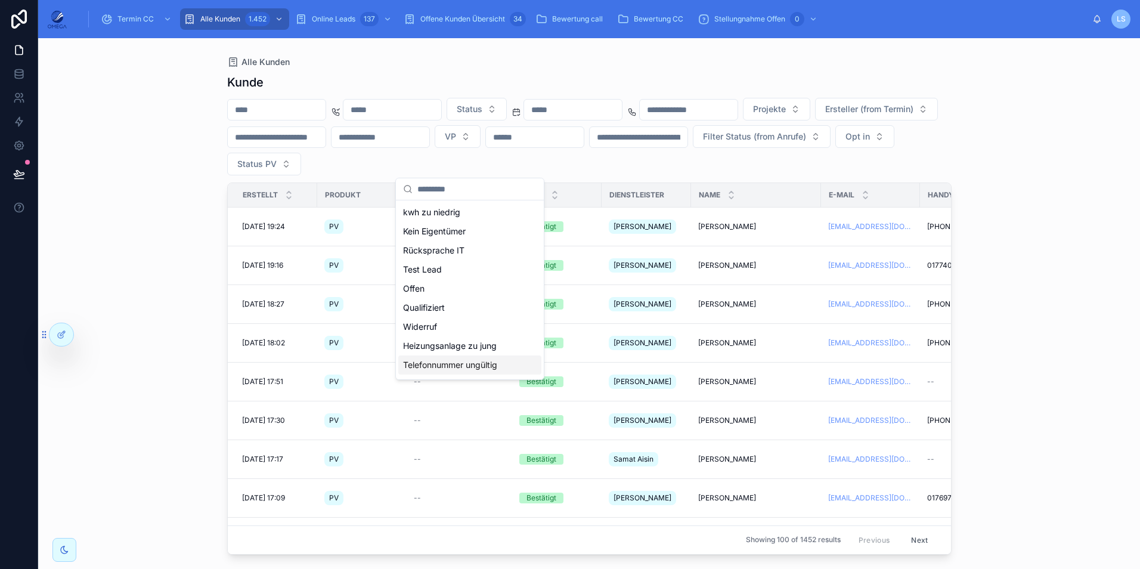
scroll to position [155, 0]
click at [474, 367] on div "Dachfläche zu klein" at bounding box center [469, 367] width 143 height 19
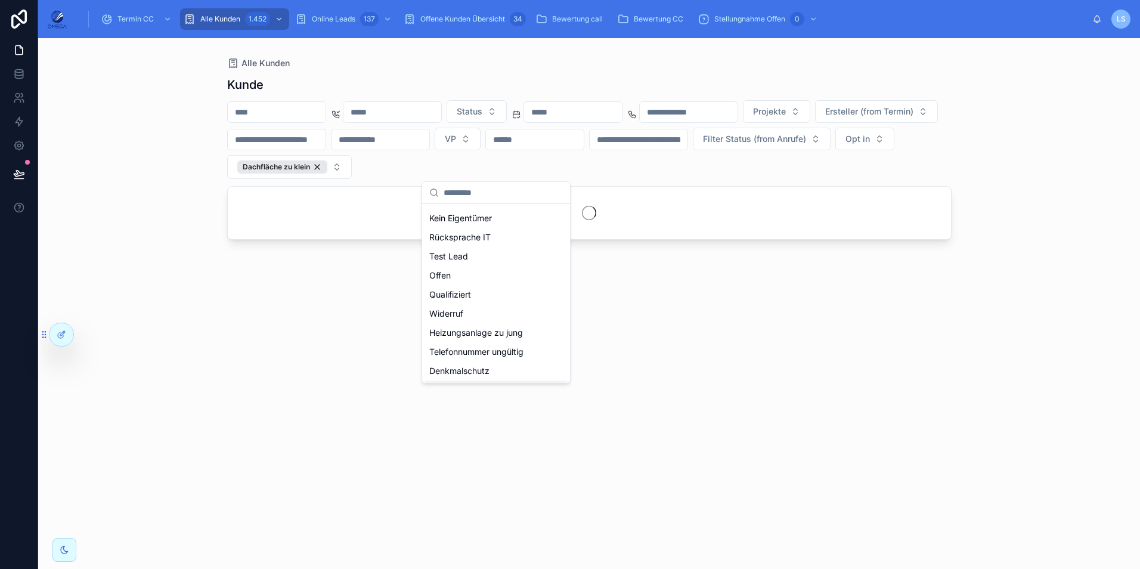
scroll to position [174, 0]
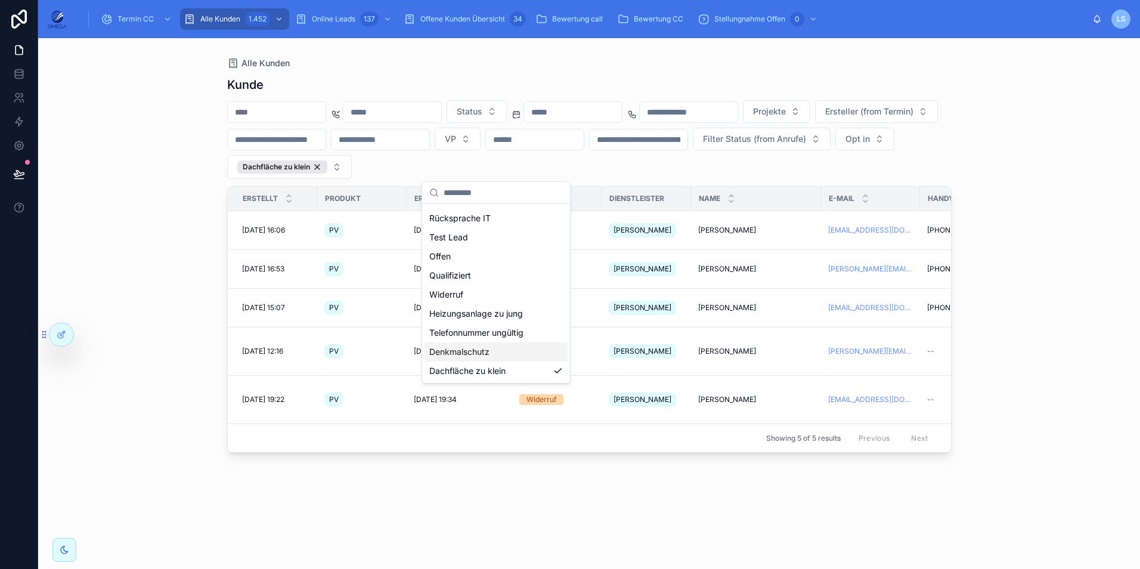
click at [1022, 259] on div "Alle Kunden Kunde Status Projekte Ersteller (from Termin) VP Filter Status (fro…" at bounding box center [589, 303] width 1102 height 531
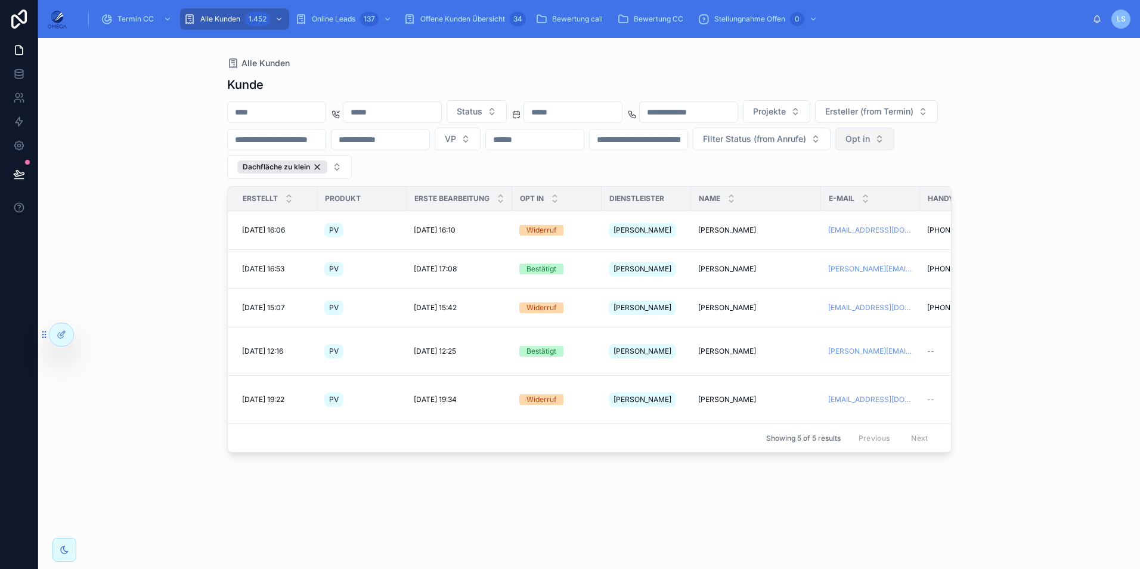
click at [835, 150] on button "Opt in" at bounding box center [864, 139] width 59 height 23
click at [384, 232] on div "Bestätigt" at bounding box center [399, 234] width 143 height 19
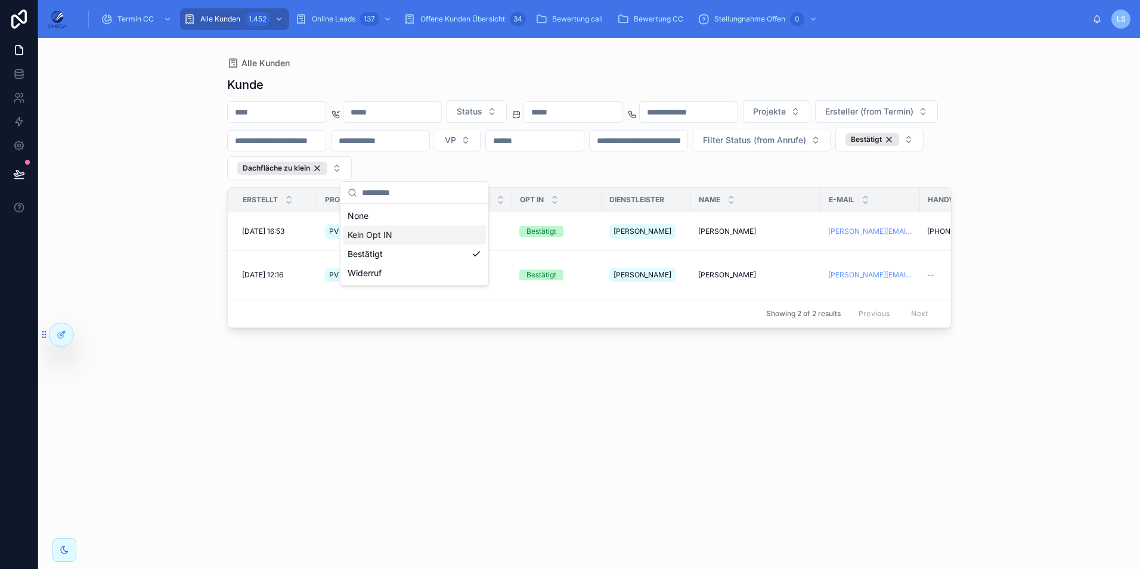
click at [945, 438] on div "Kunde Status Projekte Ersteller (from Termin) VP Filter Status (from Anrufe) Be…" at bounding box center [589, 311] width 724 height 485
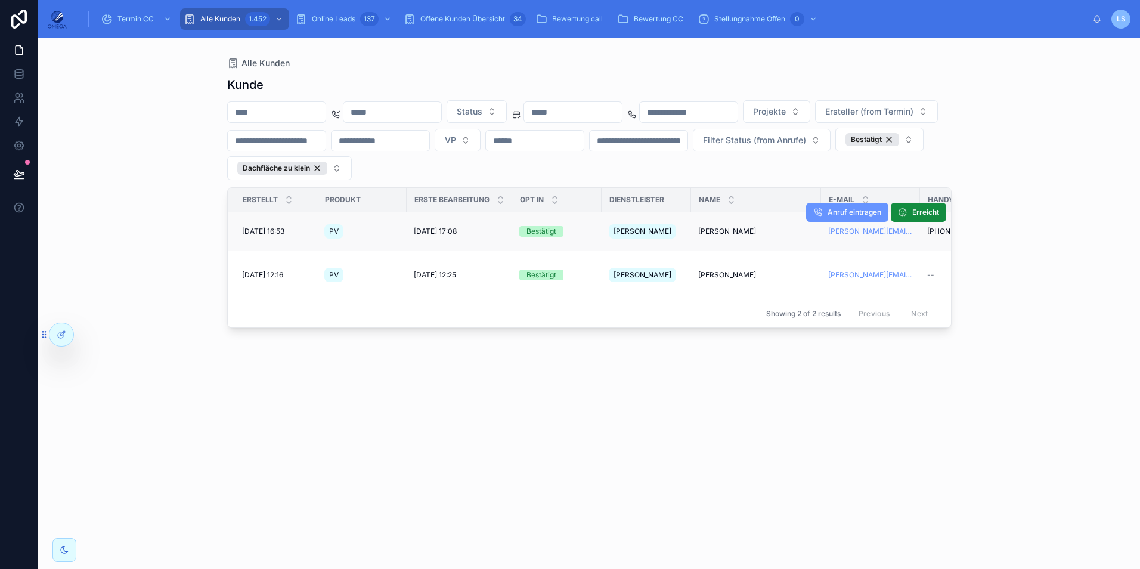
click at [724, 228] on span "[PERSON_NAME]" at bounding box center [727, 232] width 58 height 10
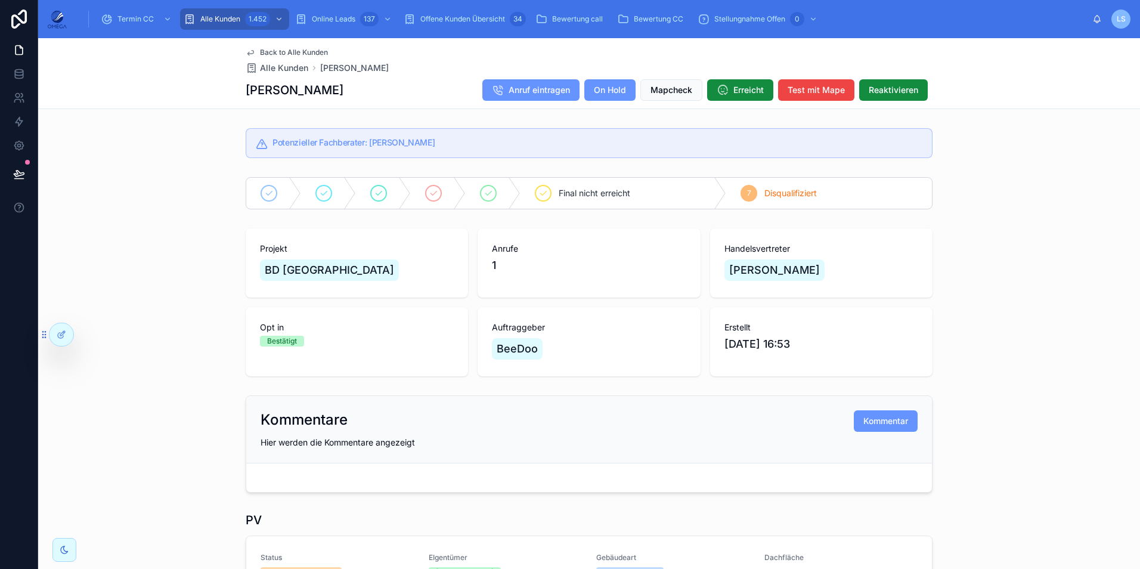
click at [312, 51] on span "Back to Alle Kunden" at bounding box center [294, 53] width 68 height 10
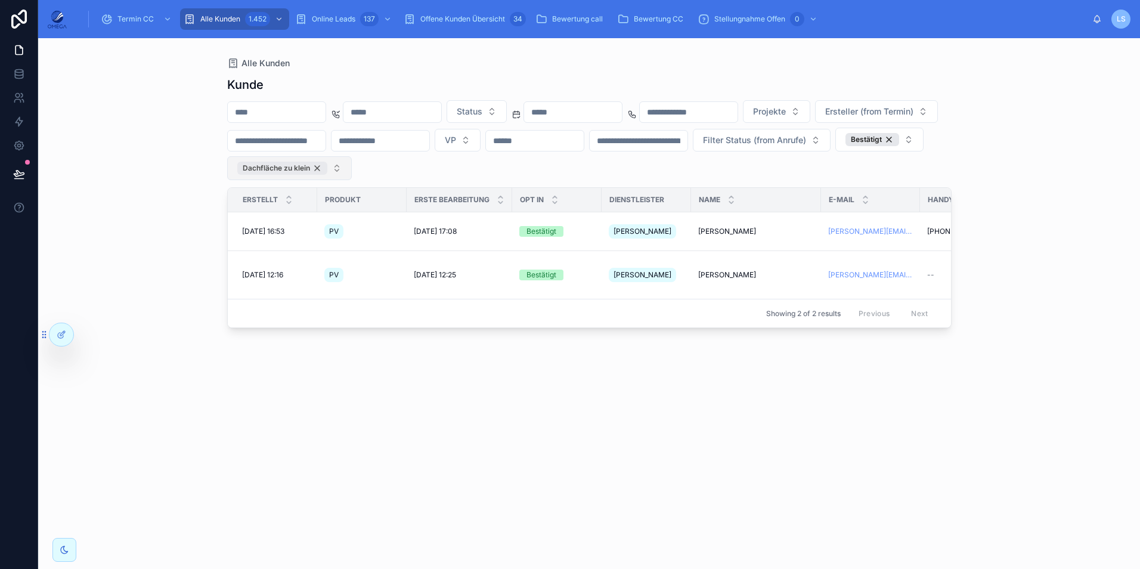
click at [327, 169] on div "Dachfläche zu klein" at bounding box center [282, 168] width 90 height 13
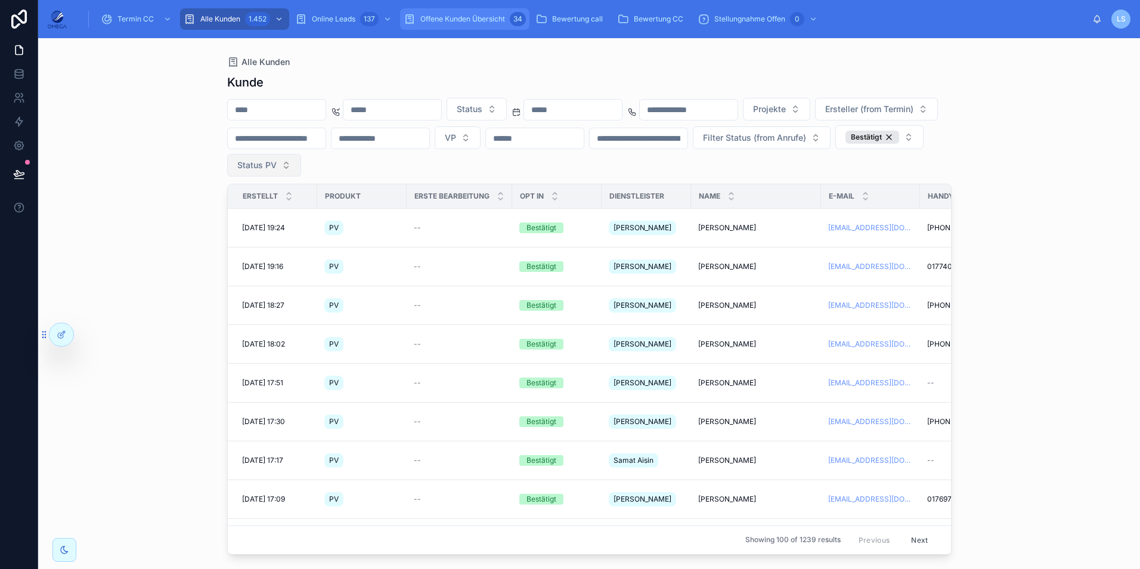
click at [473, 16] on span "Offene Kunden Übersicht" at bounding box center [462, 19] width 85 height 10
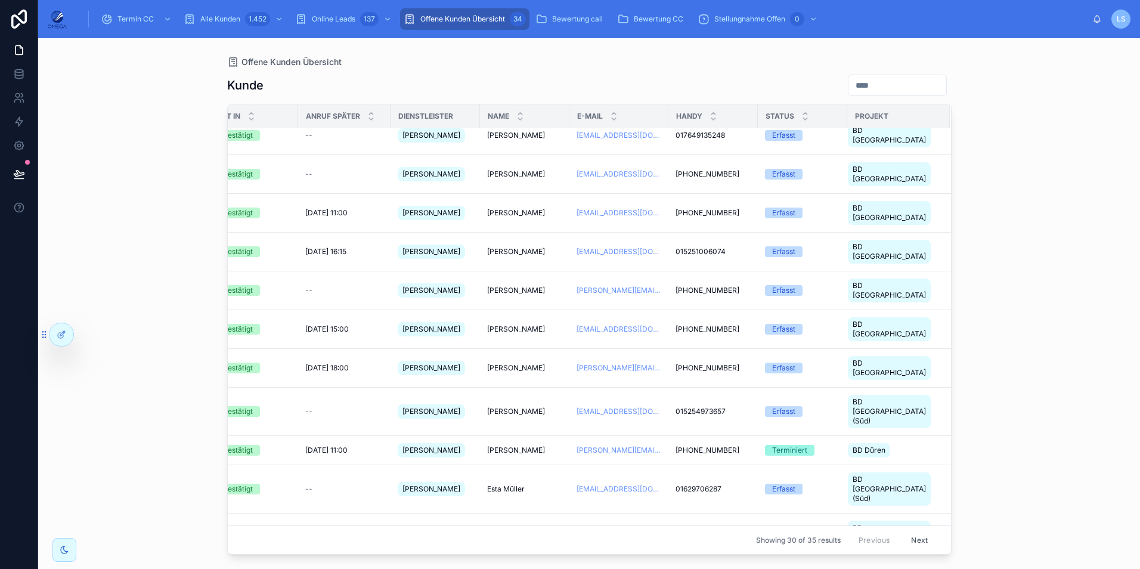
scroll to position [507, 212]
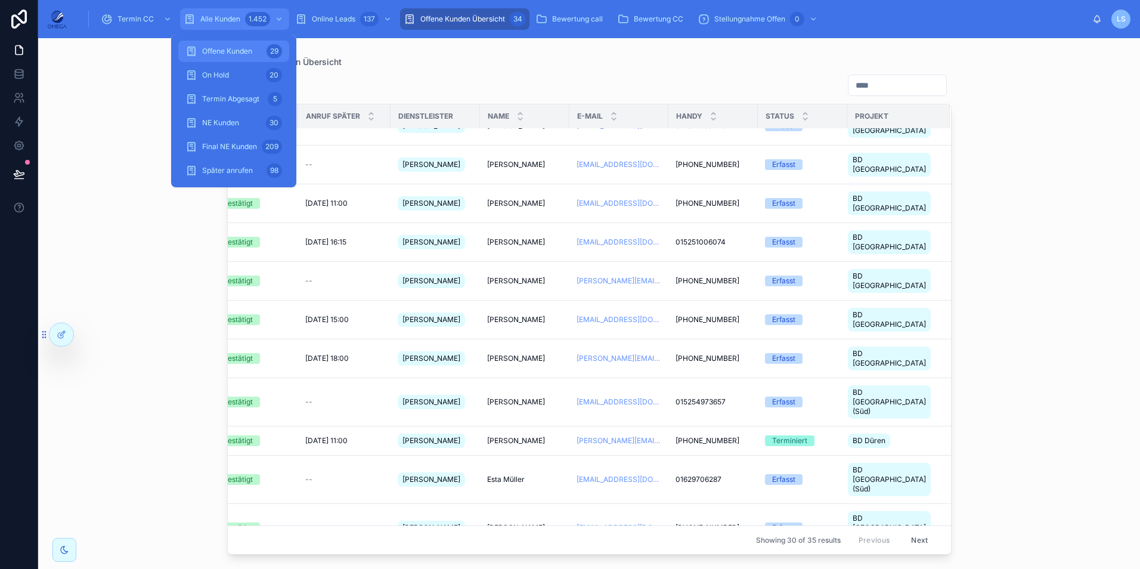
drag, startPoint x: 242, startPoint y: 10, endPoint x: 277, endPoint y: 41, distance: 46.0
click at [242, 10] on div "Alle Kunden 1.452" at bounding box center [235, 19] width 102 height 19
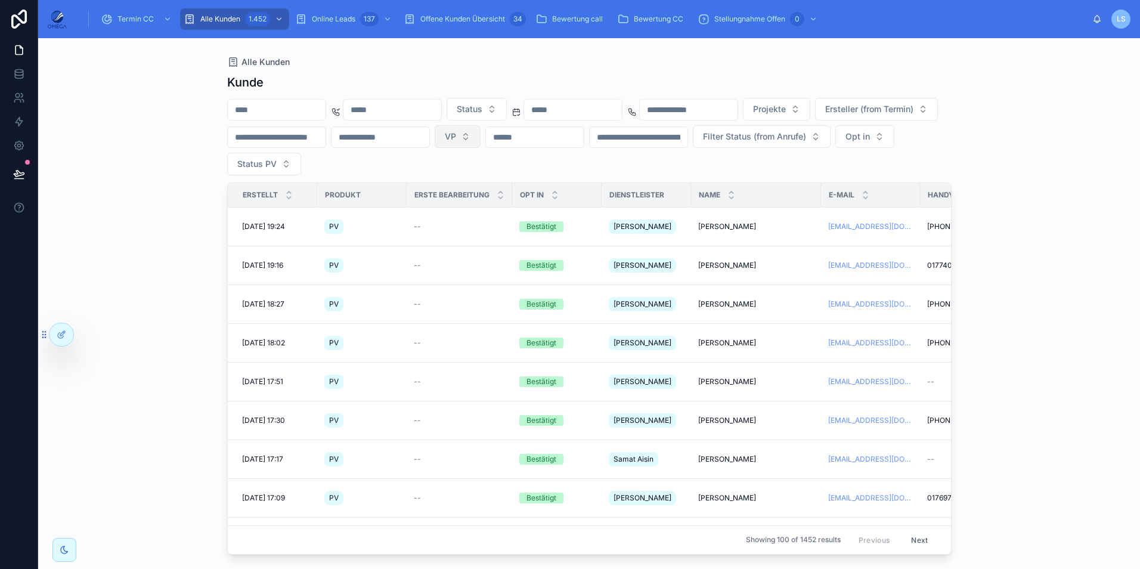
click at [480, 134] on button "VP" at bounding box center [458, 136] width 46 height 23
click at [883, 155] on div "Status Projekte Ersteller (from Termin) VP Filter Status (from Anrufe) Opt in S…" at bounding box center [589, 136] width 724 height 77
click at [786, 112] on span "Projekte" at bounding box center [769, 109] width 33 height 12
type input "****"
click at [905, 164] on div "BD [GEOGRAPHIC_DATA]" at bounding box center [897, 157] width 143 height 19
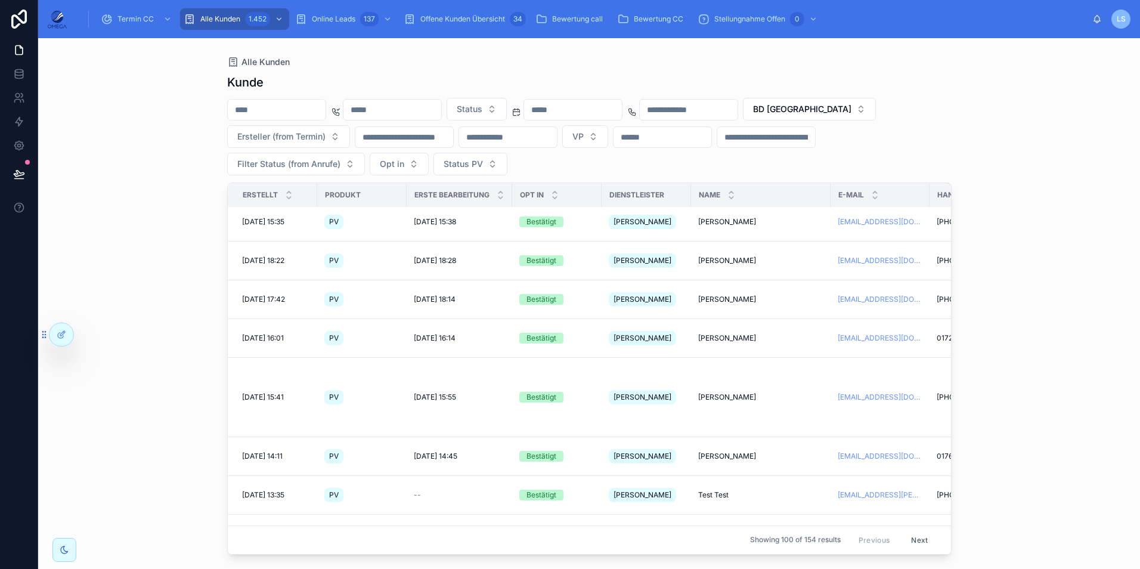
scroll to position [688, 0]
